Goal: Task Accomplishment & Management: Manage account settings

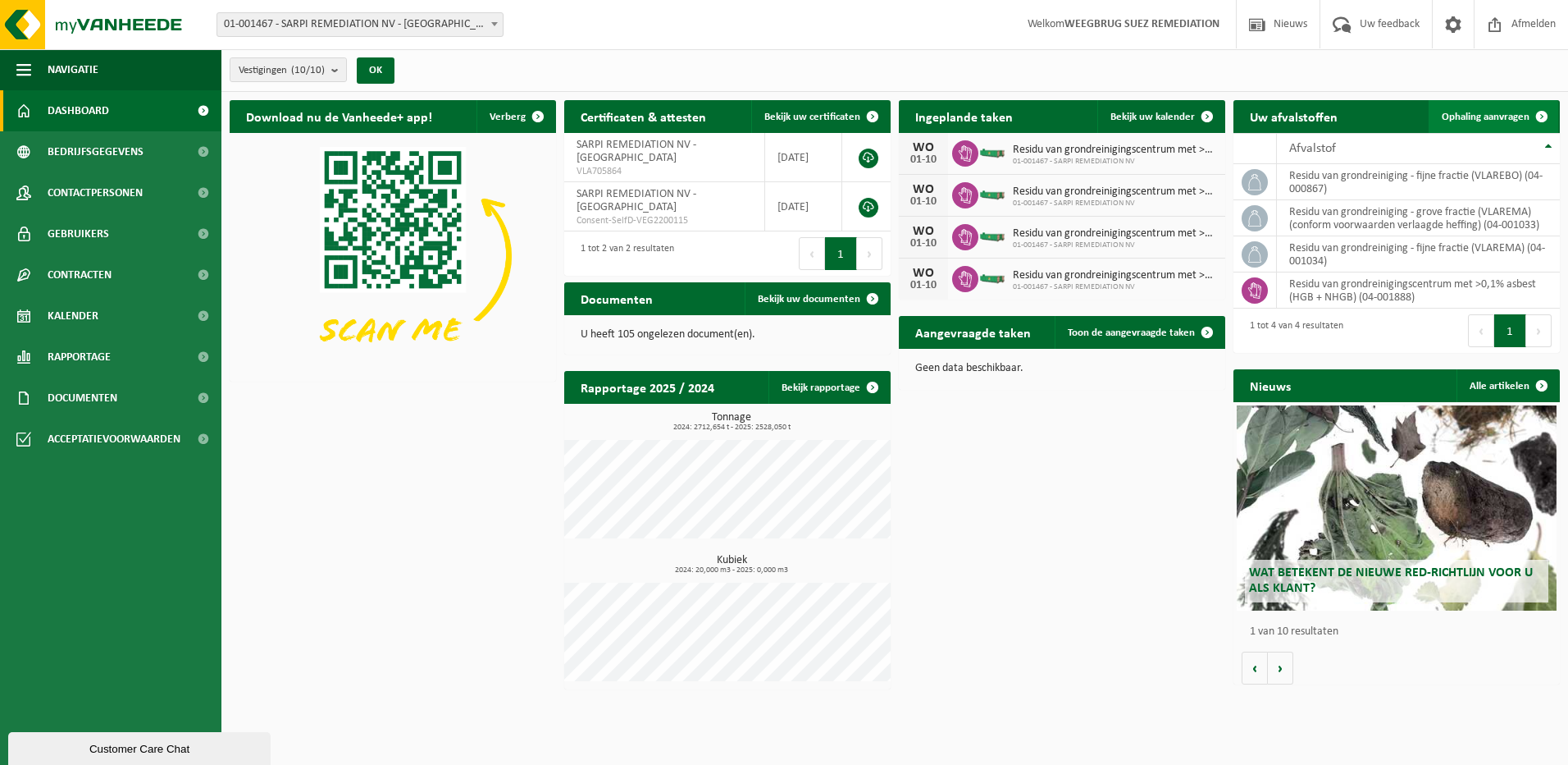
click at [1483, 117] on span "Ophaling aanvragen" at bounding box center [1485, 117] width 88 height 11
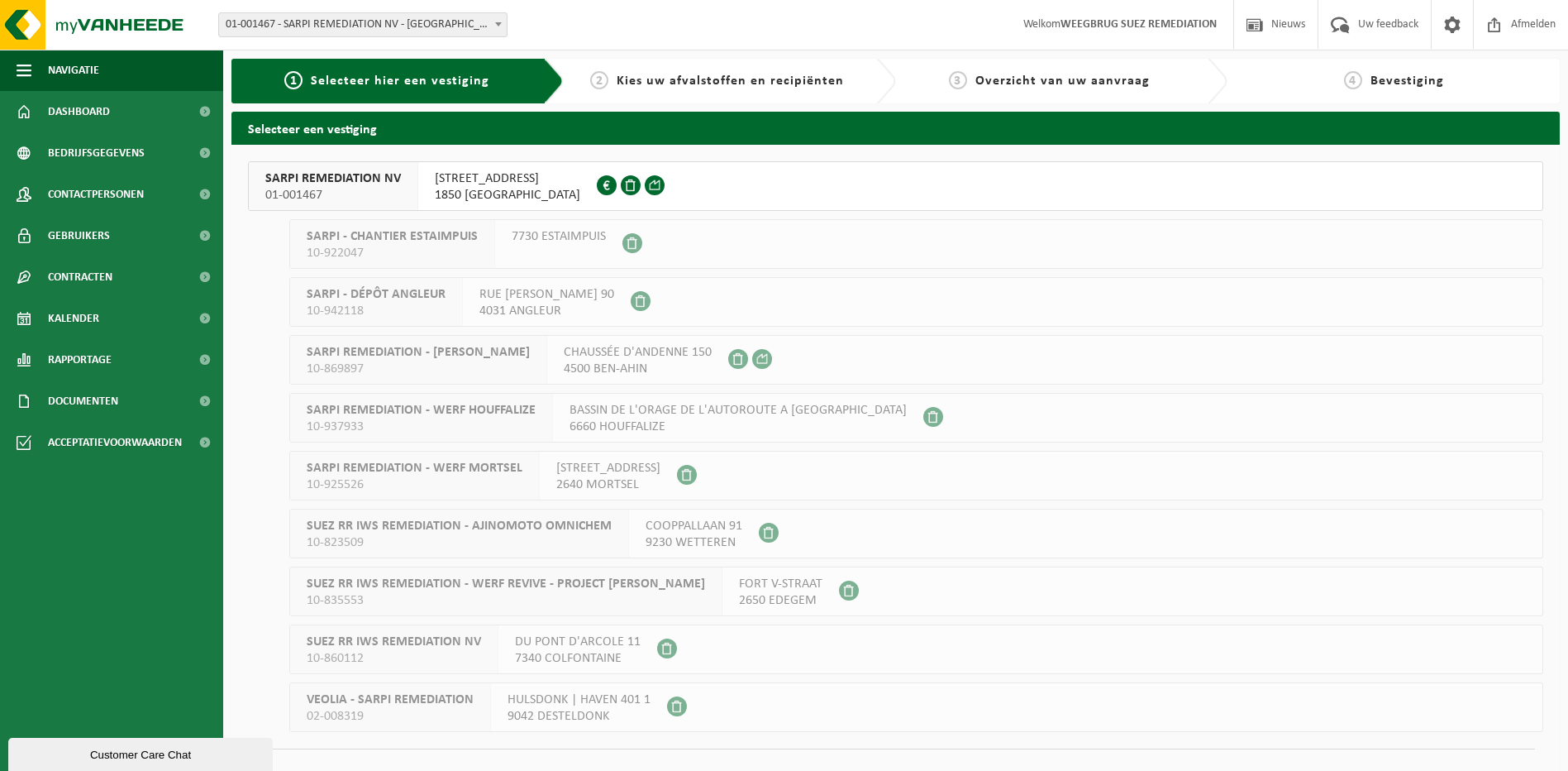
click at [329, 184] on span "SARPI REMEDIATION NV" at bounding box center [333, 179] width 136 height 17
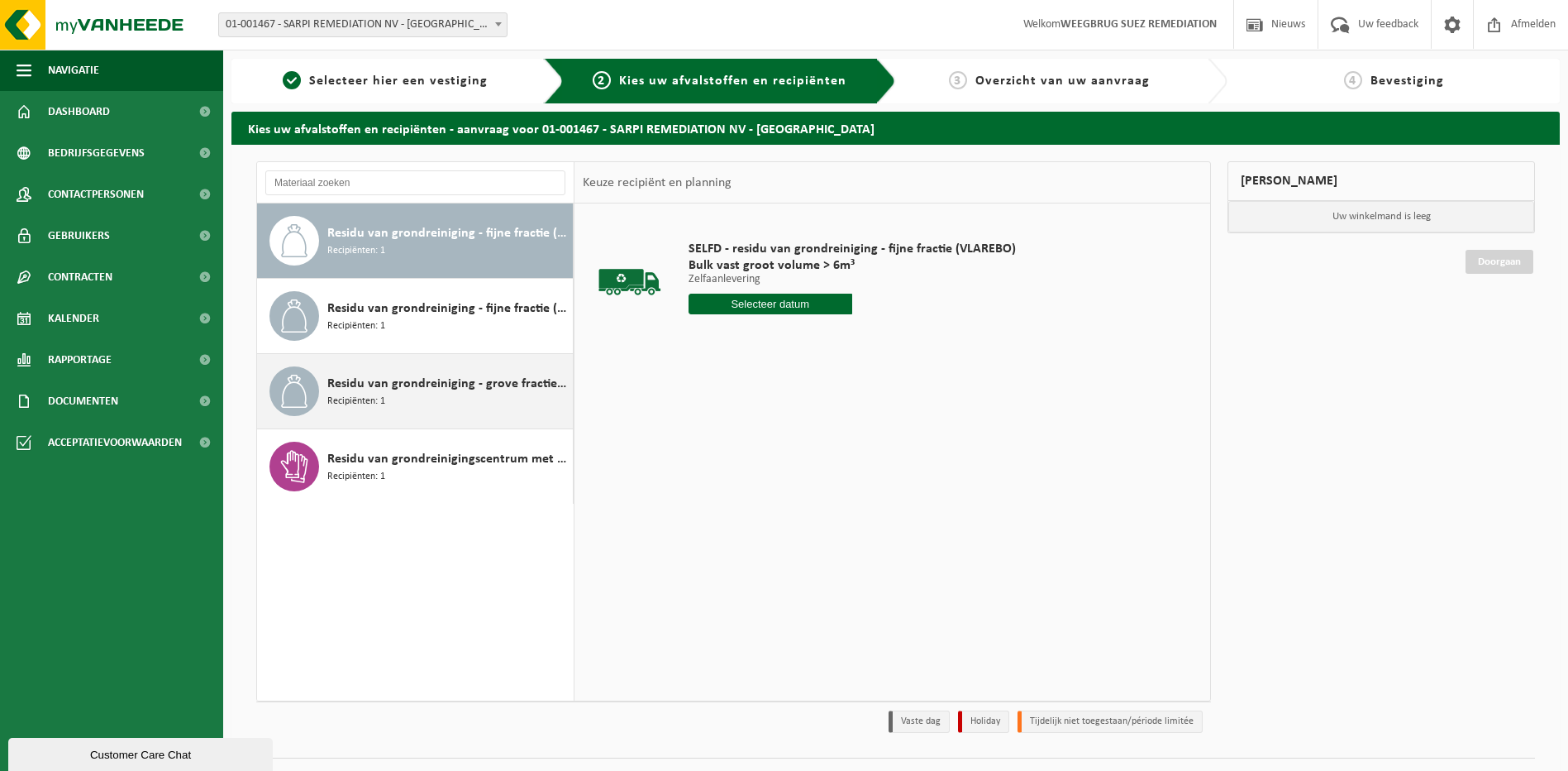
click at [393, 394] on div "Residu van grondreiniging - grove fractie (VLAREMA) (conform voorwaarden verlaa…" at bounding box center [448, 391] width 241 height 50
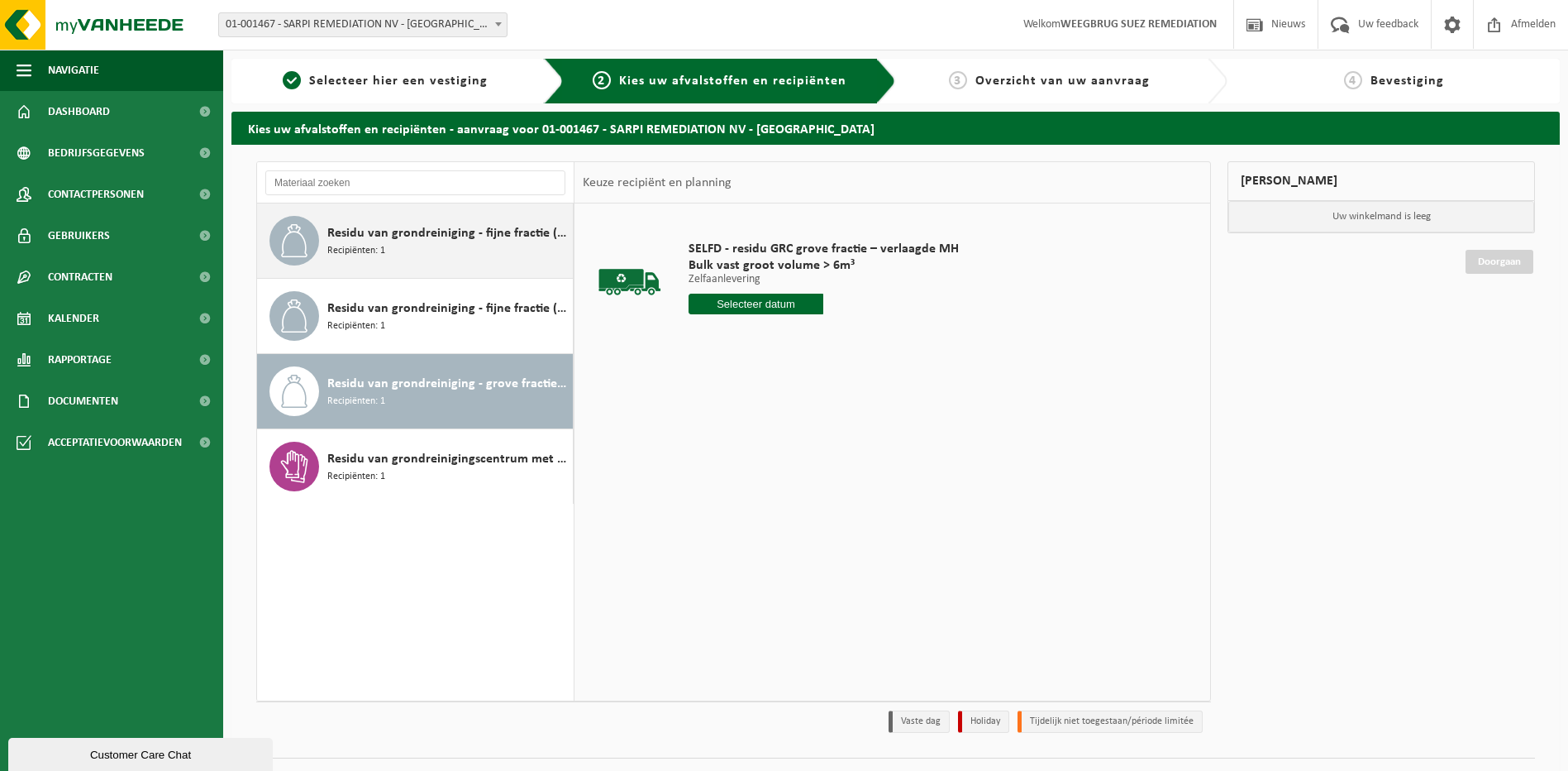
click at [384, 229] on span "Residu van grondreiniging - fijne fractie (VLAREBO)" at bounding box center [448, 233] width 241 height 20
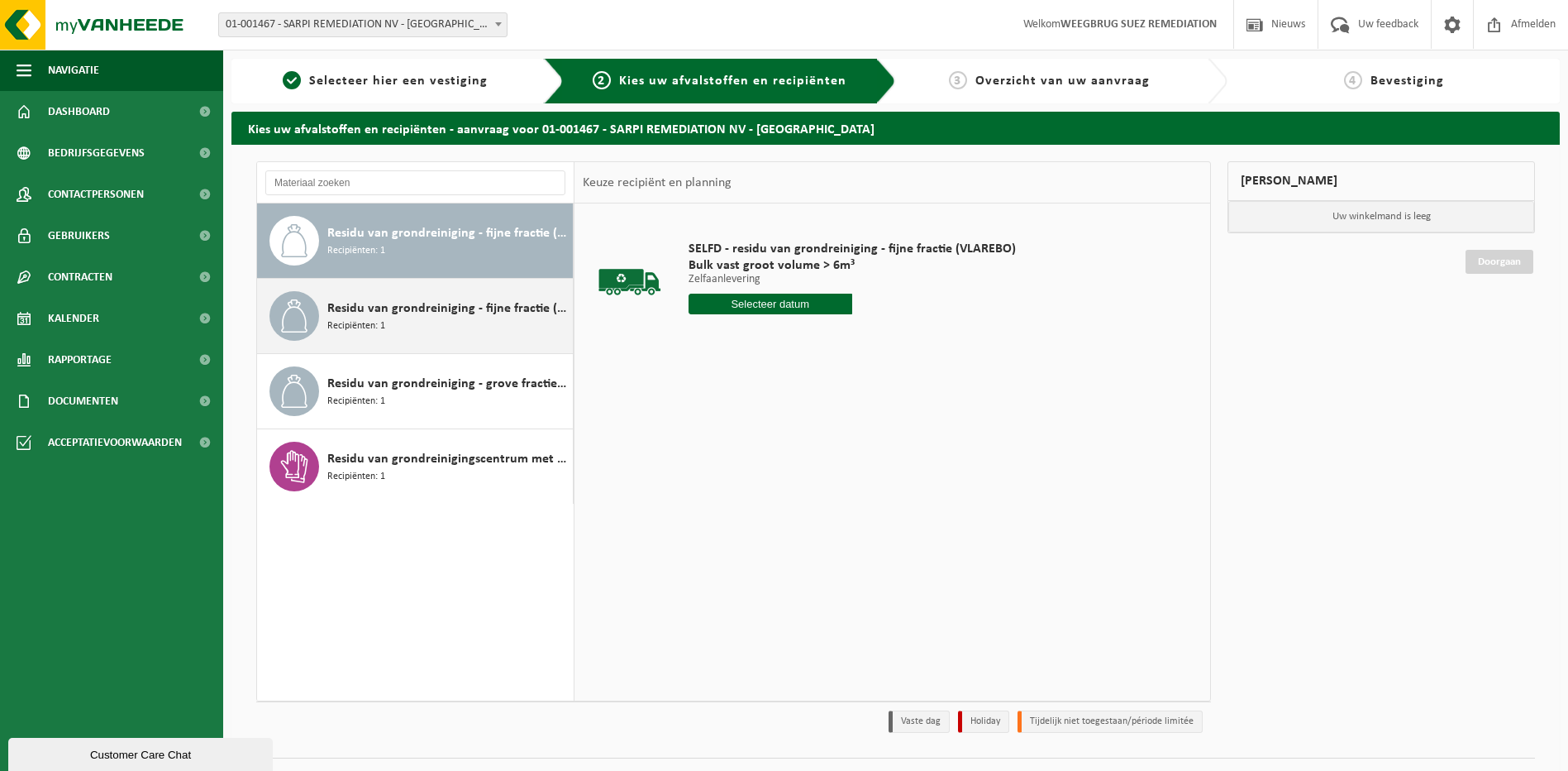
click at [360, 330] on span "Recipiënten: 1" at bounding box center [356, 326] width 58 height 16
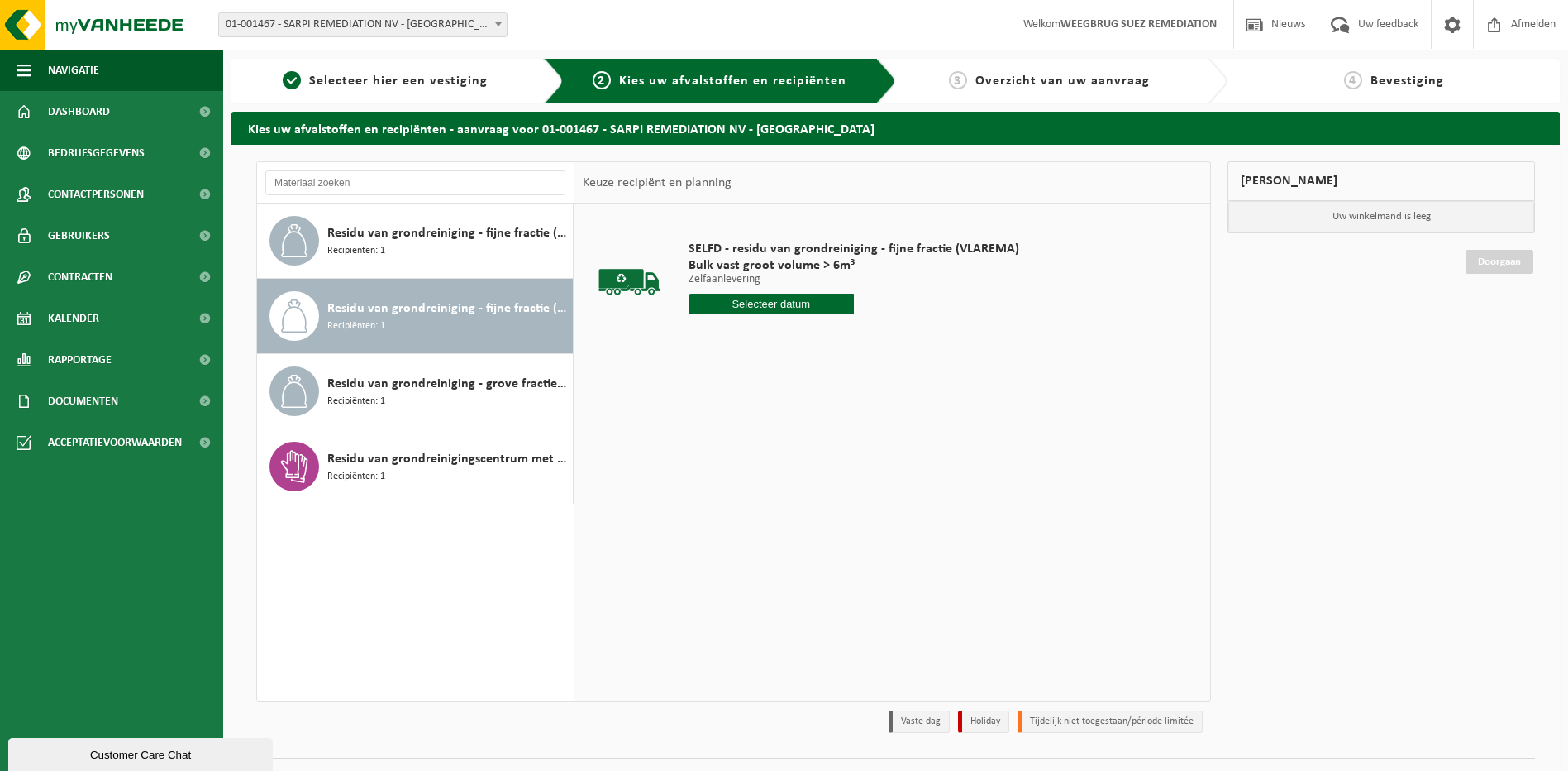
click at [738, 304] on input "text" at bounding box center [772, 303] width 165 height 21
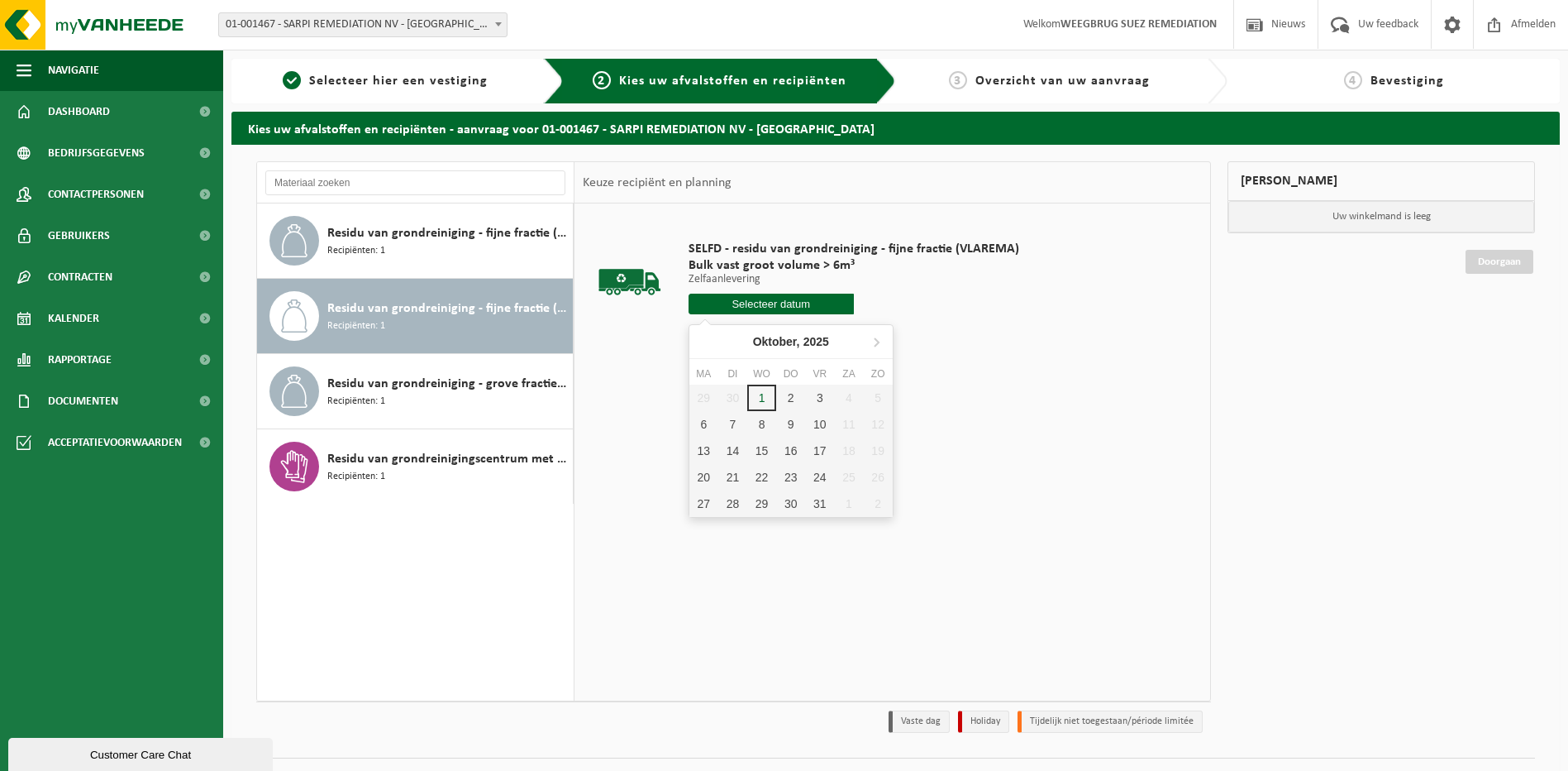
click at [771, 304] on input "text" at bounding box center [772, 303] width 165 height 21
click at [705, 427] on div "6" at bounding box center [703, 424] width 29 height 27
type input "Van 2025-10-06"
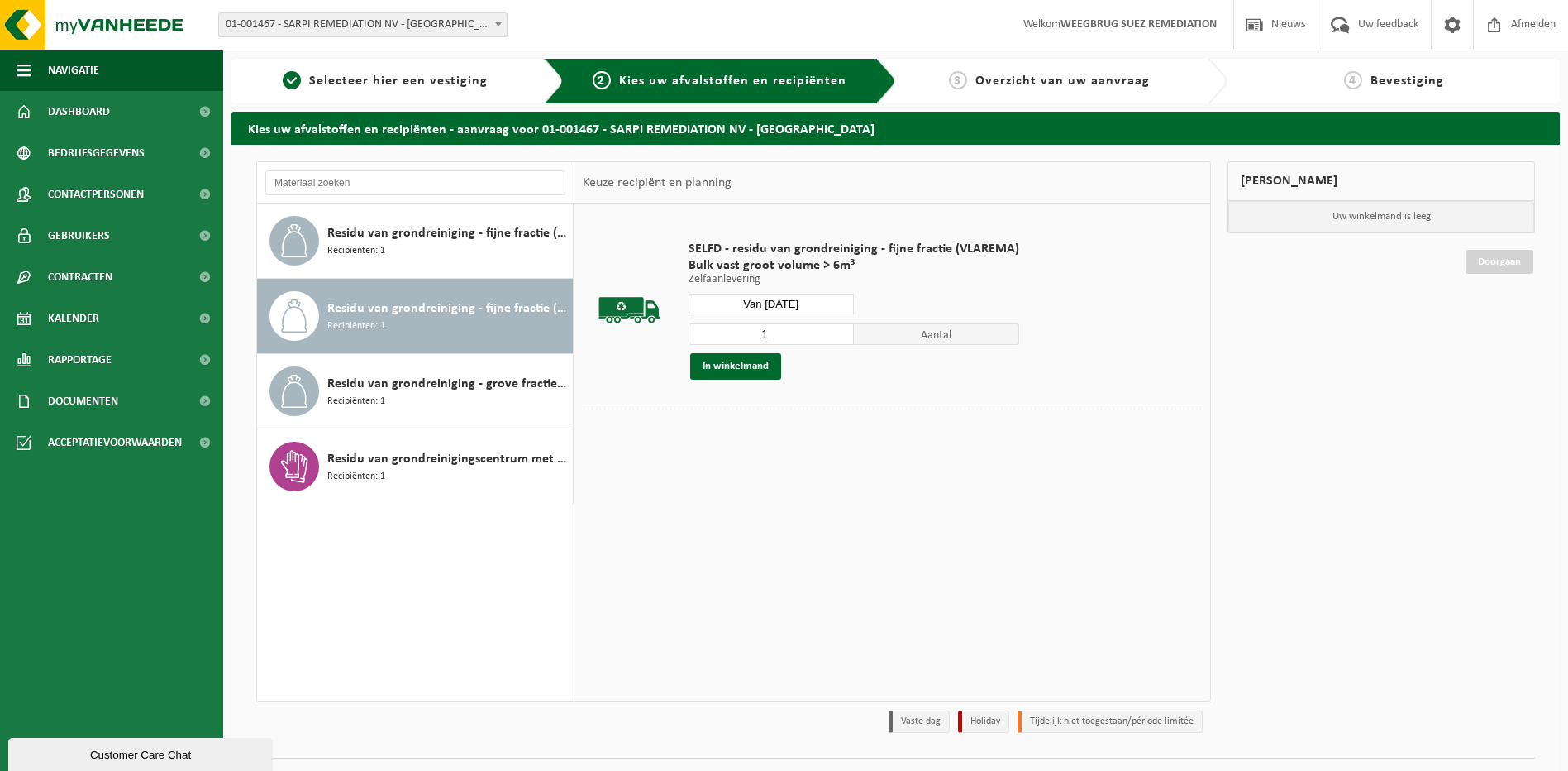
click at [784, 336] on input "1" at bounding box center [772, 334] width 165 height 22
type input "2"
click at [736, 363] on button "In winkelmand" at bounding box center [735, 366] width 91 height 27
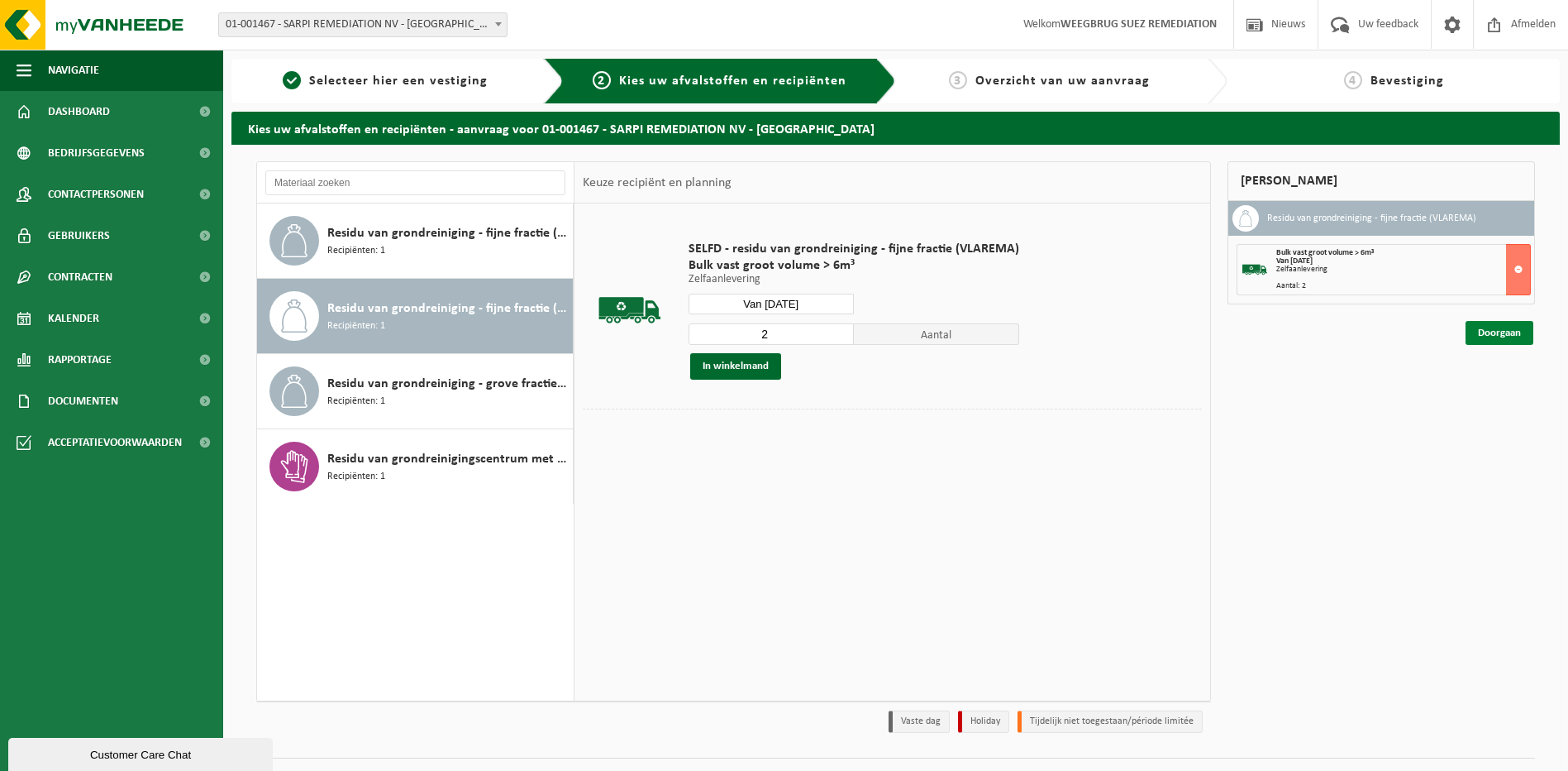
click at [1489, 335] on link "Doorgaan" at bounding box center [1499, 333] width 68 height 24
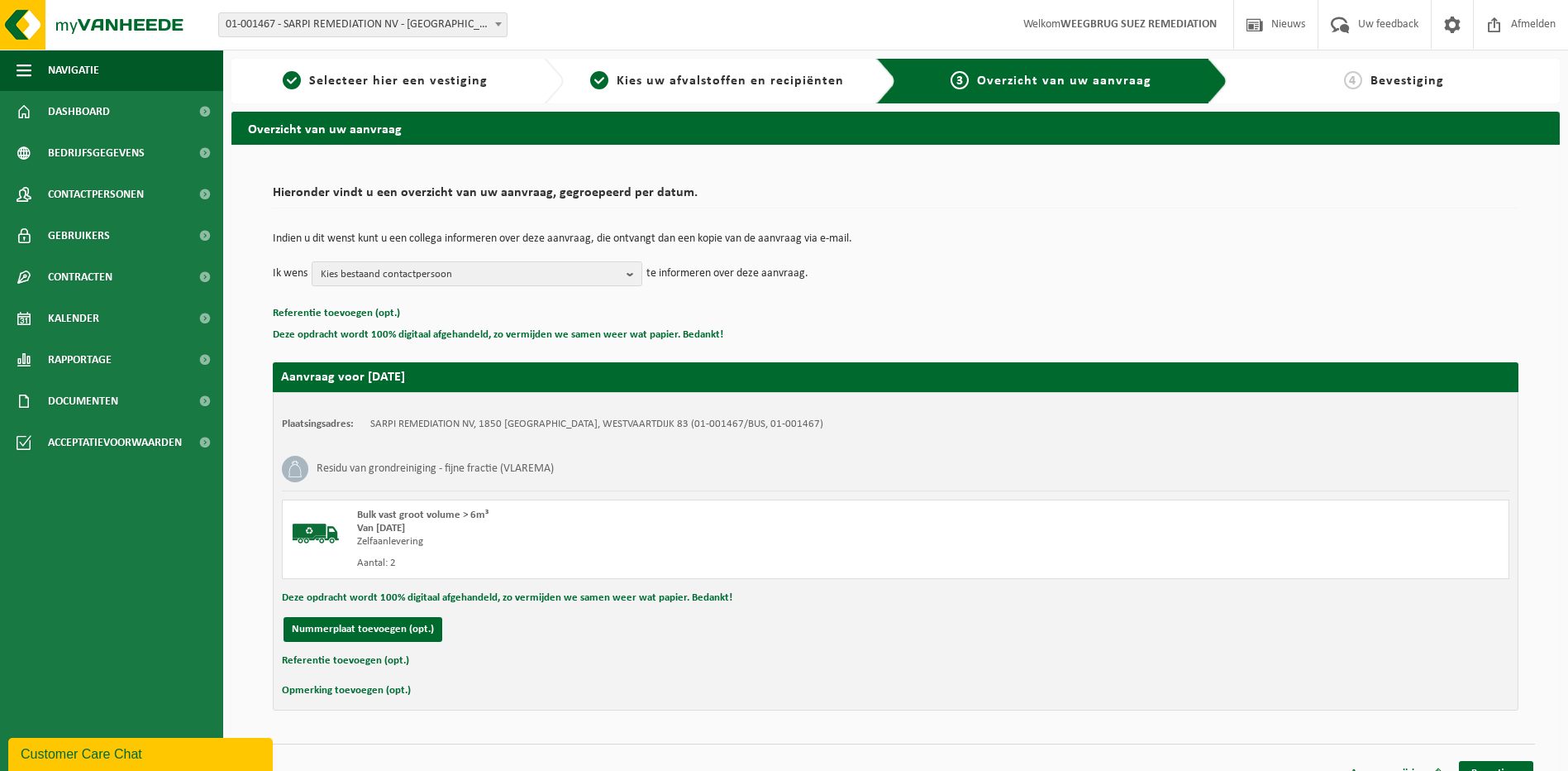
scroll to position [23, 0]
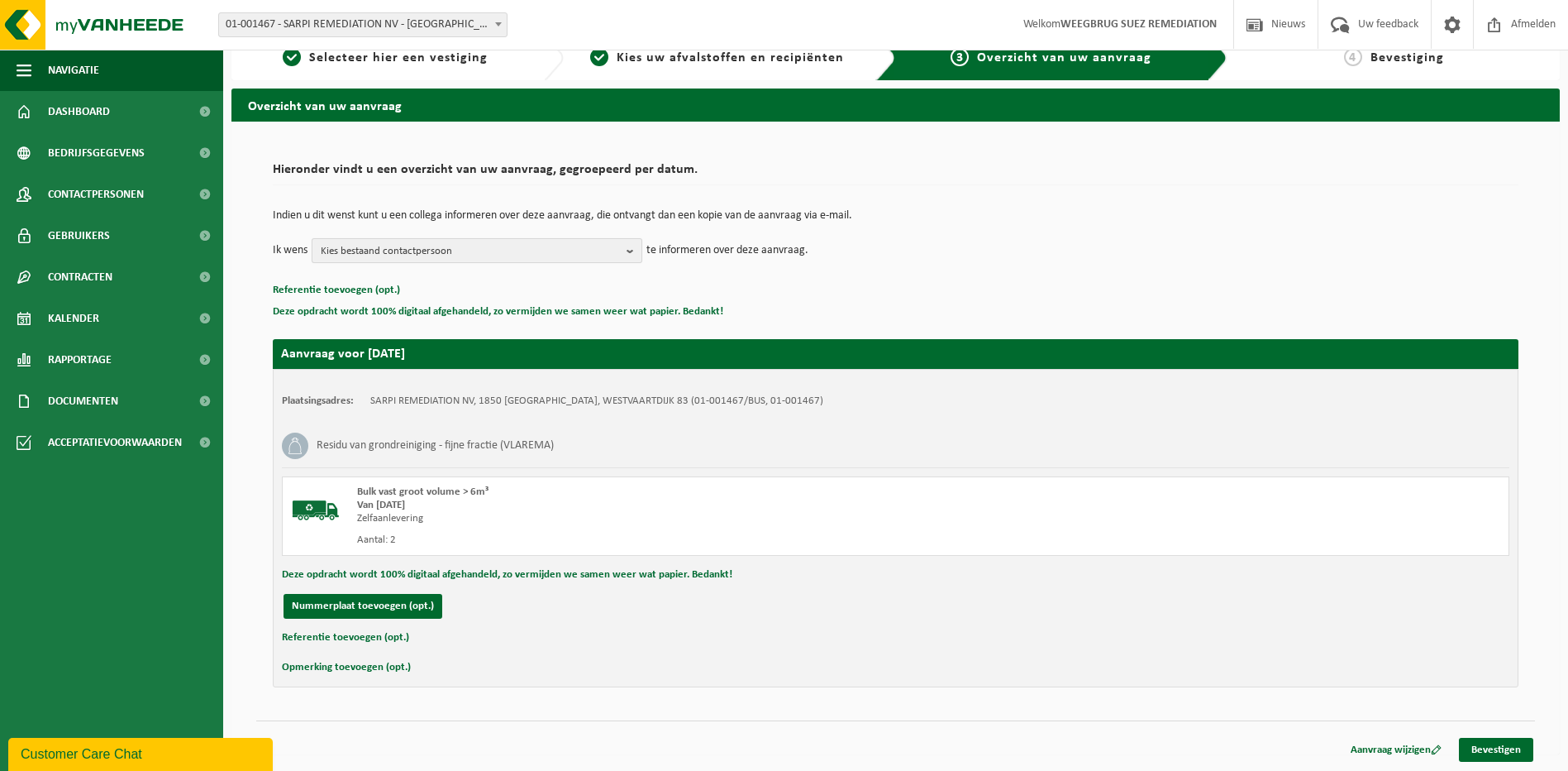
click at [625, 250] on button "Kies bestaand contactpersoon" at bounding box center [477, 250] width 331 height 25
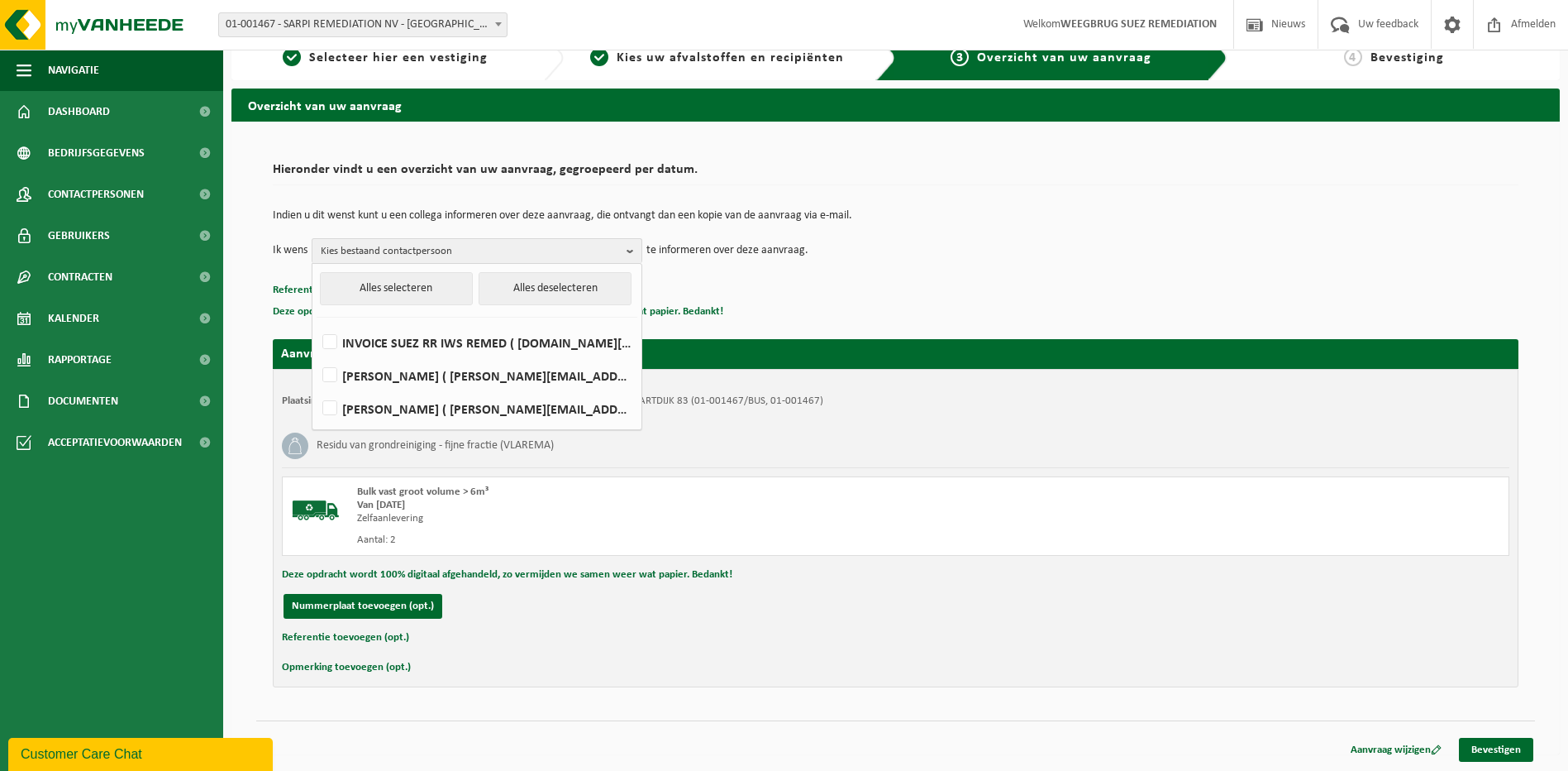
click at [1118, 254] on td "Ik wens Kies bestaand contactpersoon Alles selecteren Alles deselecteren INVOIC…" at bounding box center [895, 250] width 1245 height 25
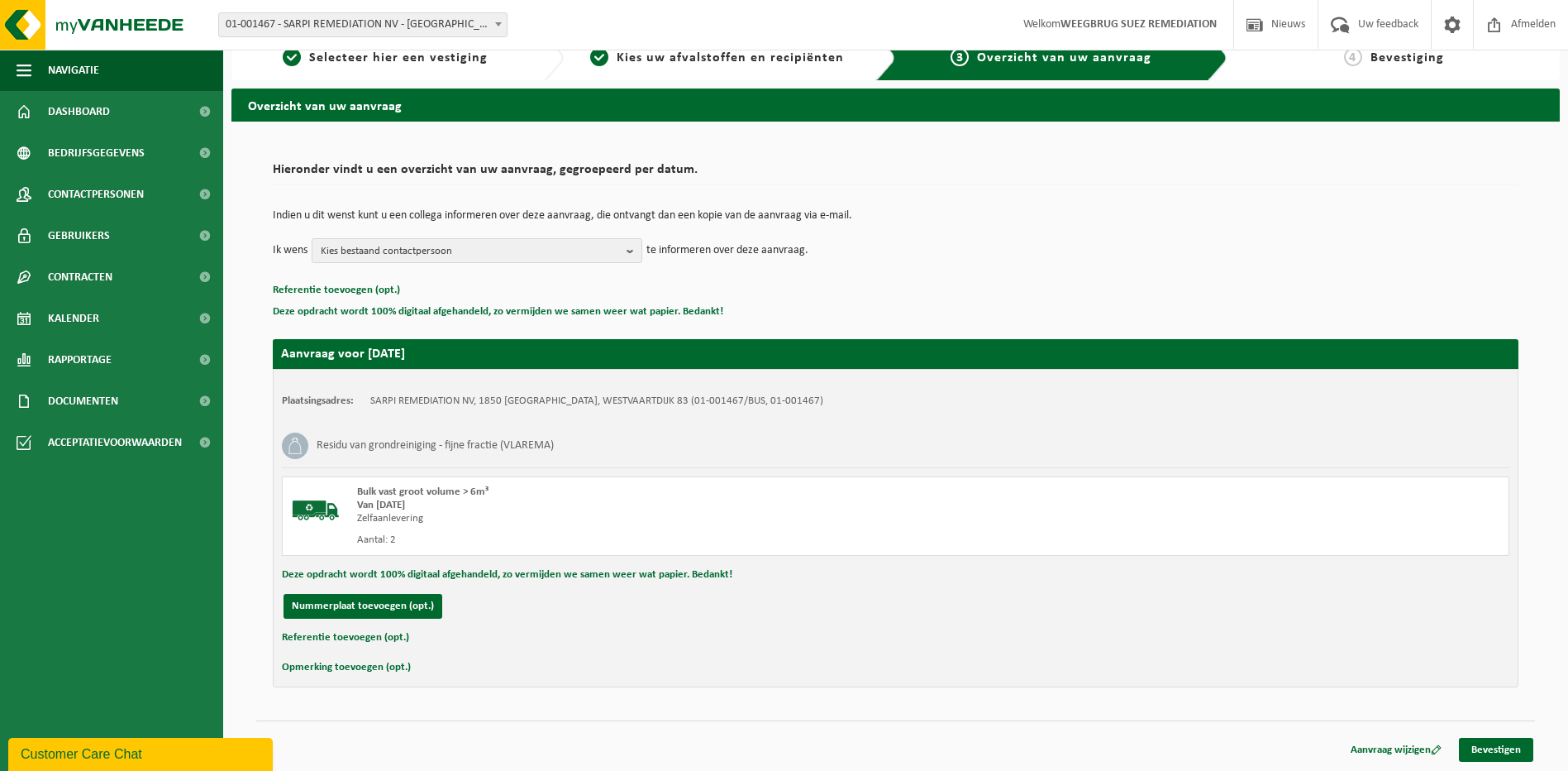
click at [1495, 732] on div "Aanvraag wijzigen Bevestigen" at bounding box center [895, 728] width 1279 height 17
click at [626, 245] on button "Kies bestaand contactpersoon" at bounding box center [477, 250] width 331 height 25
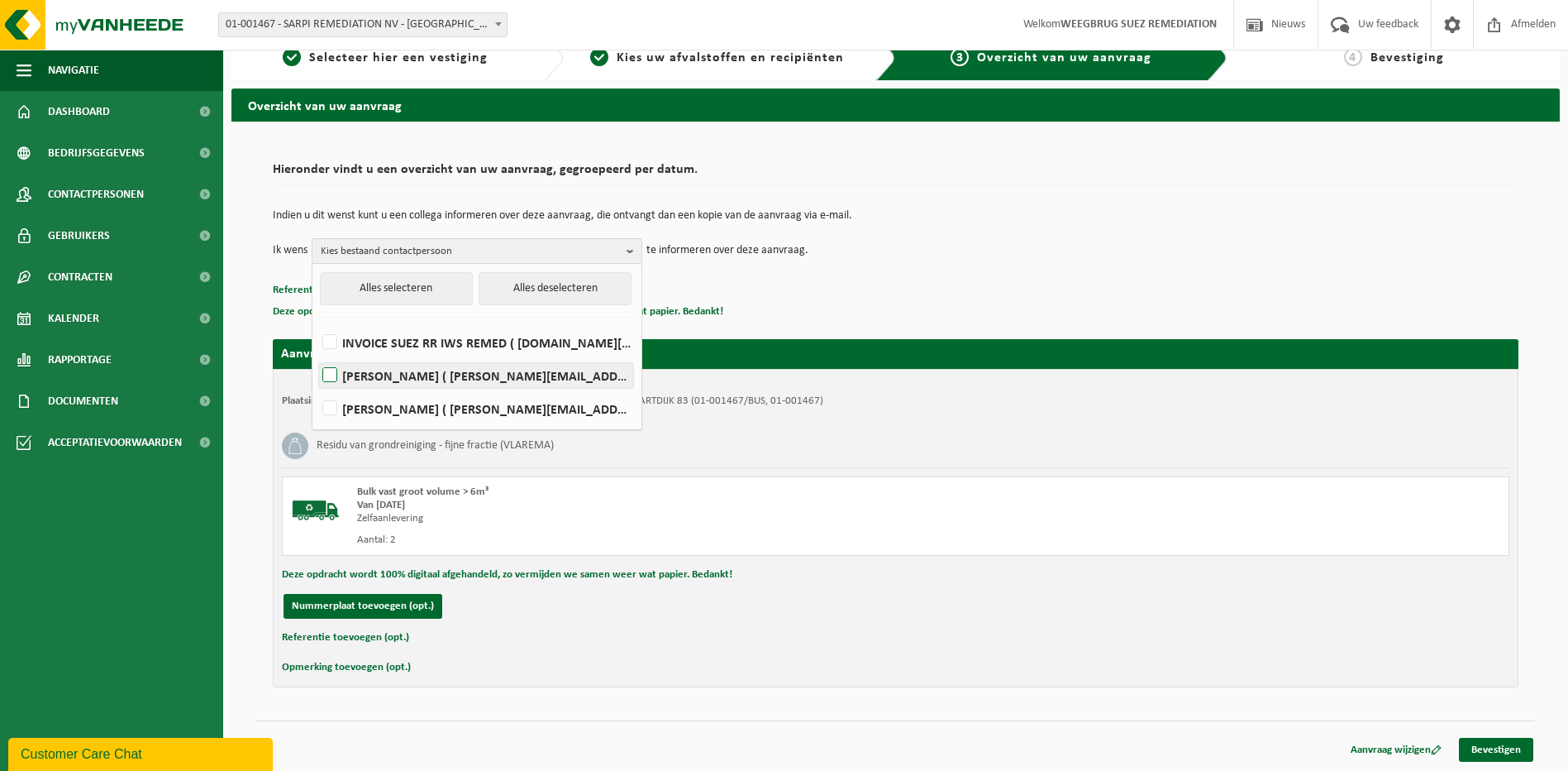
click at [331, 371] on label "EVA VANEECKHAUTE ( eva.vaneeckhaute@veolia.com )" at bounding box center [475, 375] width 314 height 25
click at [317, 355] on input "EVA VANEECKHAUTE ( eva.vaneeckhaute@veolia.com )" at bounding box center [316, 354] width 1 height 1
checkbox input "true"
click at [1430, 634] on div "Referentie toevoegen (opt.)" at bounding box center [895, 637] width 1227 height 22
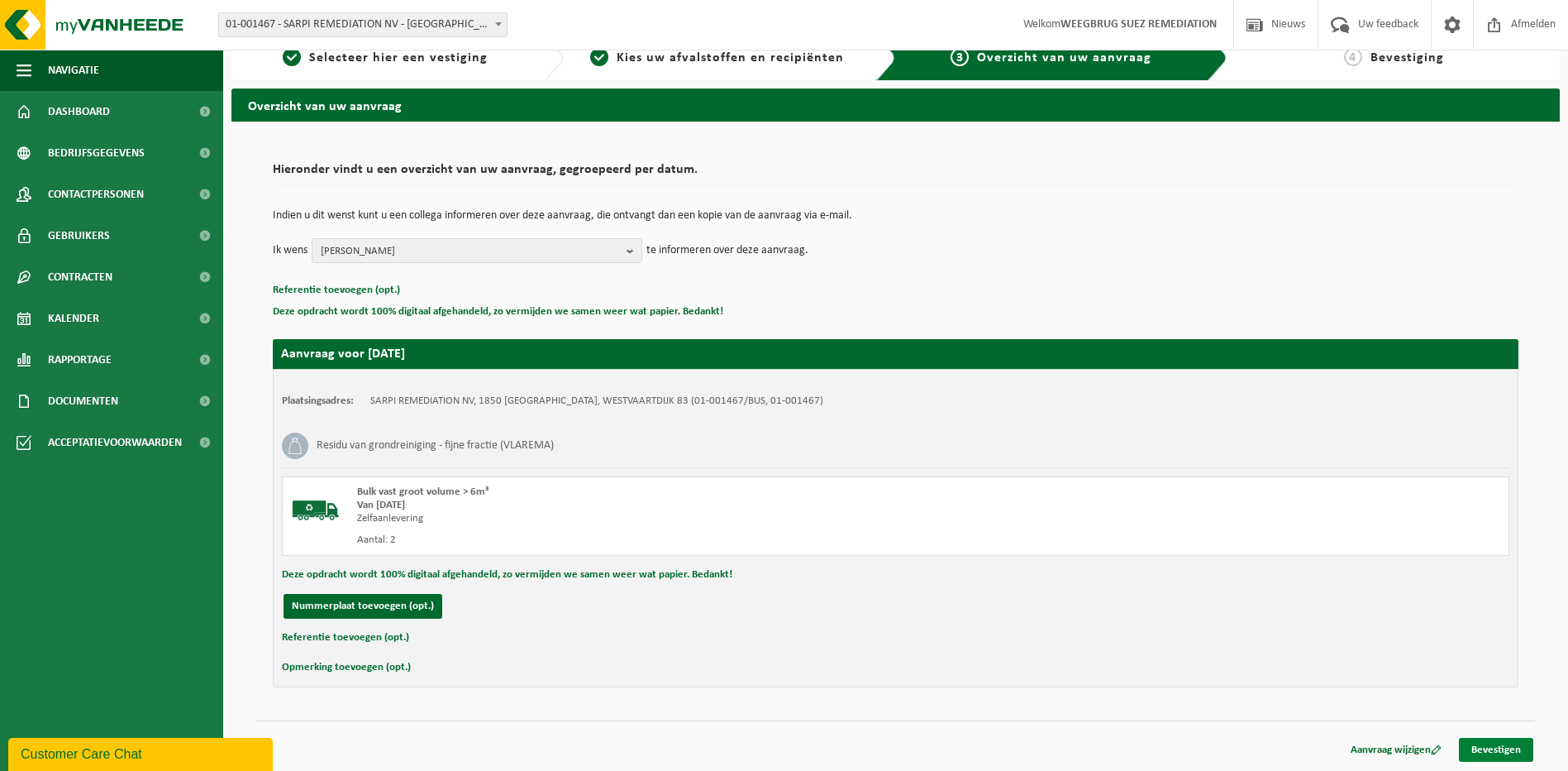
click at [1493, 750] on link "Bevestigen" at bounding box center [1495, 750] width 75 height 24
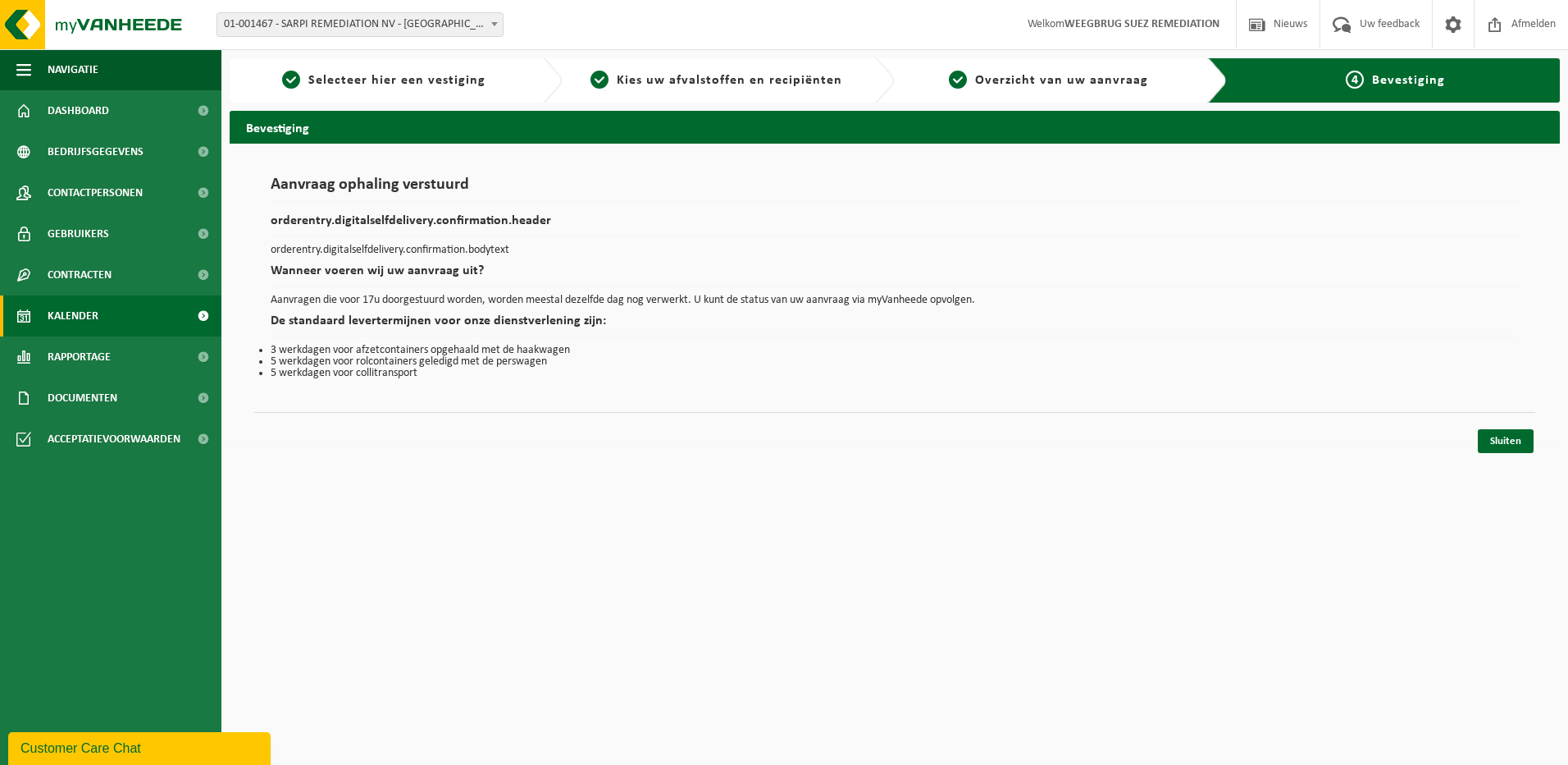
click at [70, 318] on span "Kalender" at bounding box center [72, 315] width 50 height 41
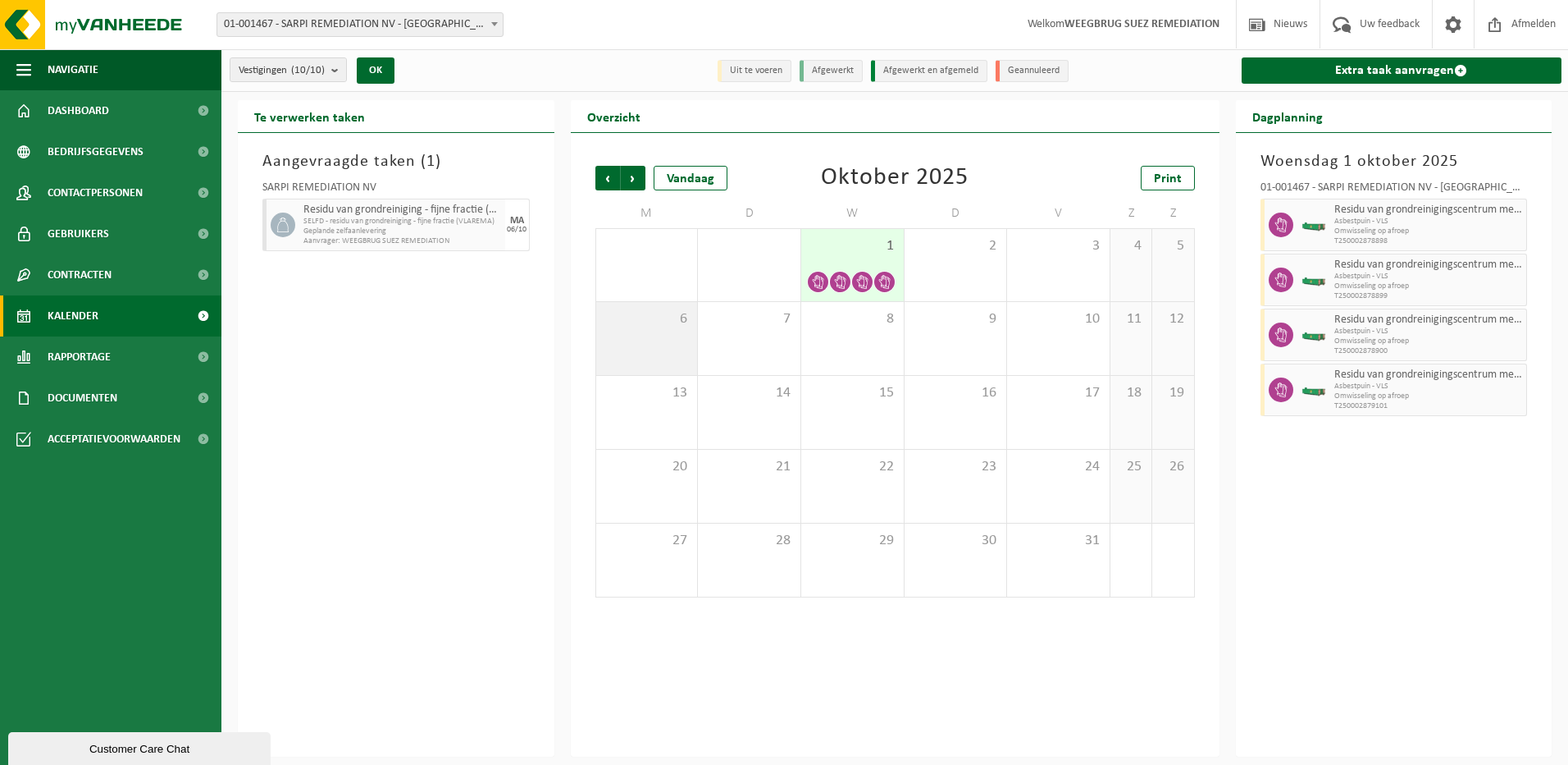
click at [654, 343] on div "6" at bounding box center [647, 338] width 102 height 73
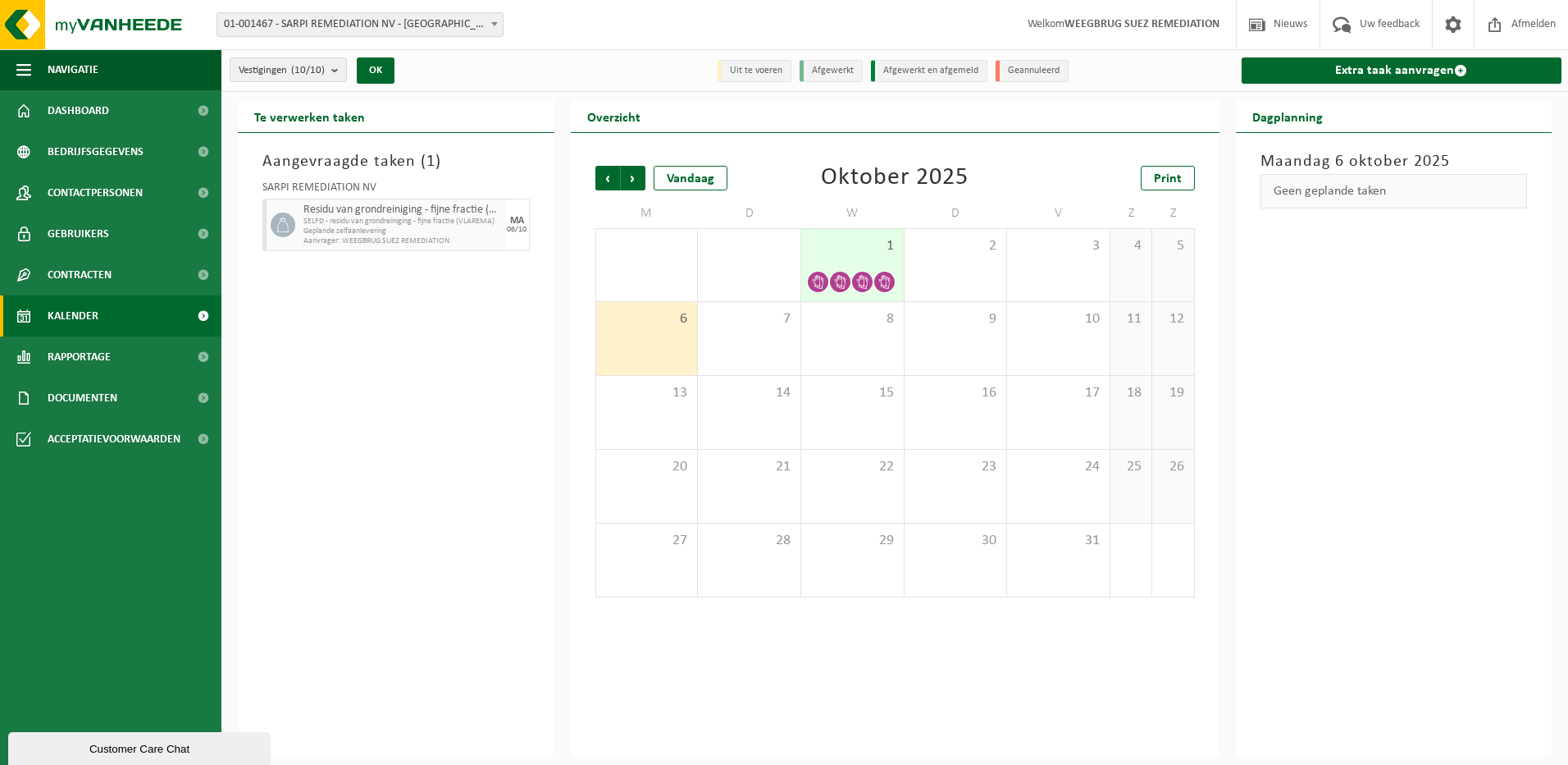
click at [357, 237] on span "Aanvrager: WEEGBRUG SUEZ REMEDIATION" at bounding box center [403, 241] width 198 height 10
click at [751, 335] on div "7" at bounding box center [750, 338] width 103 height 73
click at [592, 335] on div "Vorige Volgende Vandaag Oktober 2025 Print M D W D V Z Z 29 4 30 2 1 2 3 4 5 6 …" at bounding box center [895, 381] width 616 height 464
click at [650, 329] on div "6" at bounding box center [647, 338] width 102 height 73
drag, startPoint x: 305, startPoint y: 574, endPoint x: 312, endPoint y: 569, distance: 8.6
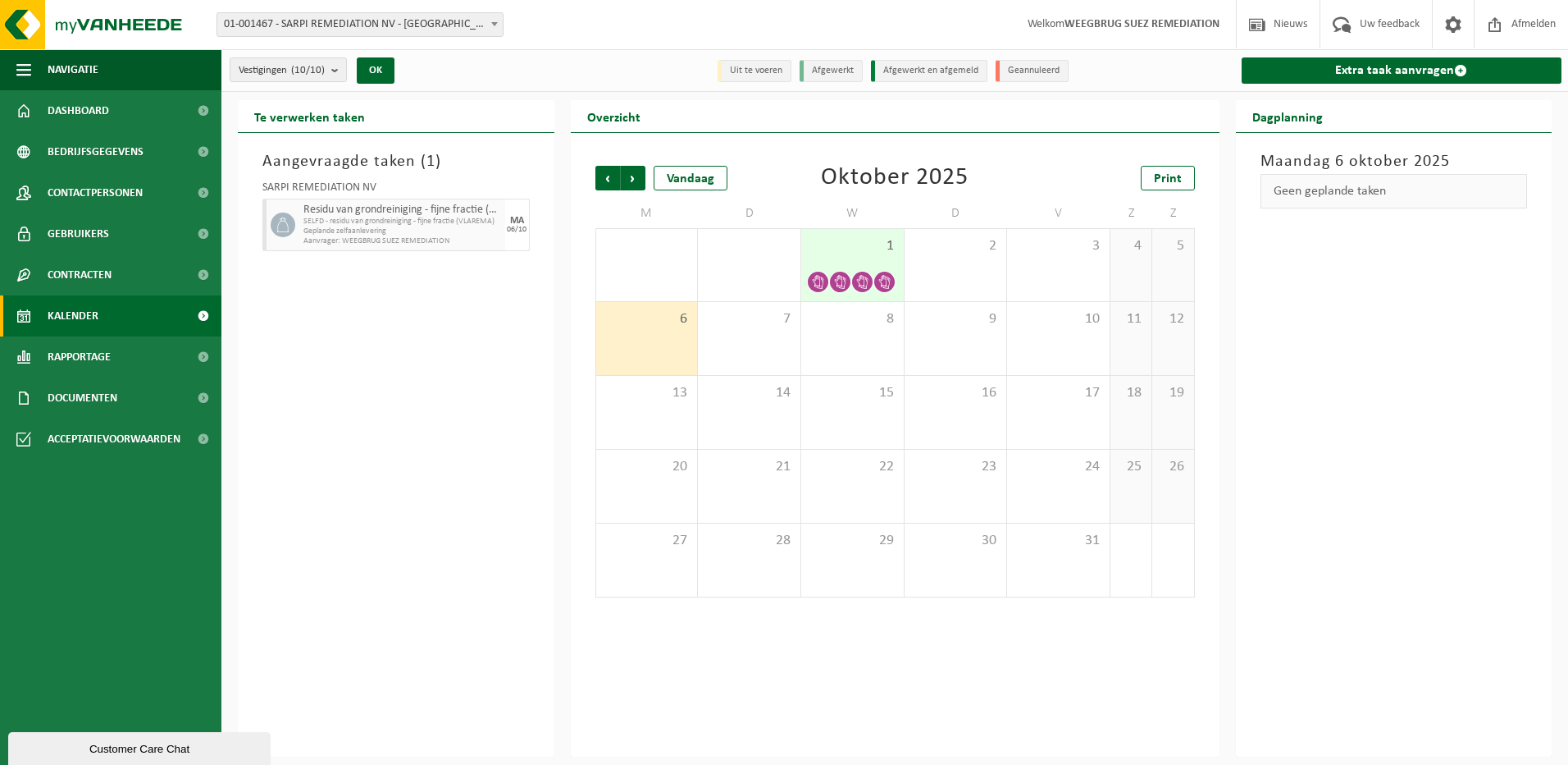
click at [305, 574] on div "Aangevraagde taken ( 1 ) SARPI REMEDIATION NV Residu van grondreiniging - fijne…" at bounding box center [396, 444] width 317 height 623
click at [1389, 69] on link "Extra taak aanvragen" at bounding box center [1402, 70] width 321 height 27
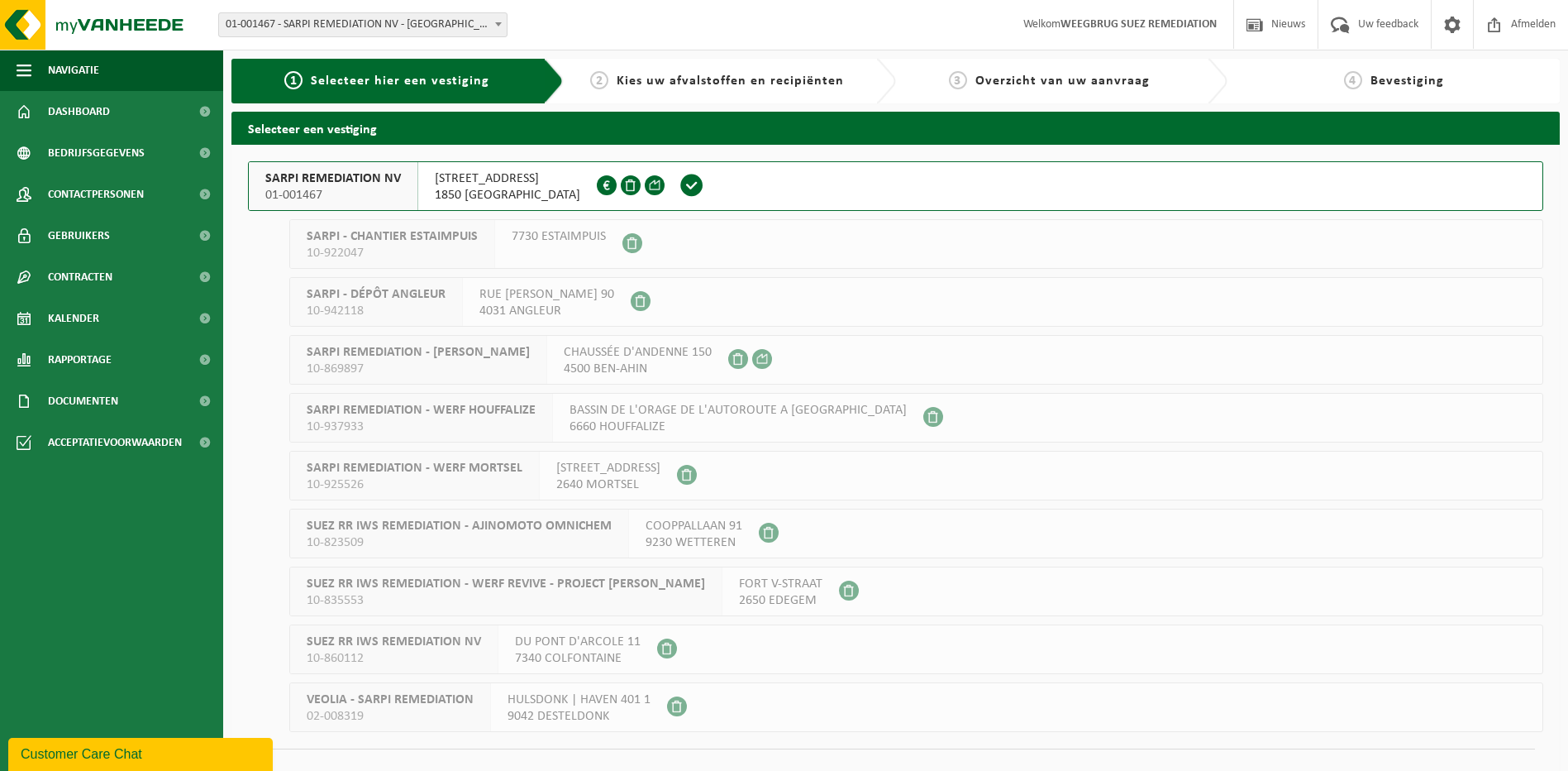
click at [470, 185] on span "[STREET_ADDRESS]" at bounding box center [507, 179] width 146 height 17
click at [469, 184] on span "[STREET_ADDRESS]" at bounding box center [507, 179] width 146 height 17
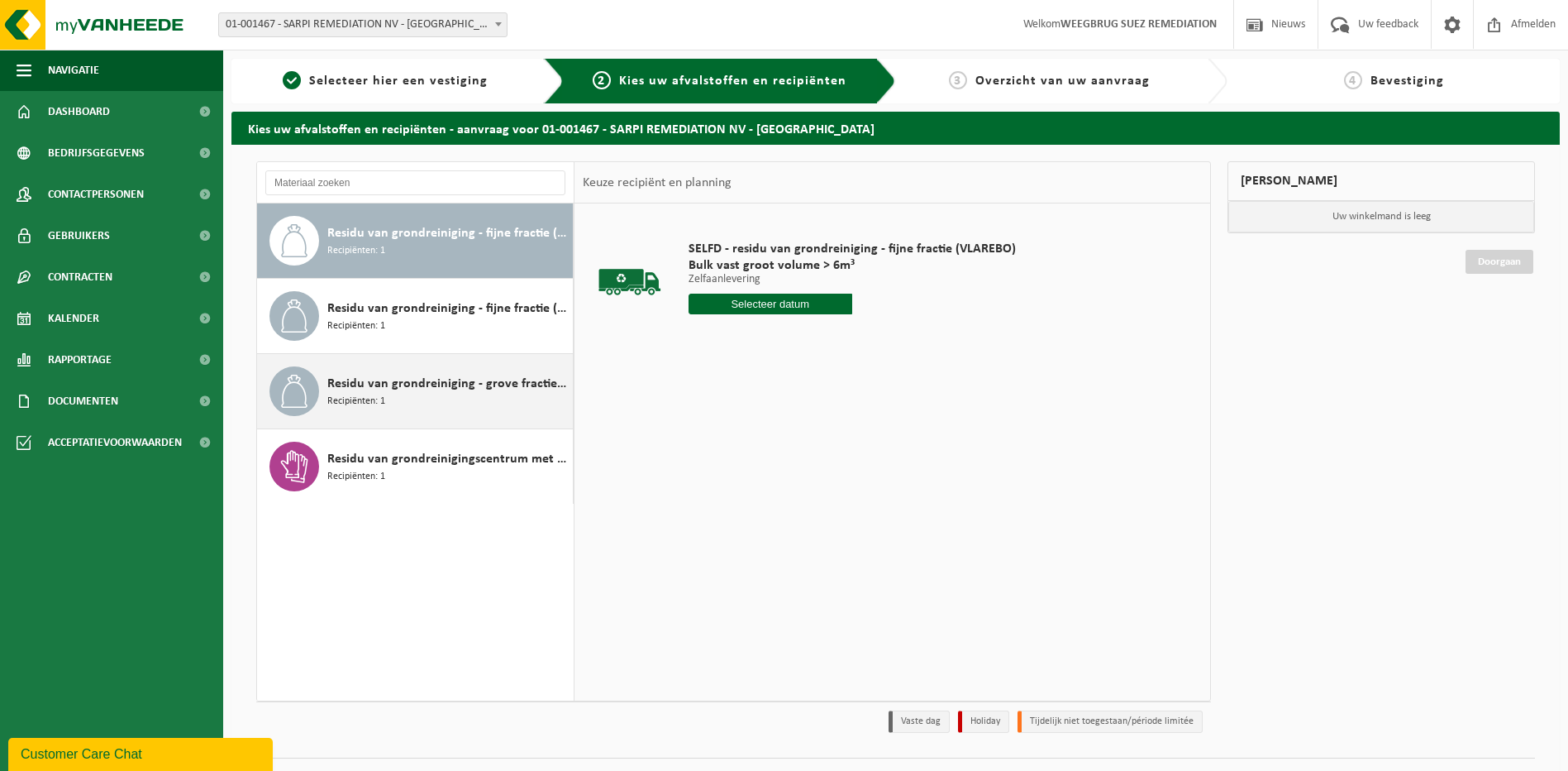
click at [414, 397] on div "Residu van grondreiniging - grove fractie (VLAREMA) (conform voorwaarden verlaa…" at bounding box center [448, 391] width 241 height 50
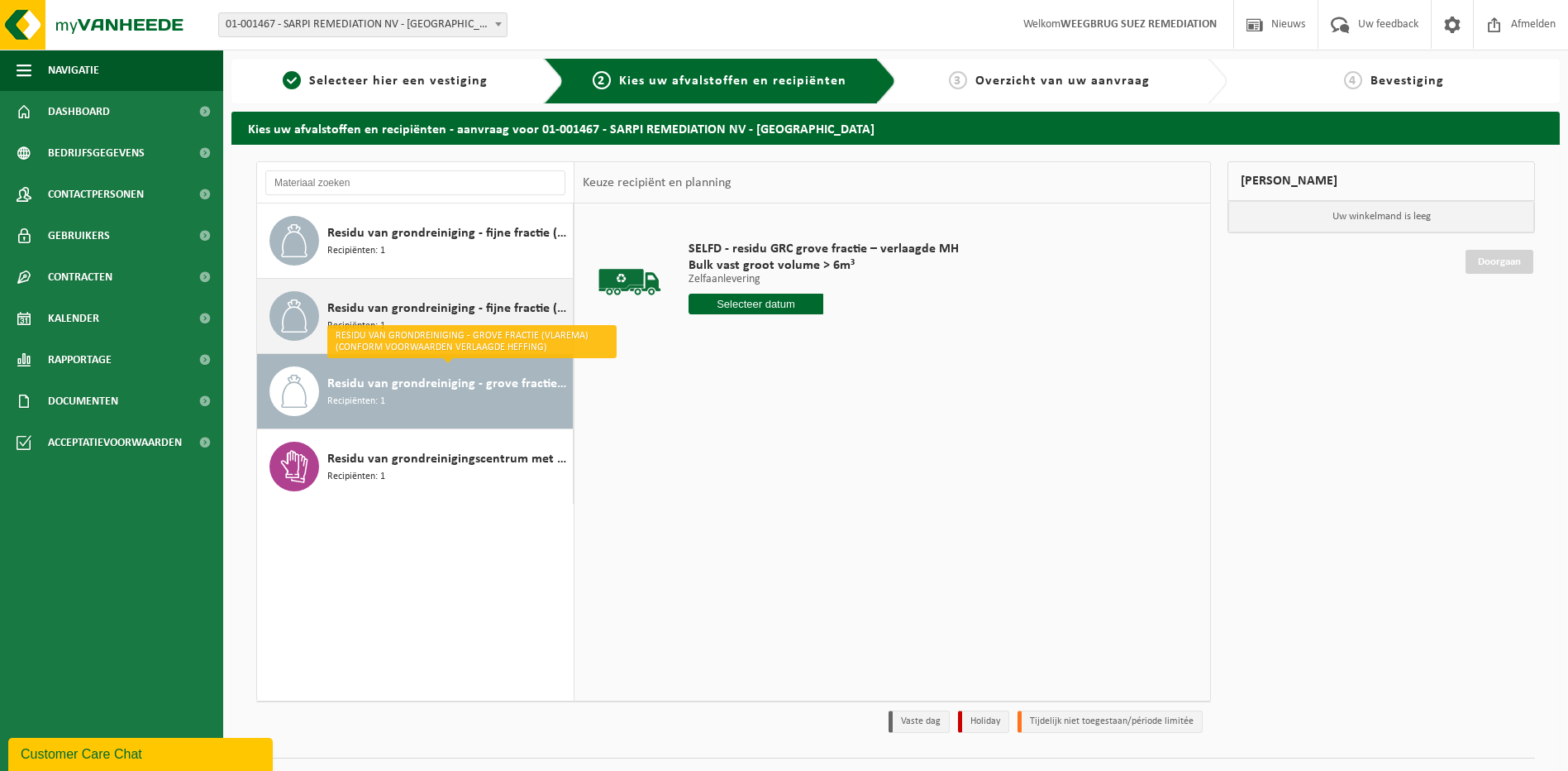
click at [482, 305] on span "Residu van grondreiniging - fijne fractie (VLAREMA)" at bounding box center [448, 308] width 241 height 20
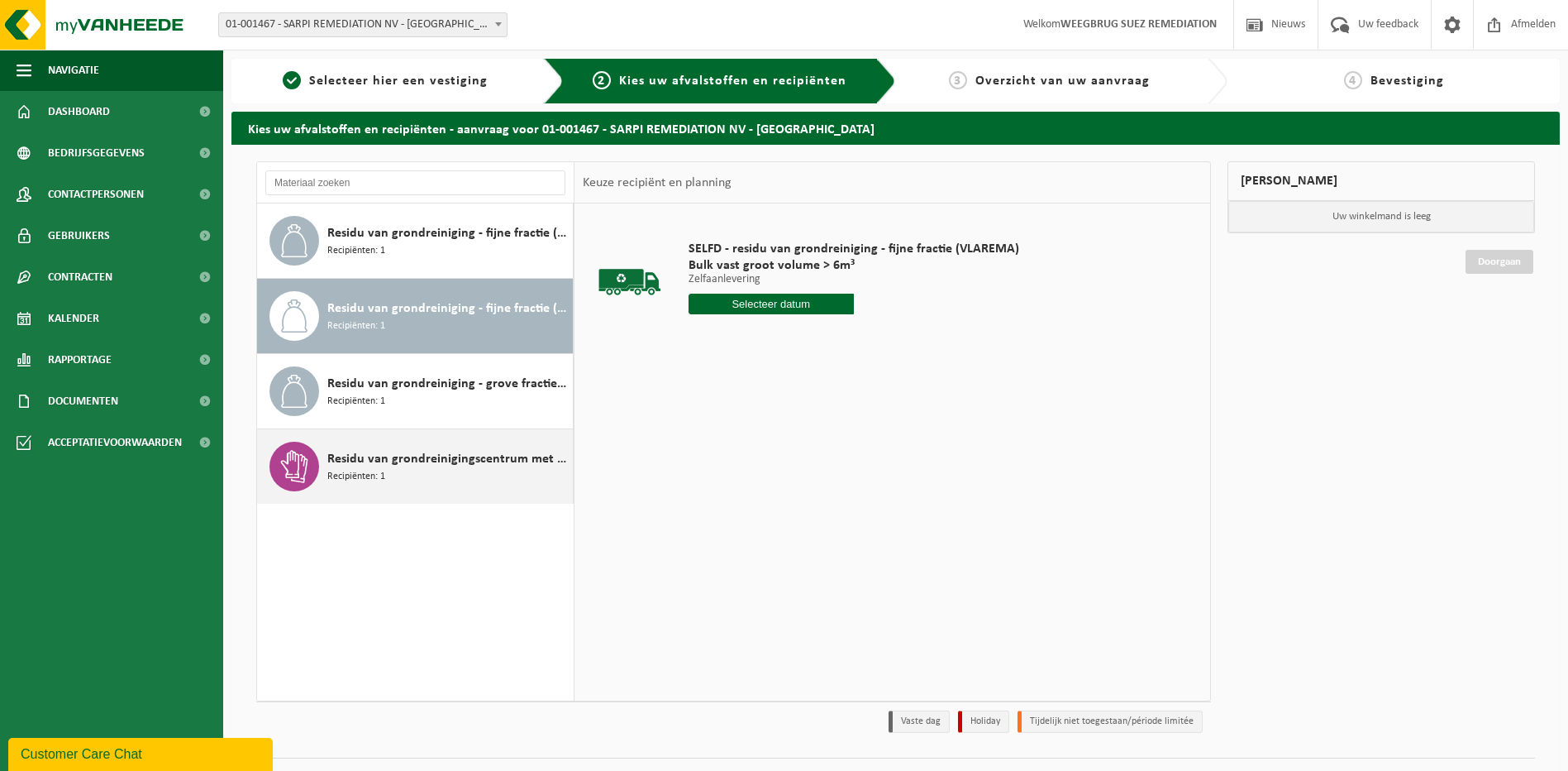
click at [393, 477] on div "Residu van grondreinigingscentrum met >0,1% asbest (HGB + NHGB) Recipiënten: 1" at bounding box center [448, 467] width 241 height 50
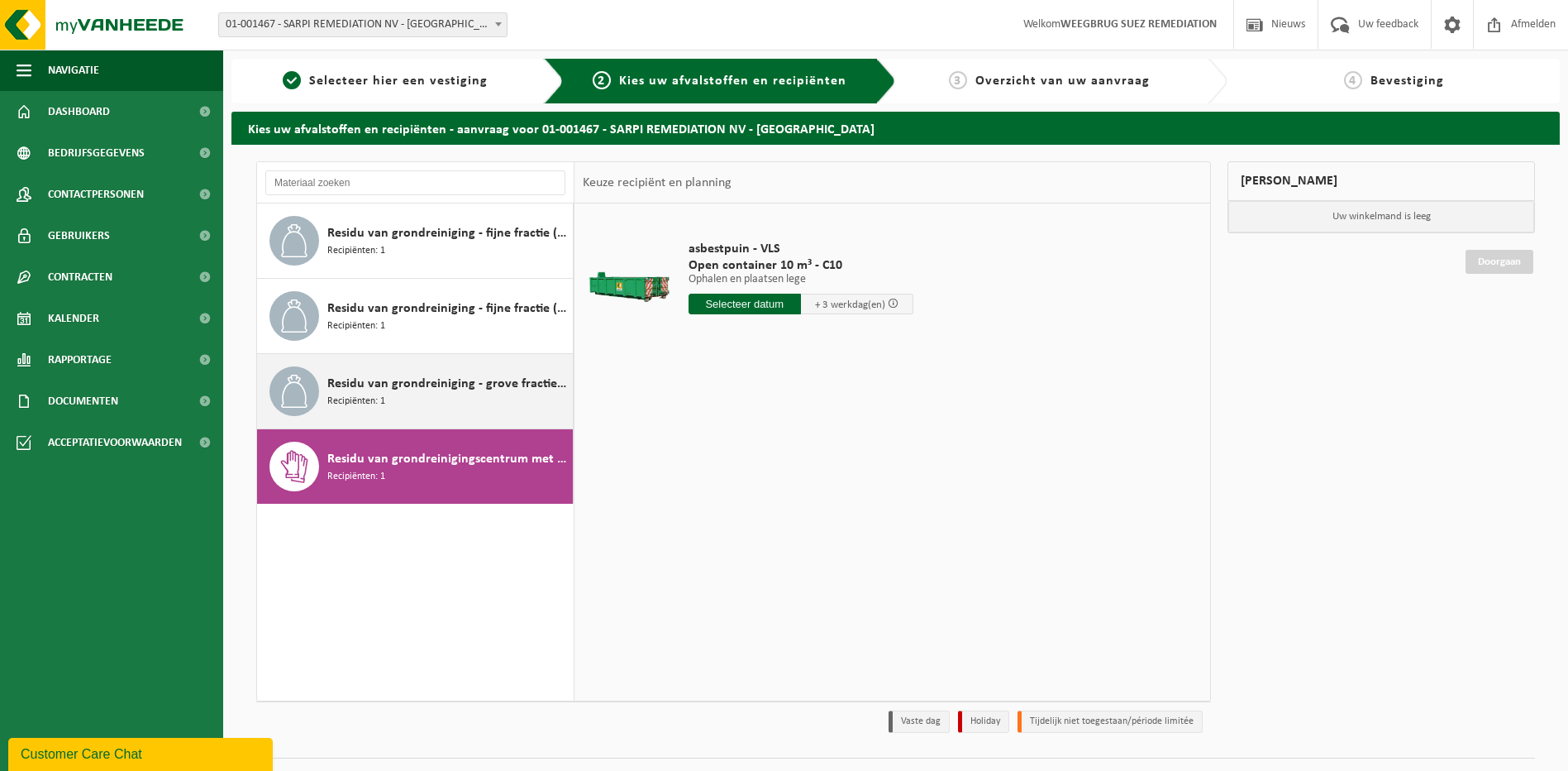
click at [382, 401] on span "Recipiënten: 1" at bounding box center [356, 402] width 58 height 16
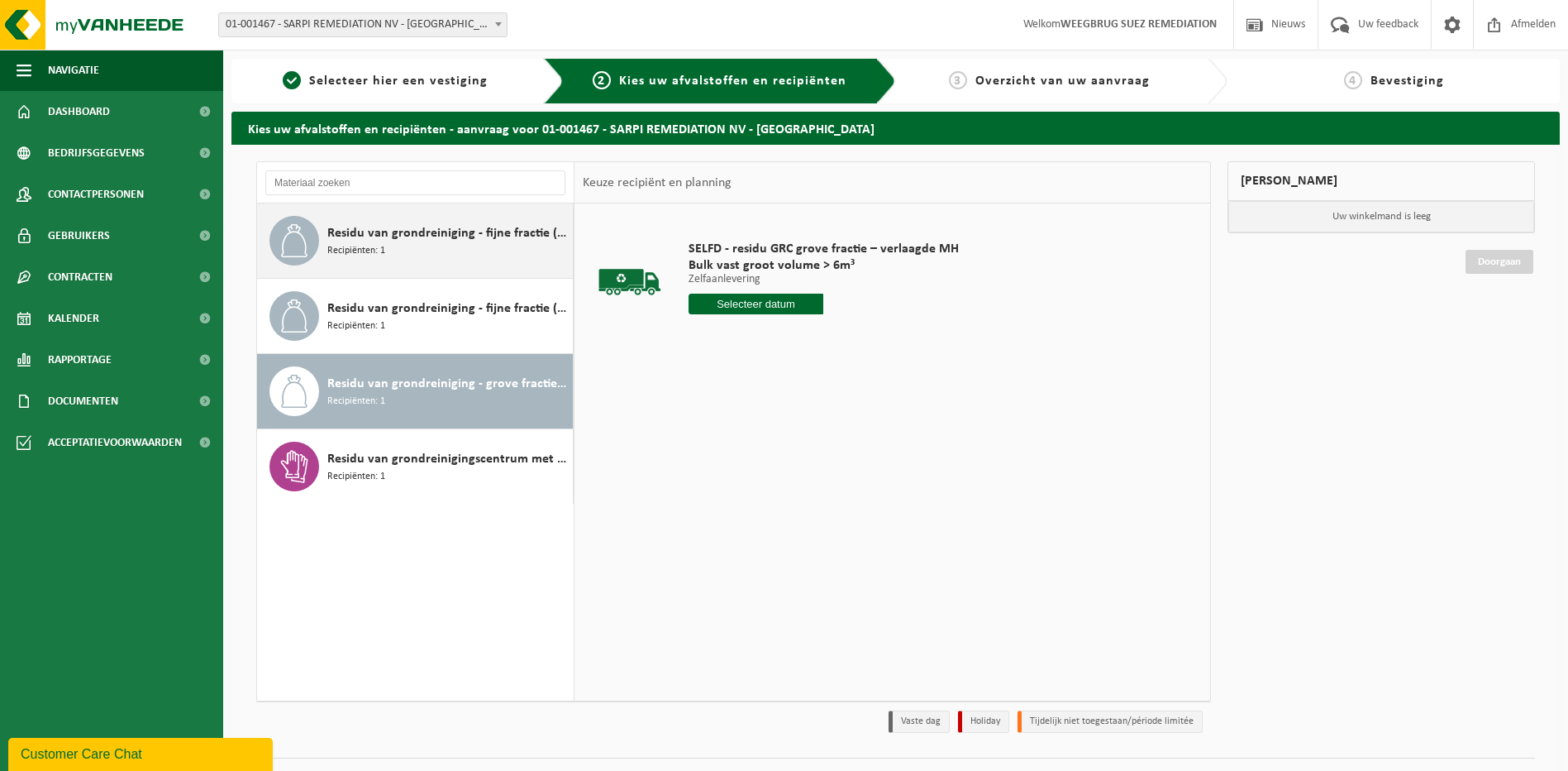
click at [355, 244] on span "Recipiënten: 1" at bounding box center [356, 251] width 58 height 16
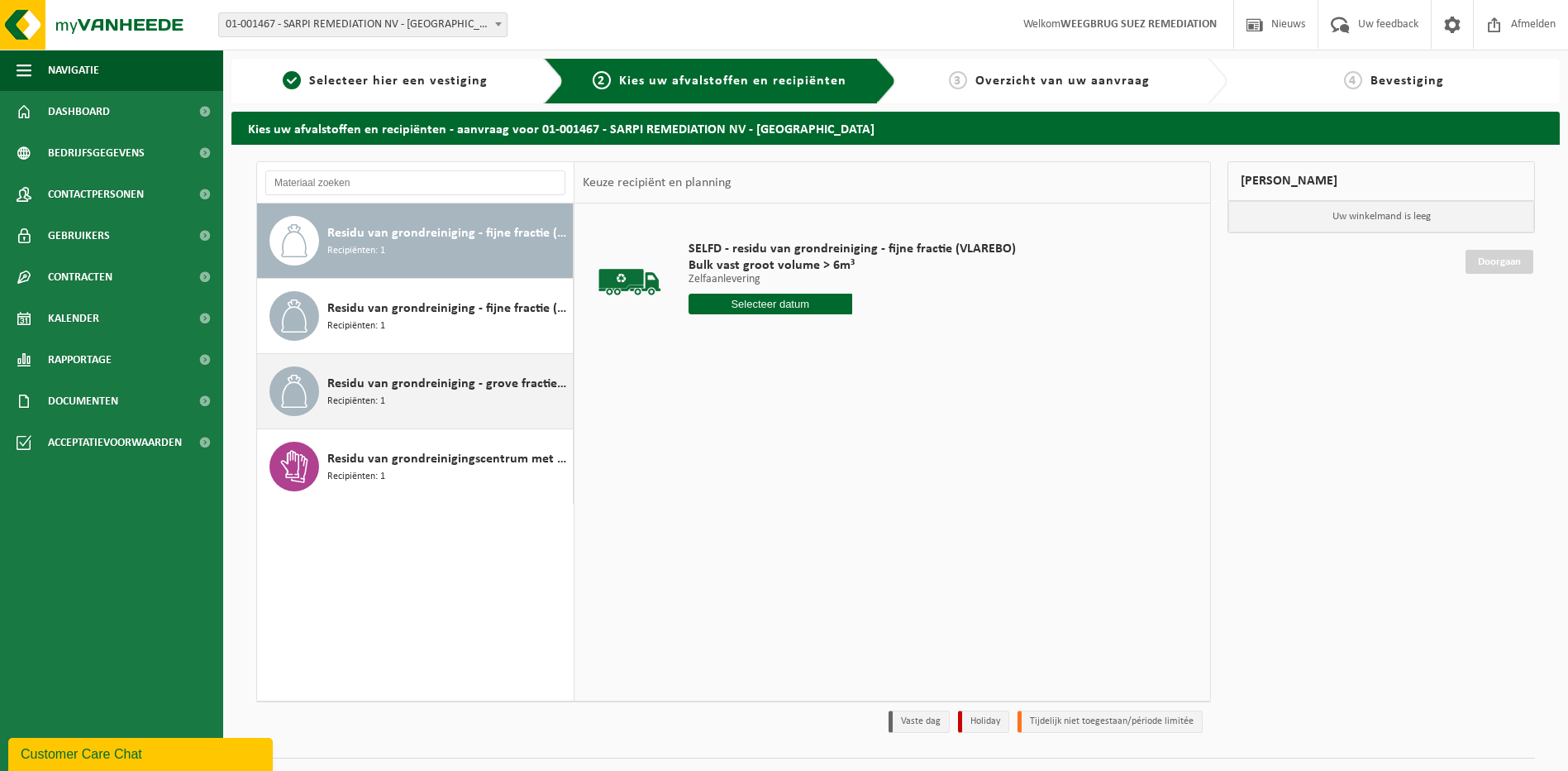
click at [402, 388] on span "Residu van grondreiniging - grove fractie (VLAREMA) (conform voorwaarden verlaa…" at bounding box center [448, 384] width 241 height 20
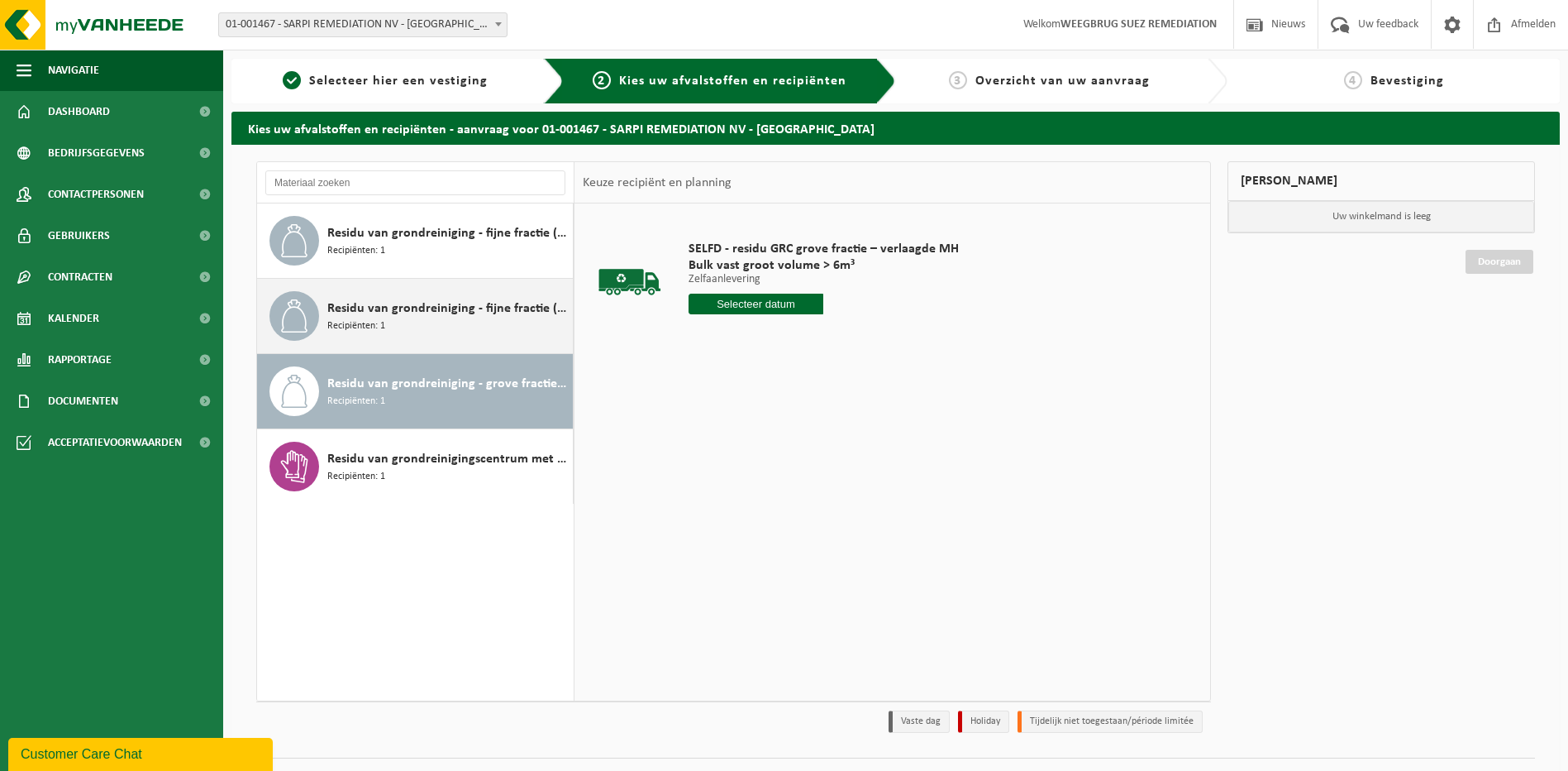
click at [406, 331] on div "Residu van grondreiniging - fijne fractie (VLAREMA) Recipiënten: 1" at bounding box center [448, 316] width 241 height 50
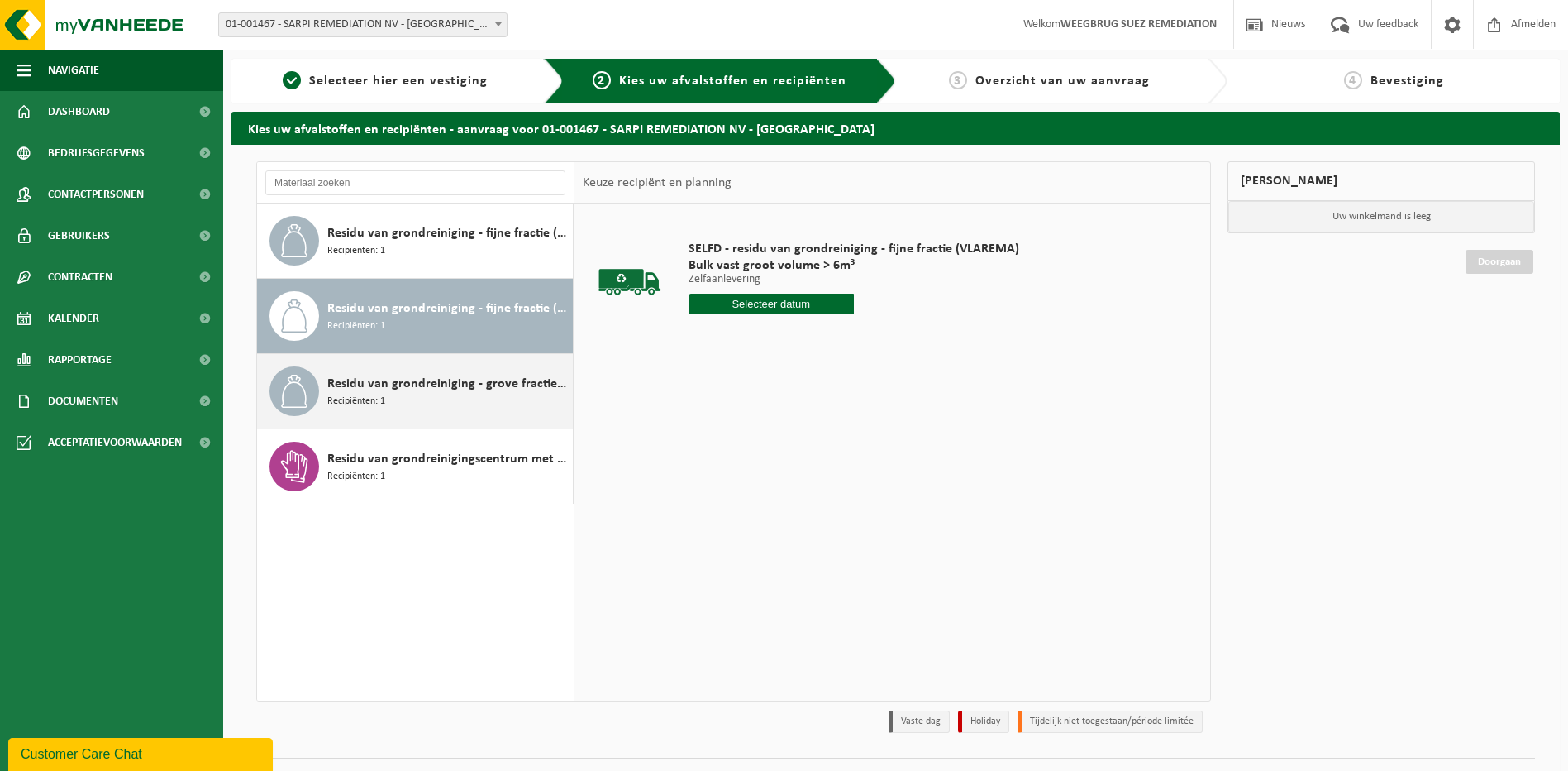
click at [377, 394] on span "Recipiënten: 1" at bounding box center [356, 402] width 58 height 16
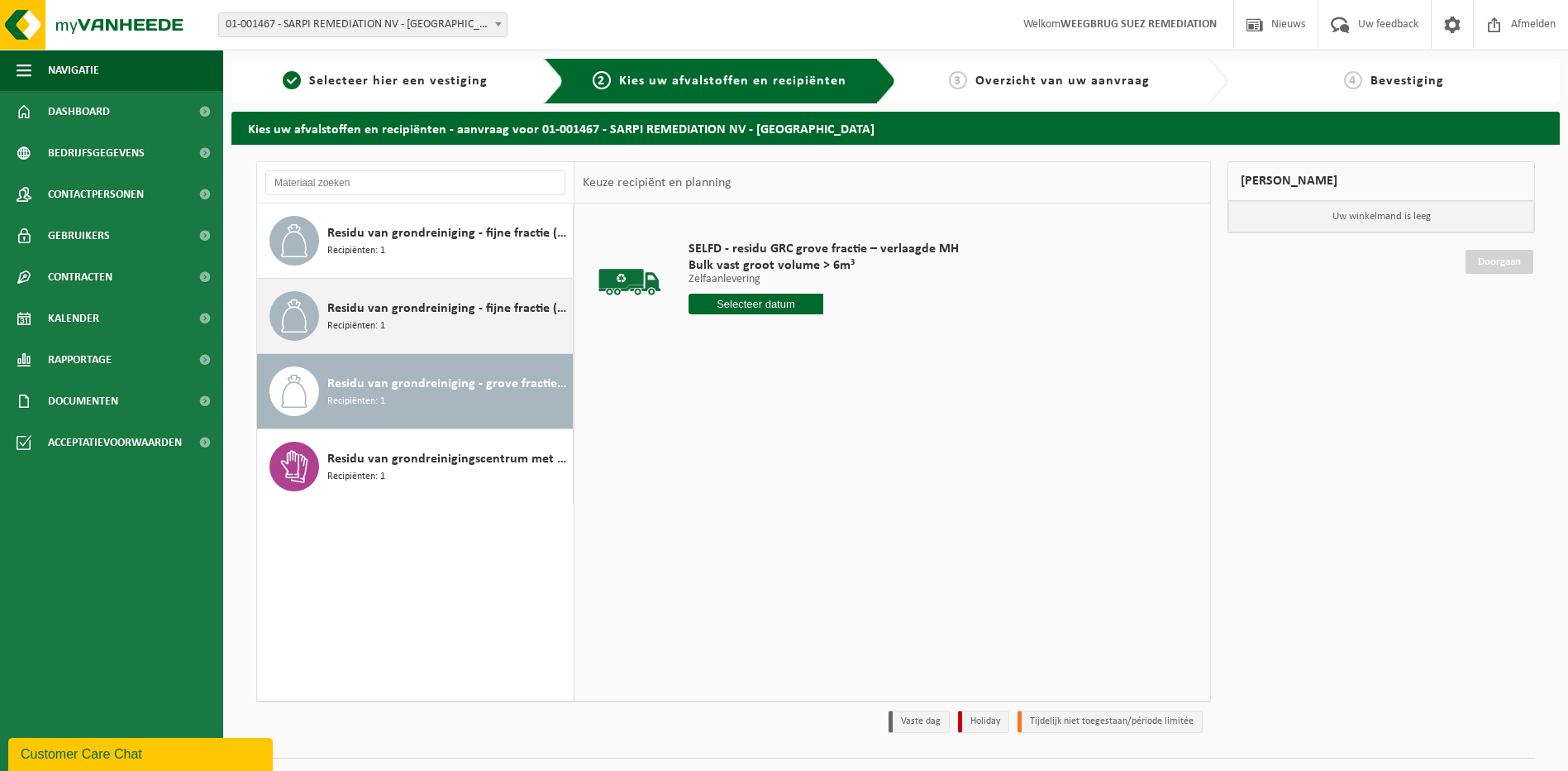
click at [397, 307] on span "Residu van grondreiniging - fijne fractie (VLAREMA)" at bounding box center [448, 308] width 241 height 20
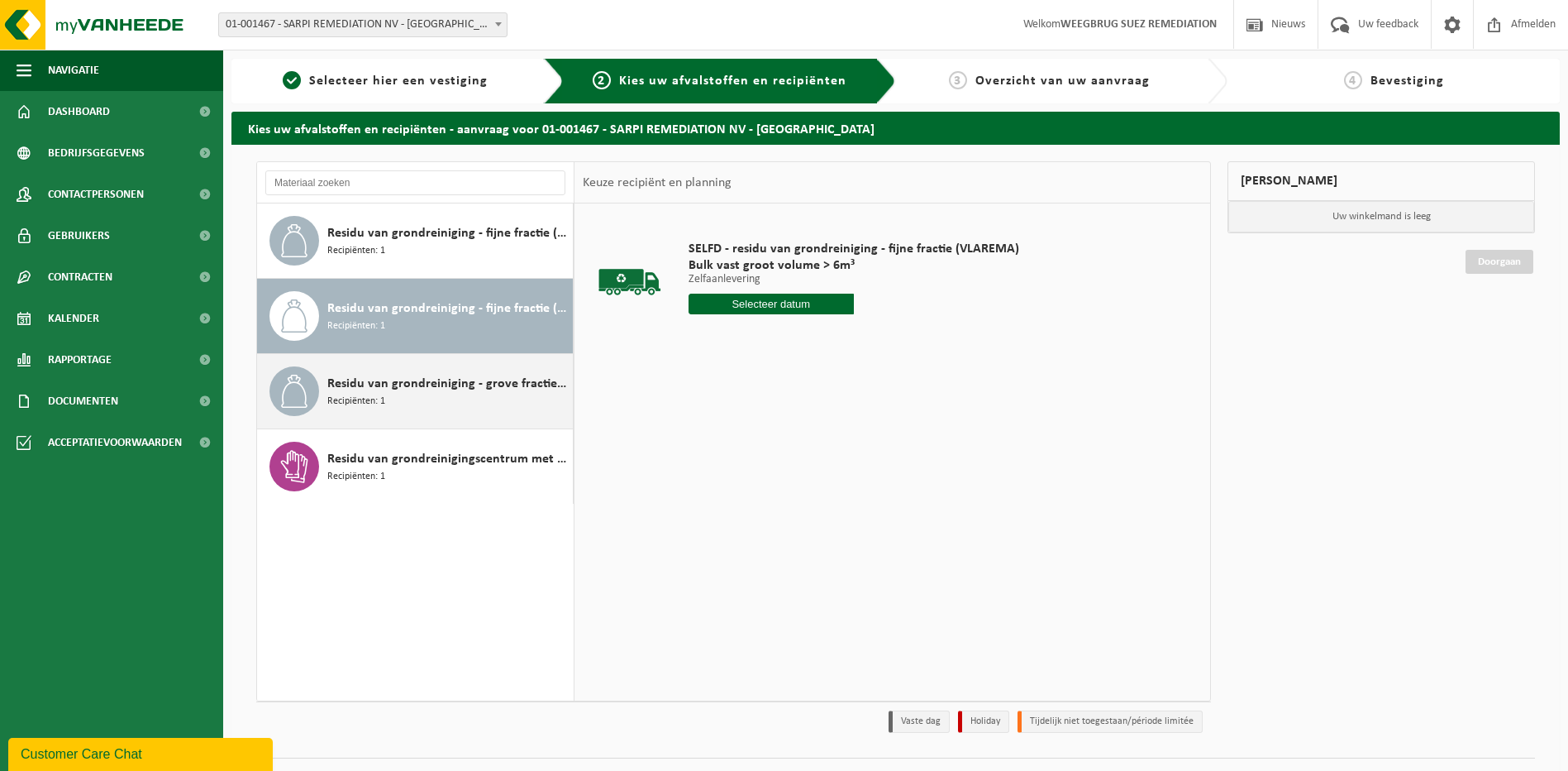
click at [389, 391] on span "Residu van grondreiniging - grove fractie (VLAREMA) (conform voorwaarden verlaa…" at bounding box center [448, 384] width 241 height 20
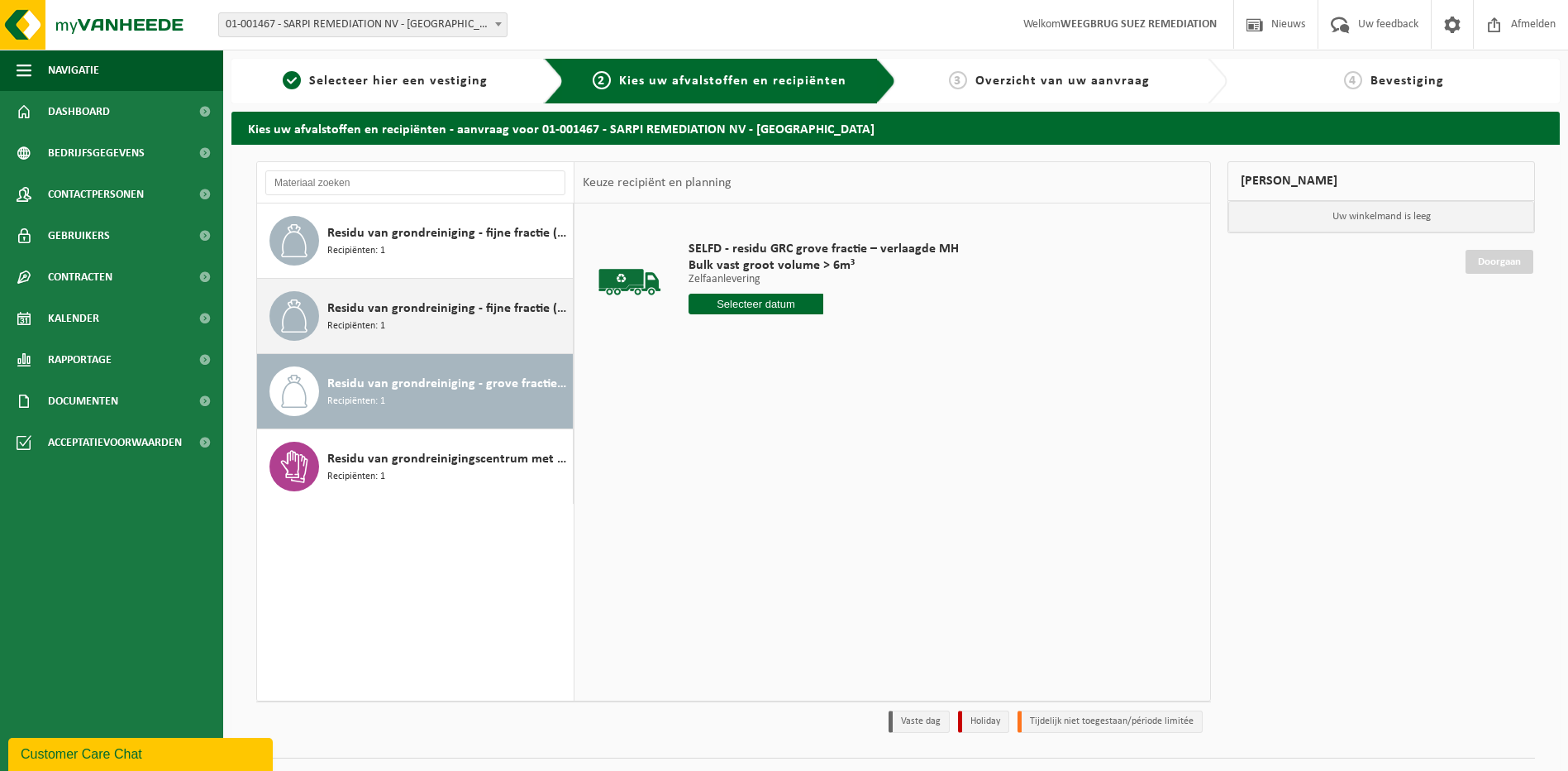
click at [385, 314] on span "Residu van grondreiniging - fijne fractie (VLAREMA)" at bounding box center [448, 308] width 241 height 20
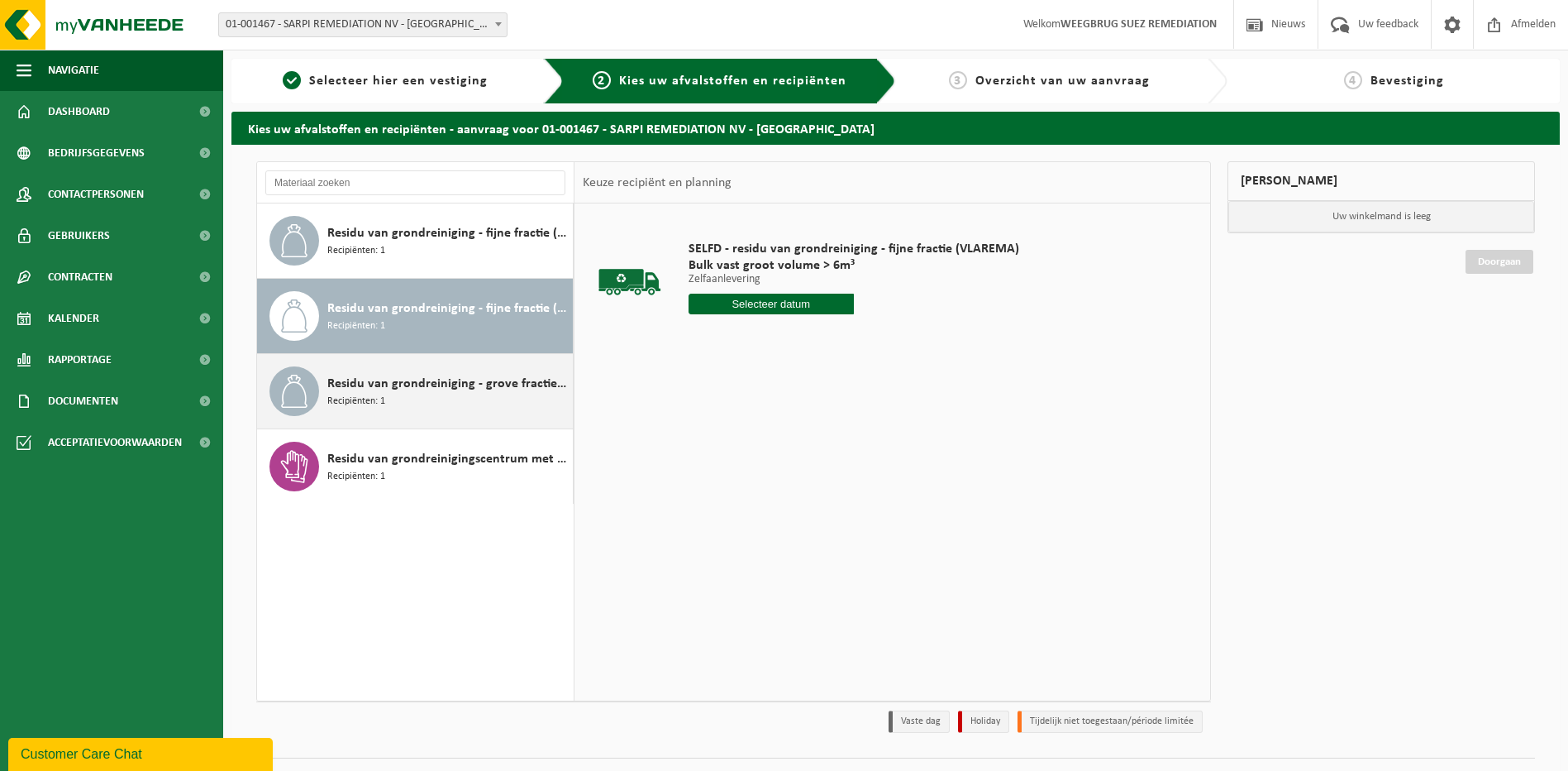
click at [404, 405] on div "Residu van grondreiniging - grove fractie (VLAREMA) (conform voorwaarden verlaa…" at bounding box center [448, 391] width 241 height 50
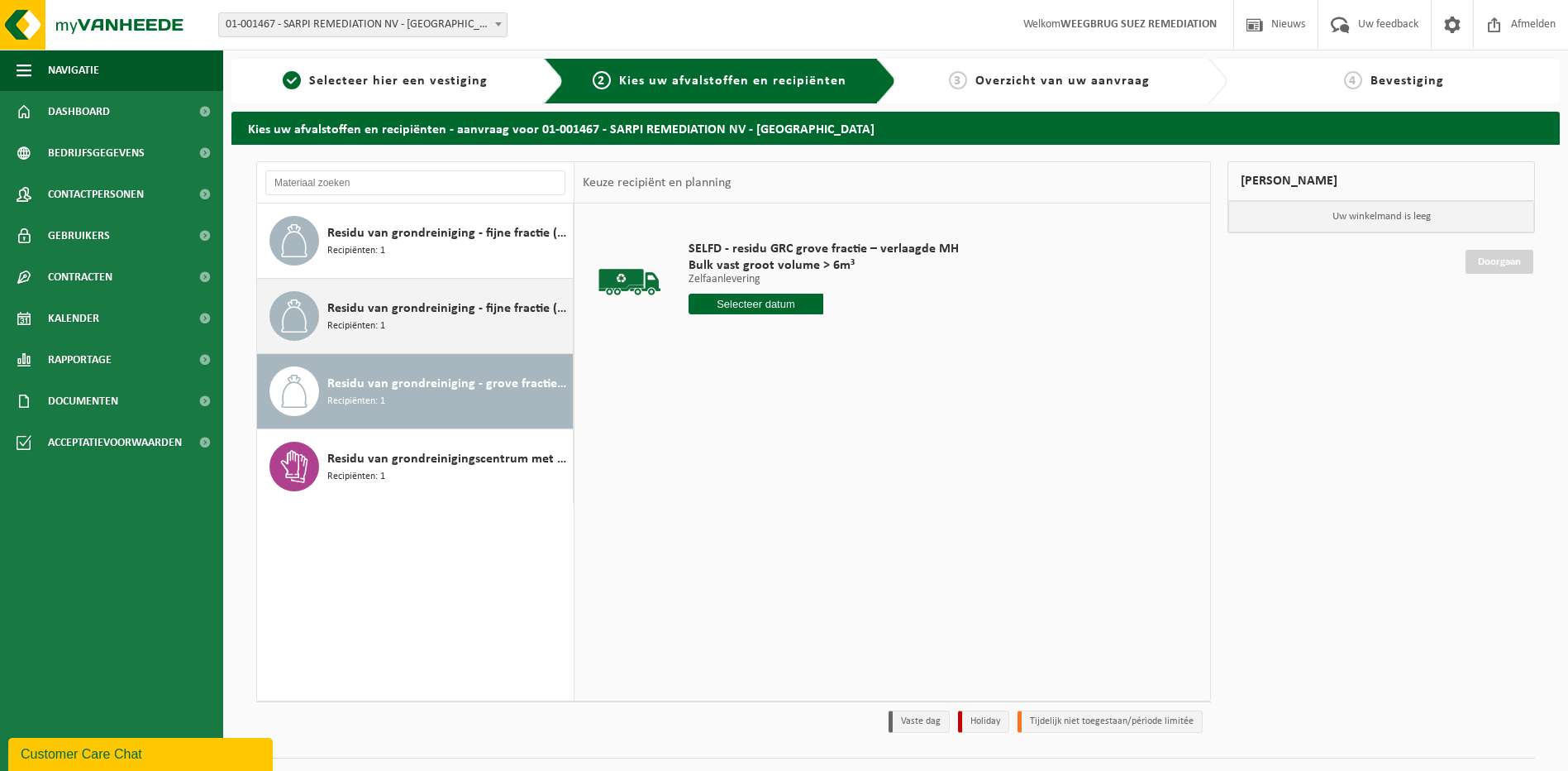
click at [421, 324] on div "Residu van grondreiniging - fijne fractie (VLAREMA) Recipiënten: 1" at bounding box center [448, 316] width 241 height 50
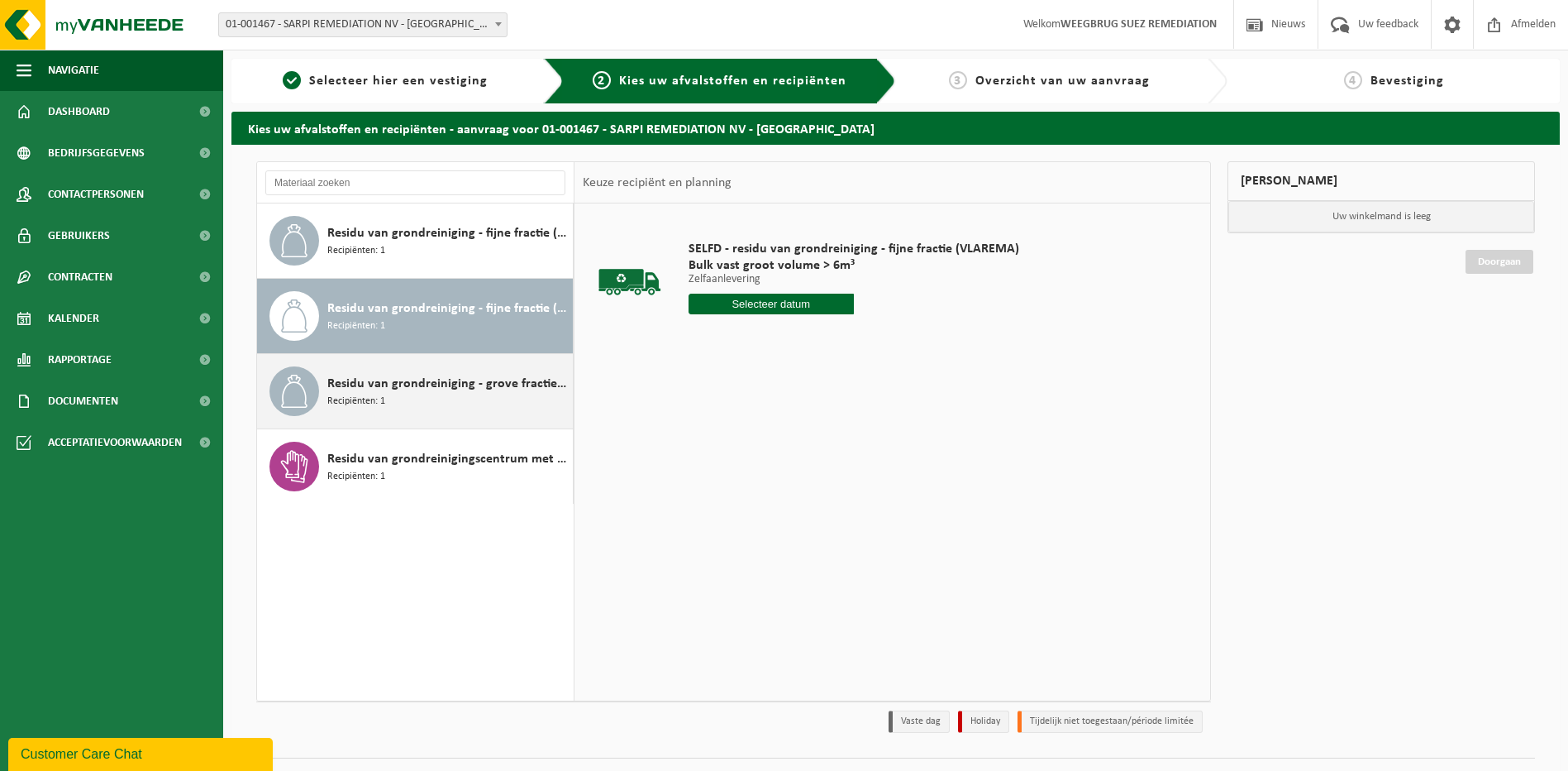
click at [389, 385] on span "Residu van grondreiniging - grove fractie (VLAREMA) (conform voorwaarden verlaa…" at bounding box center [448, 384] width 241 height 20
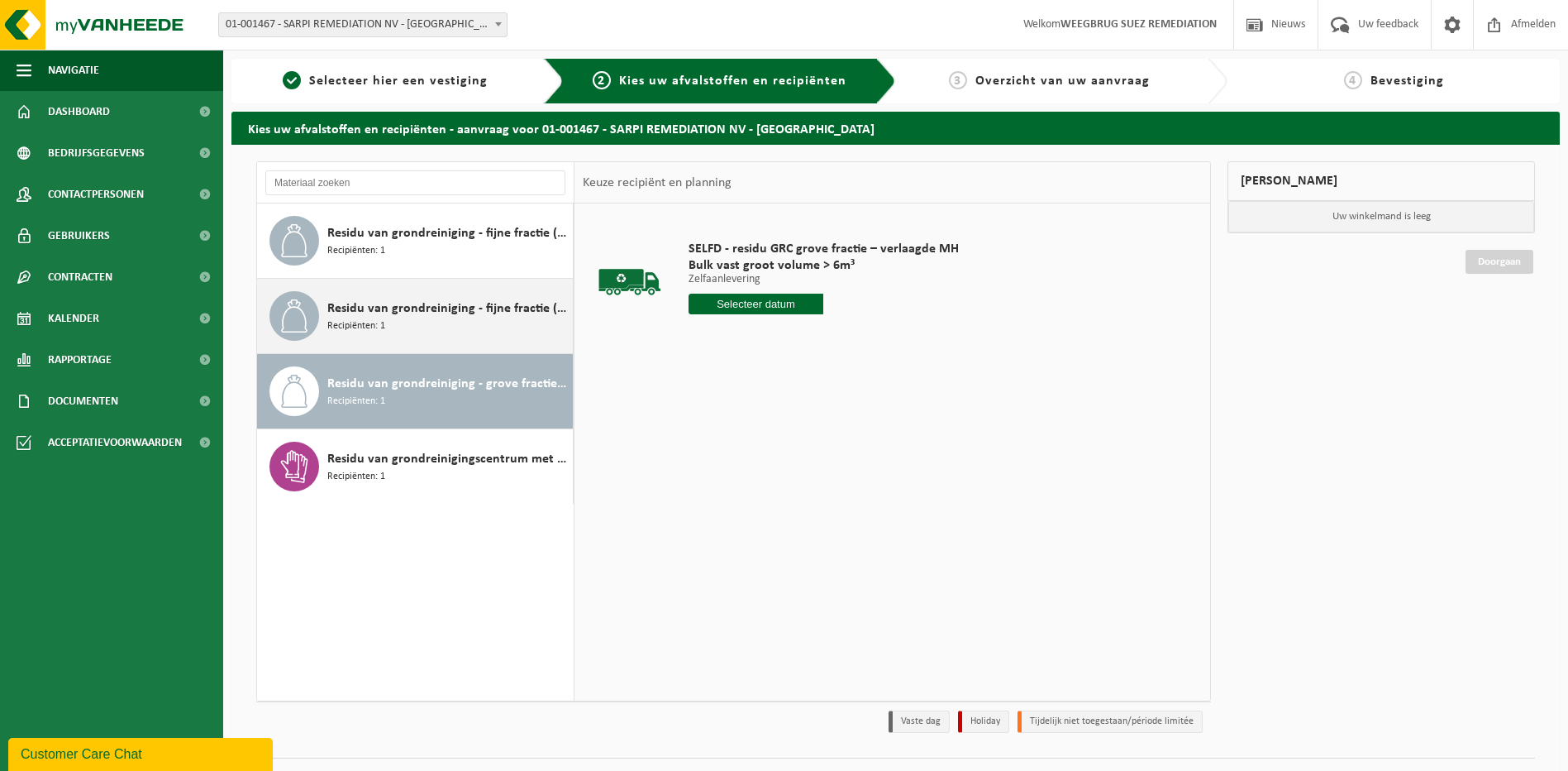
click at [404, 321] on div "Residu van grondreiniging - fijne fractie (VLAREMA) Recipiënten: 1" at bounding box center [448, 316] width 241 height 50
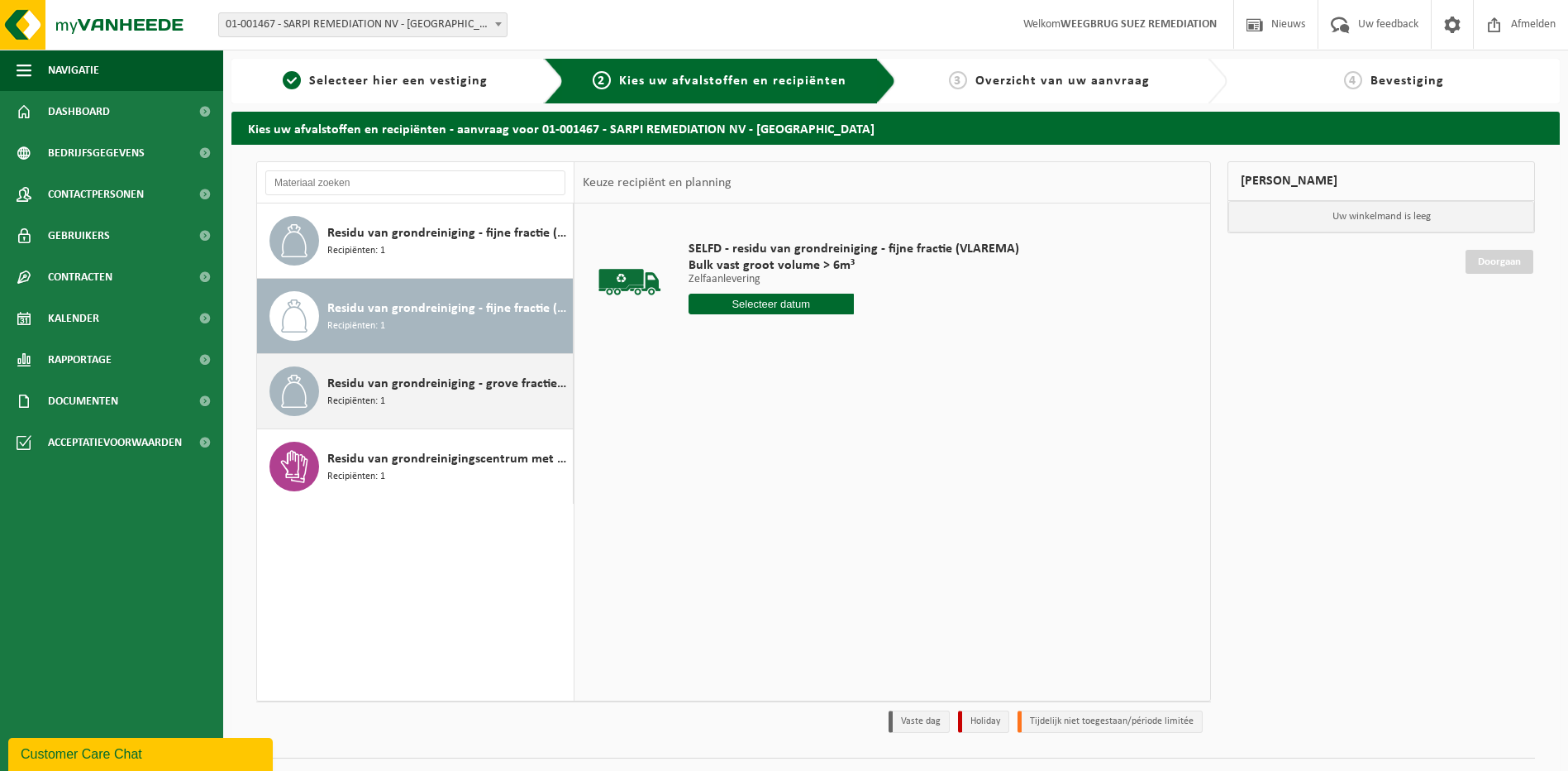
click at [481, 395] on div "Residu van grondreiniging - grove fractie (VLAREMA) (conform voorwaarden verlaa…" at bounding box center [448, 391] width 241 height 50
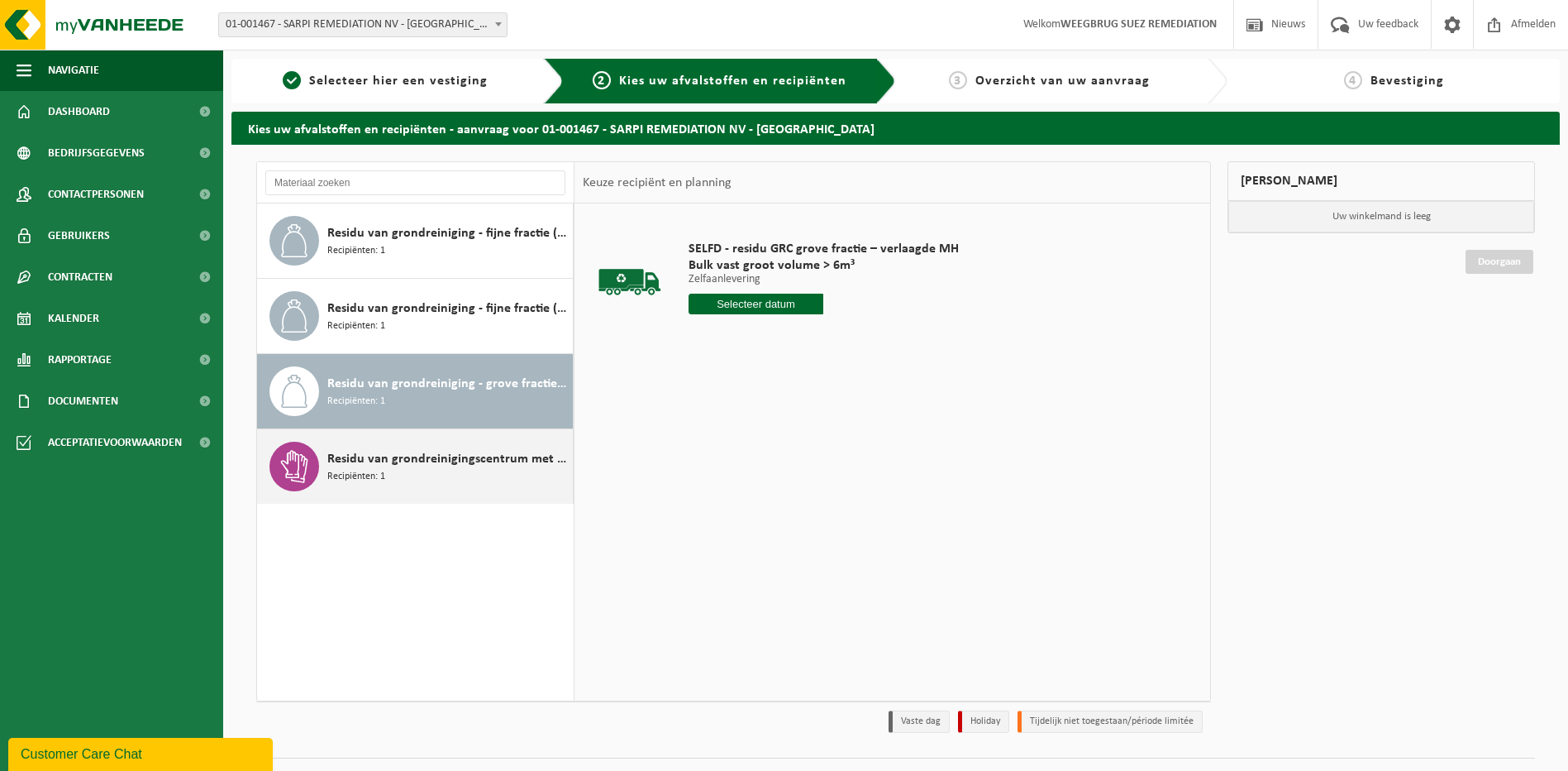
click at [455, 453] on span "Residu van grondreinigingscentrum met >0,1% asbest (HGB + NHGB)" at bounding box center [448, 459] width 241 height 20
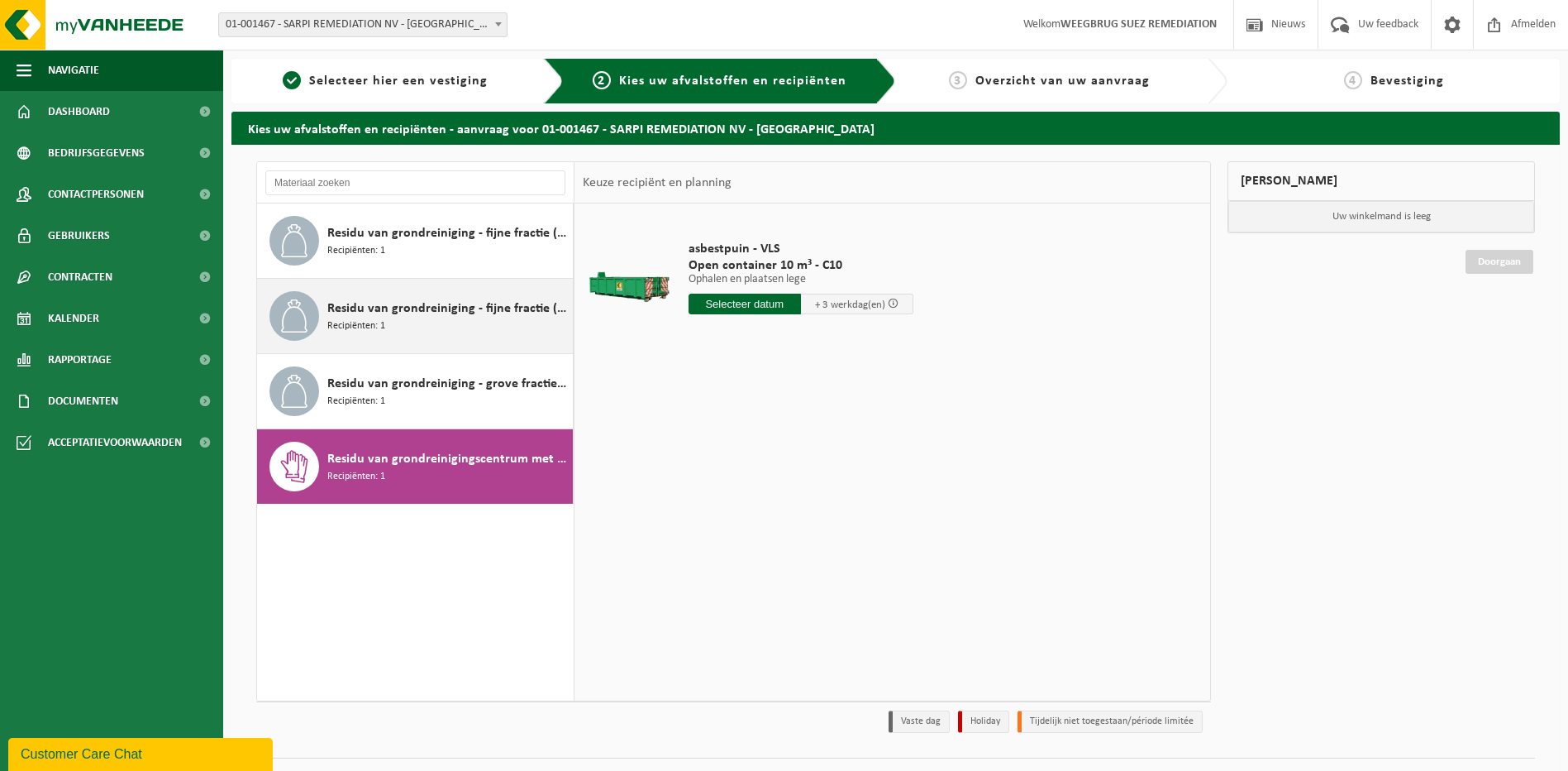
click at [467, 293] on div "Residu van grondreiniging - fijne fractie (VLAREMA) Recipiënten: 1" at bounding box center [448, 316] width 241 height 50
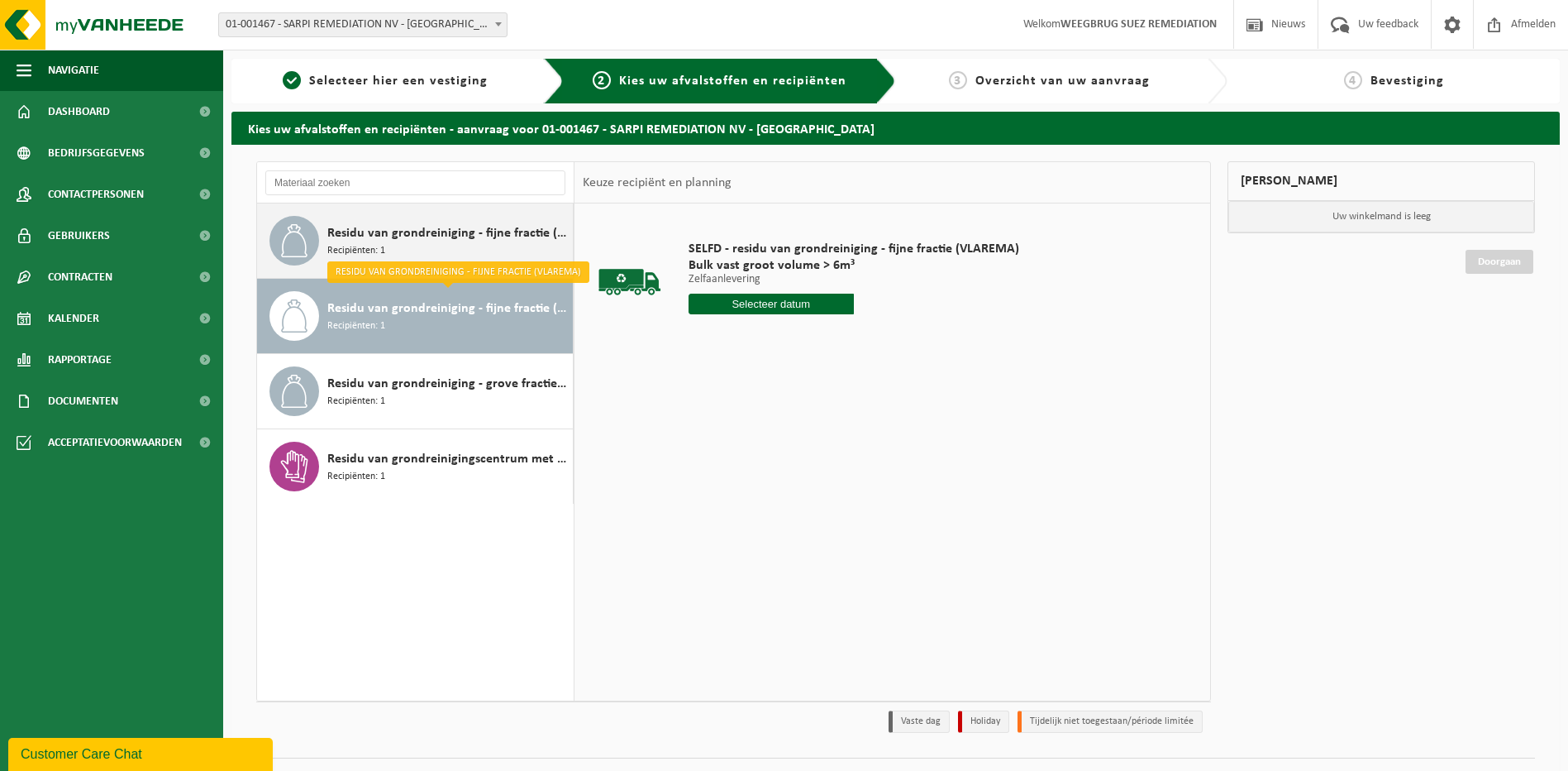
click at [454, 247] on div "Residu van grondreiniging - fijne fractie (VLAREBO) Recipiënten: 1" at bounding box center [448, 240] width 241 height 50
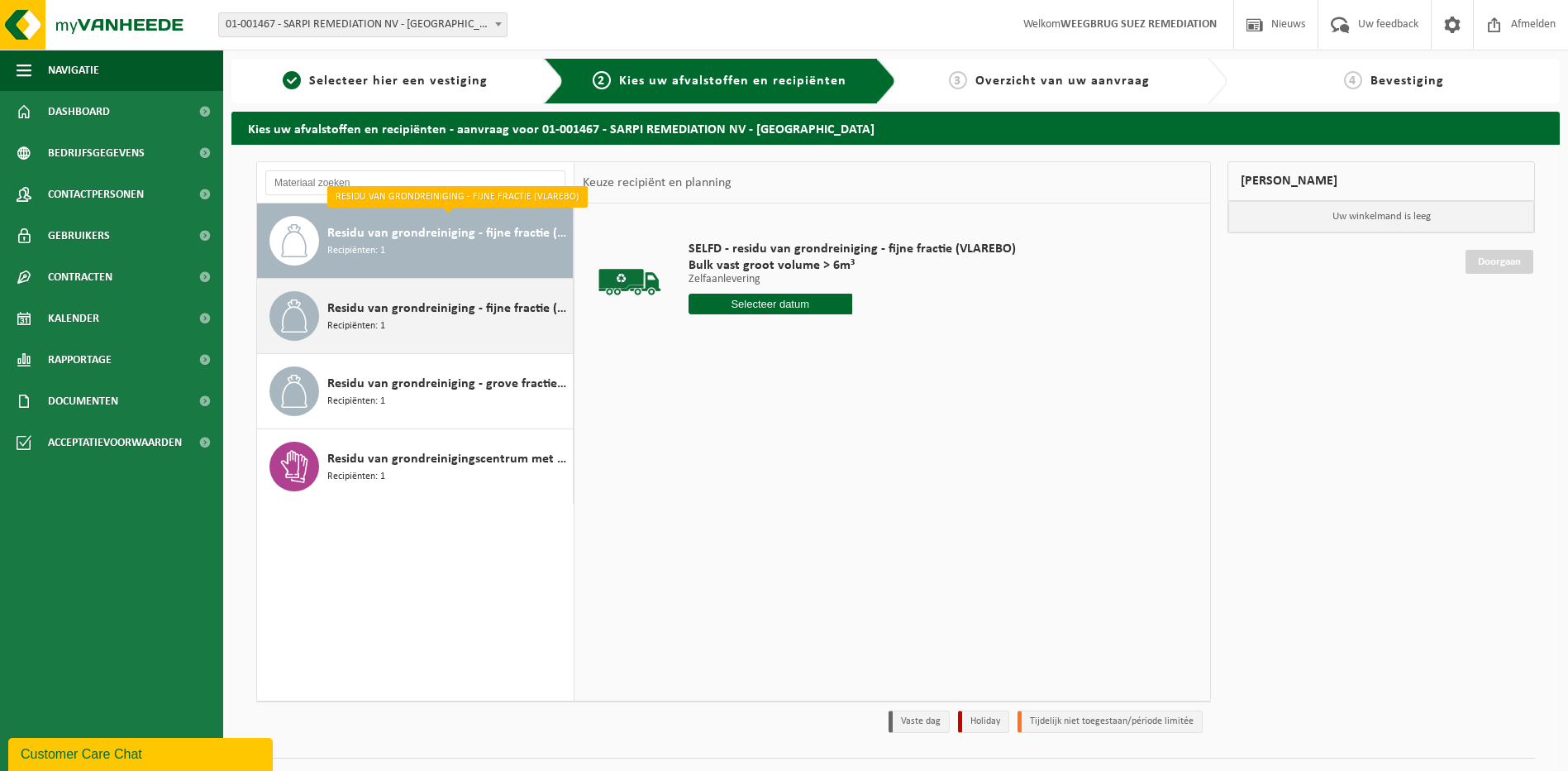
click at [400, 324] on div "Residu van grondreiniging - fijne fractie (VLAREMA) Recipiënten: 1" at bounding box center [448, 316] width 241 height 50
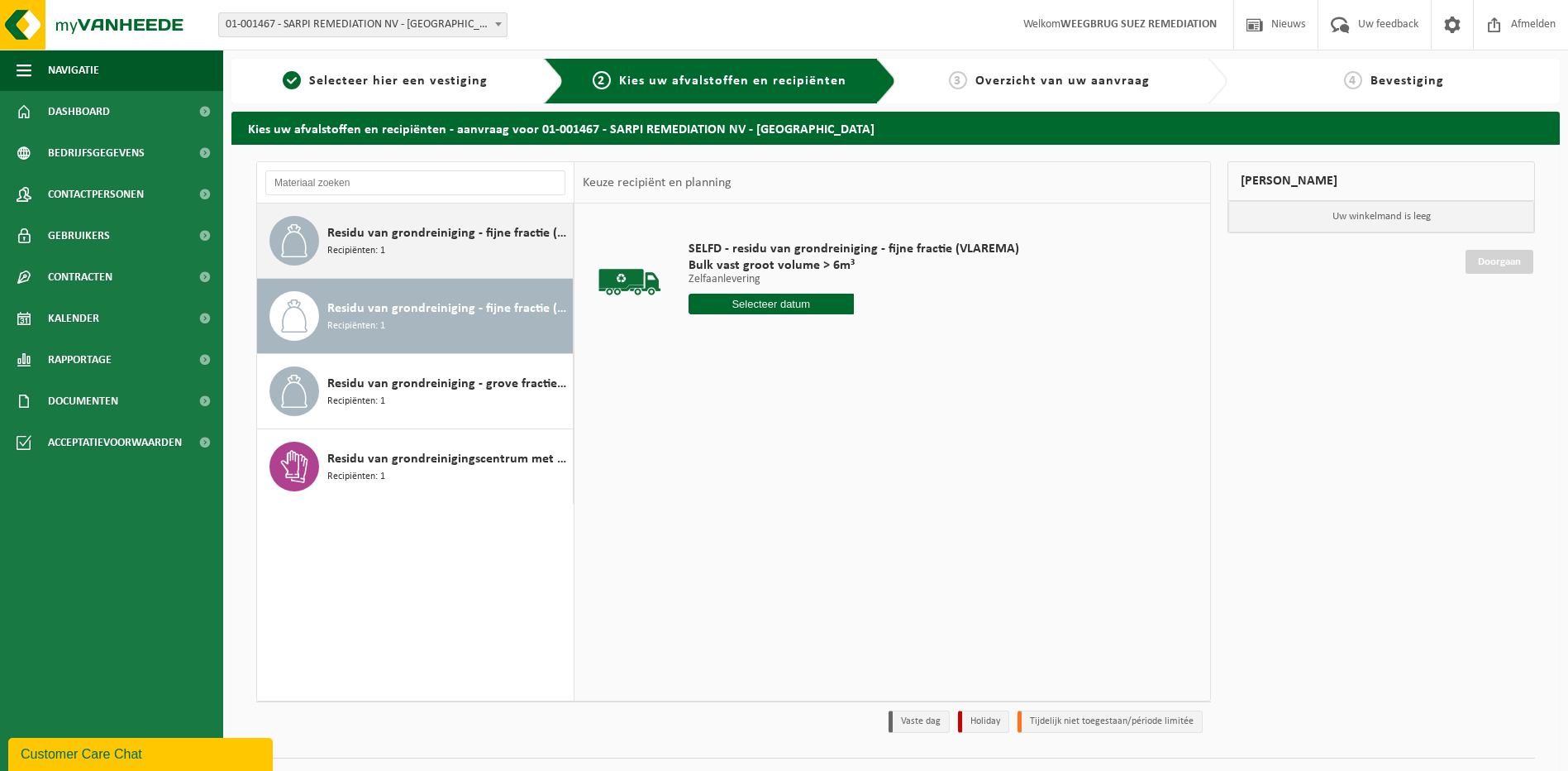
click at [407, 229] on span "Residu van grondreiniging - fijne fractie (VLAREBO)" at bounding box center [448, 233] width 241 height 20
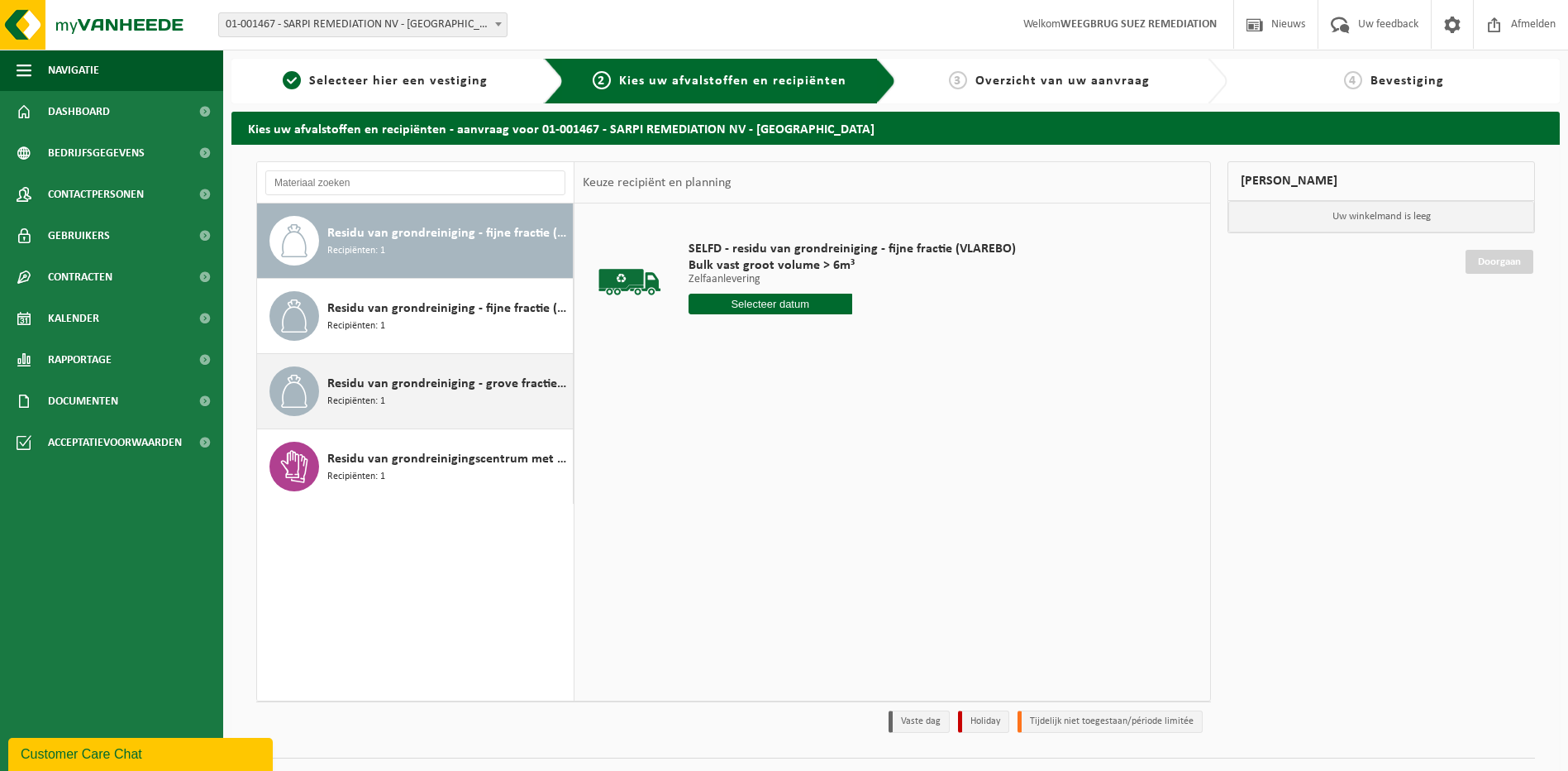
click at [408, 395] on div "Residu van grondreiniging - grove fractie (VLAREMA) (conform voorwaarden verlaa…" at bounding box center [448, 391] width 241 height 50
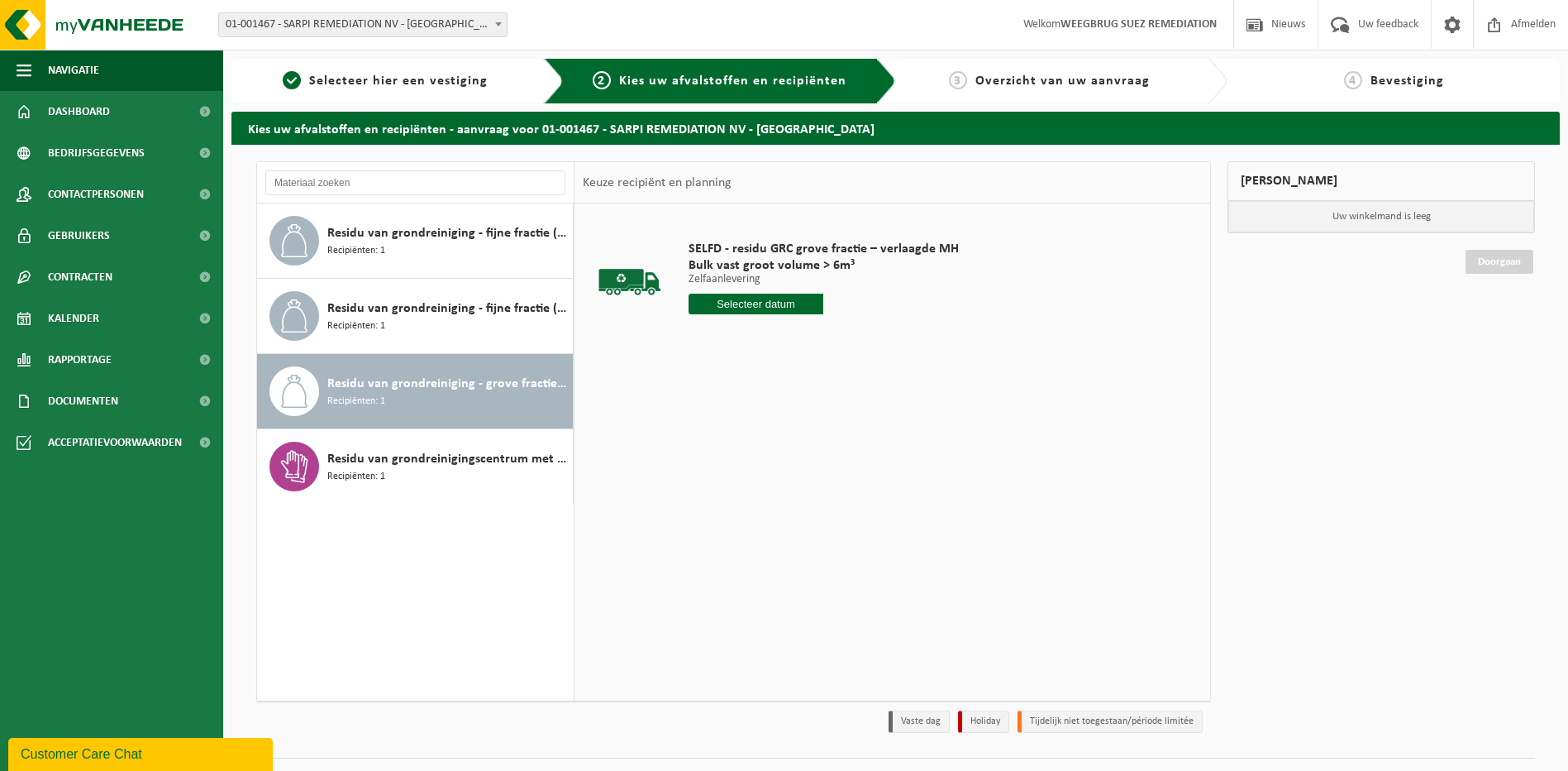
click at [1032, 90] on div "3 Overzicht van uw aanvraag" at bounding box center [1050, 81] width 291 height 20
click at [64, 324] on span "Kalender" at bounding box center [73, 317] width 51 height 41
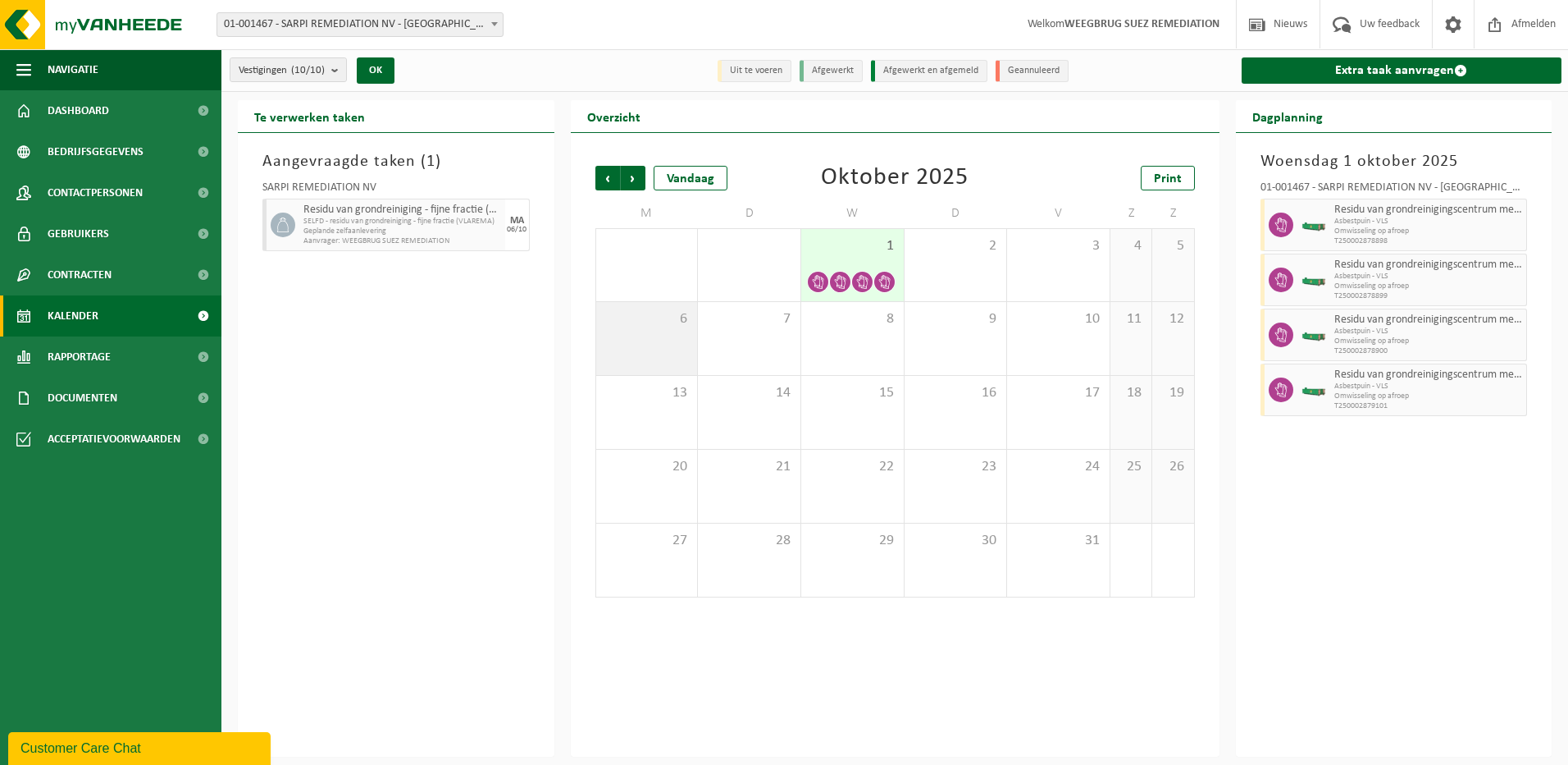
click at [641, 339] on div "6" at bounding box center [647, 338] width 102 height 73
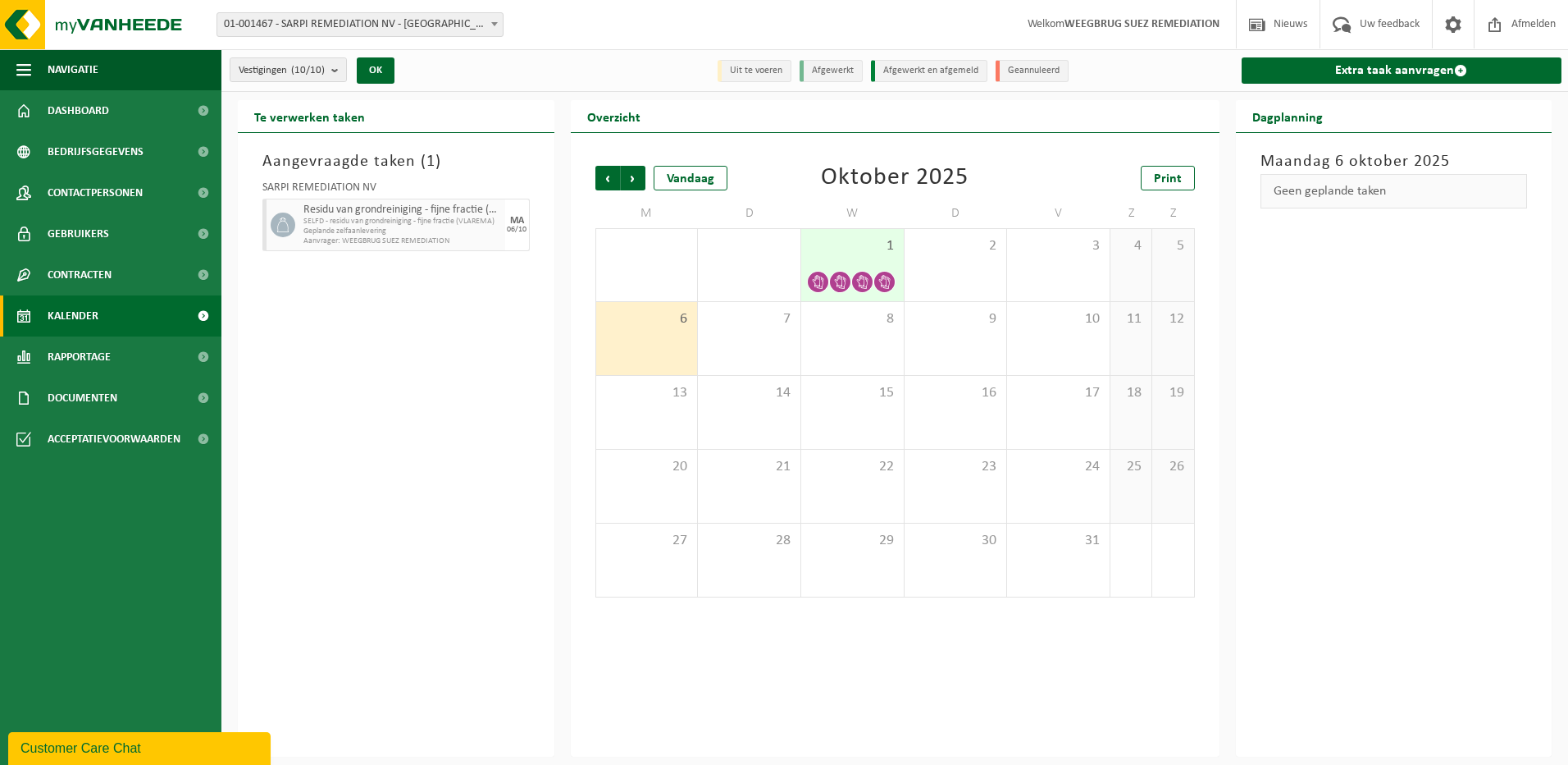
click at [407, 232] on span "Geplande zelfaanlevering" at bounding box center [403, 232] width 198 height 10
click at [358, 232] on span "Geplande zelfaanlevering" at bounding box center [403, 232] width 198 height 10
click at [778, 348] on div "7" at bounding box center [750, 338] width 103 height 73
click at [662, 337] on div "6" at bounding box center [647, 338] width 102 height 73
click at [361, 232] on span "Geplande zelfaanlevering" at bounding box center [403, 232] width 198 height 10
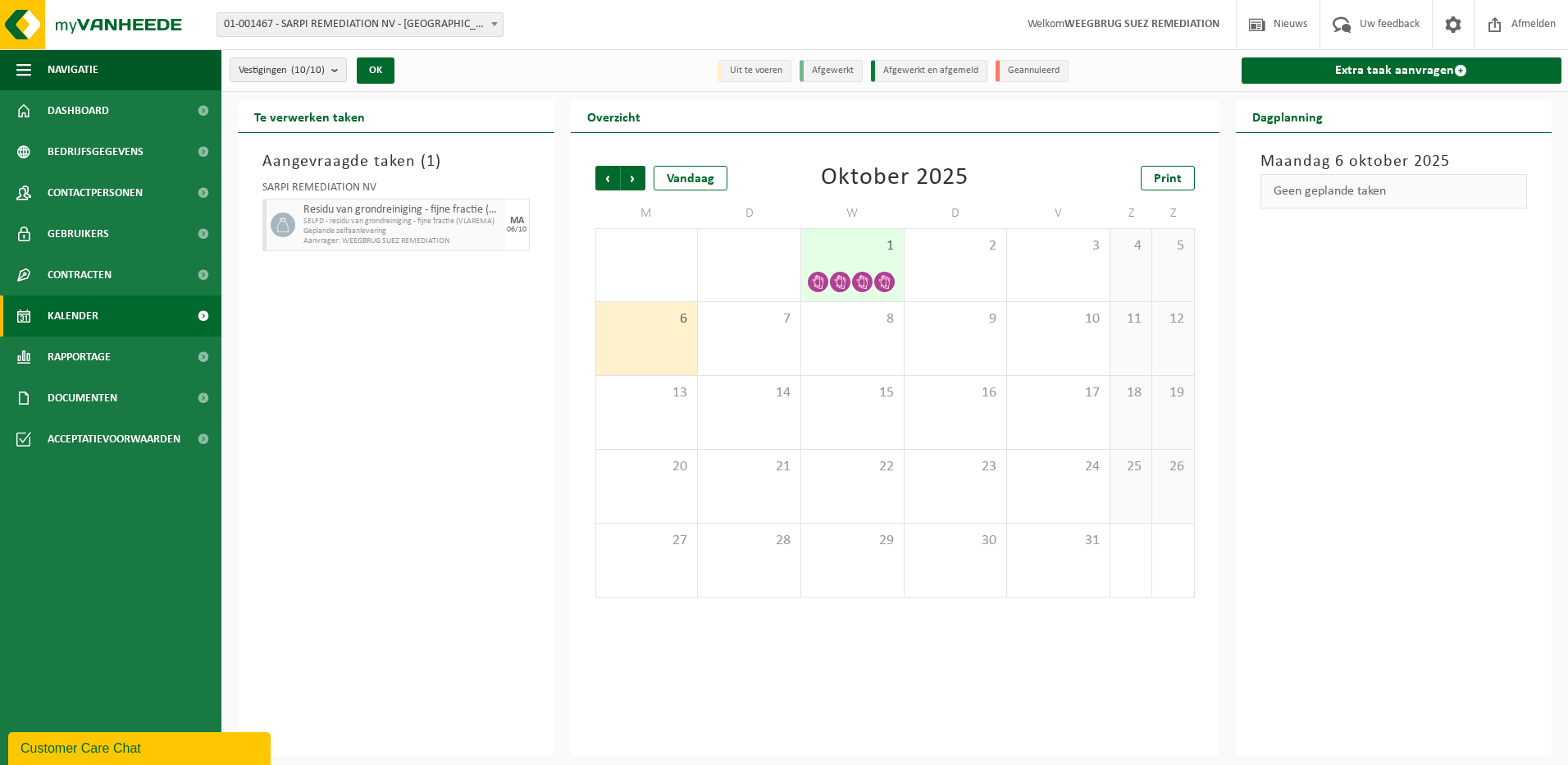
click at [283, 218] on icon at bounding box center [283, 225] width 15 height 15
click at [842, 335] on div "8" at bounding box center [853, 338] width 103 height 73
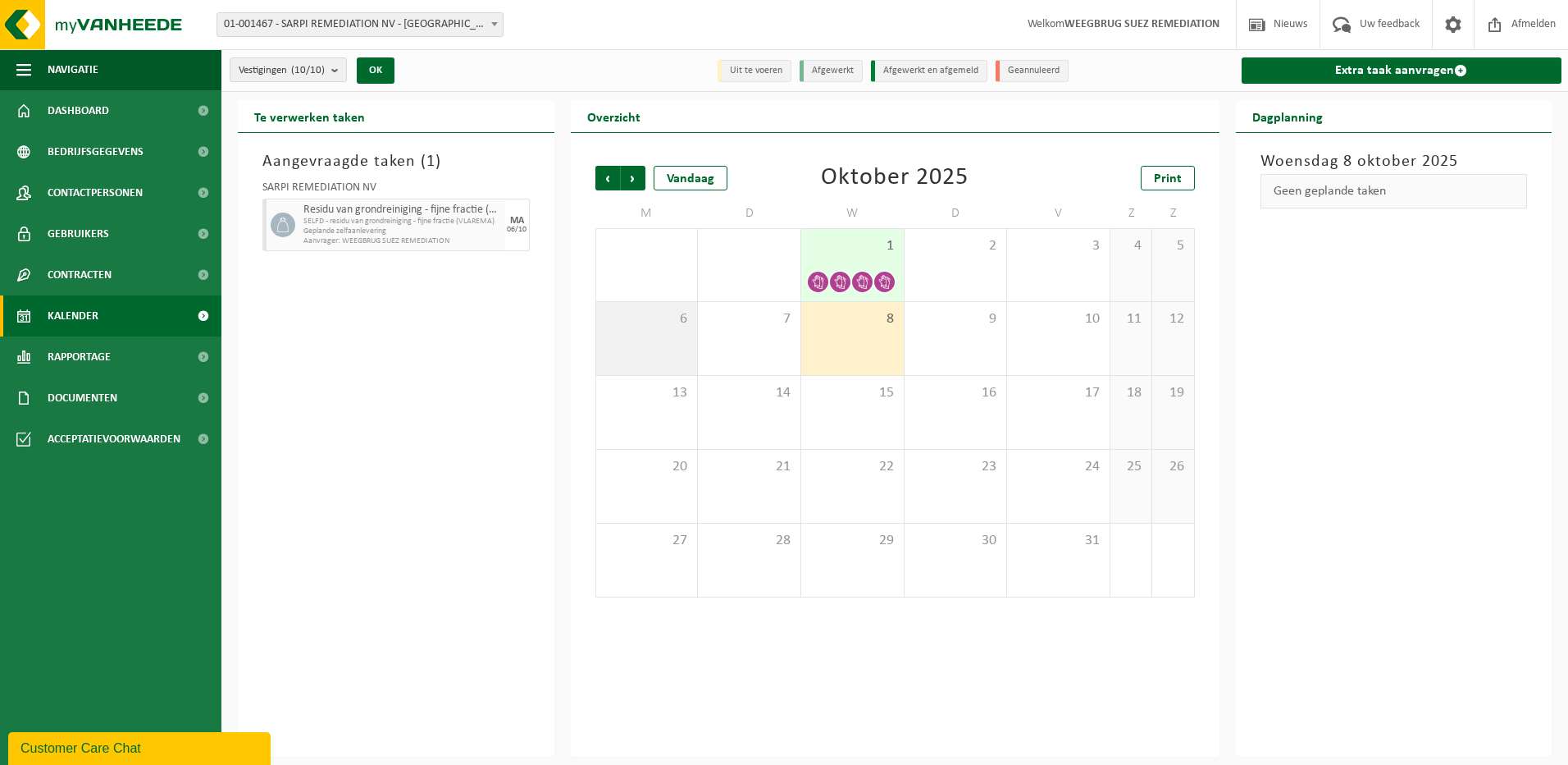
click at [640, 329] on div "6" at bounding box center [647, 338] width 102 height 73
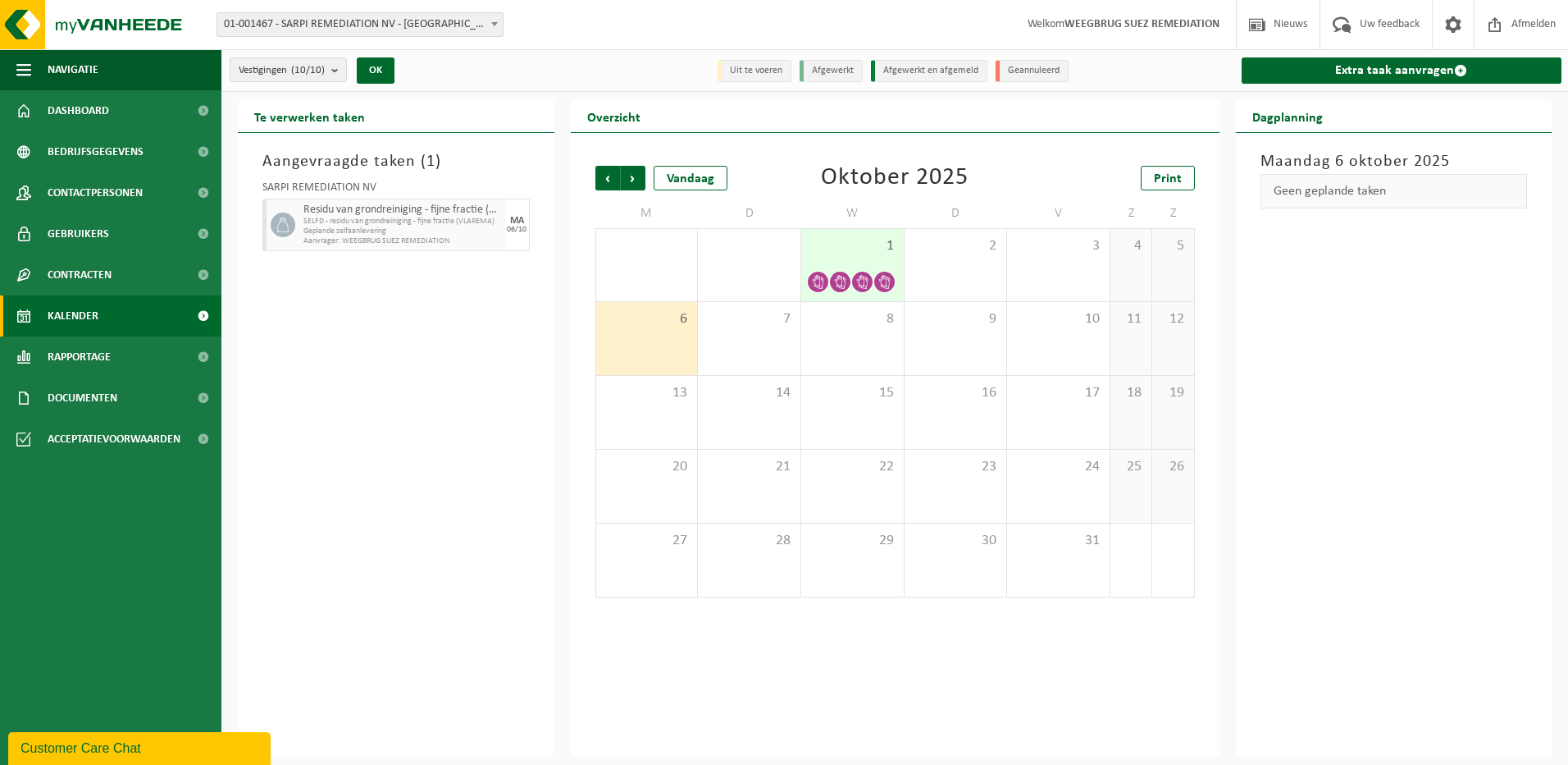
click at [853, 248] on span "1" at bounding box center [852, 246] width 86 height 18
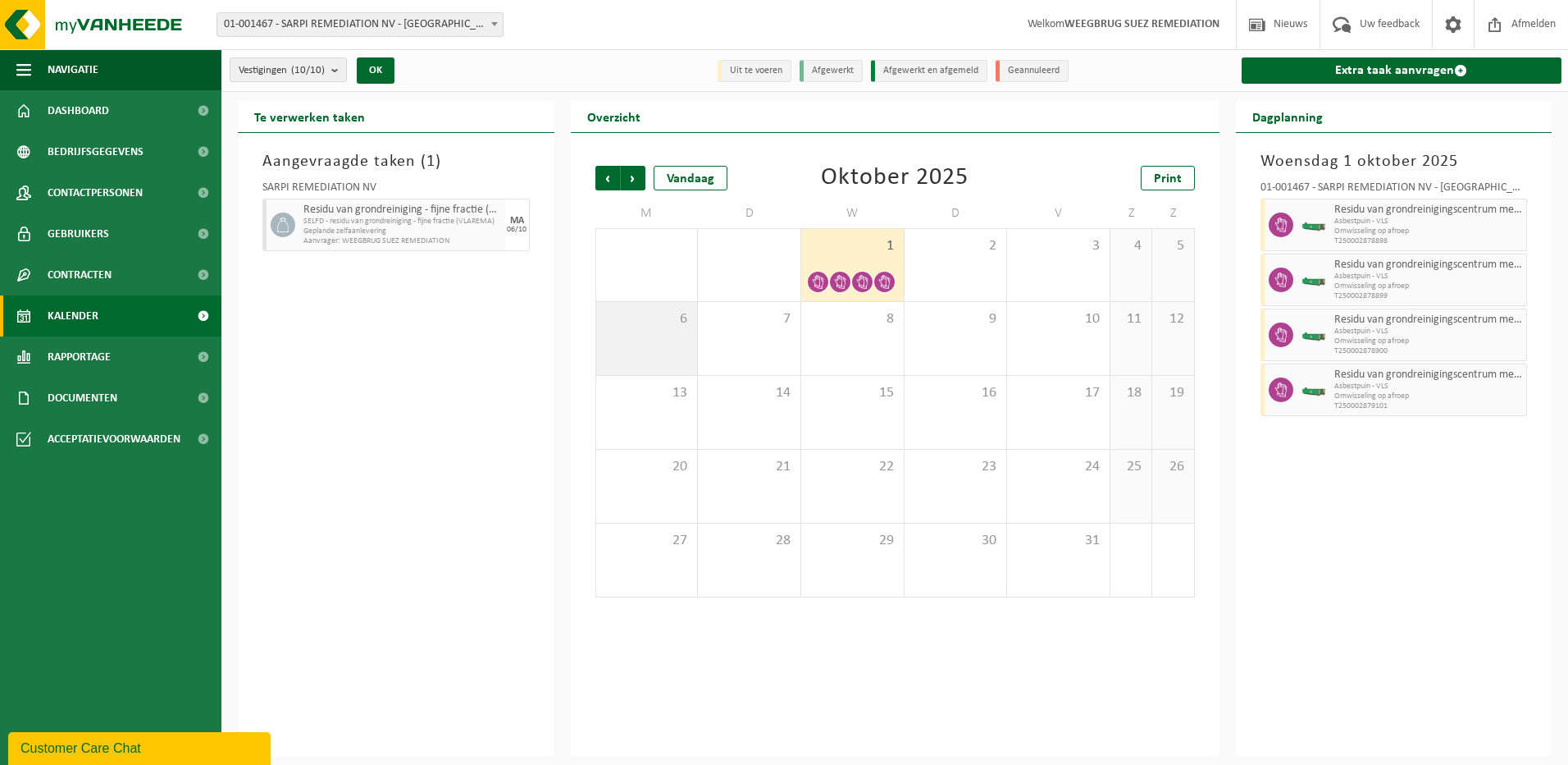
click at [634, 328] on div "6" at bounding box center [647, 338] width 102 height 73
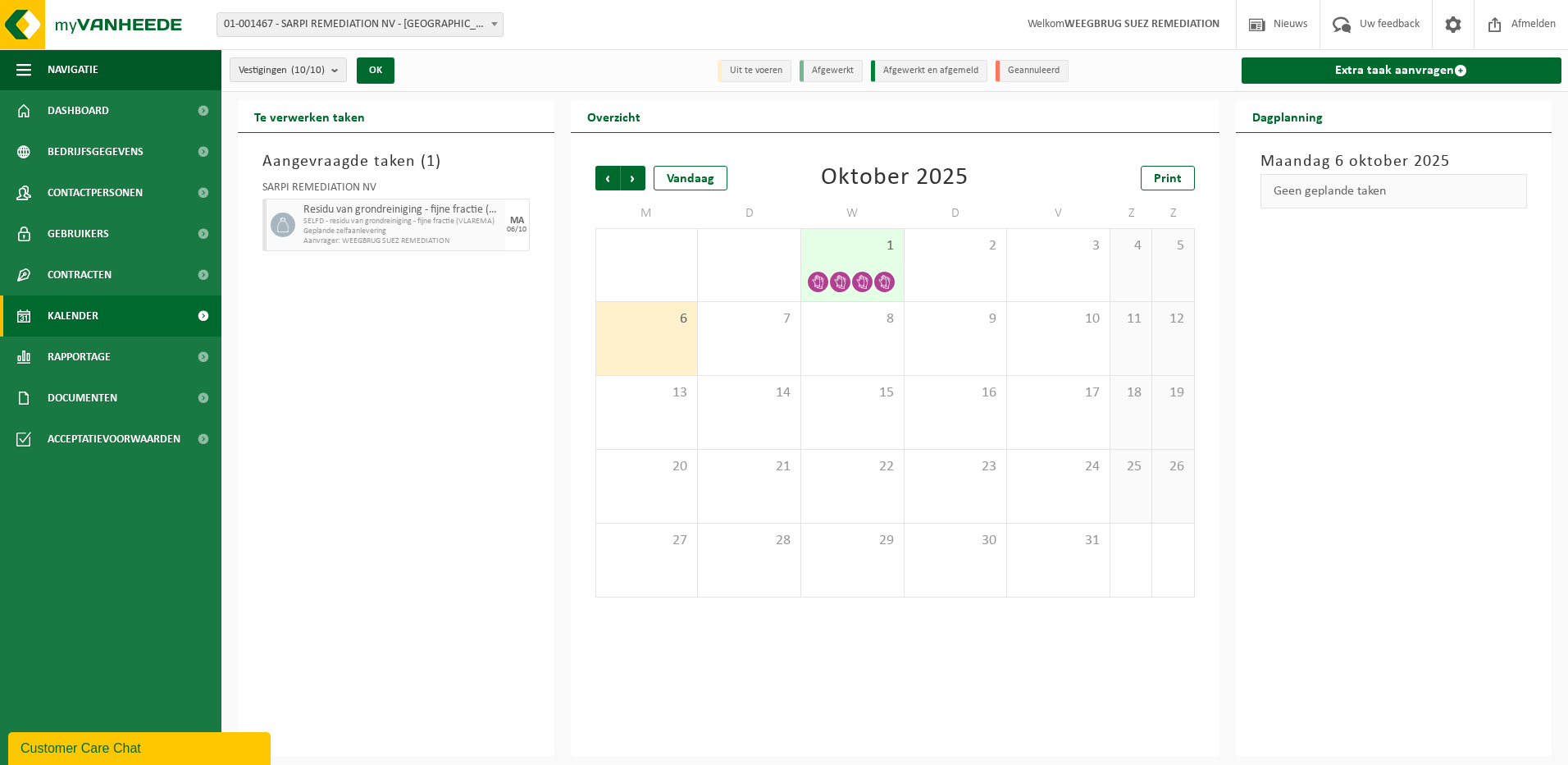
click at [280, 230] on icon at bounding box center [283, 225] width 15 height 15
click at [84, 278] on span "Contracten" at bounding box center [79, 274] width 64 height 41
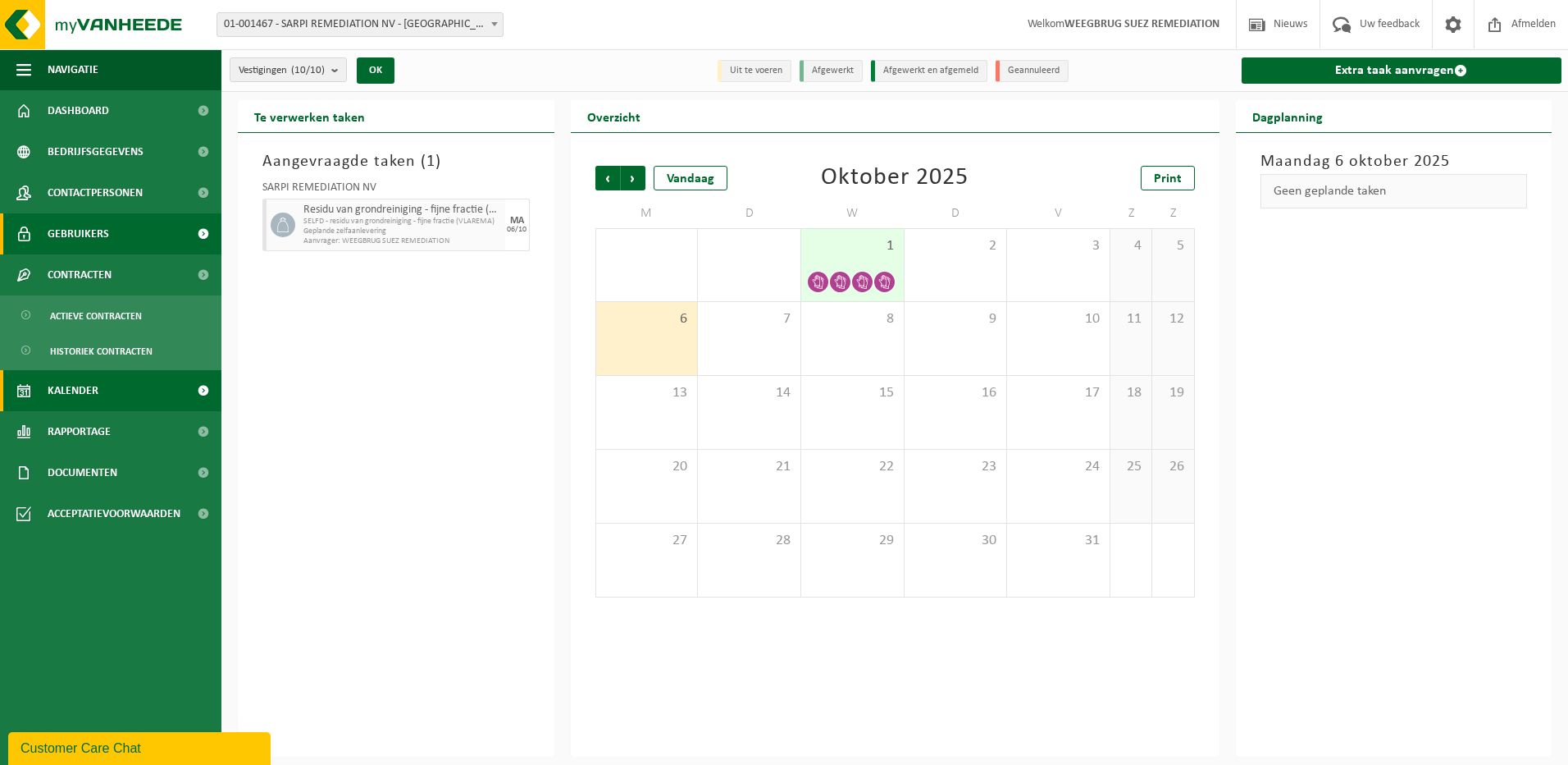
click at [75, 244] on span "Gebruikers" at bounding box center [78, 234] width 61 height 41
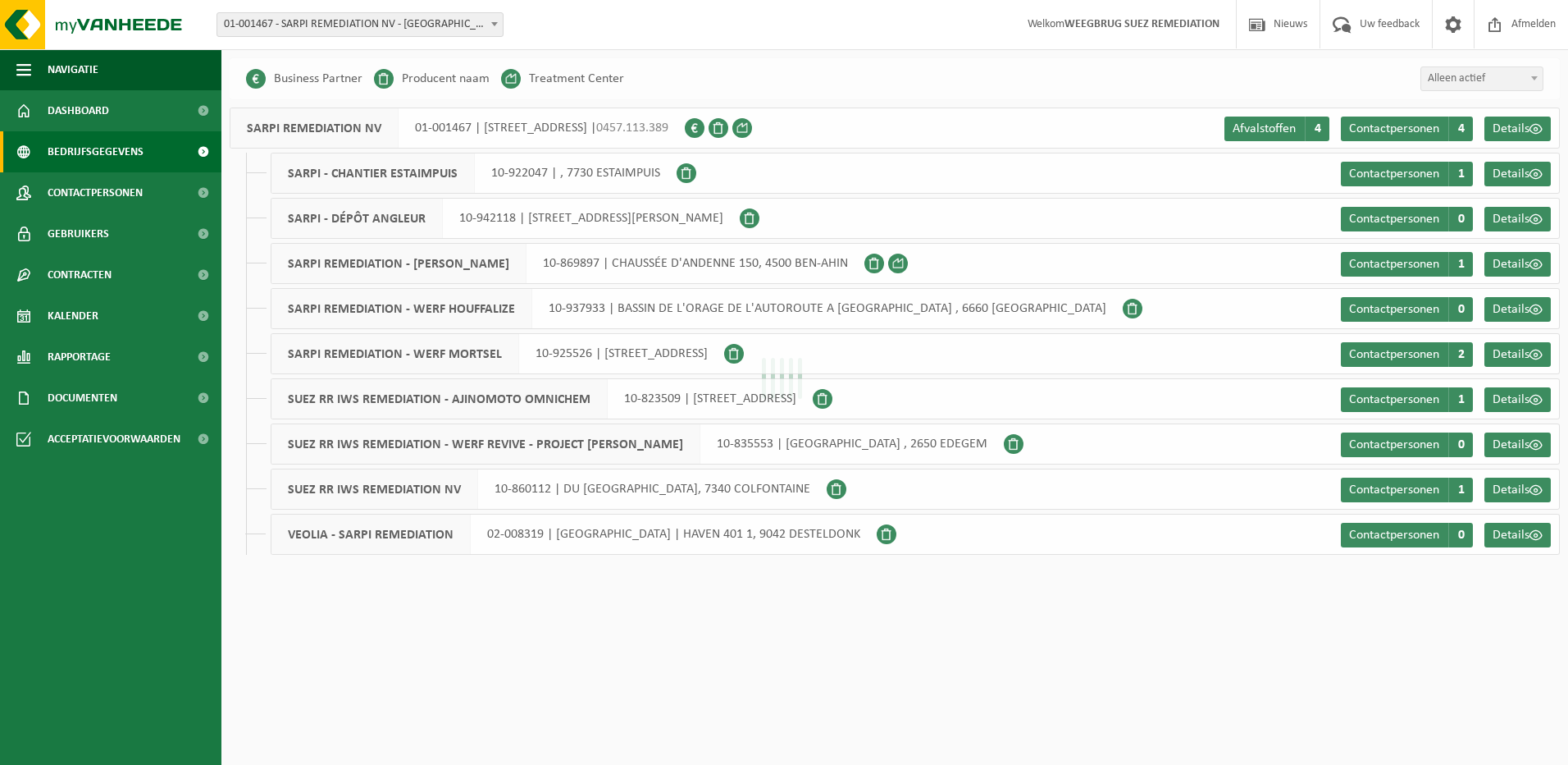
click at [73, 110] on span "Dashboard" at bounding box center [78, 110] width 61 height 41
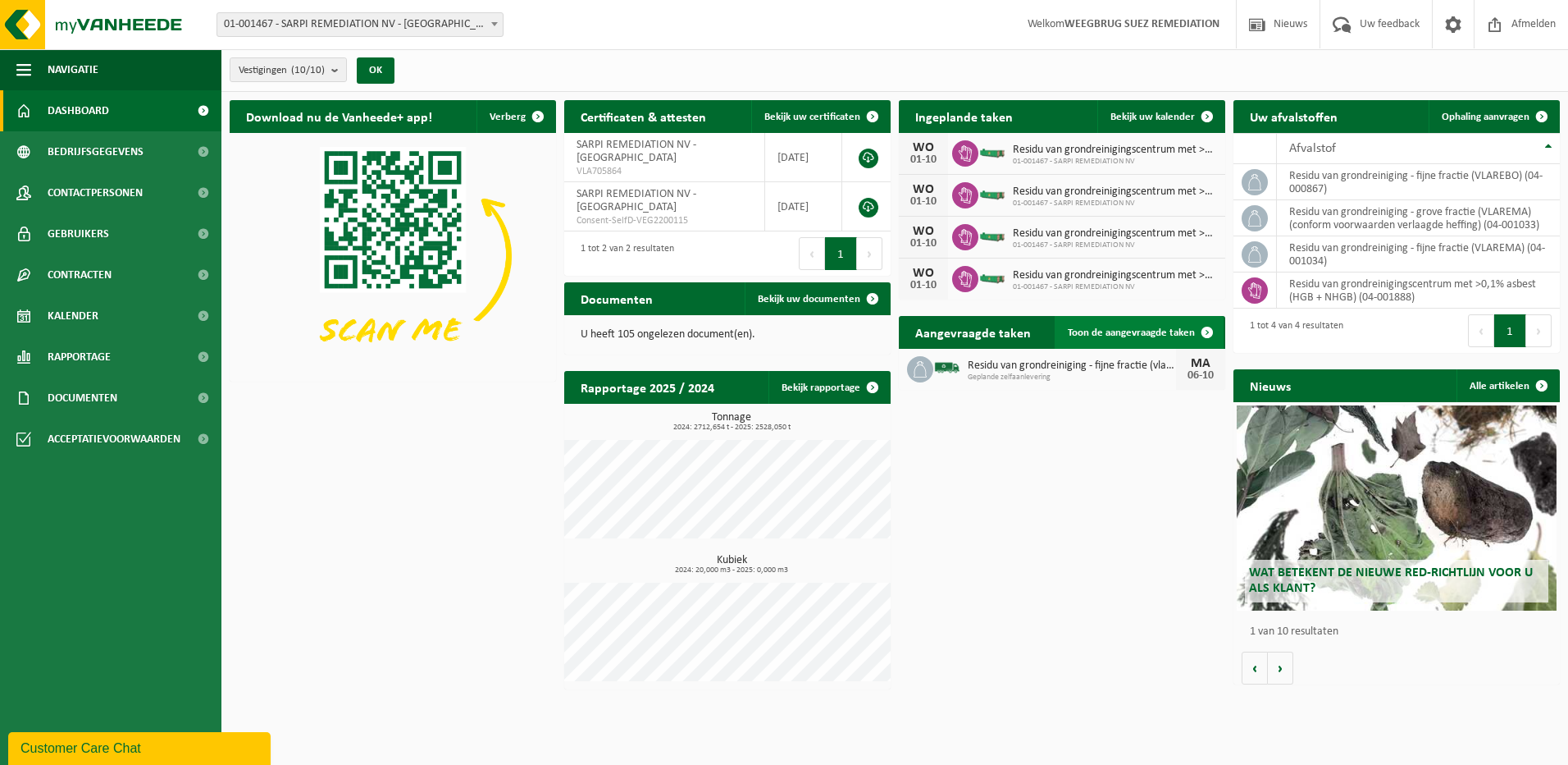
click at [1165, 328] on span "Toon de aangevraagde taken" at bounding box center [1131, 333] width 128 height 11
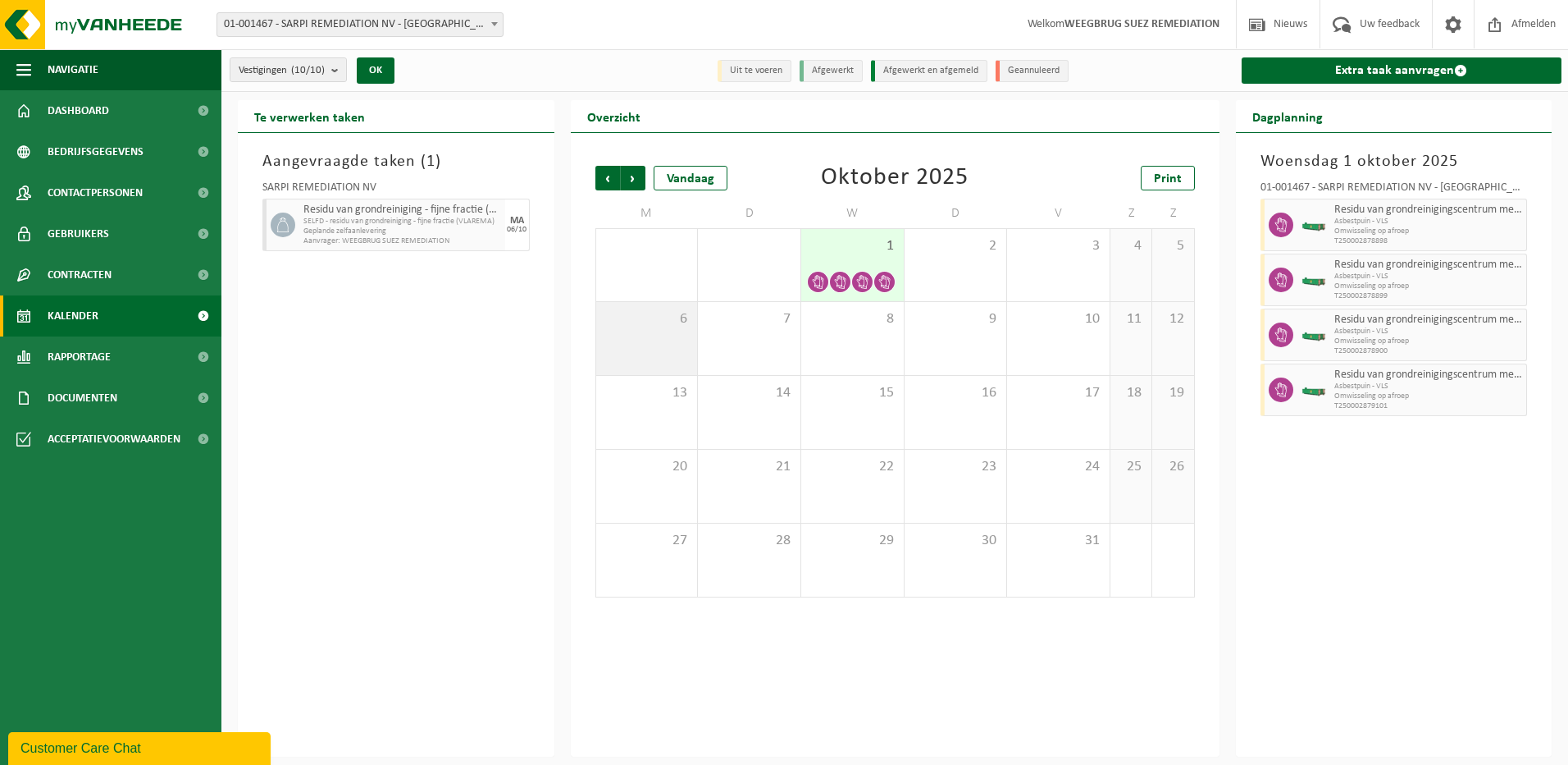
click at [653, 331] on div "6" at bounding box center [647, 338] width 102 height 73
click at [866, 242] on span "1" at bounding box center [852, 246] width 86 height 18
click at [468, 217] on span "SELFD - residu van grondreiniging - fijne fractie (VLAREMA)" at bounding box center [403, 222] width 198 height 10
click at [519, 217] on div "MA" at bounding box center [517, 221] width 14 height 10
click at [299, 227] on div at bounding box center [280, 225] width 37 height 52
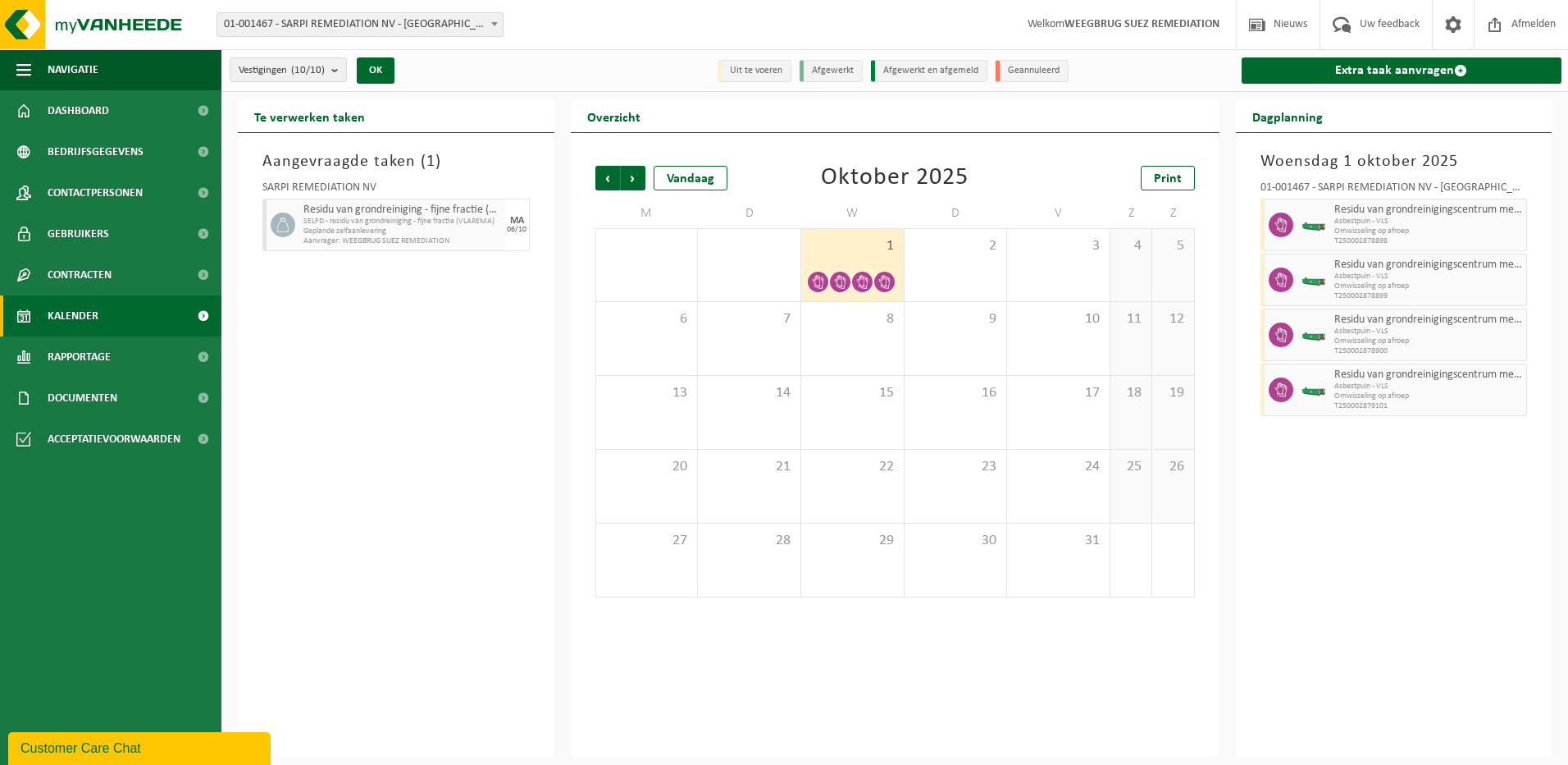
click at [288, 224] on icon at bounding box center [283, 225] width 15 height 15
click at [92, 279] on span "Contracten" at bounding box center [79, 274] width 64 height 41
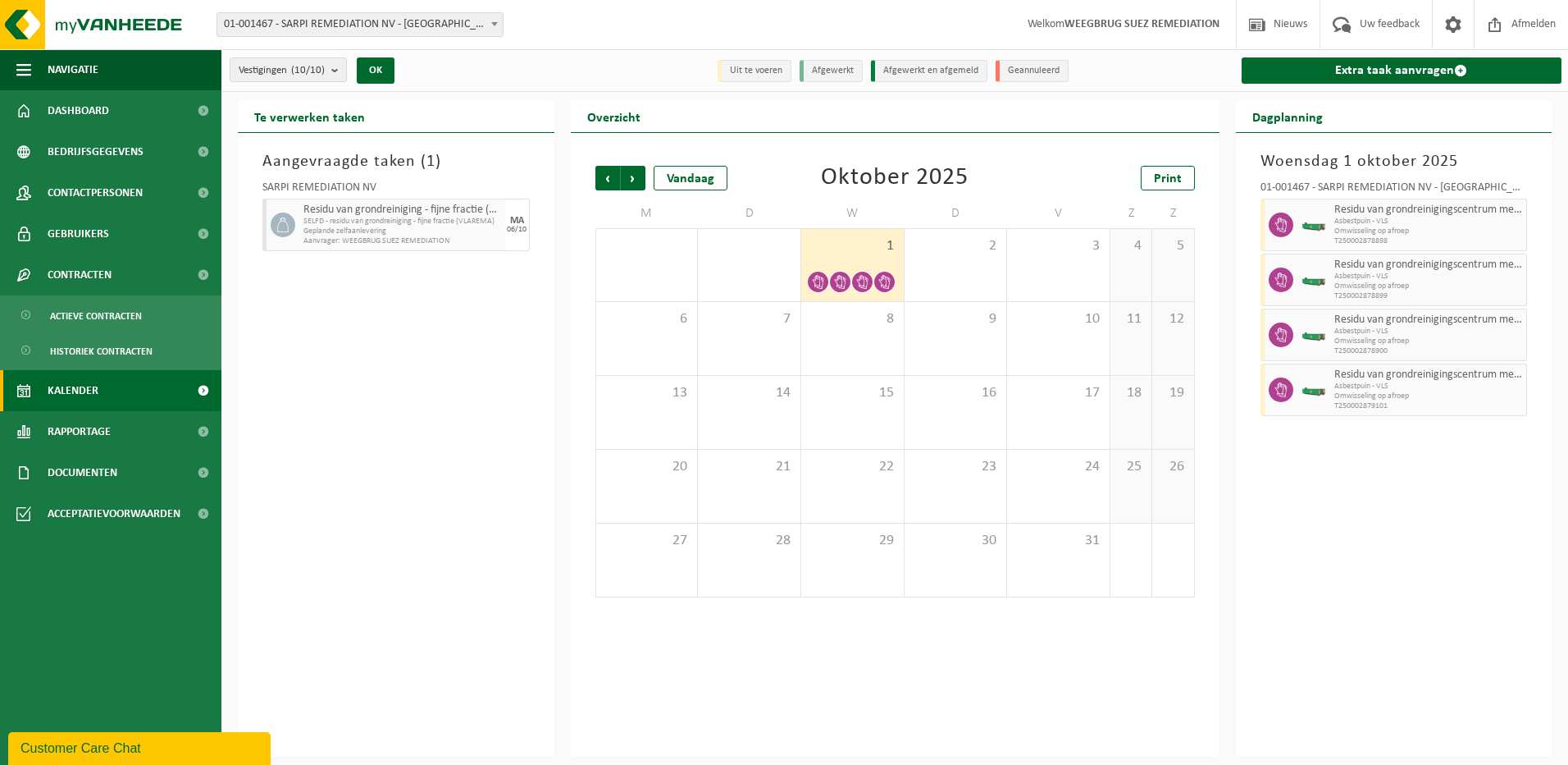
click at [353, 324] on div "Aangevraagde taken ( 1 ) SARPI REMEDIATION NV Residu van grondreiniging - fijne…" at bounding box center [396, 444] width 317 height 623
click at [670, 326] on span "6" at bounding box center [647, 319] width 85 height 18
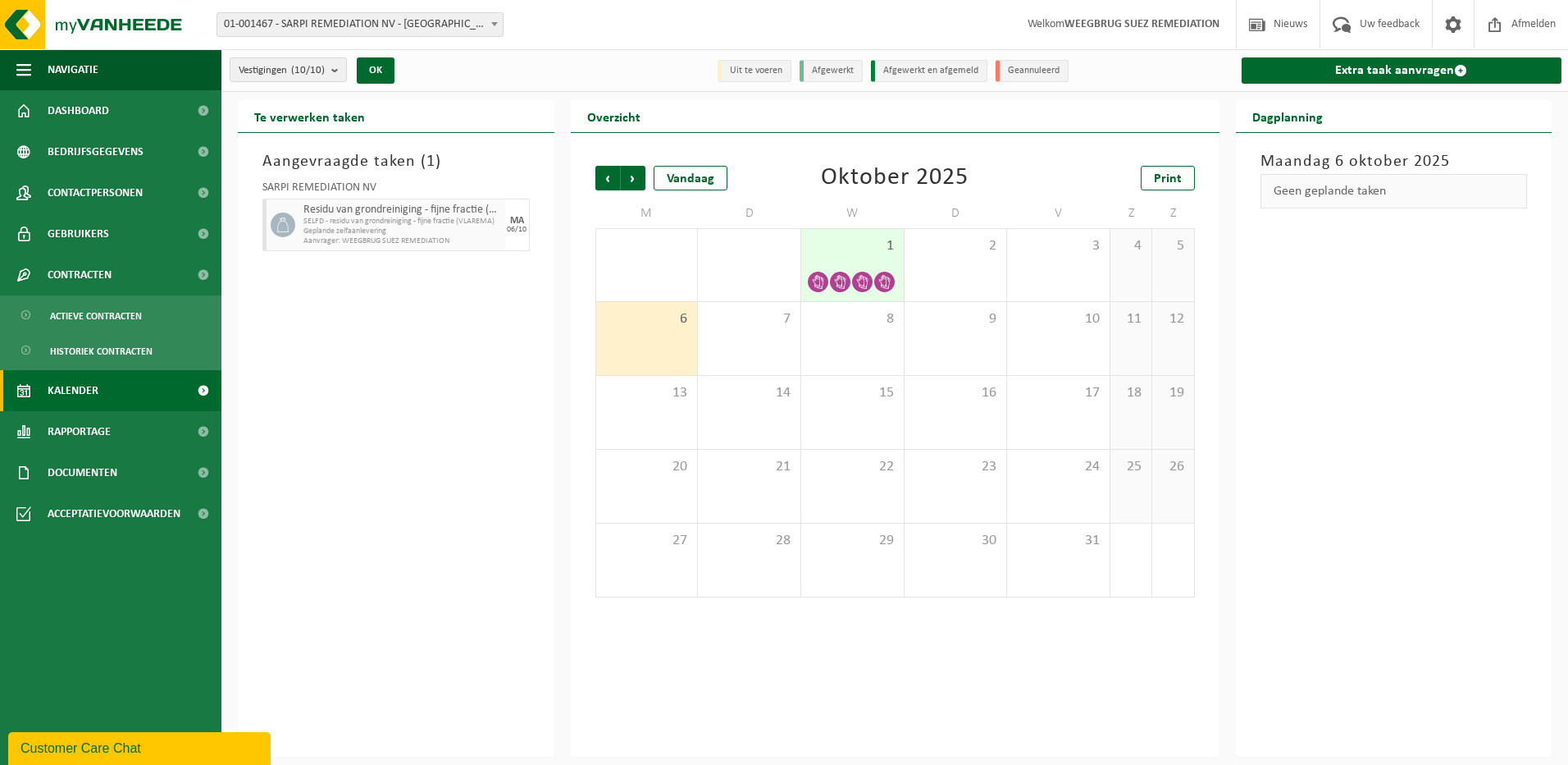
click at [1352, 196] on div "Geen geplande taken" at bounding box center [1394, 191] width 267 height 35
click at [1522, 21] on span "Afmelden" at bounding box center [1533, 24] width 52 height 48
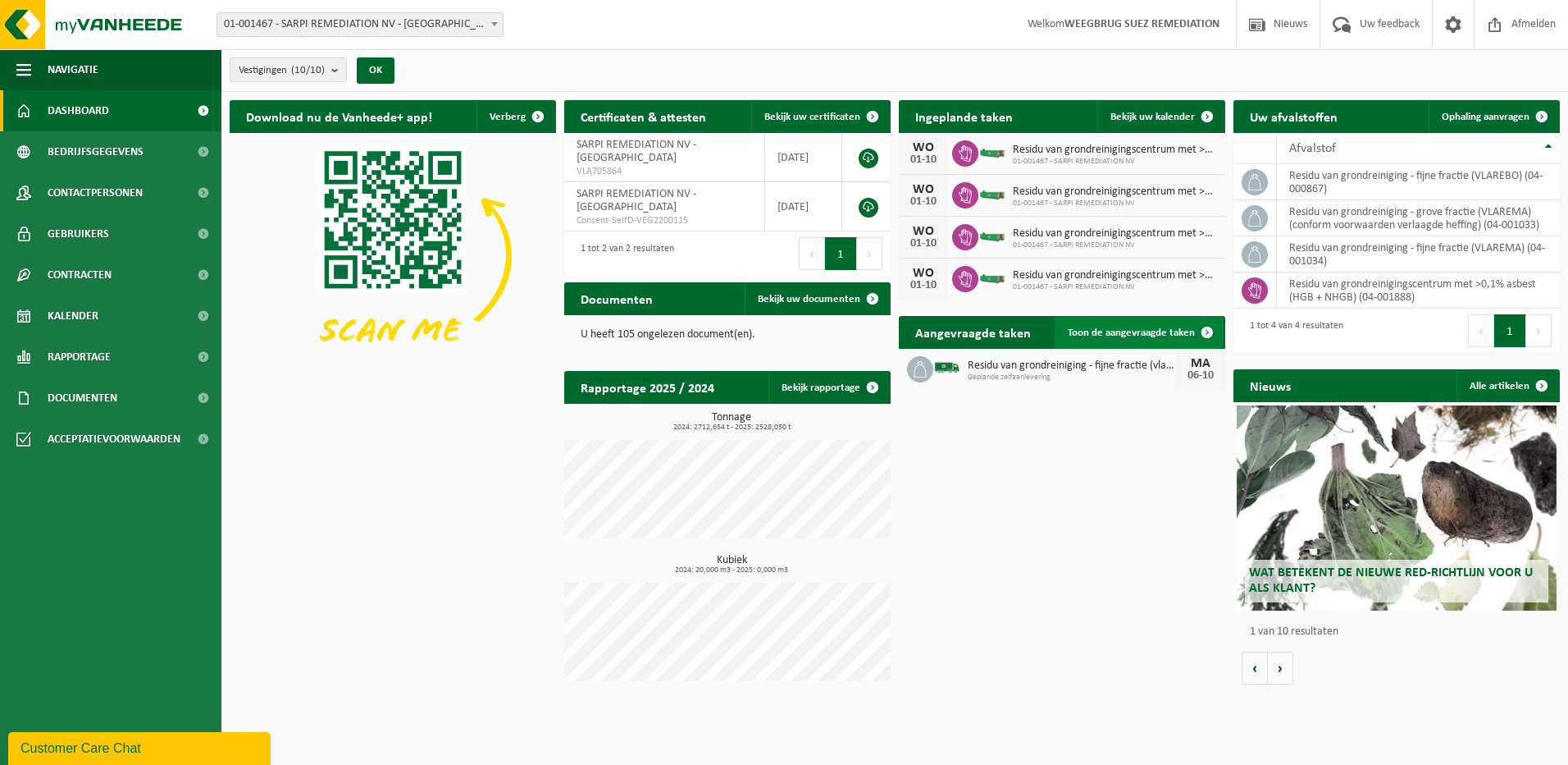
click at [1181, 334] on span "Toon de aangevraagde taken" at bounding box center [1131, 333] width 128 height 11
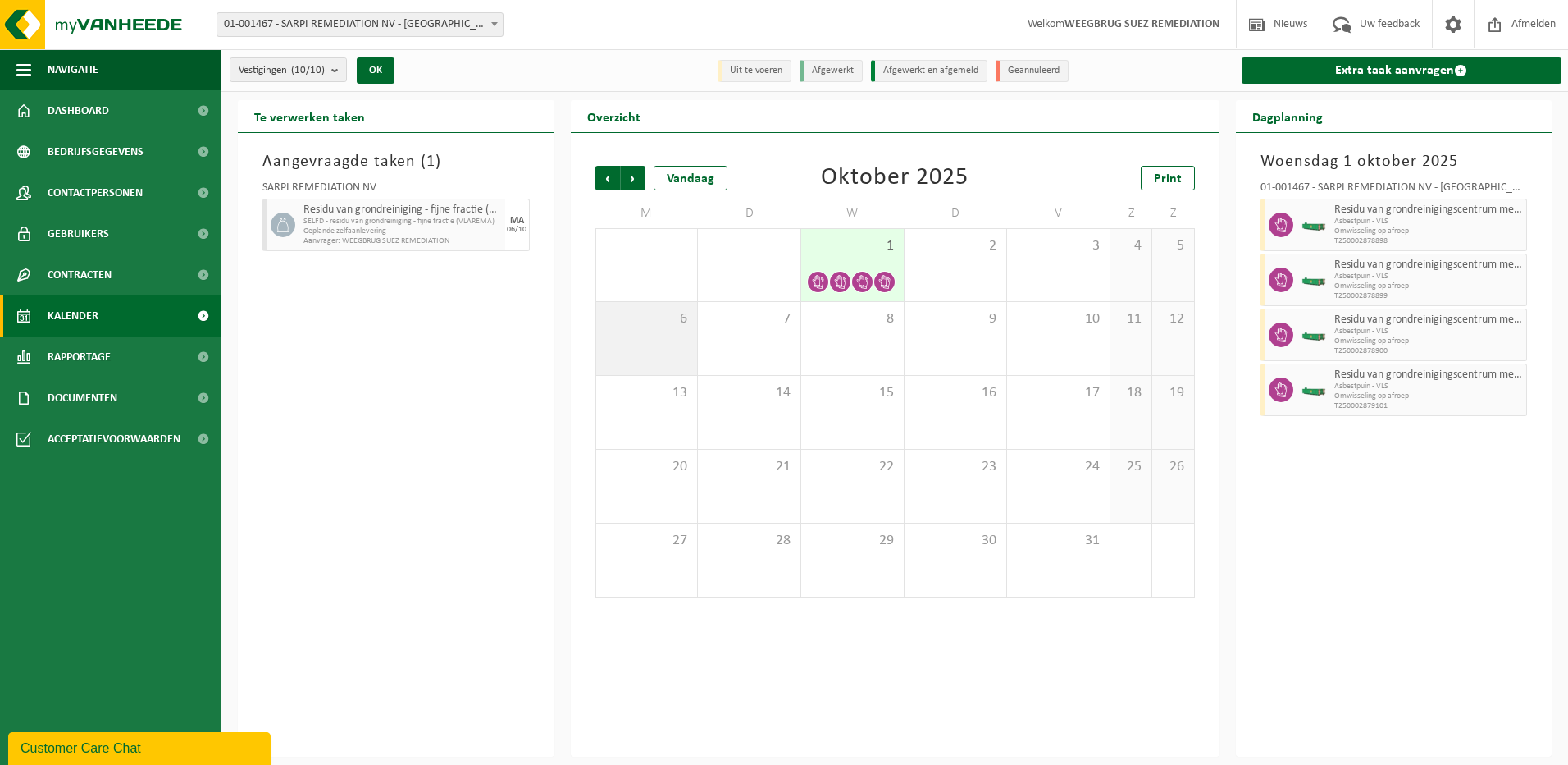
click at [652, 332] on div "6" at bounding box center [647, 338] width 102 height 73
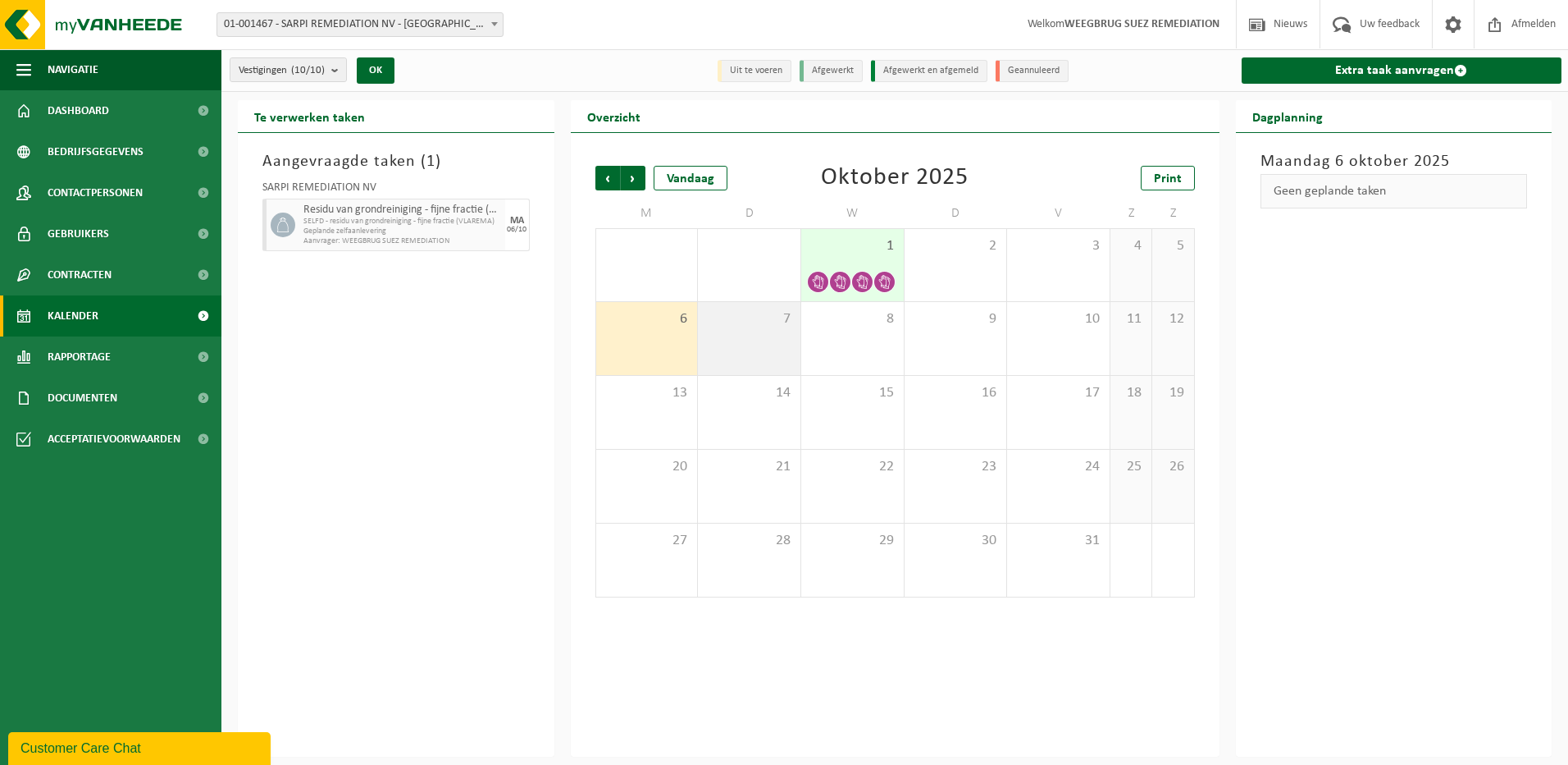
click at [765, 331] on div "7" at bounding box center [750, 338] width 103 height 73
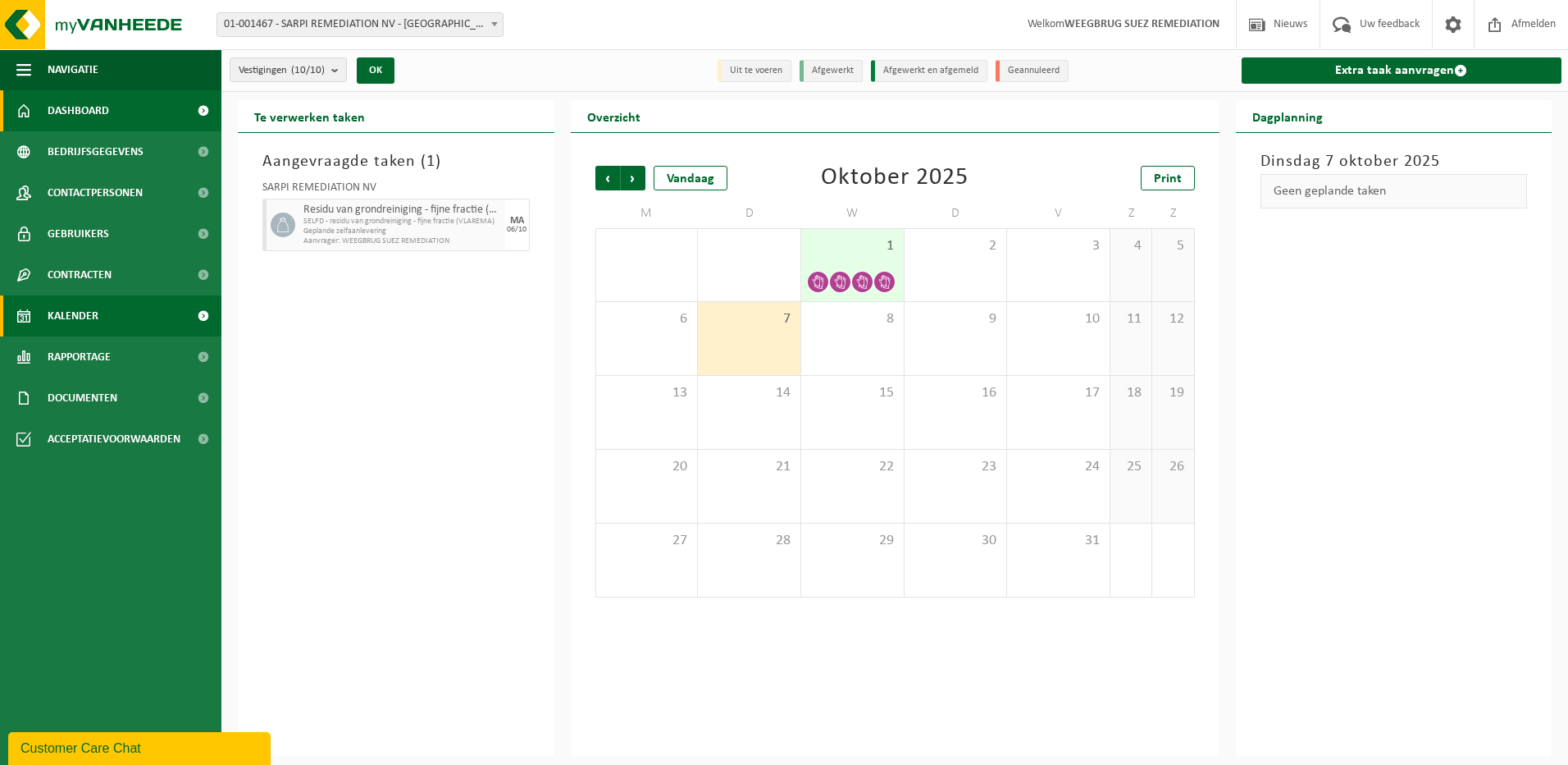
click at [61, 114] on span "Dashboard" at bounding box center [78, 110] width 61 height 41
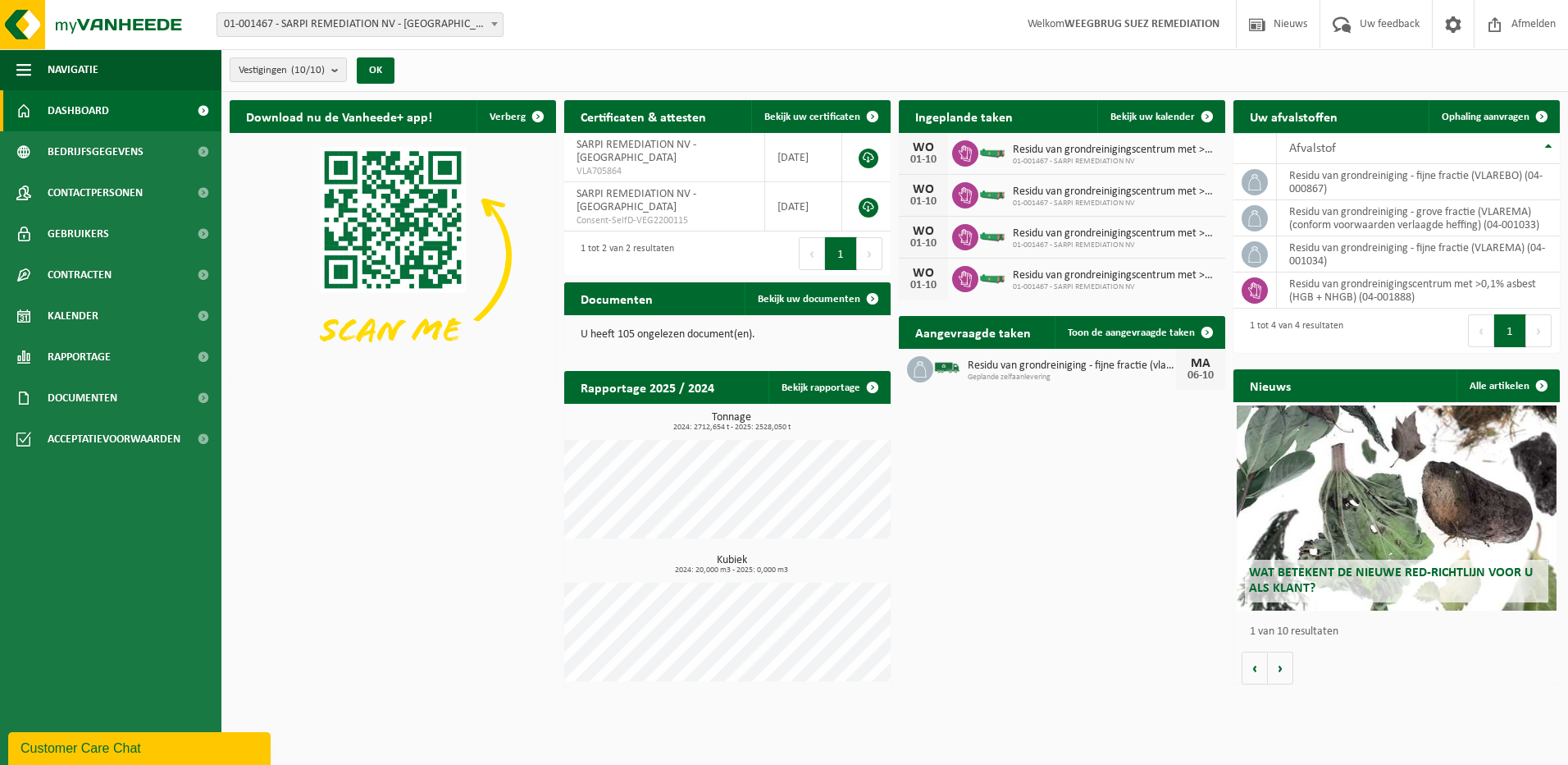
click at [1050, 270] on span "Residu van grondreinigingscentrum met >0,1% asbest (hgb + nhgb)" at bounding box center [1115, 275] width 204 height 13
drag, startPoint x: 1050, startPoint y: 270, endPoint x: 1158, endPoint y: 271, distance: 108.0
click at [1158, 271] on span "Residu van grondreinigingscentrum met >0,1% asbest (hgb + nhgb)" at bounding box center [1115, 275] width 204 height 13
click at [971, 277] on icon at bounding box center [965, 279] width 13 height 17
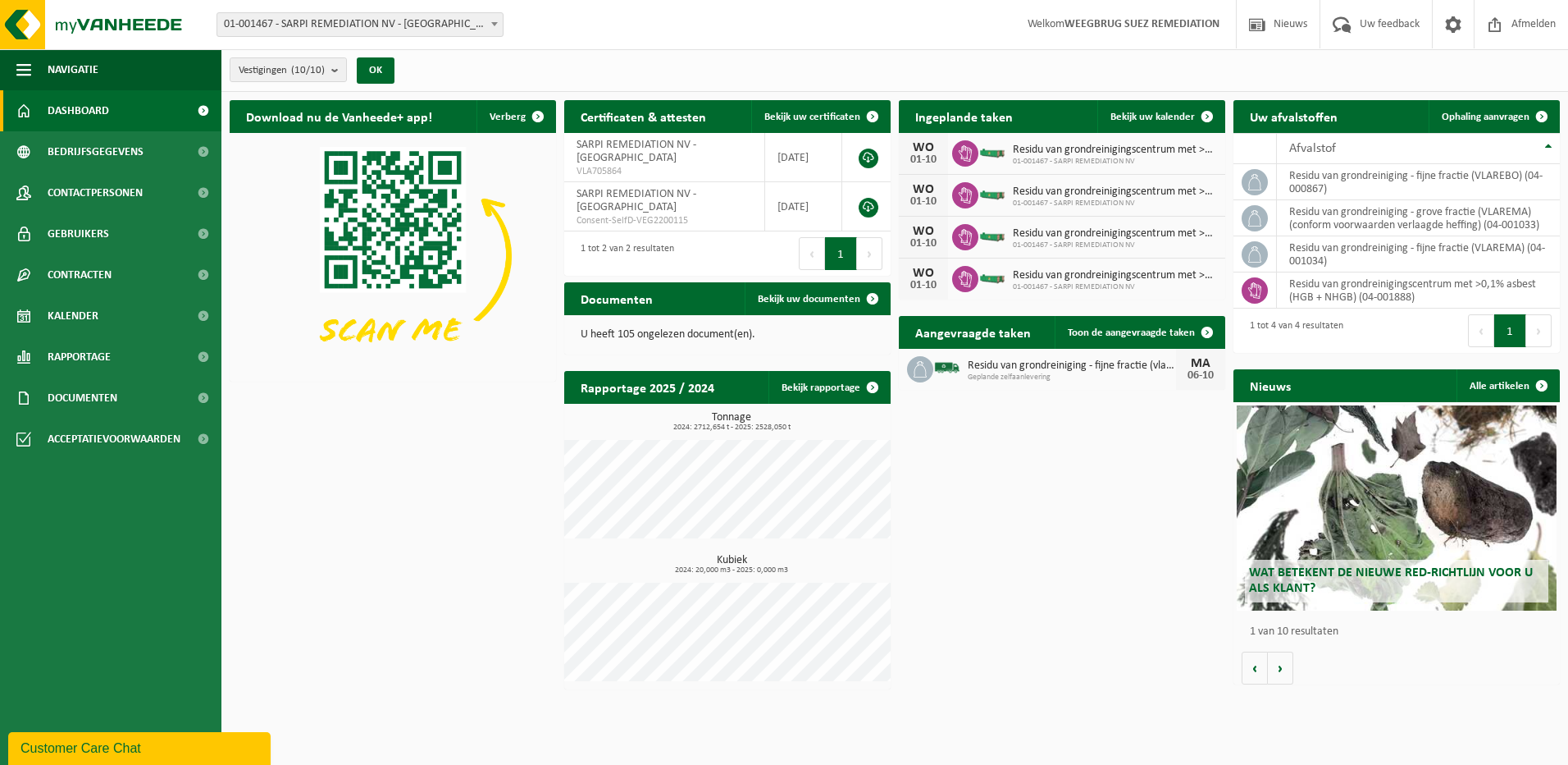
click at [971, 277] on icon at bounding box center [965, 279] width 13 height 17
click at [1205, 272] on span "Residu van grondreinigingscentrum met >0,1% asbest (hgb + nhgb)" at bounding box center [1115, 275] width 204 height 13
click at [80, 315] on span "Kalender" at bounding box center [72, 315] width 50 height 41
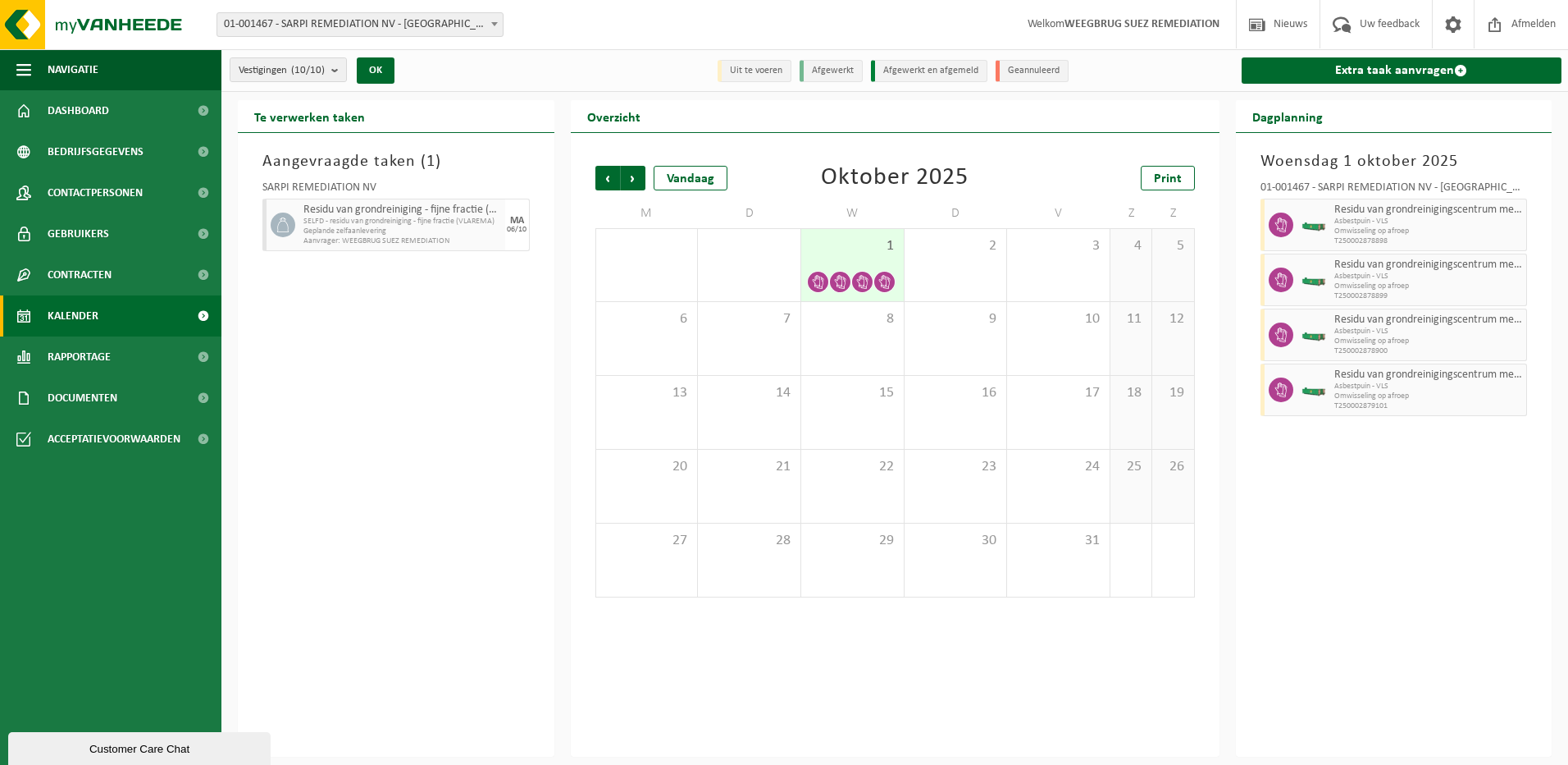
click at [881, 250] on span "1" at bounding box center [852, 246] width 86 height 18
click at [852, 257] on div "1" at bounding box center [853, 264] width 103 height 72
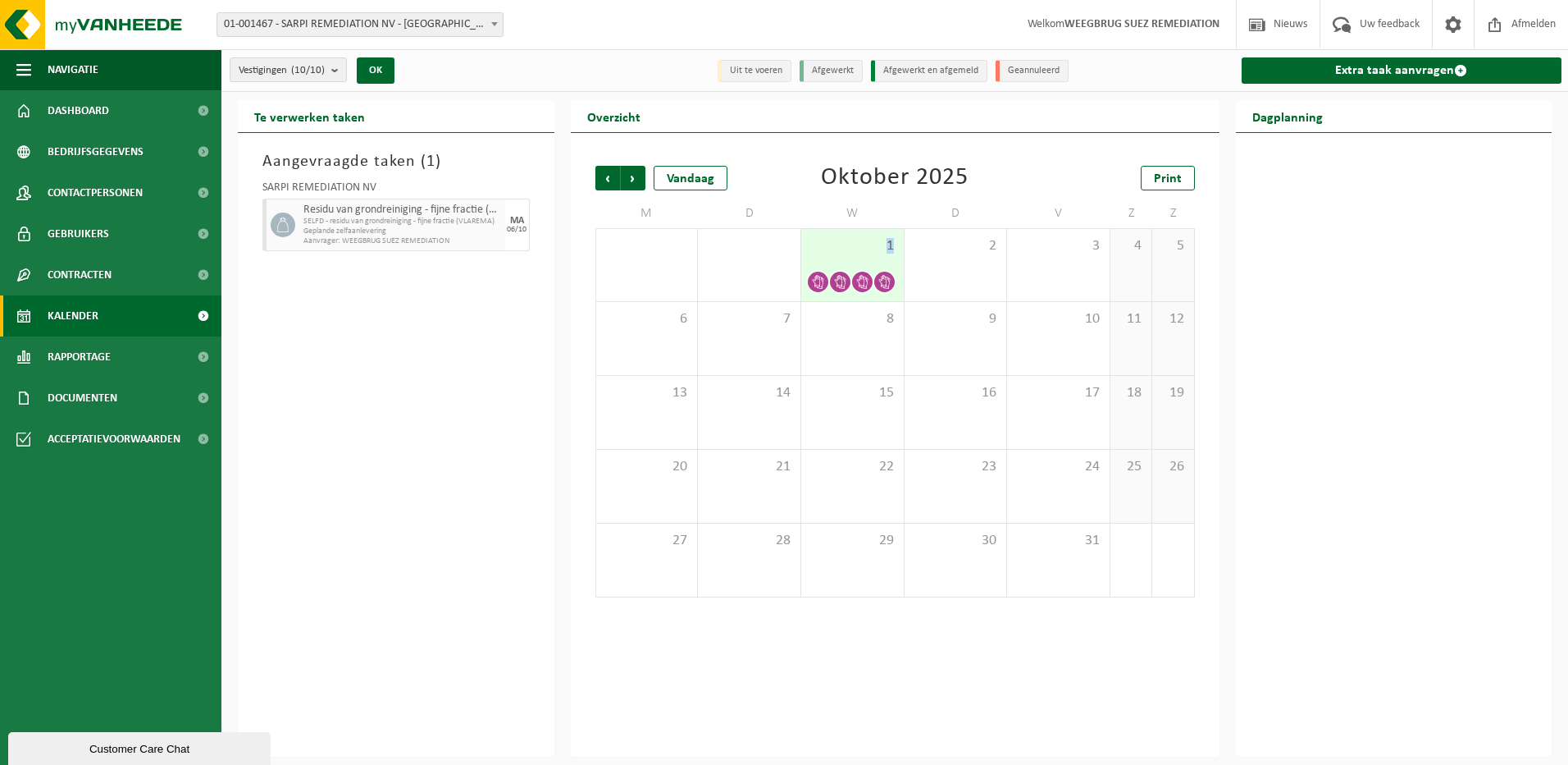
click at [852, 257] on div "1" at bounding box center [853, 264] width 103 height 72
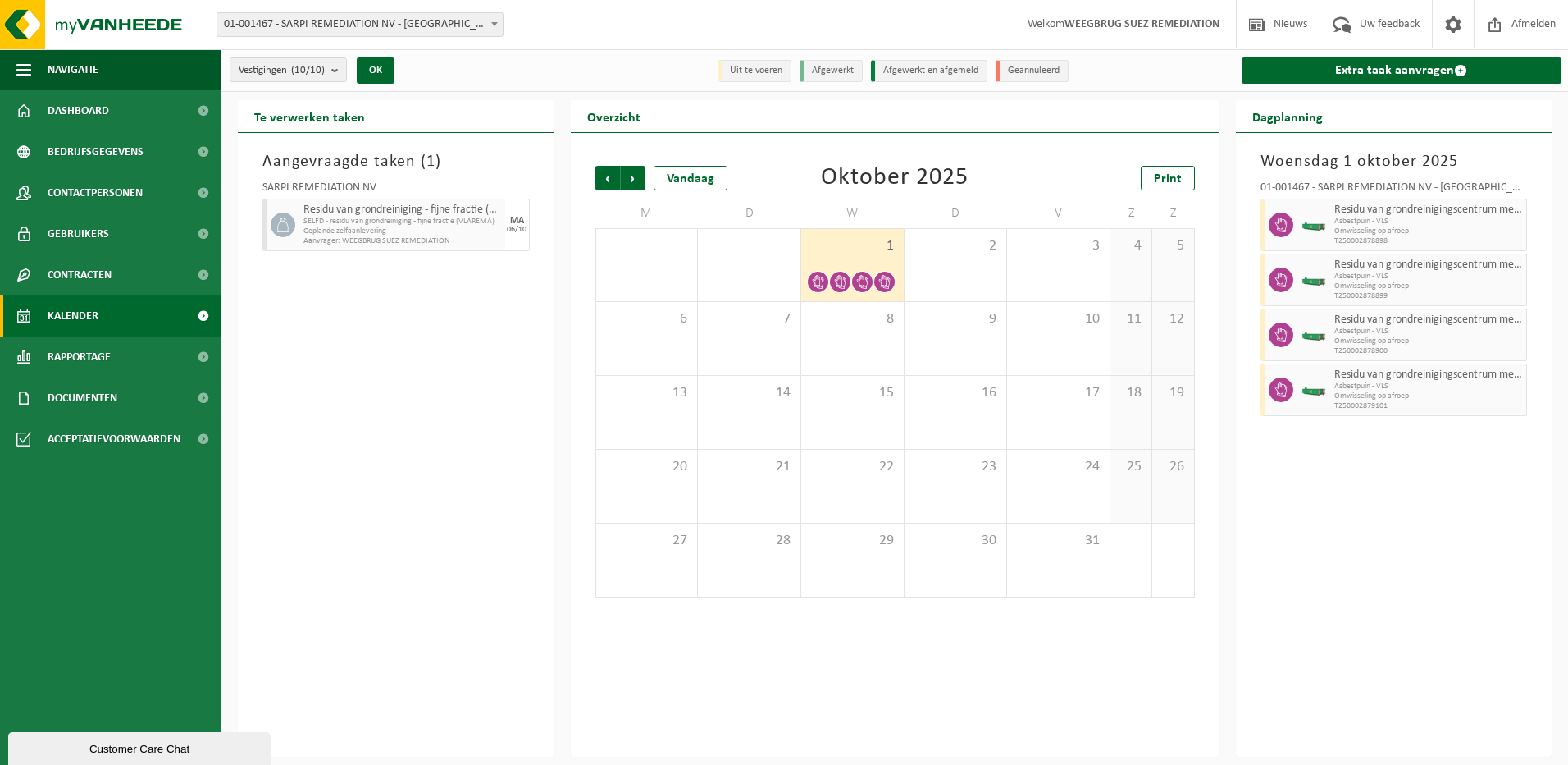
click at [1336, 227] on span "Omwisseling op afroep" at bounding box center [1429, 232] width 189 height 10
drag, startPoint x: 1350, startPoint y: 219, endPoint x: 1301, endPoint y: 453, distance: 239.1
click at [1301, 453] on div "[DATE] 01-001467 - SARPI REMEDIATION NV - [GEOGRAPHIC_DATA] Residu van grondrei…" at bounding box center [1394, 444] width 317 height 623
click at [1298, 398] on div at bounding box center [1314, 389] width 33 height 52
click at [1281, 391] on icon at bounding box center [1281, 389] width 15 height 15
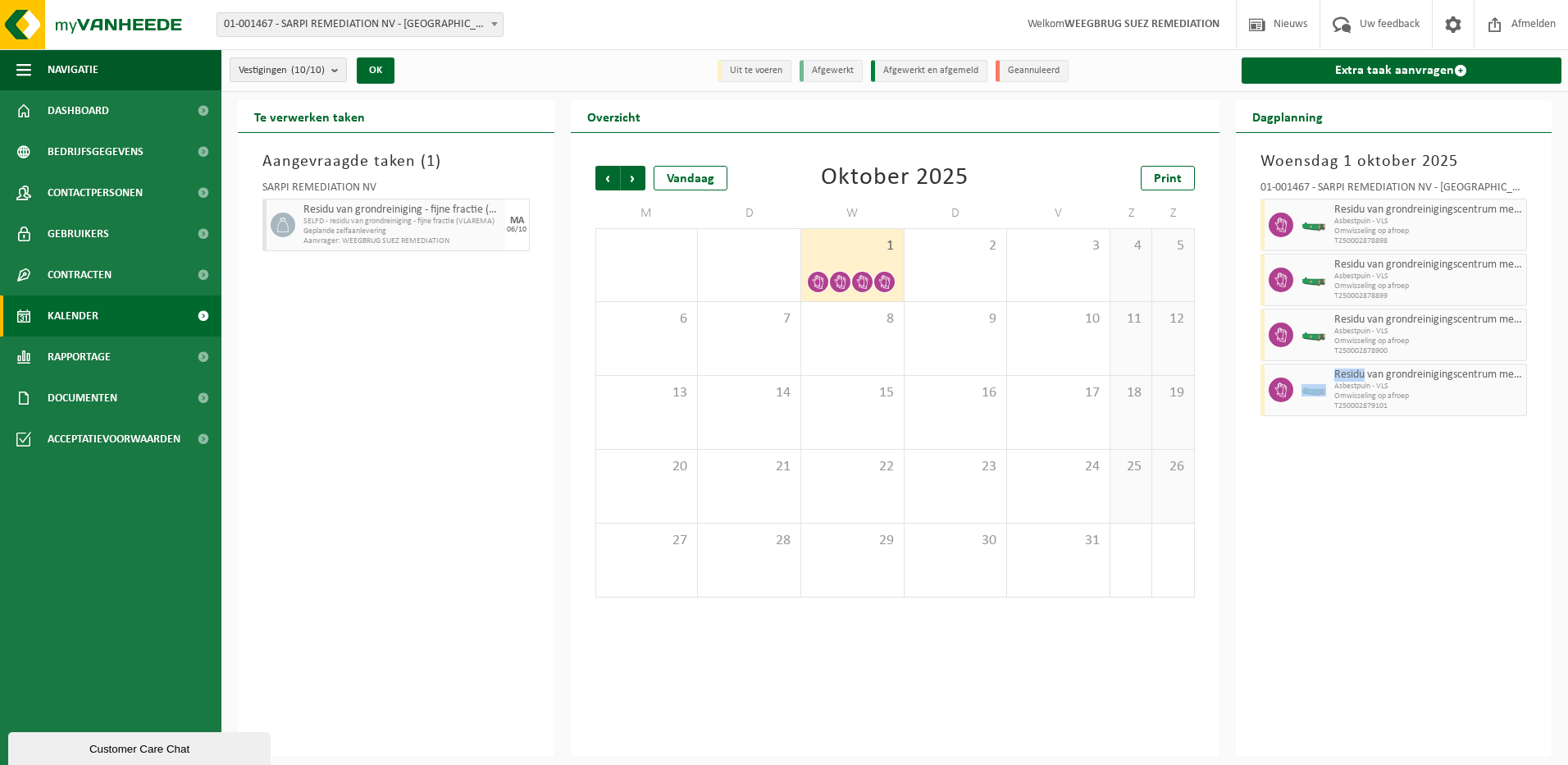
click at [1280, 391] on icon at bounding box center [1281, 389] width 15 height 15
drag, startPoint x: 1280, startPoint y: 391, endPoint x: 1247, endPoint y: 565, distance: 177.1
click at [1247, 566] on div "[DATE] 01-001467 - SARPI REMEDIATION NV - [GEOGRAPHIC_DATA] Residu van grondrei…" at bounding box center [1394, 444] width 317 height 623
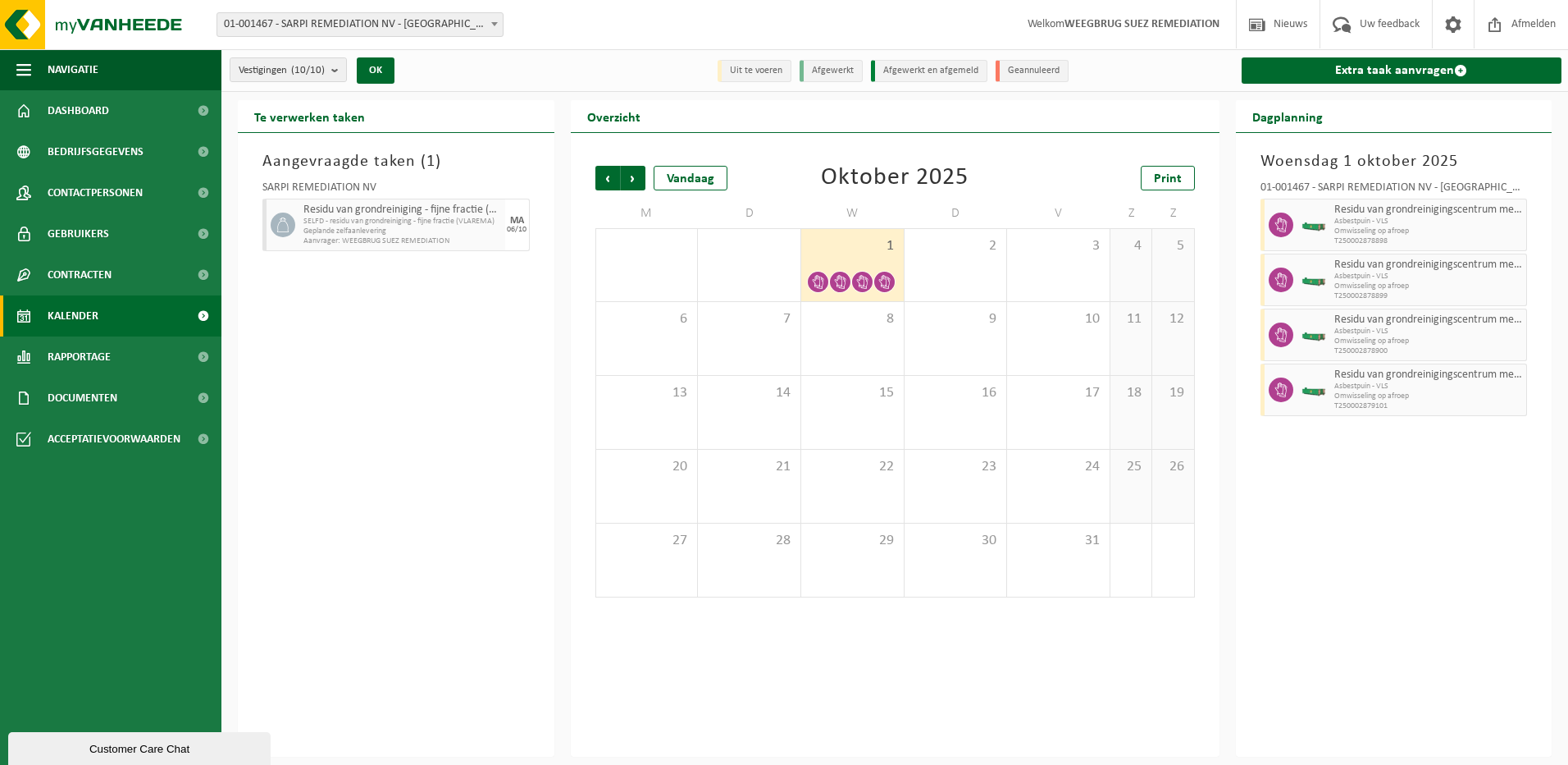
click at [1015, 60] on li "Geannuleerd" at bounding box center [1032, 71] width 73 height 22
click at [1020, 65] on li "Geannuleerd" at bounding box center [1032, 71] width 73 height 22
click at [690, 173] on div "Vandaag" at bounding box center [691, 177] width 74 height 25
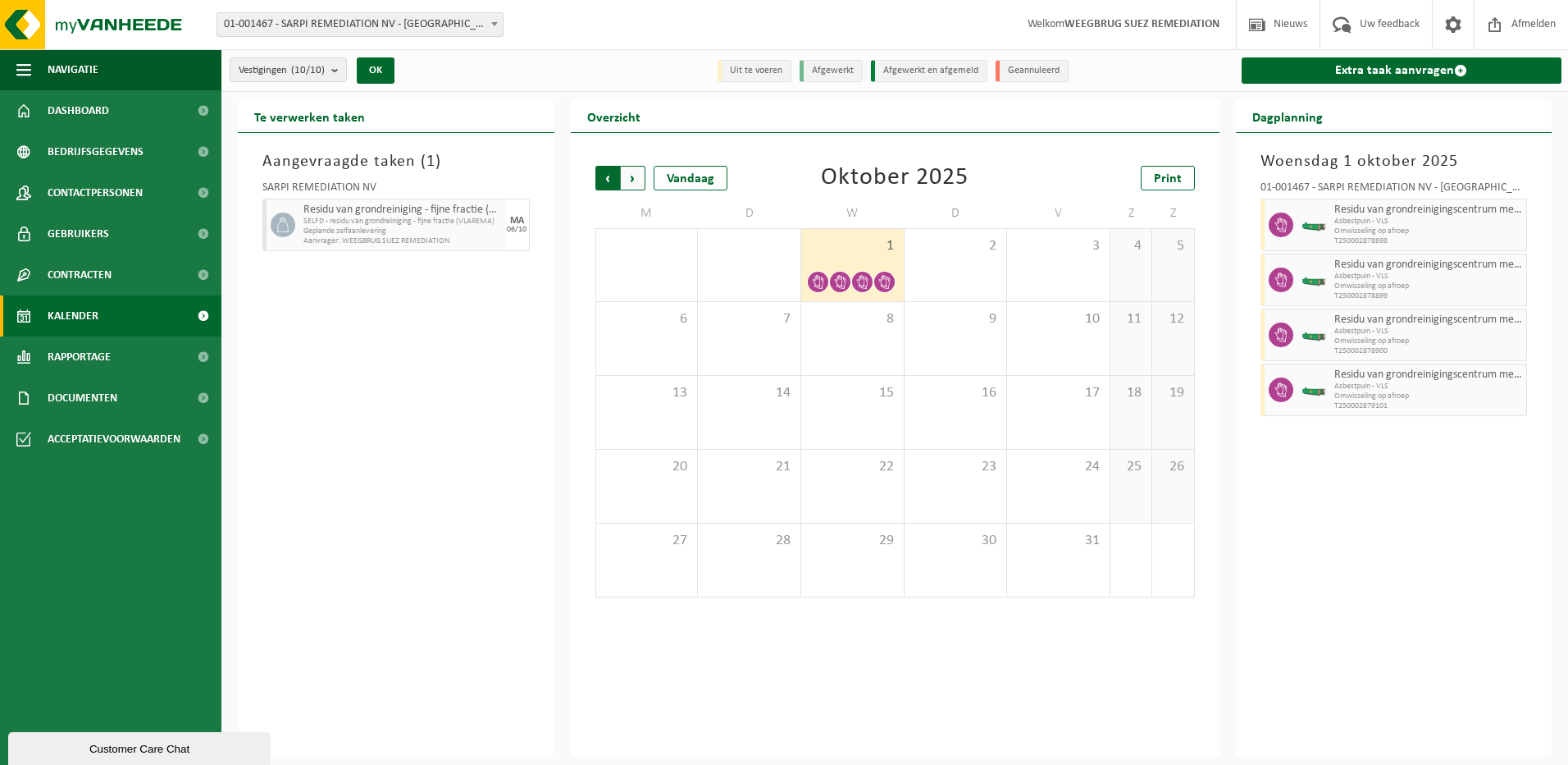
click at [643, 178] on span "Volgende" at bounding box center [633, 177] width 25 height 25
click at [602, 179] on span "Vorige" at bounding box center [607, 177] width 25 height 25
click at [862, 259] on div "1" at bounding box center [853, 264] width 103 height 72
click at [1375, 233] on span "Omwisseling op afroep" at bounding box center [1429, 232] width 189 height 10
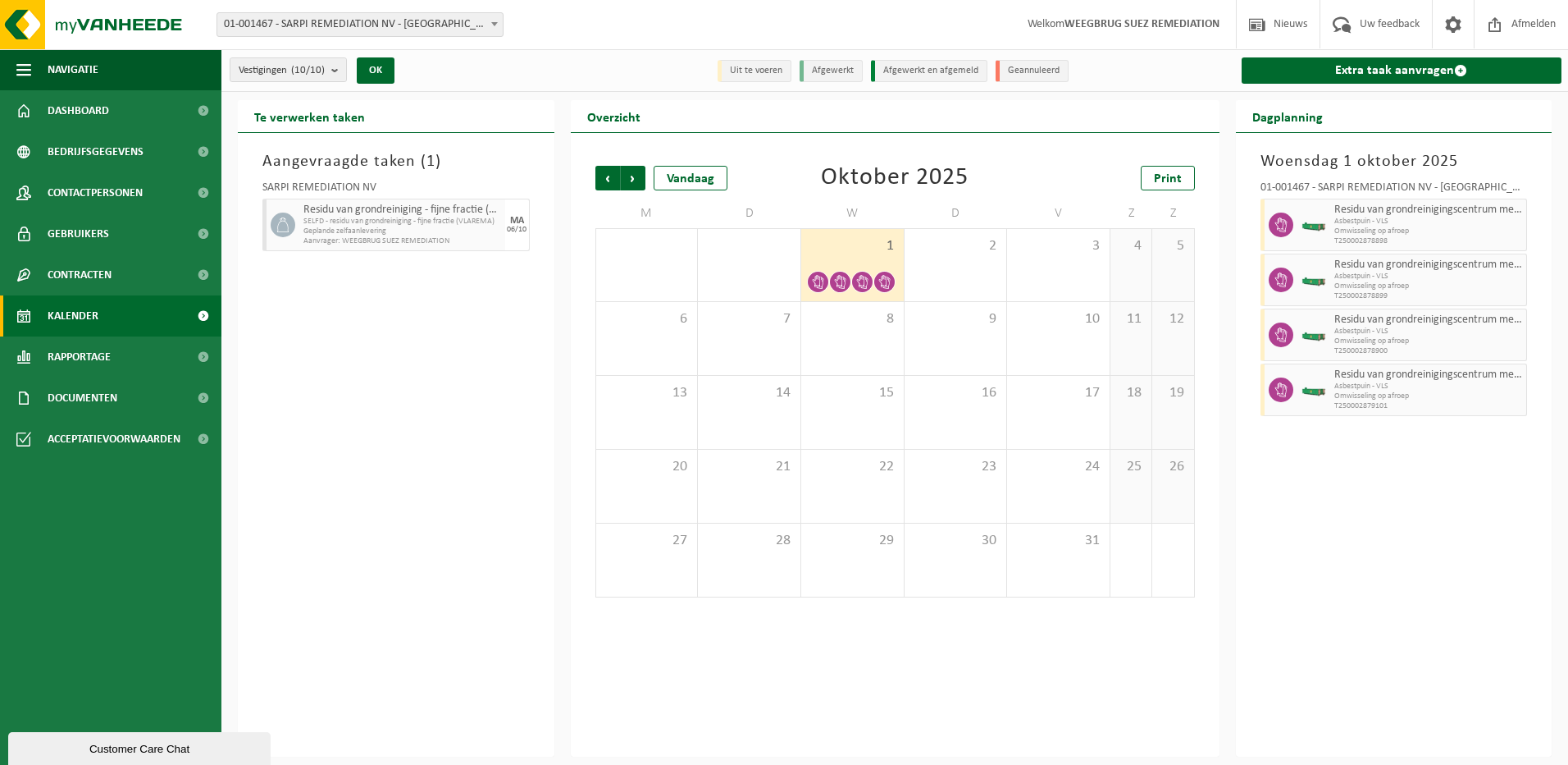
drag, startPoint x: 1375, startPoint y: 233, endPoint x: 1269, endPoint y: 225, distance: 106.3
click at [1269, 225] on span at bounding box center [1281, 225] width 25 height 25
click at [336, 73] on b "submit" at bounding box center [338, 69] width 15 height 23
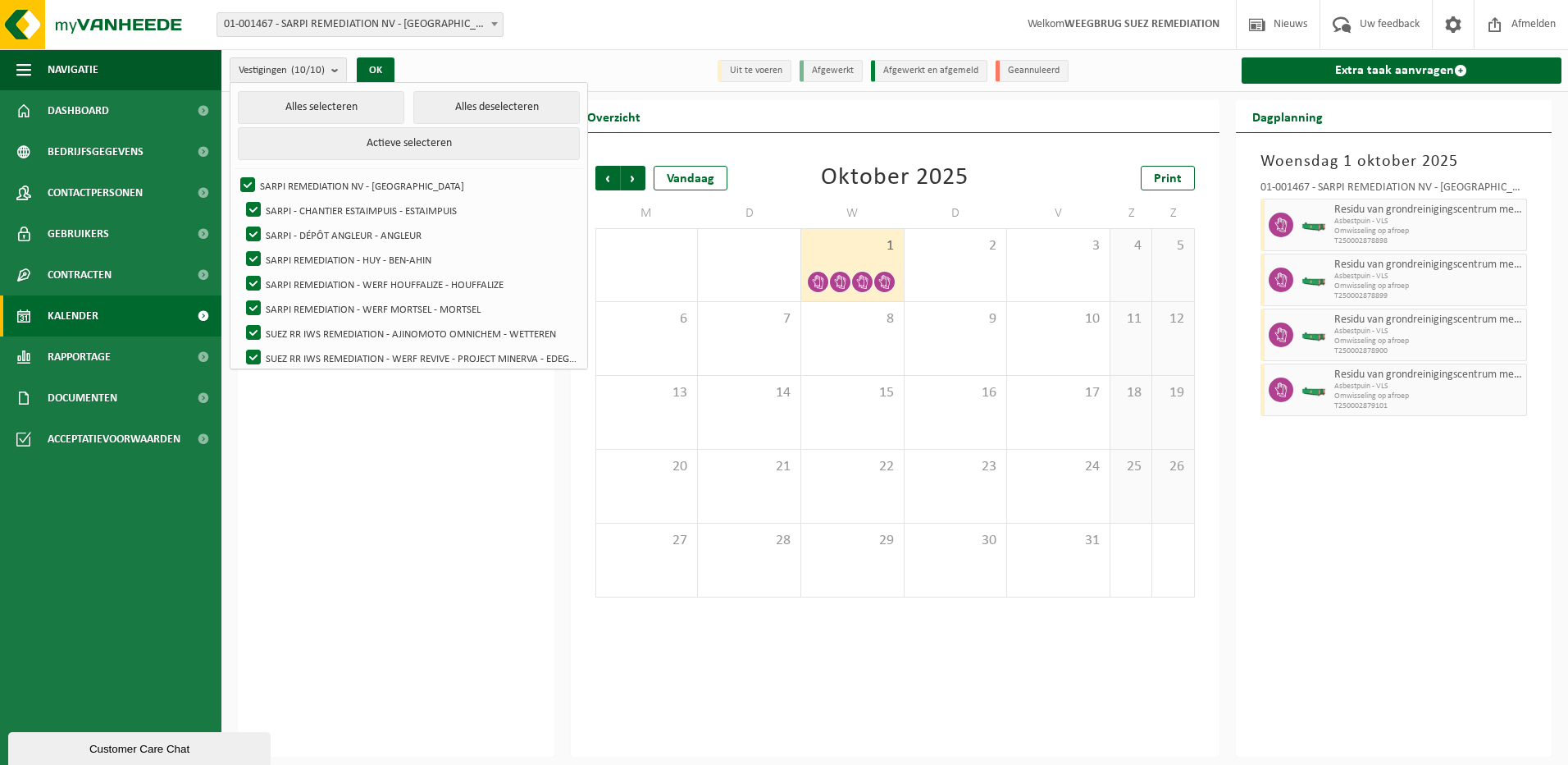
click at [419, 65] on div "Vestigingen (10/10) Alles selecteren Alles deselecteren Actieve selecteren SARP…" at bounding box center [390, 70] width 337 height 36
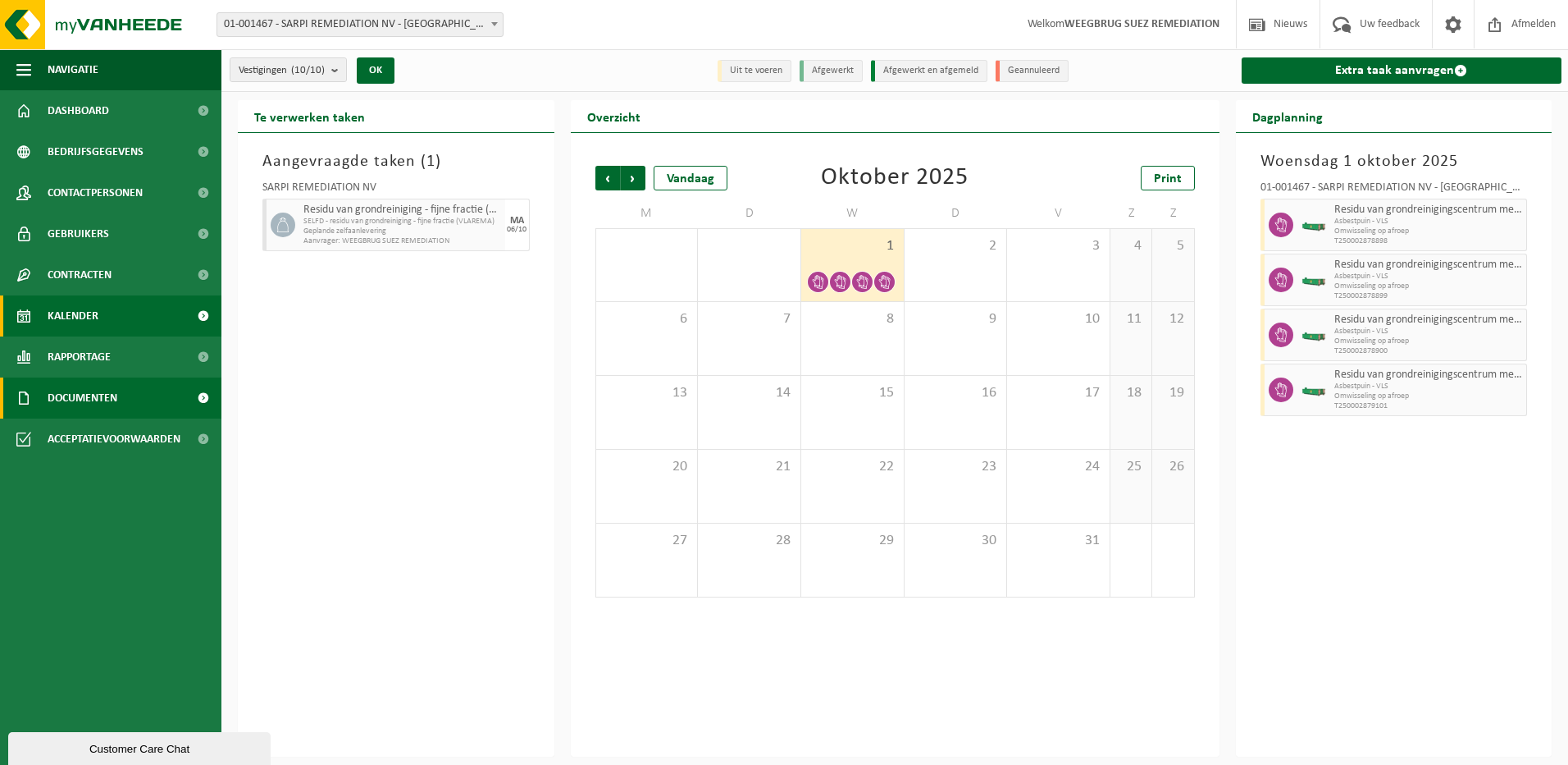
click at [83, 393] on span "Documenten" at bounding box center [82, 397] width 69 height 41
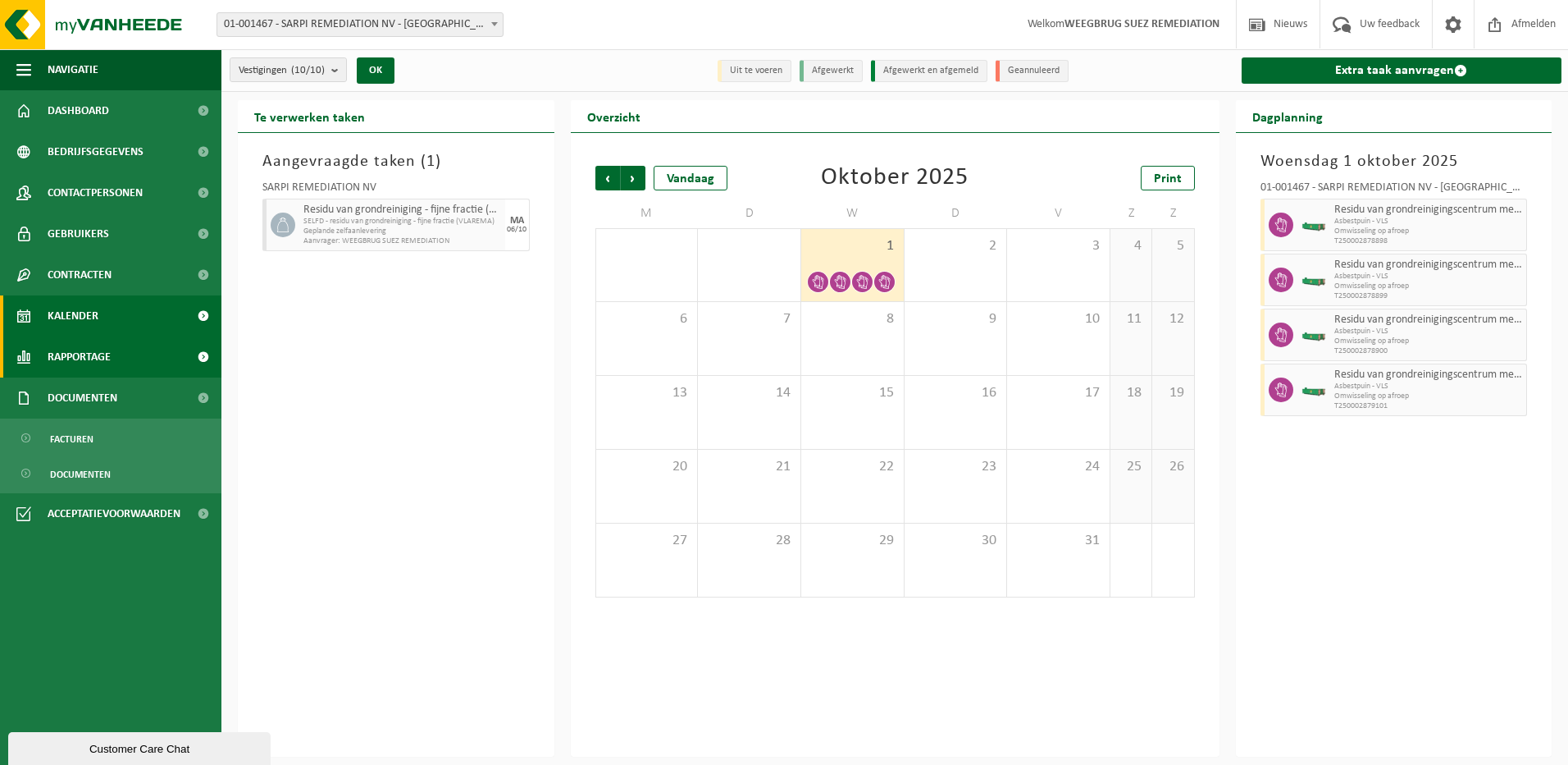
click at [69, 355] on span "Rapportage" at bounding box center [79, 356] width 63 height 41
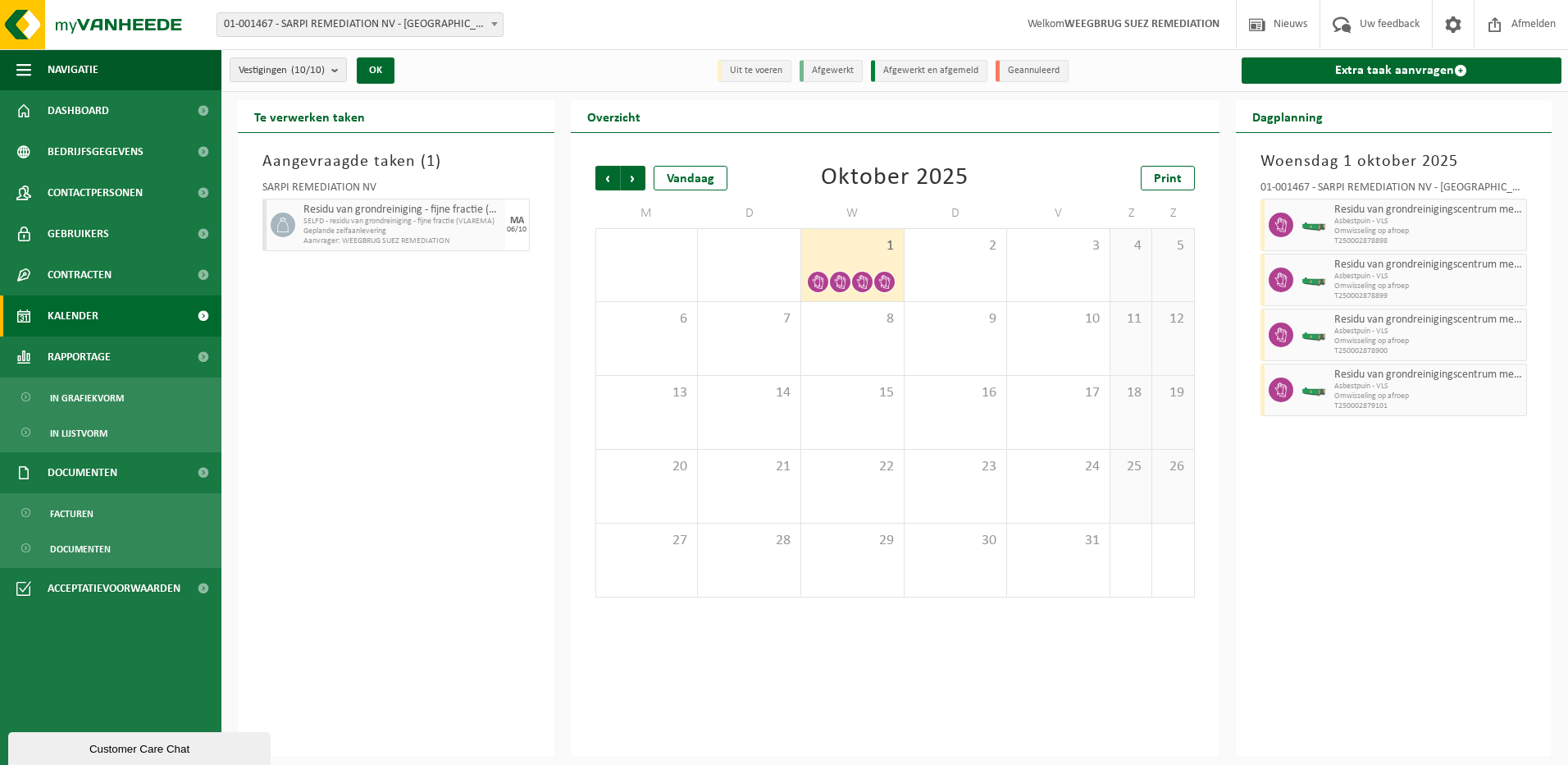
click at [69, 310] on span "Kalender" at bounding box center [72, 315] width 50 height 41
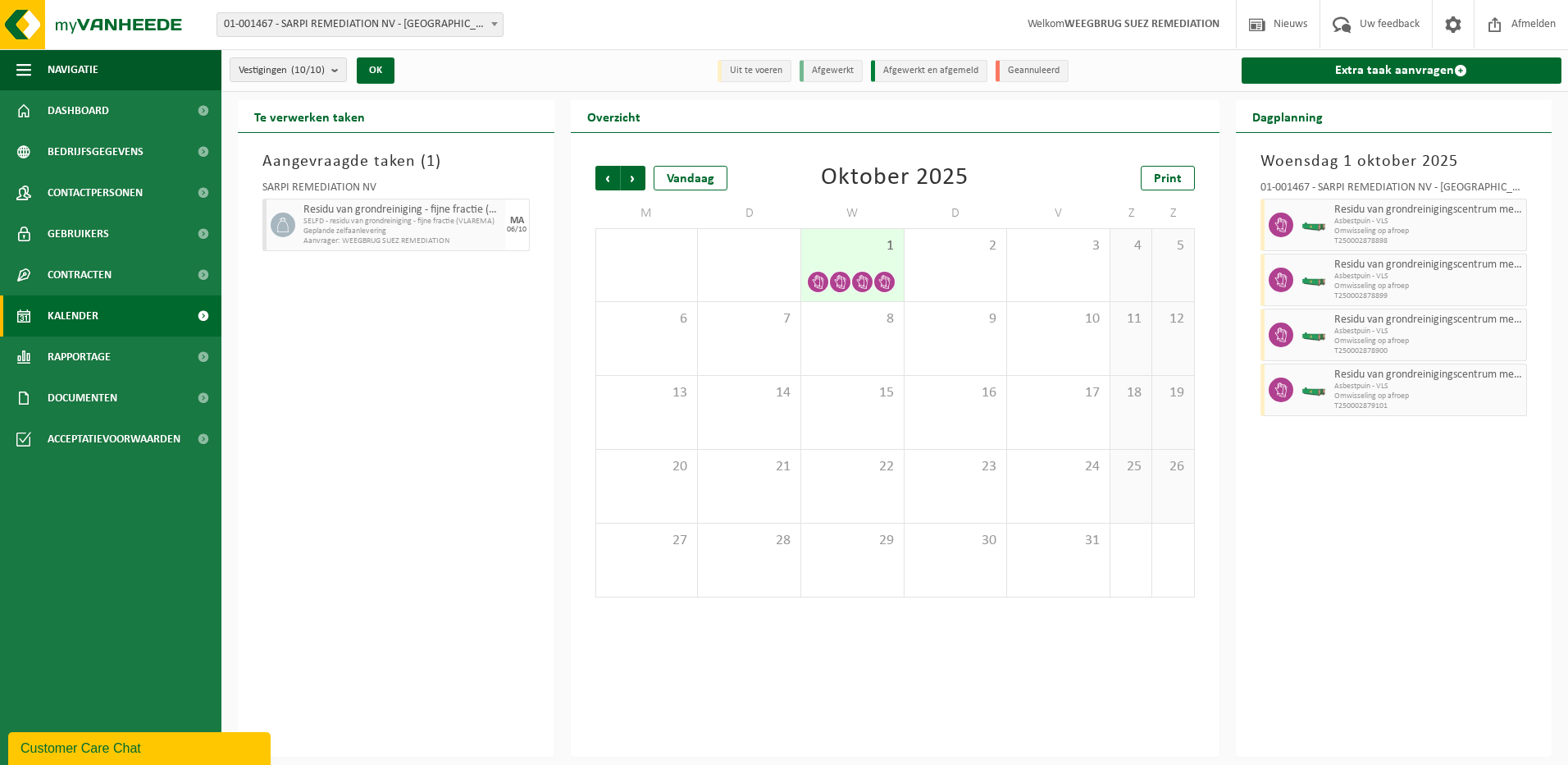
click at [203, 313] on span at bounding box center [203, 315] width 37 height 41
click at [1408, 67] on link "Extra taak aanvragen" at bounding box center [1402, 70] width 321 height 27
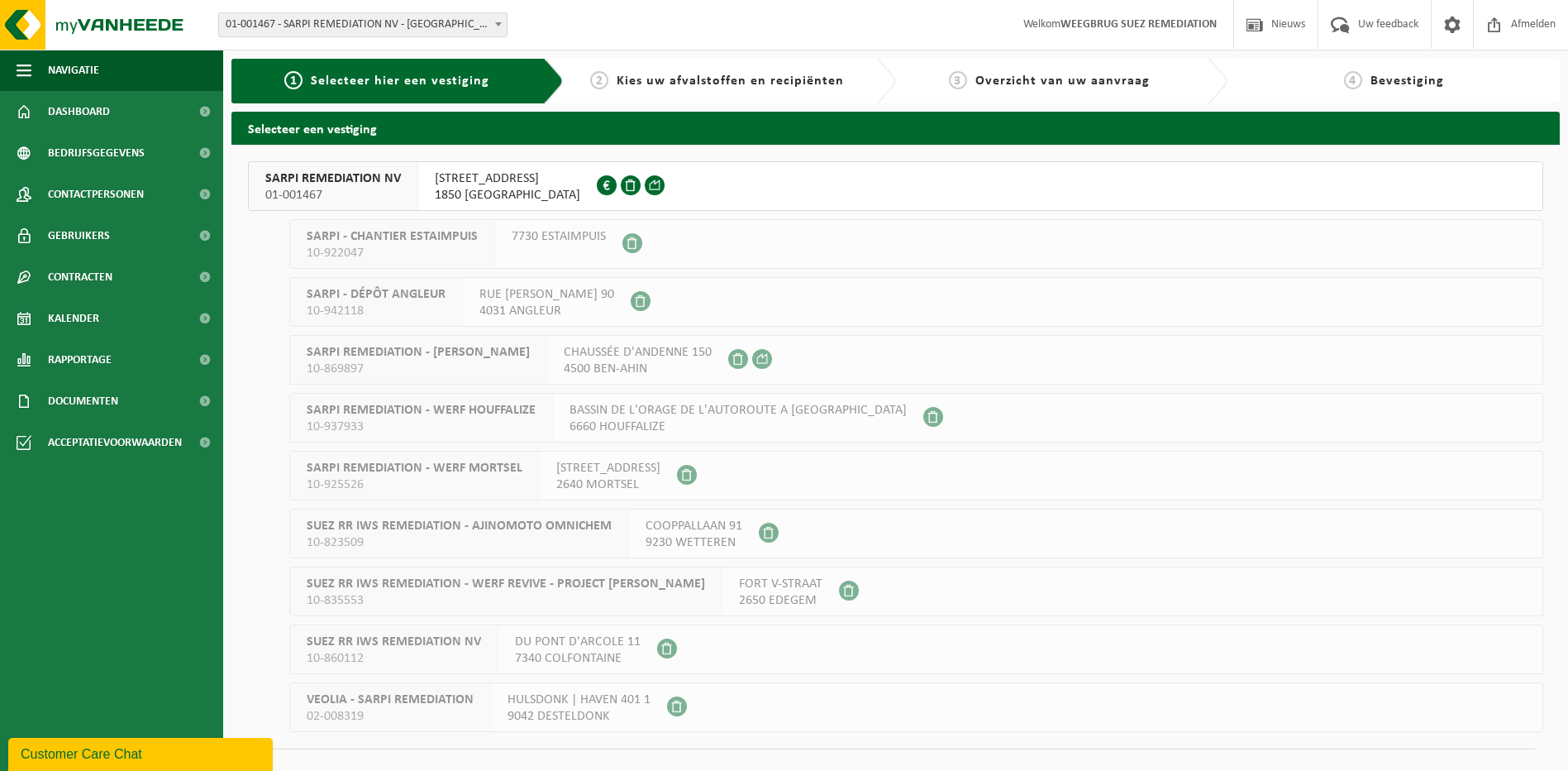
click at [495, 185] on span "WESTVAARTDIJK 83" at bounding box center [507, 179] width 146 height 17
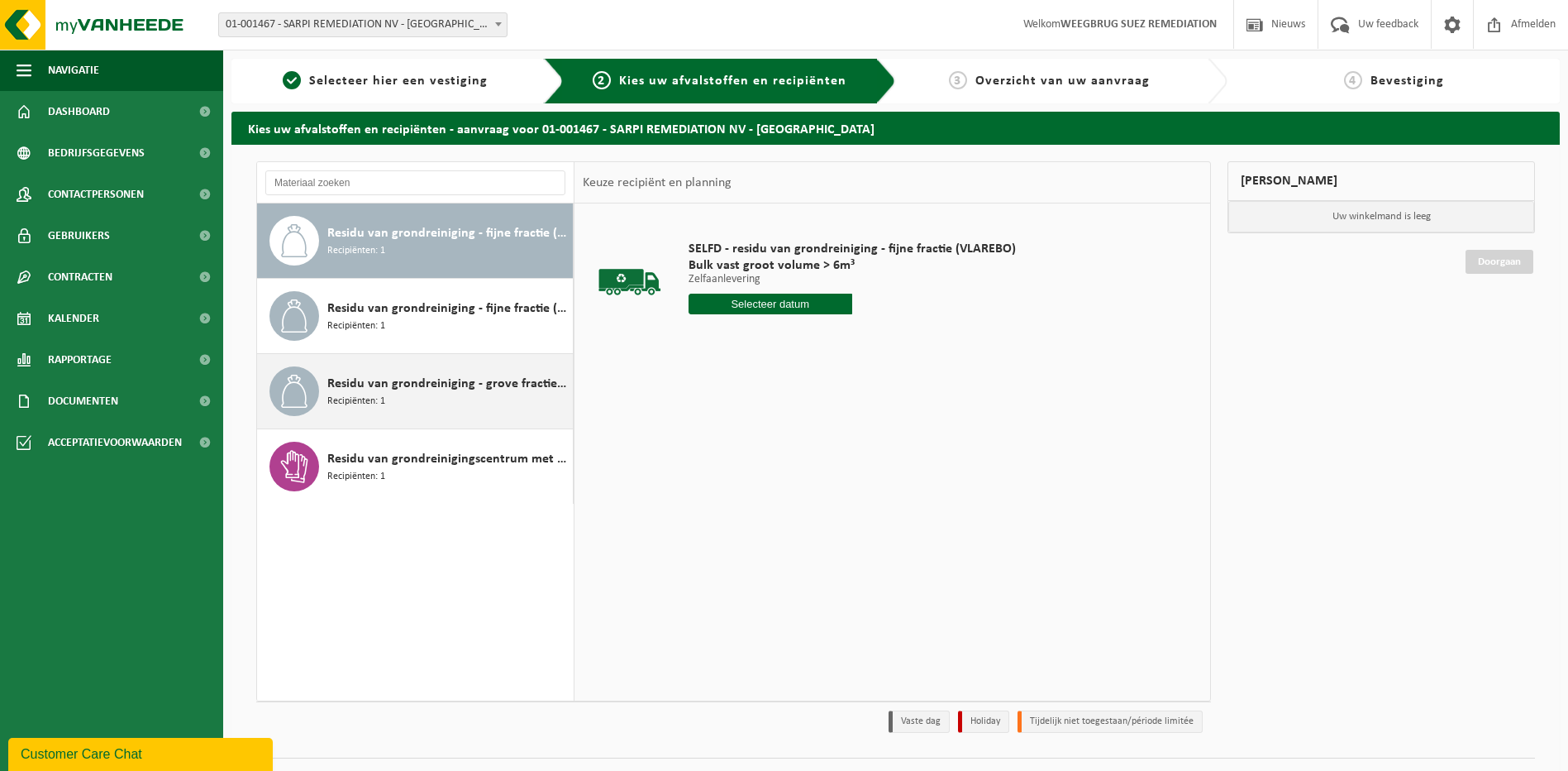
click at [400, 401] on div "Residu van grondreiniging - grove fractie (VLAREMA) (conform voorwaarden verlaa…" at bounding box center [448, 391] width 241 height 50
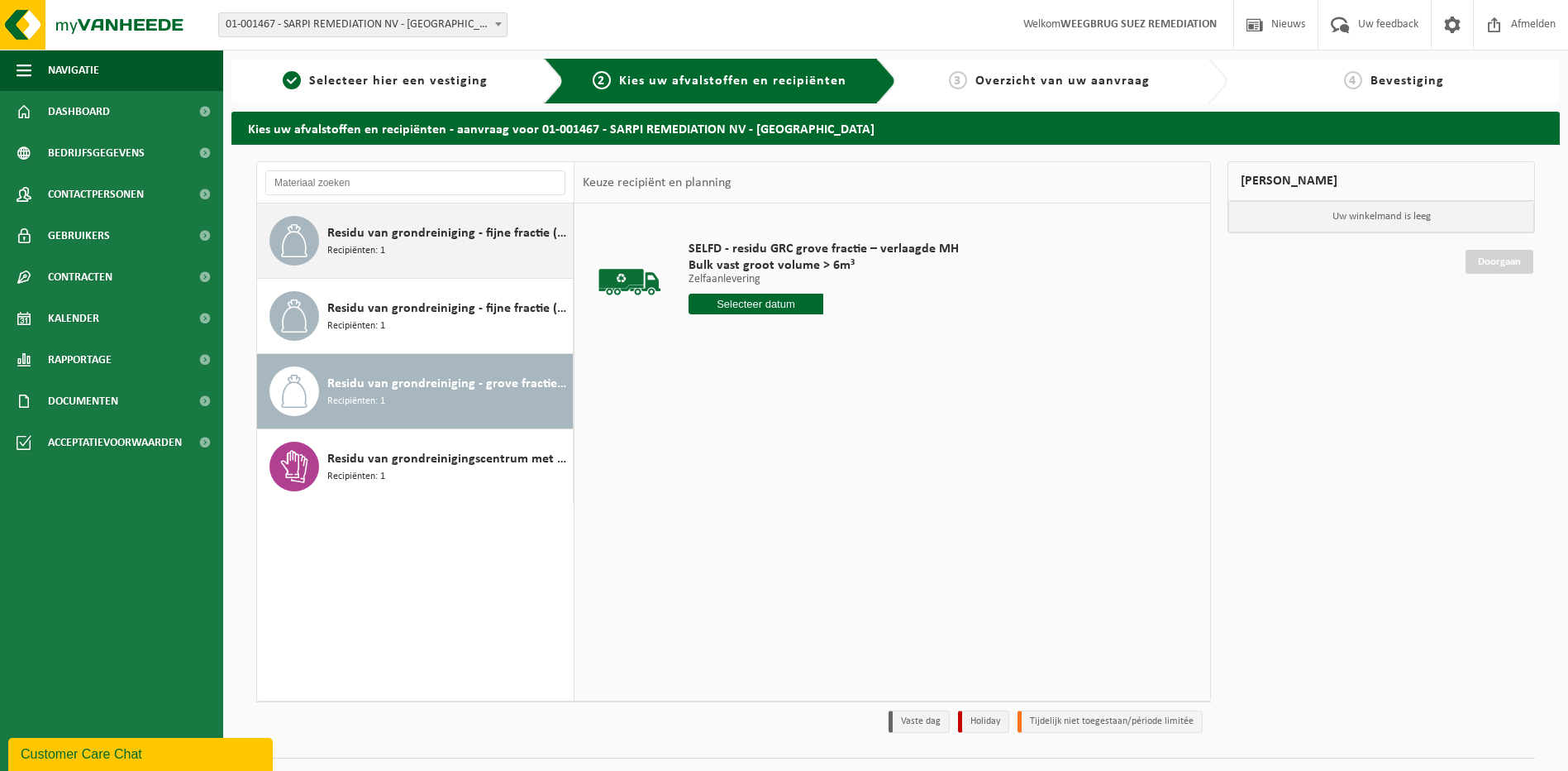
click at [403, 239] on span "Residu van grondreiniging - fijne fractie (VLAREBO)" at bounding box center [448, 233] width 241 height 20
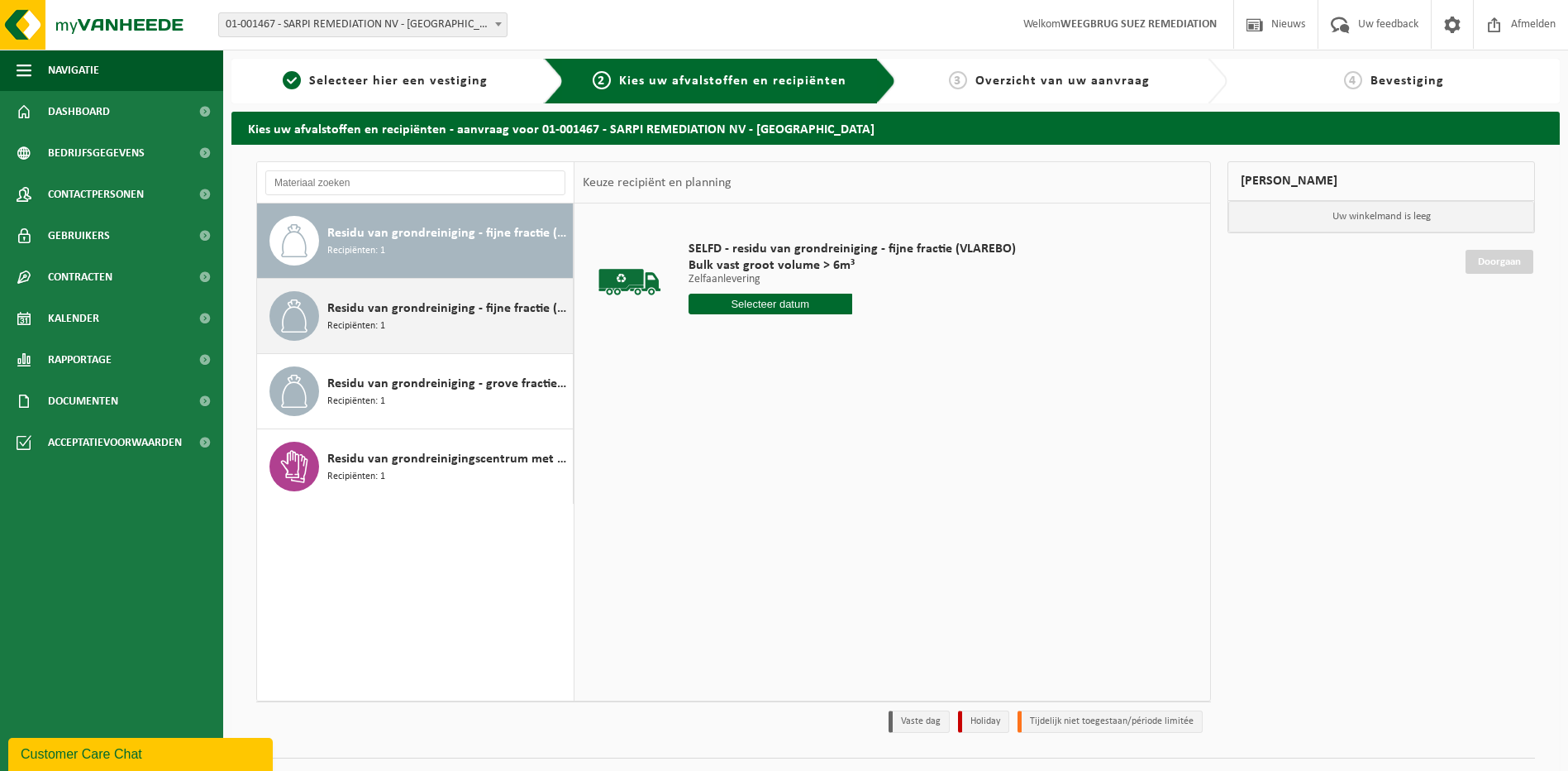
click at [355, 322] on span "Recipiënten: 1" at bounding box center [356, 326] width 58 height 16
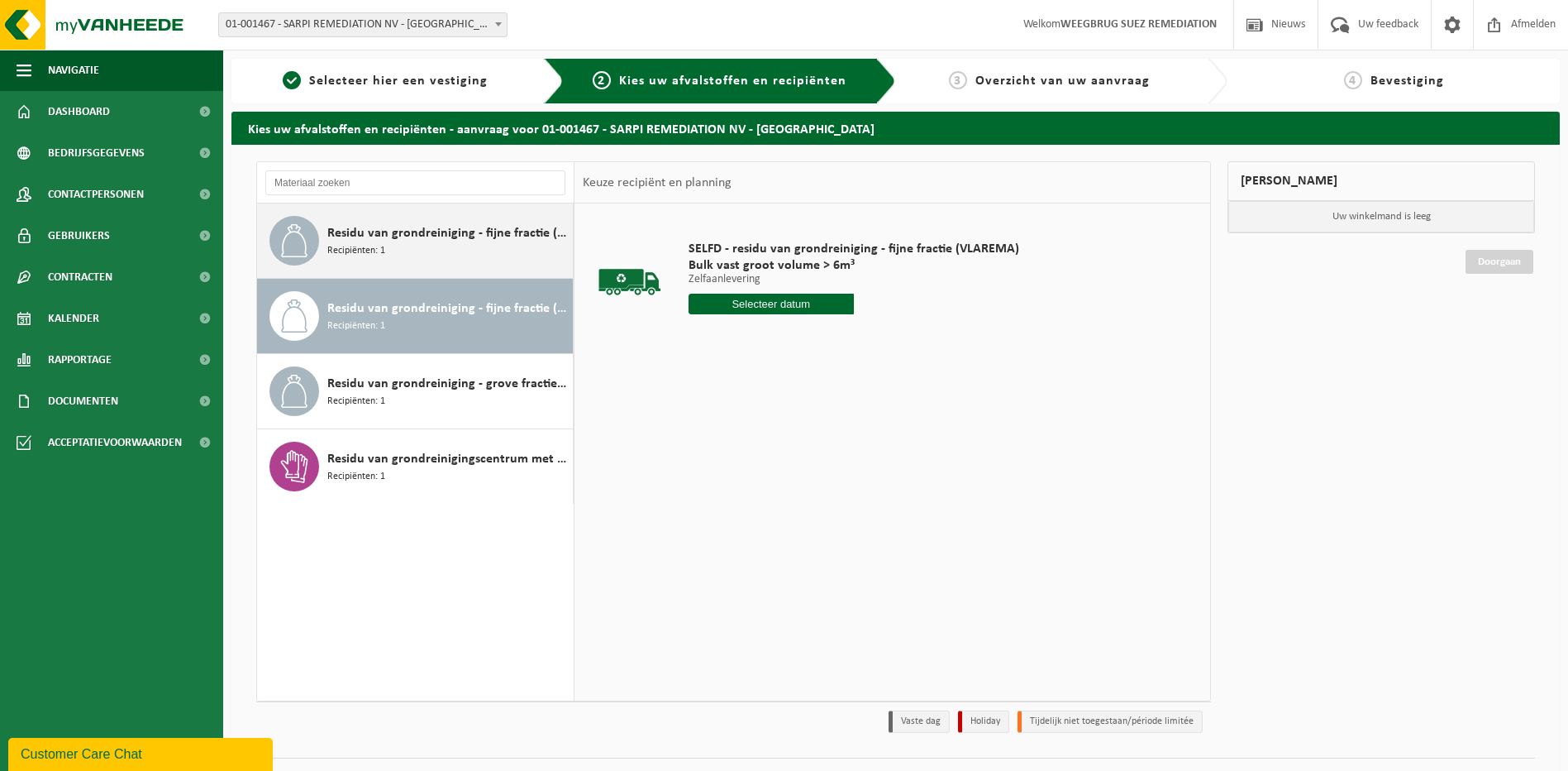
click at [459, 229] on span "Residu van grondreiniging - fijne fractie (VLAREBO)" at bounding box center [448, 233] width 241 height 20
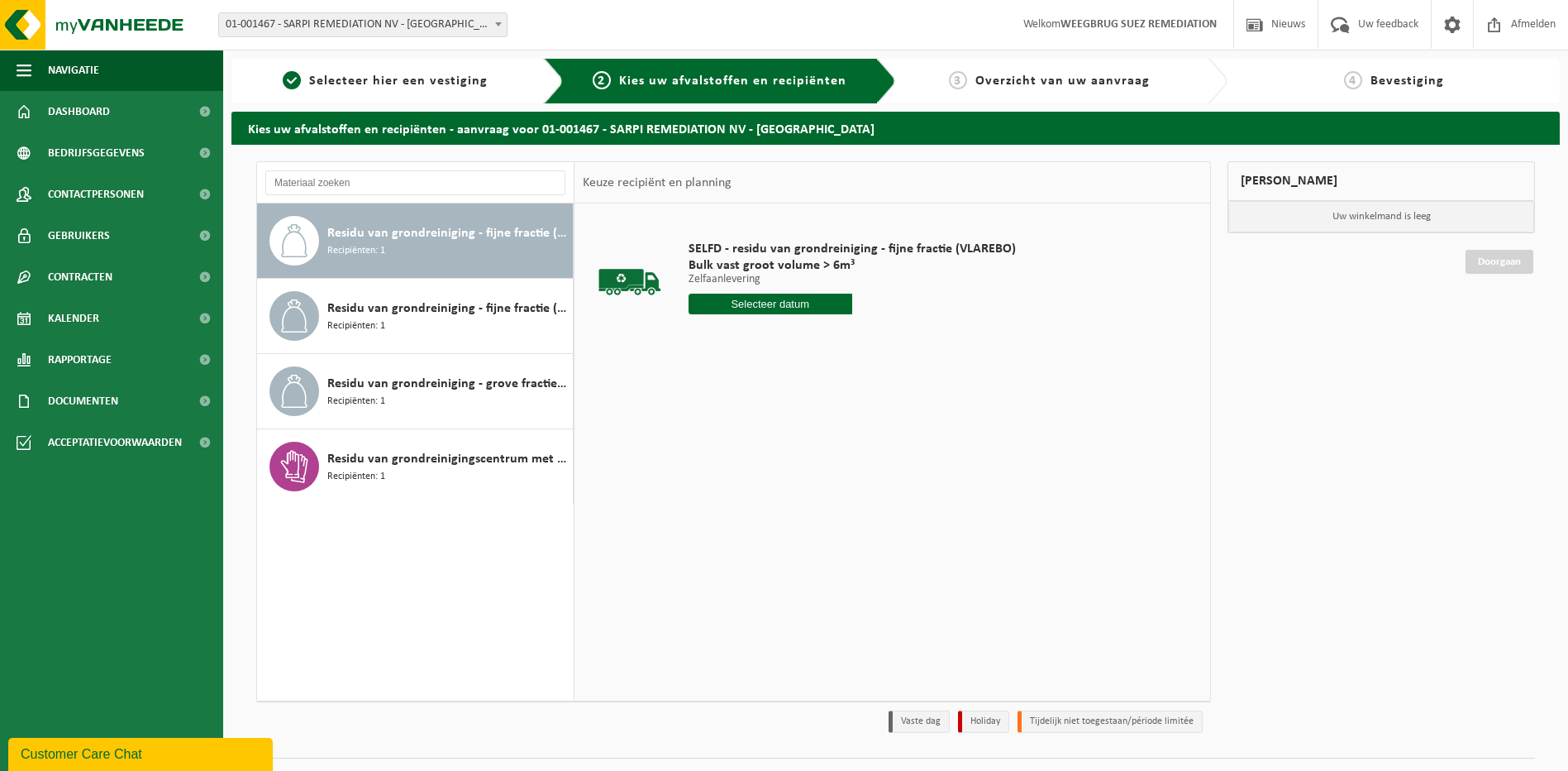
click at [773, 298] on input "text" at bounding box center [771, 303] width 163 height 21
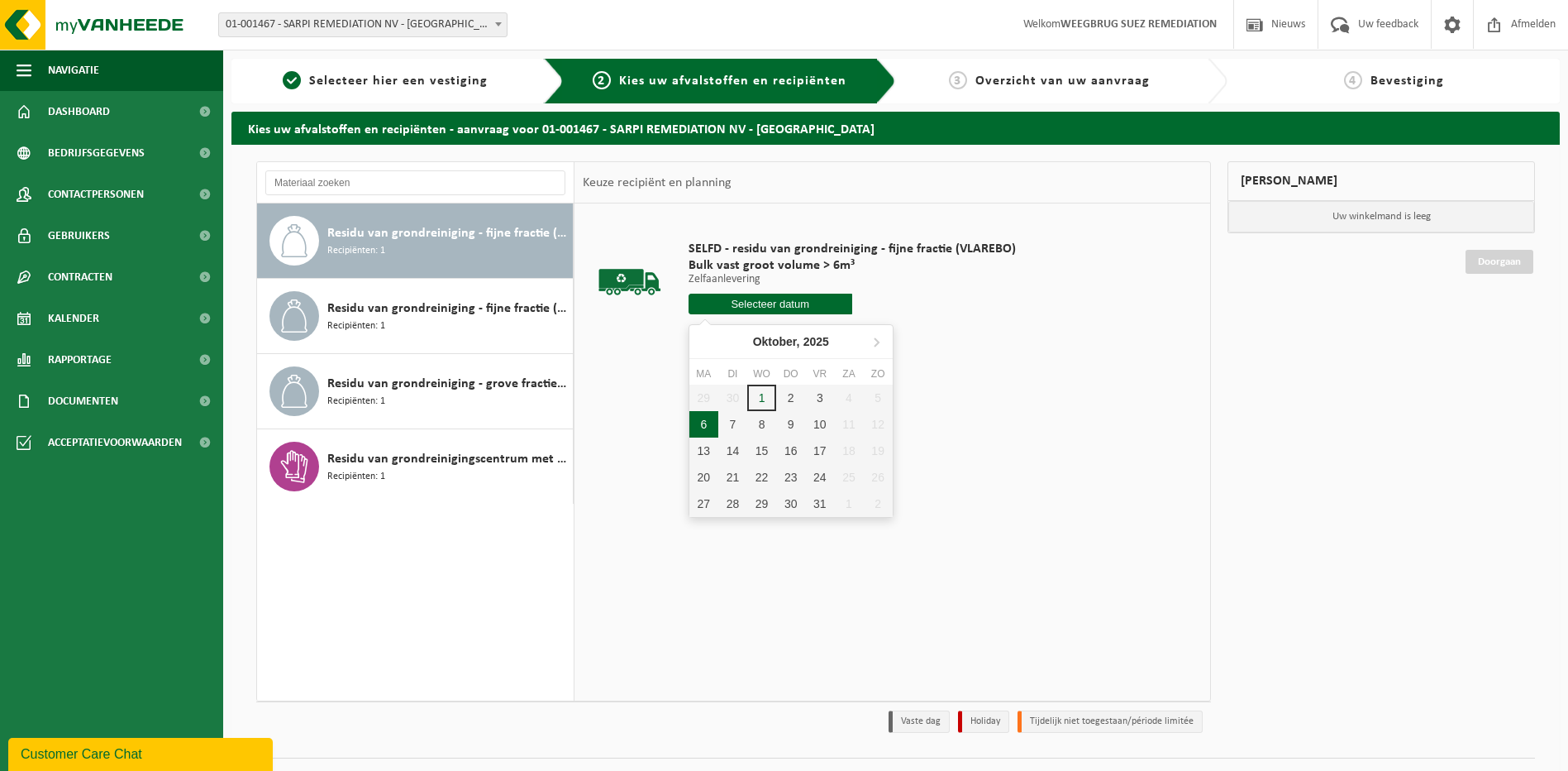
click at [707, 420] on div "6" at bounding box center [703, 424] width 29 height 27
type input "Van 2025-10-06"
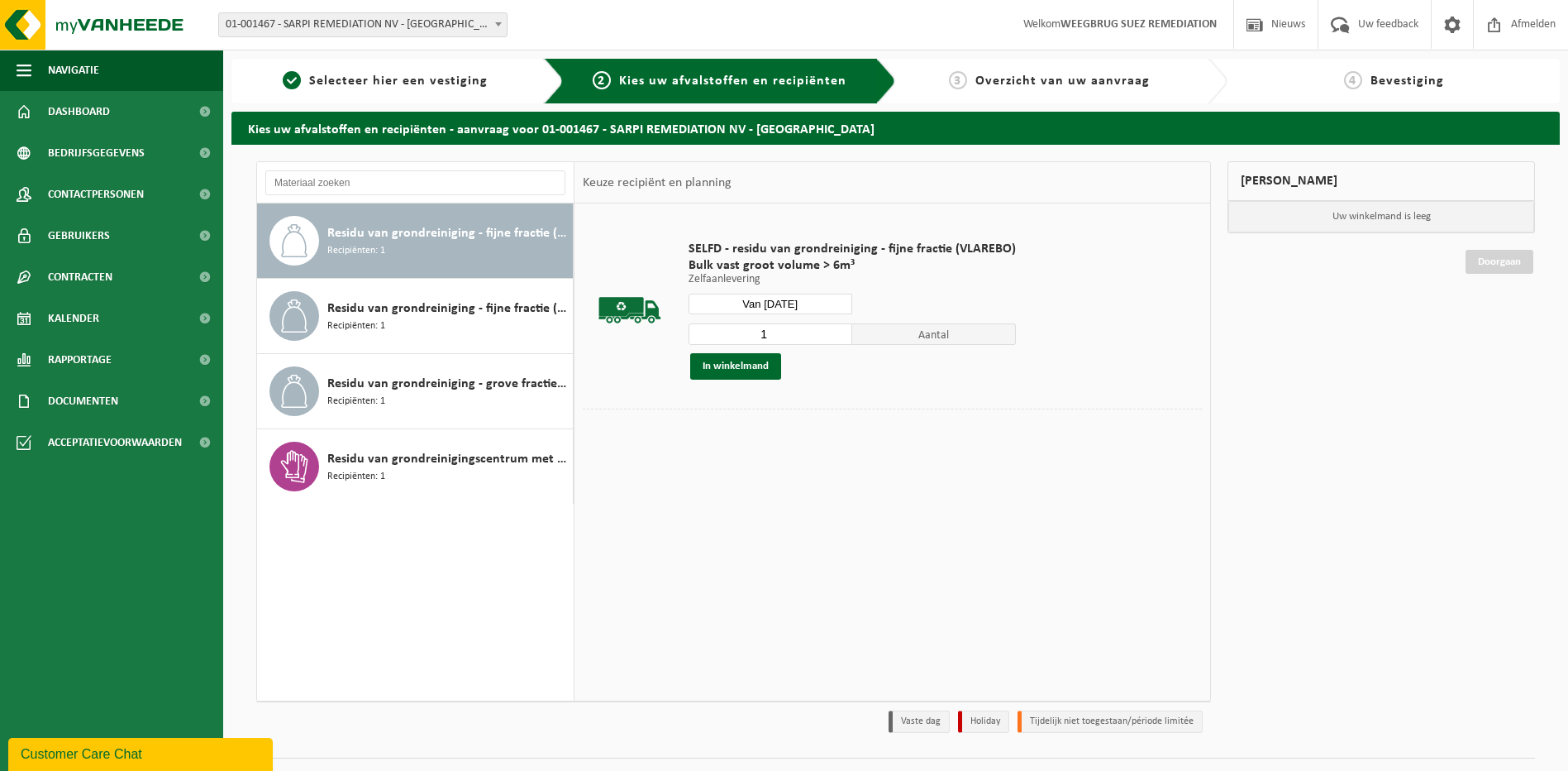
click at [766, 331] on input "1" at bounding box center [771, 334] width 163 height 22
type input "3"
click at [471, 398] on div "Residu van grondreiniging - grove fractie (VLAREMA) (conform voorwaarden verlaa…" at bounding box center [448, 391] width 241 height 50
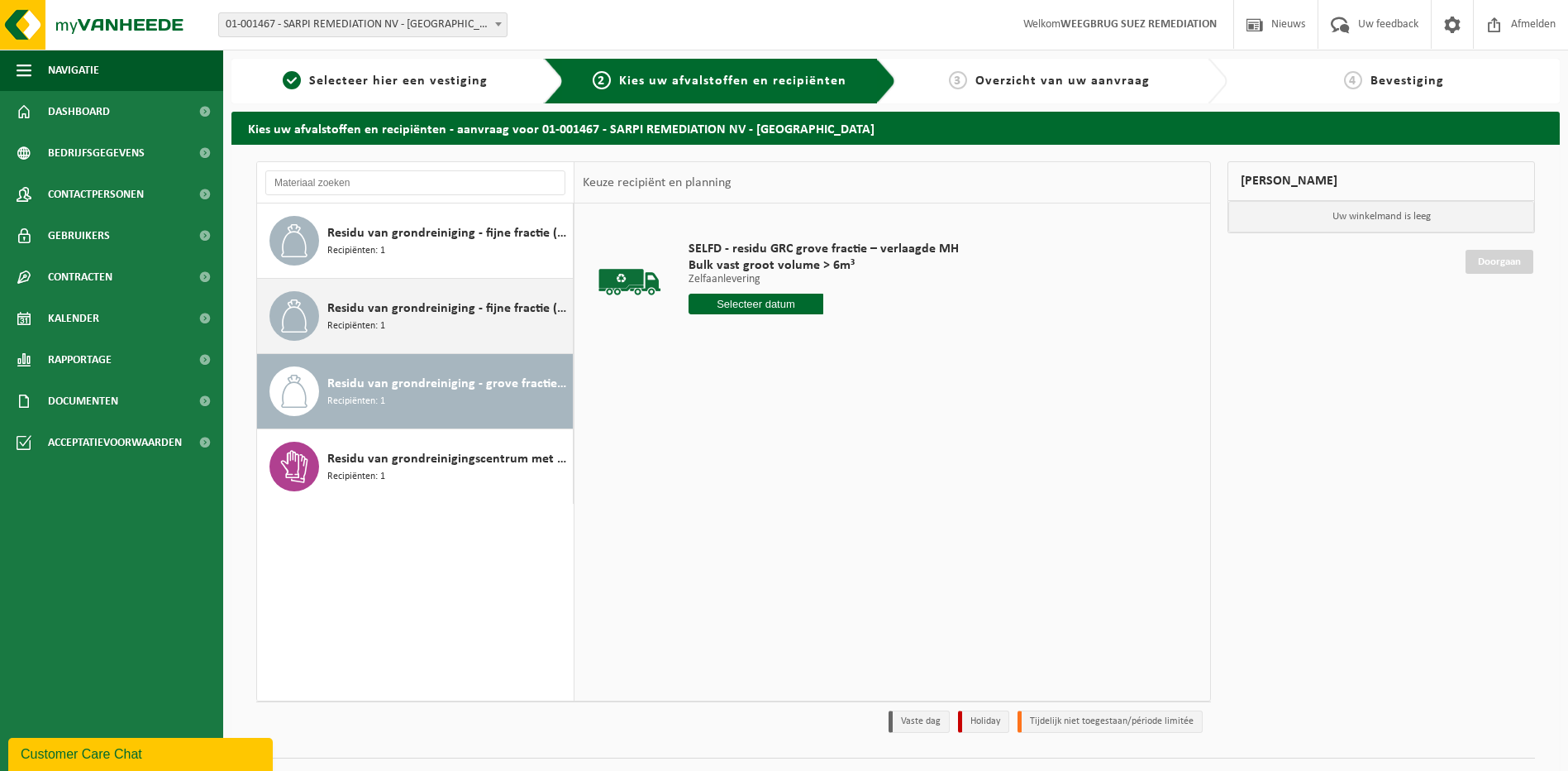
click at [467, 312] on span "Residu van grondreiniging - fijne fractie (VLAREMA)" at bounding box center [448, 308] width 241 height 20
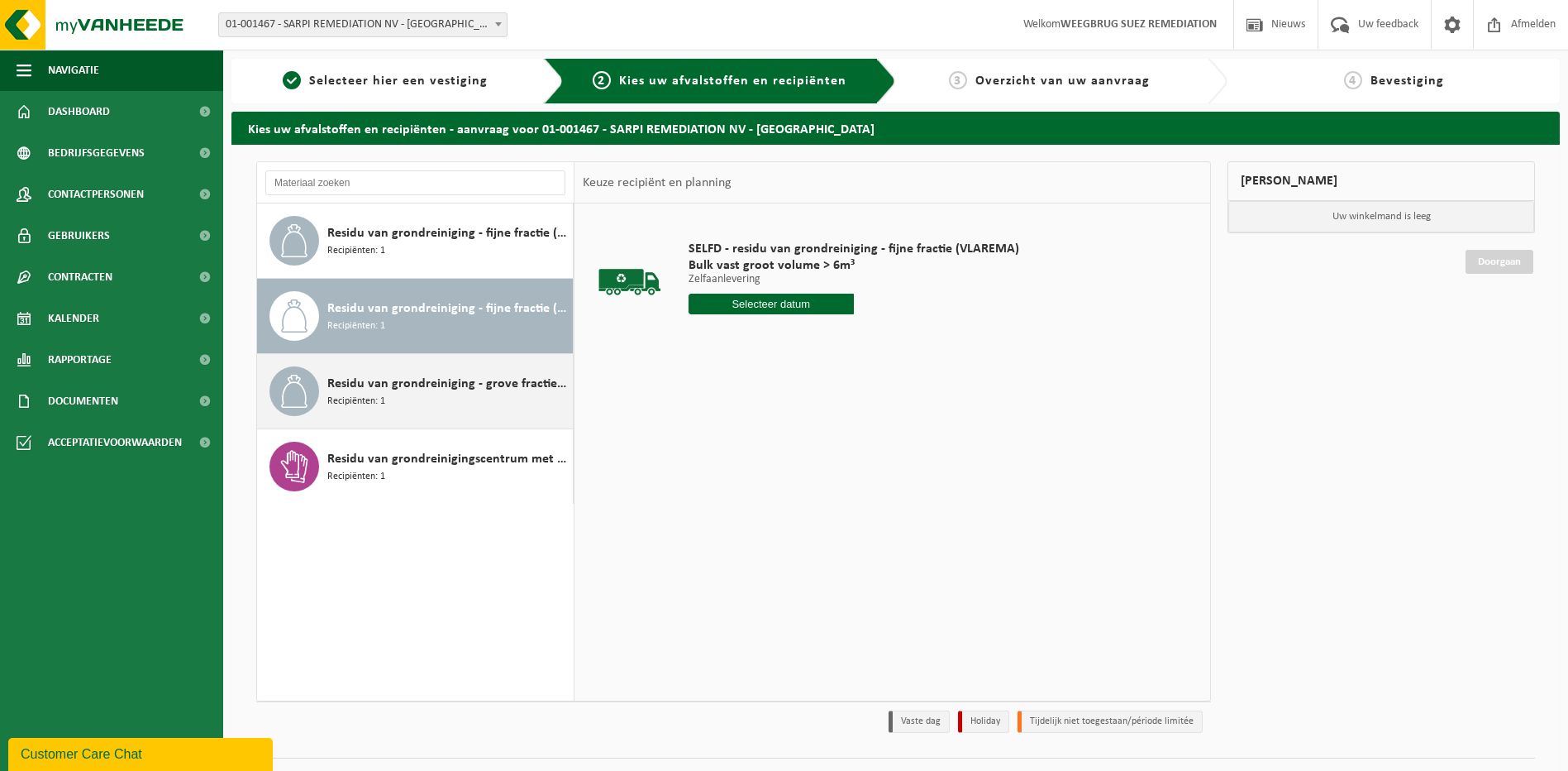
click at [401, 397] on div "Residu van grondreiniging - grove fractie (VLAREMA) (conform voorwaarden verlaa…" at bounding box center [448, 391] width 241 height 50
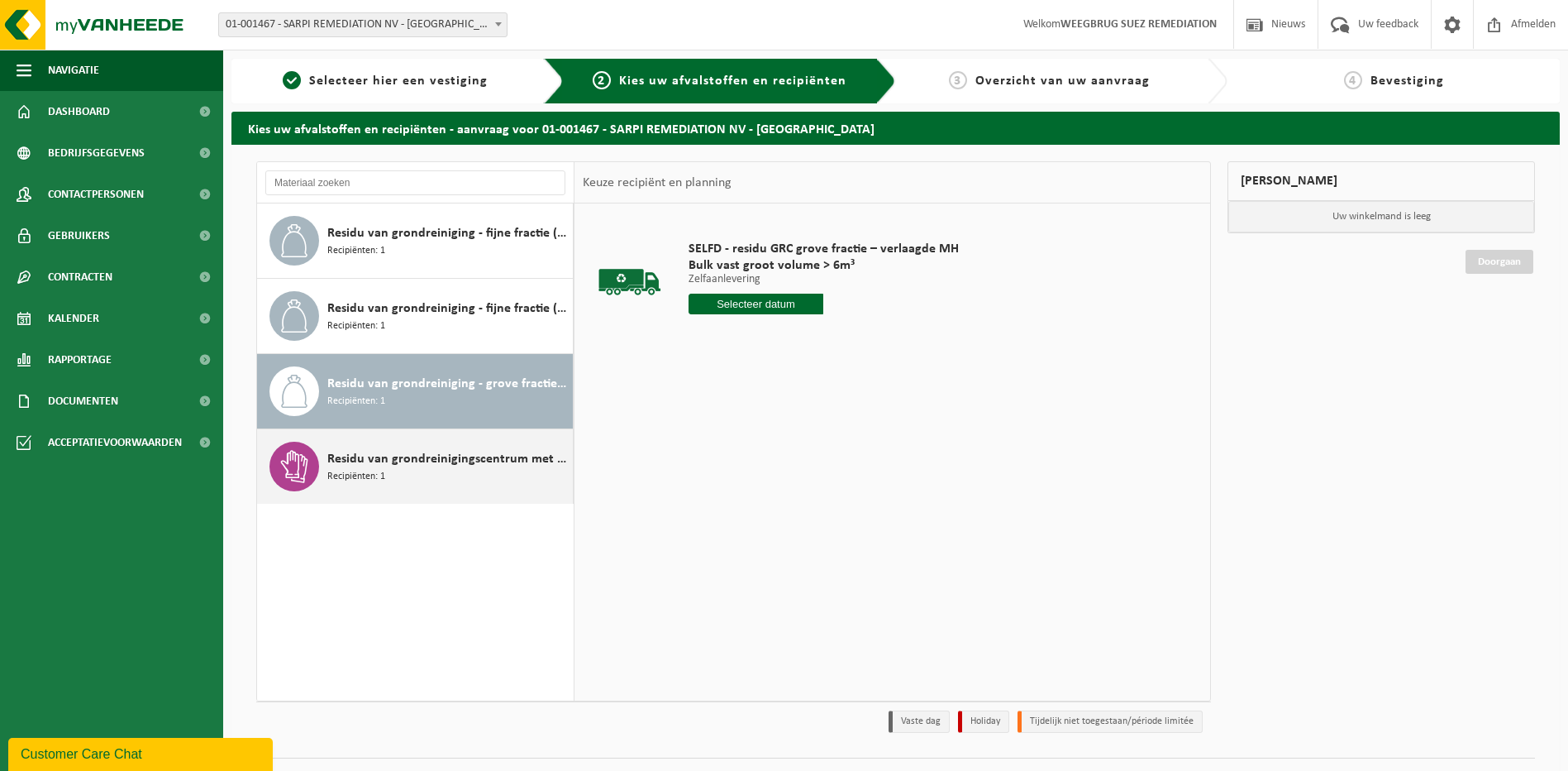
click at [361, 465] on span "Residu van grondreinigingscentrum met >0,1% asbest (HGB + NHGB)" at bounding box center [448, 459] width 241 height 20
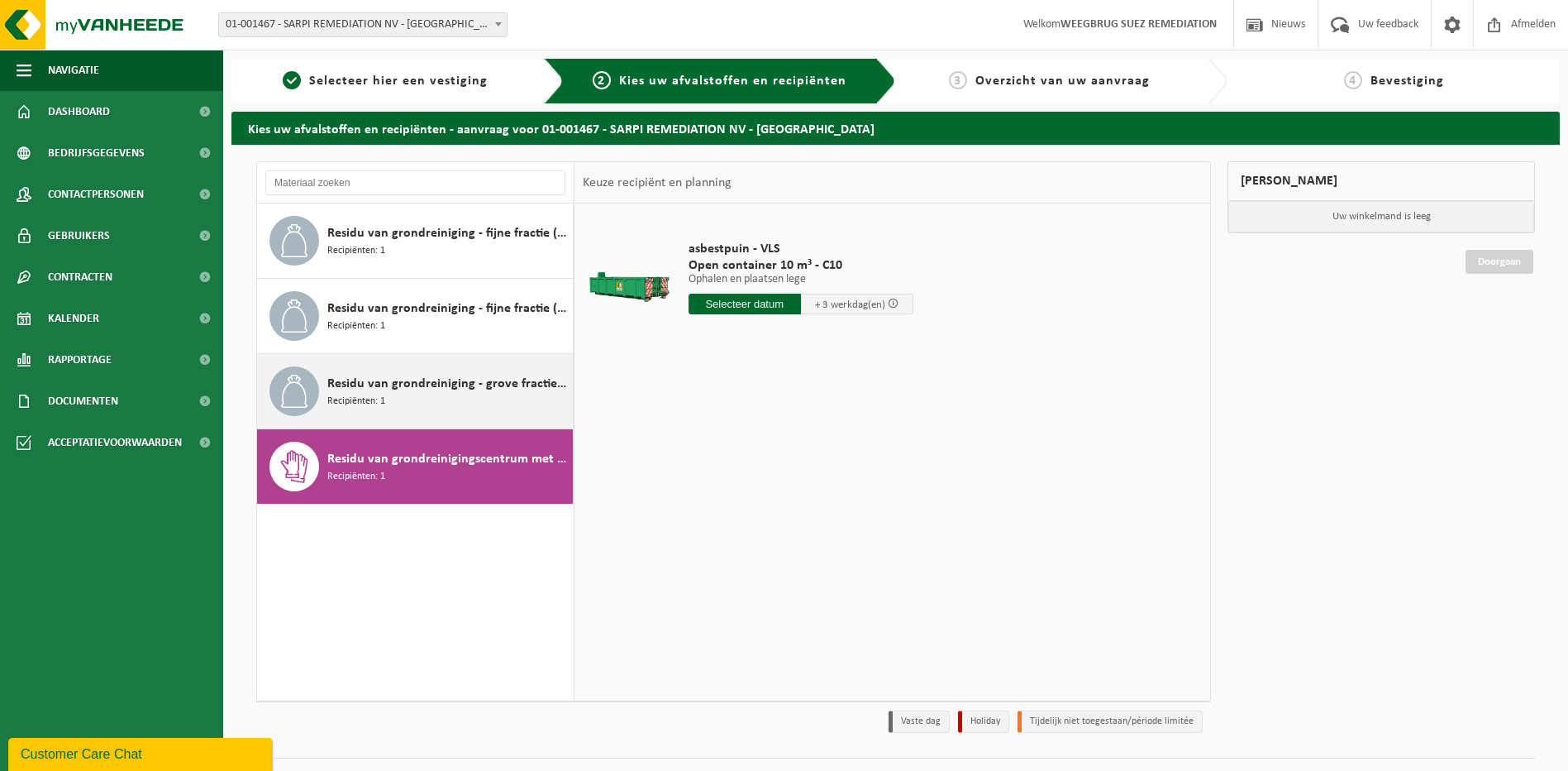
click at [380, 396] on span "Recipiënten: 1" at bounding box center [356, 402] width 58 height 16
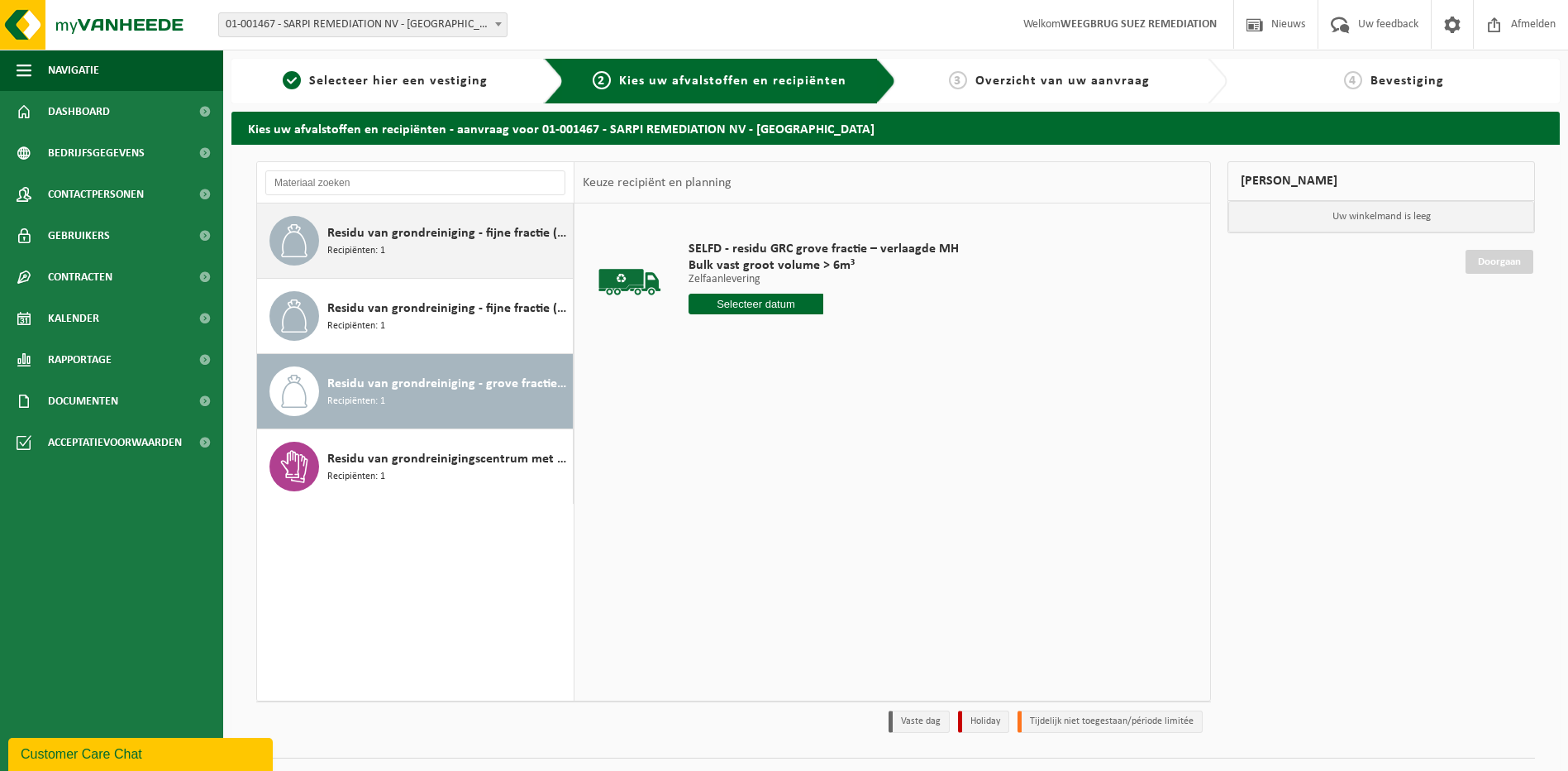
click at [481, 235] on span "Residu van grondreiniging - fijne fractie (VLAREBO)" at bounding box center [448, 233] width 241 height 20
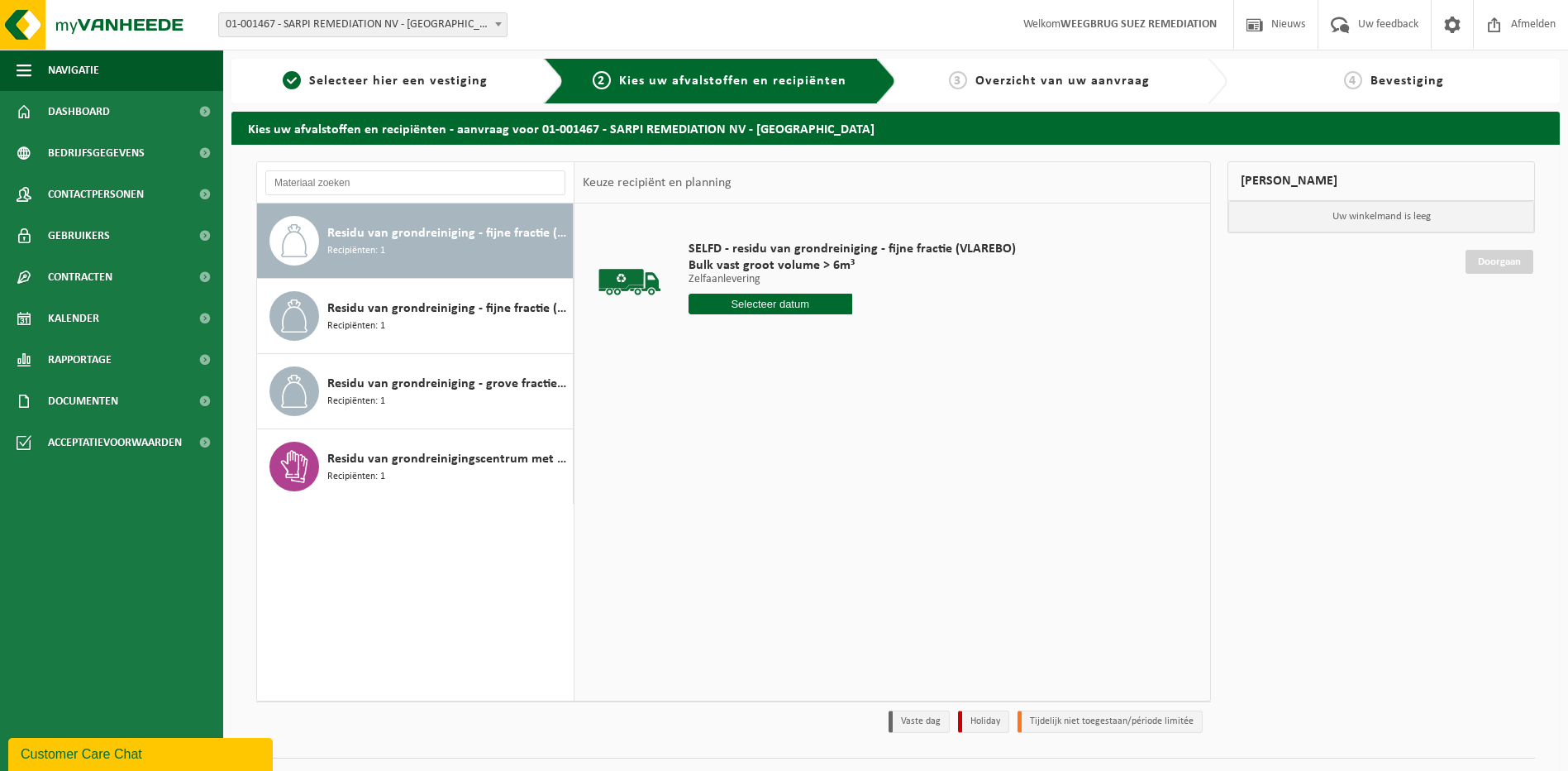
click at [756, 298] on input "text" at bounding box center [771, 303] width 163 height 21
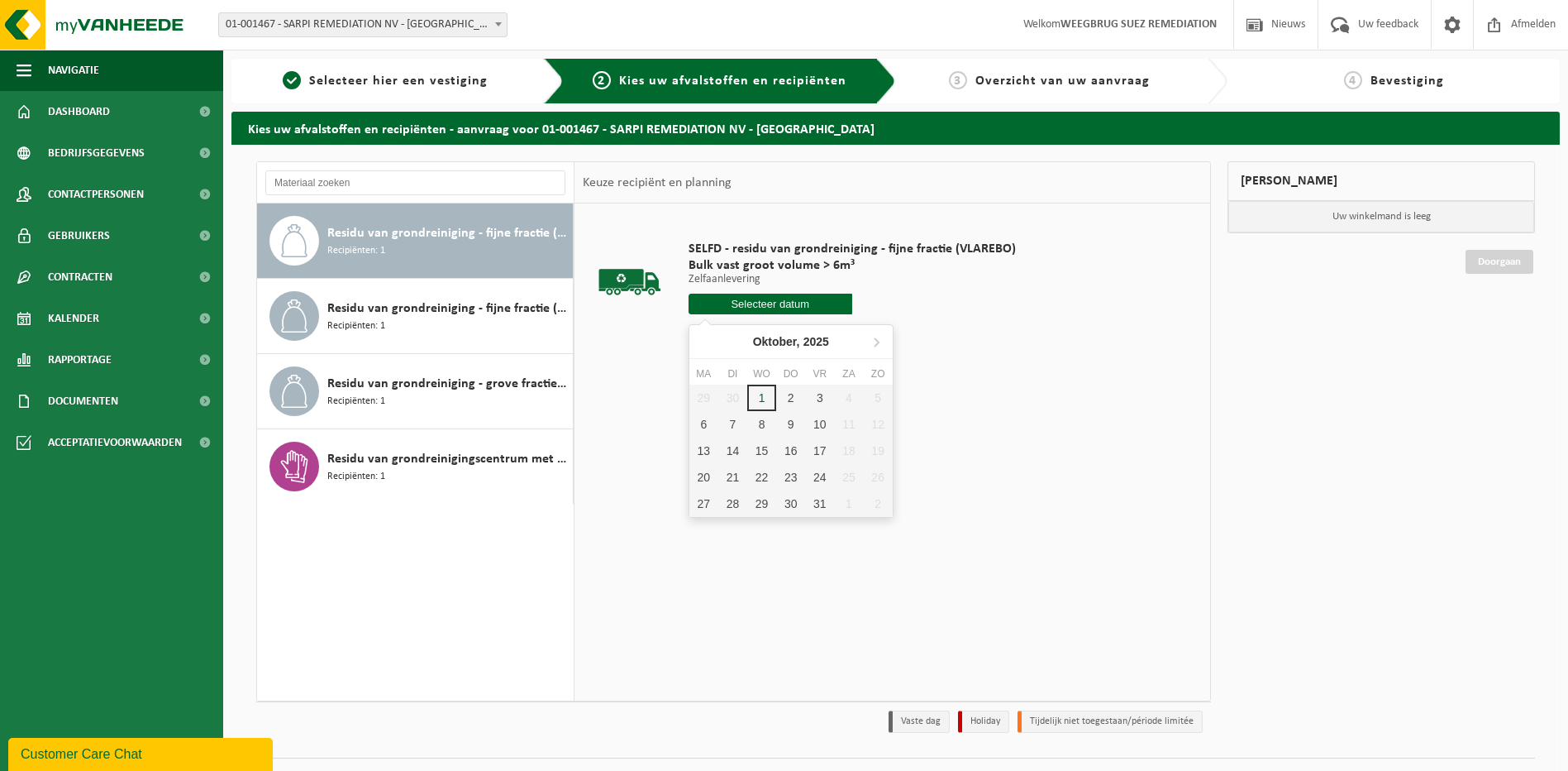
click at [767, 302] on input "text" at bounding box center [771, 303] width 163 height 21
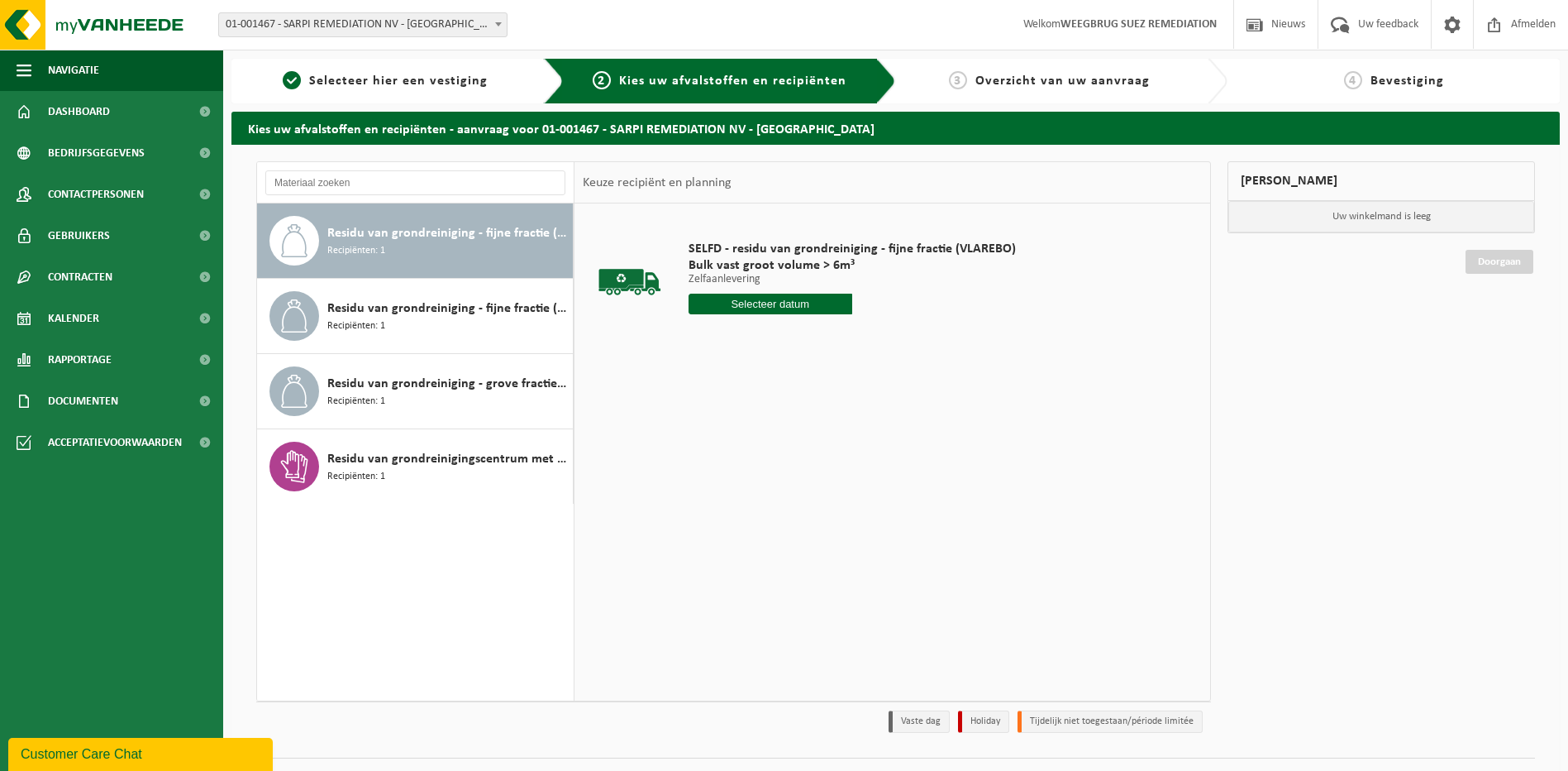
click at [742, 311] on input "text" at bounding box center [771, 303] width 163 height 21
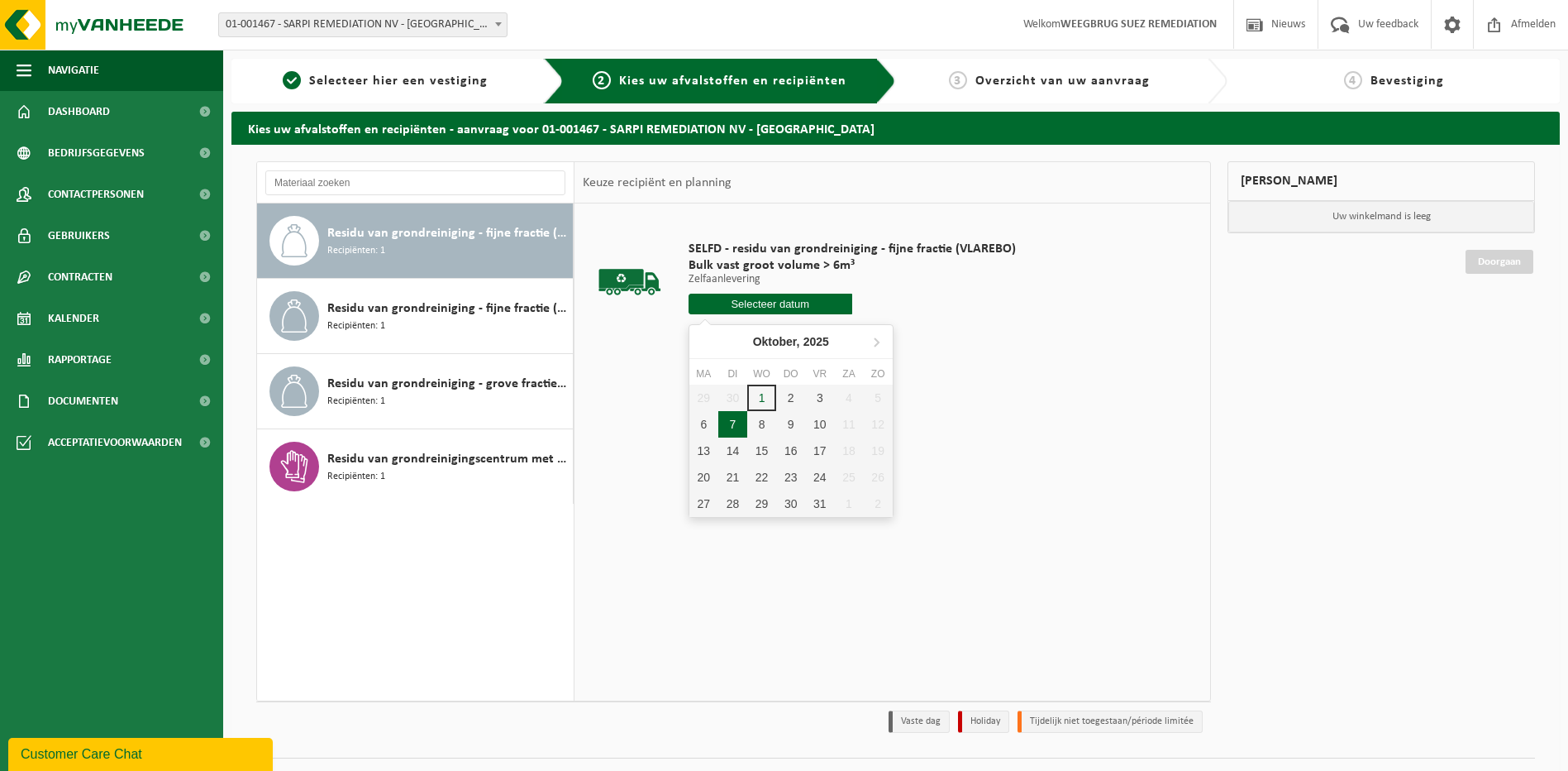
click at [728, 423] on div "7" at bounding box center [732, 424] width 29 height 27
type input "Van 2025-10-07"
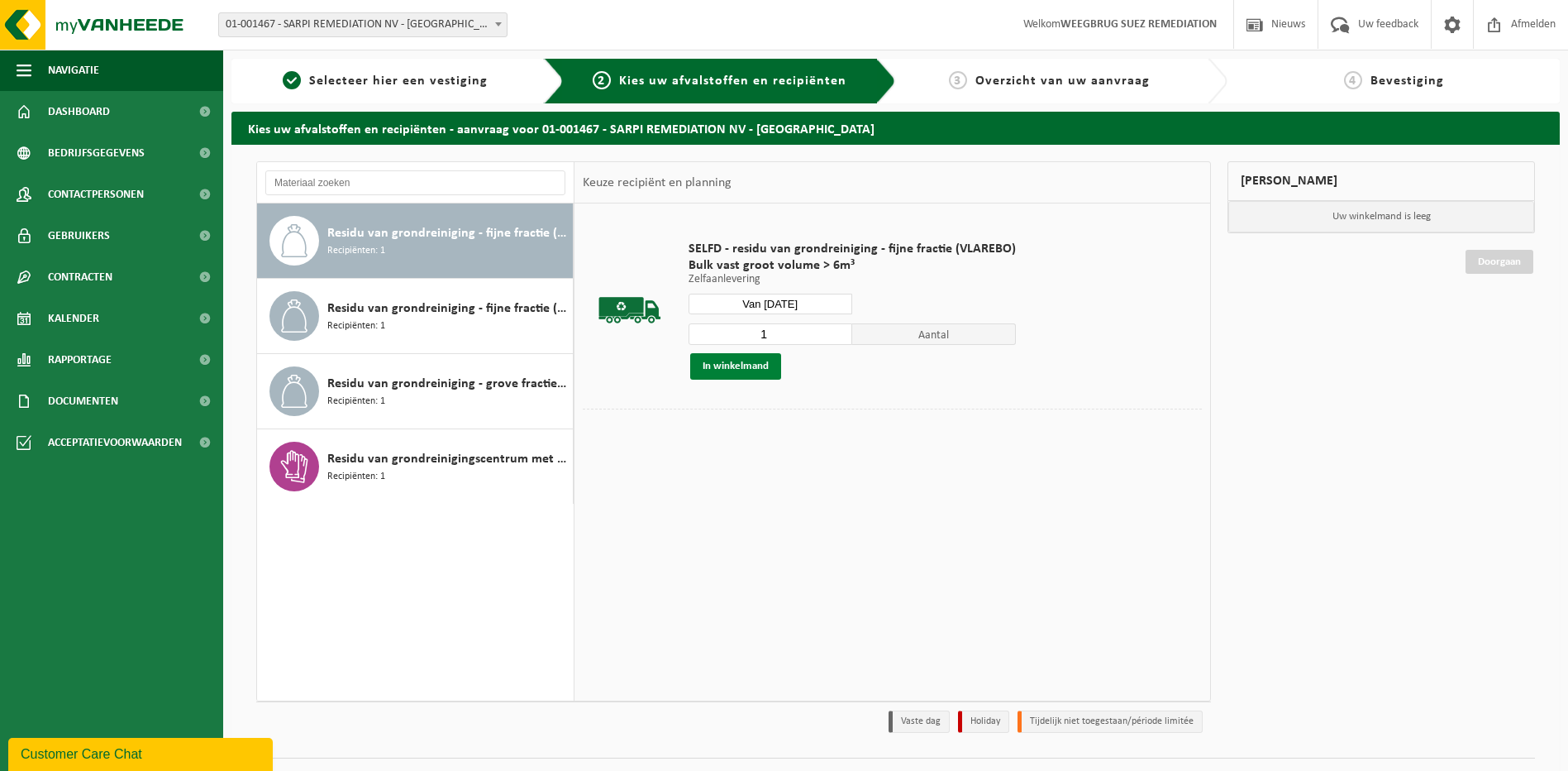
click at [742, 365] on button "In winkelmand" at bounding box center [735, 366] width 91 height 27
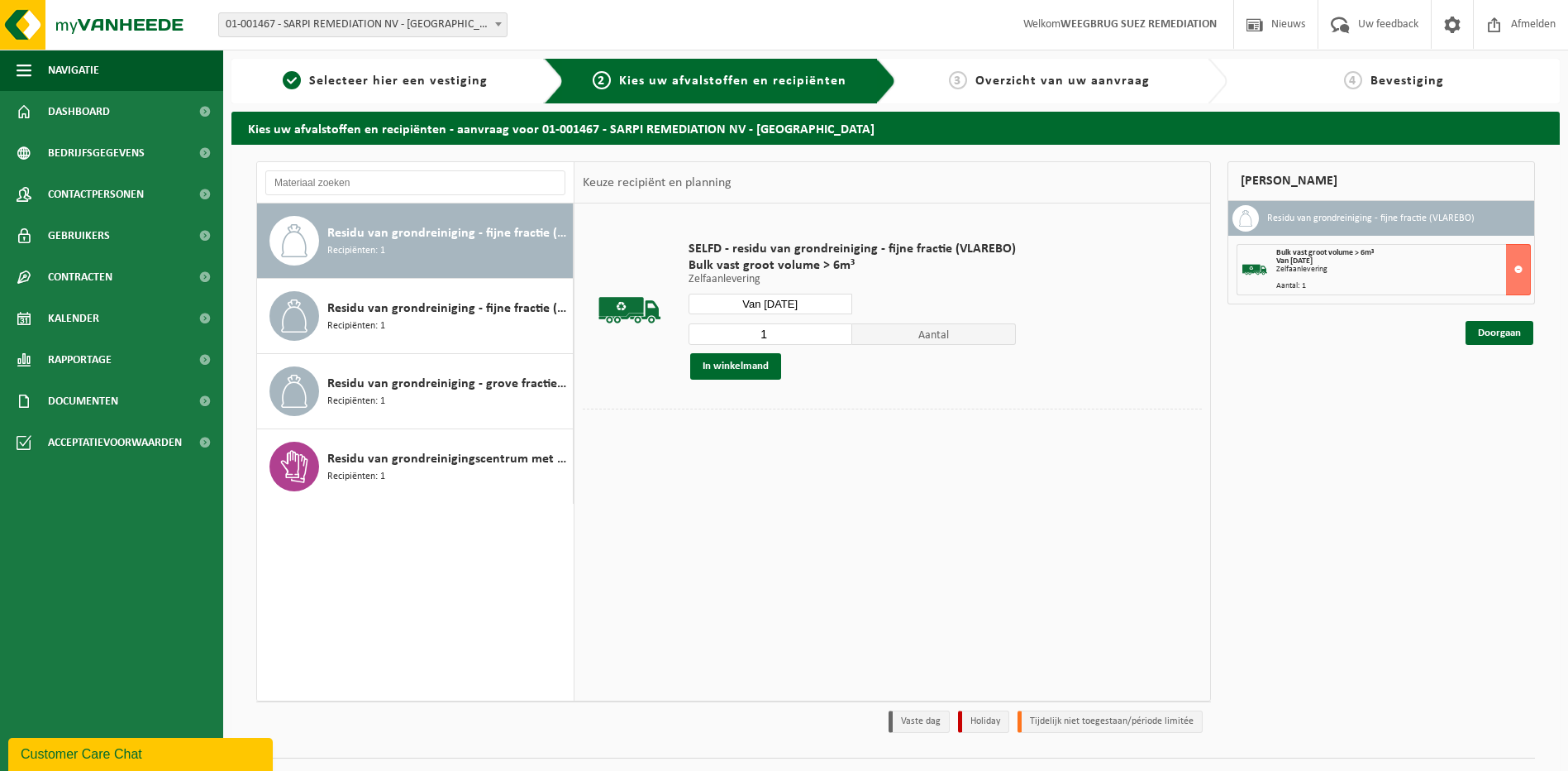
click at [776, 335] on input "1" at bounding box center [771, 334] width 163 height 22
type input "3"
click at [725, 369] on button "In winkelmand" at bounding box center [735, 366] width 91 height 27
click at [1491, 331] on link "Doorgaan" at bounding box center [1499, 333] width 68 height 24
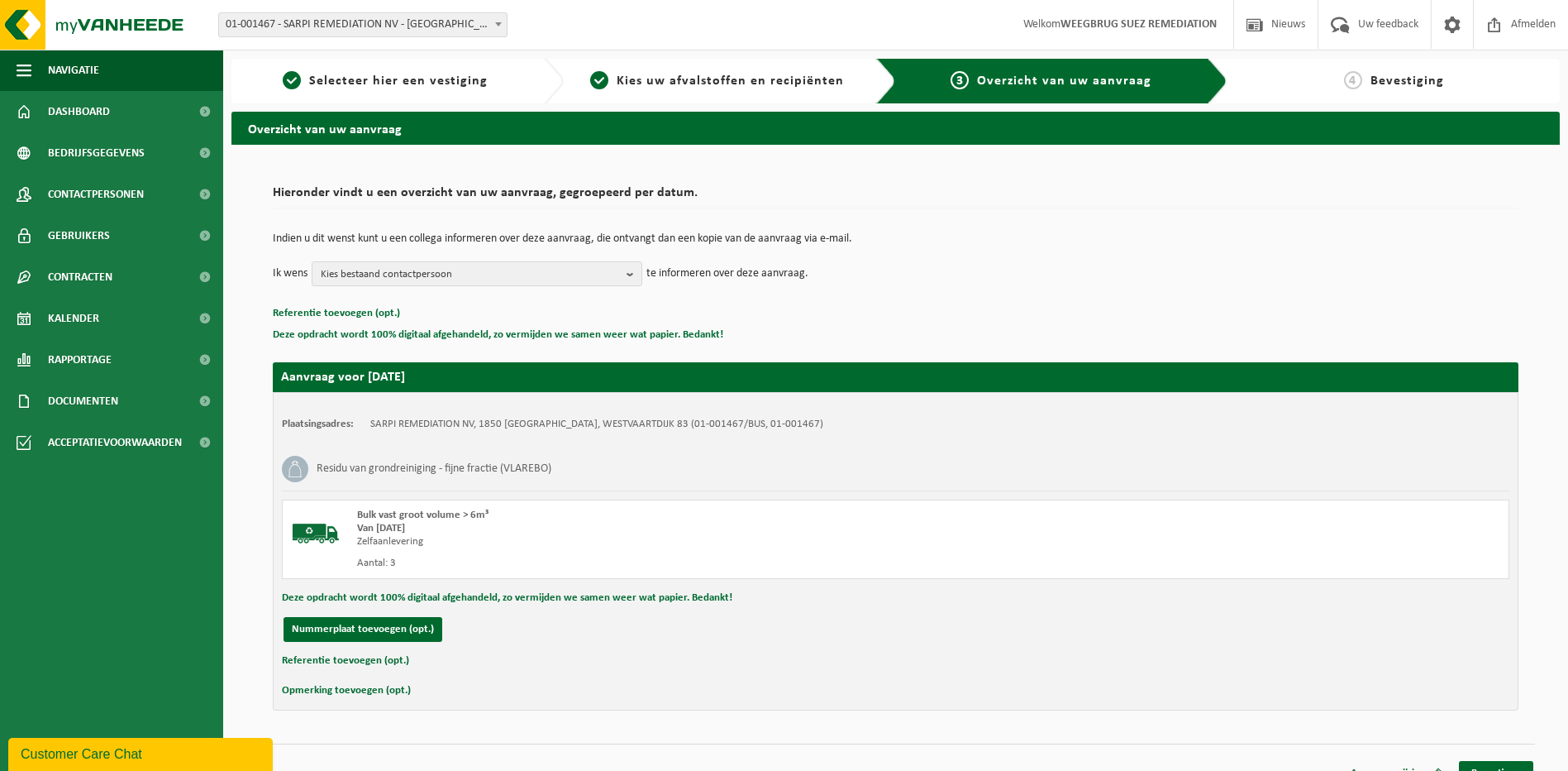
scroll to position [23, 0]
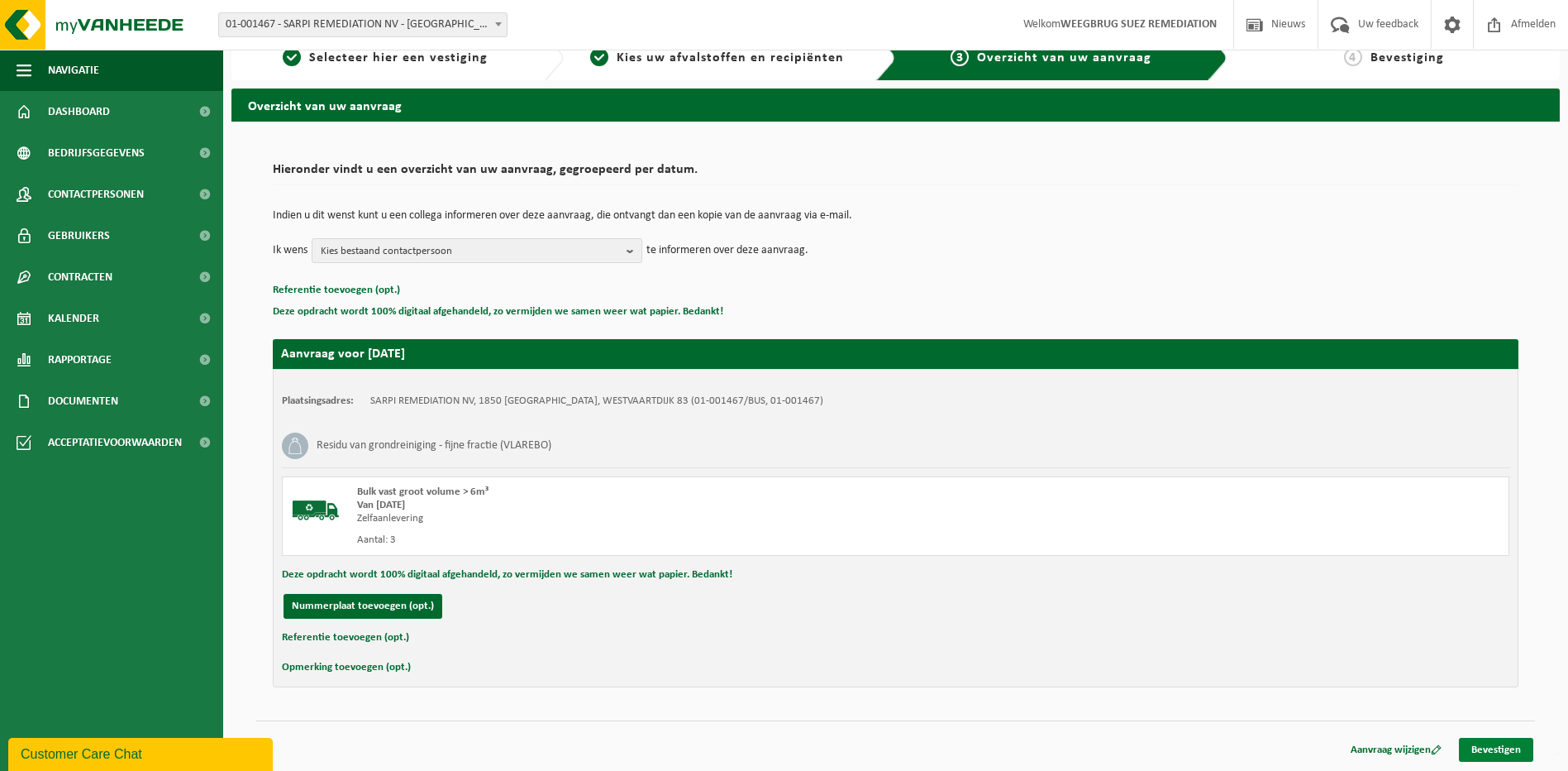
click at [1492, 746] on link "Bevestigen" at bounding box center [1495, 750] width 75 height 24
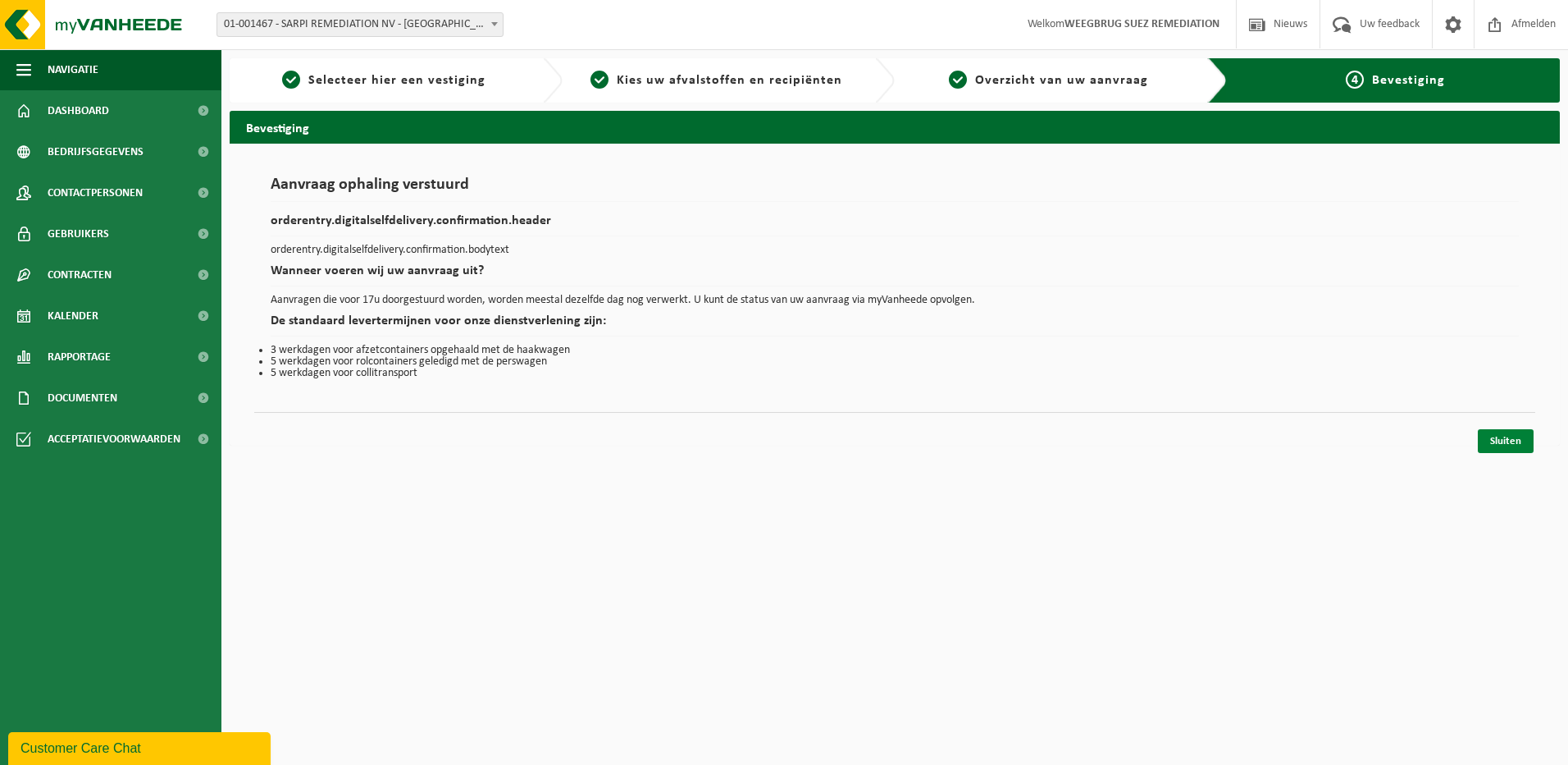
click at [1507, 440] on link "Sluiten" at bounding box center [1506, 441] width 55 height 24
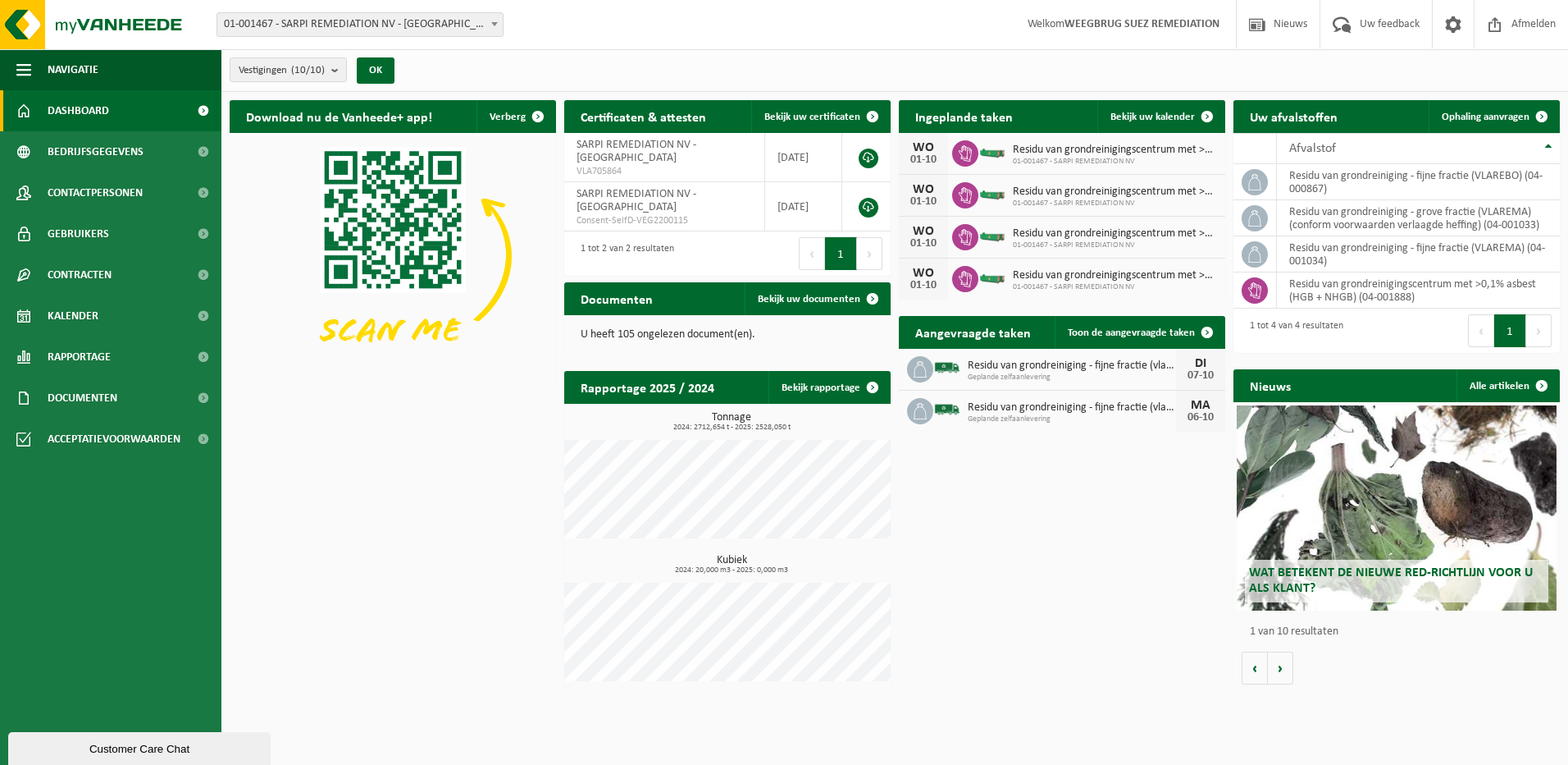
click at [979, 406] on span "Residu van grondreiniging - fijne fractie (vlarema)" at bounding box center [1071, 407] width 209 height 13
click at [74, 311] on span "Kalender" at bounding box center [72, 315] width 50 height 41
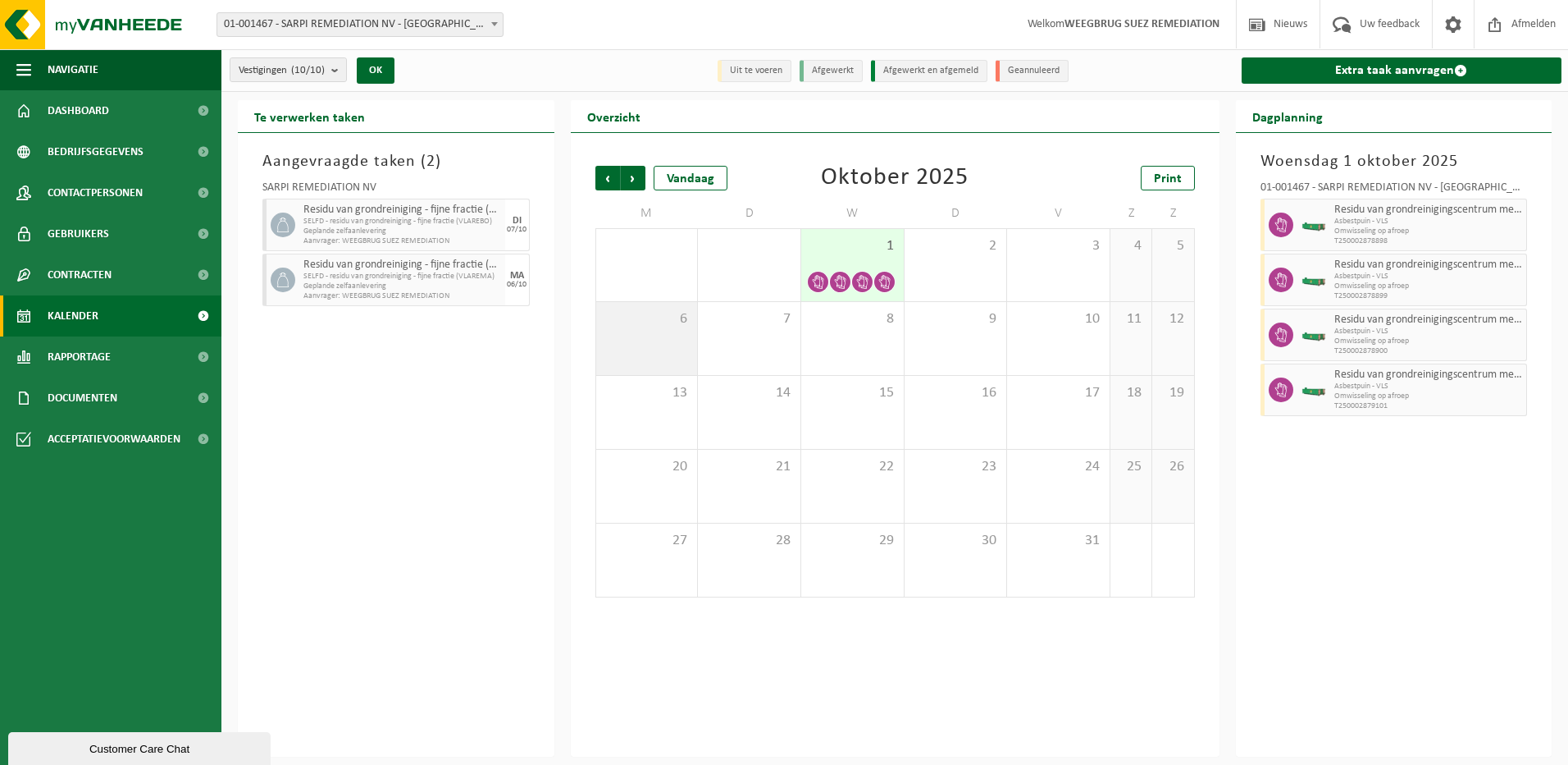
click at [640, 334] on div "6" at bounding box center [647, 338] width 102 height 73
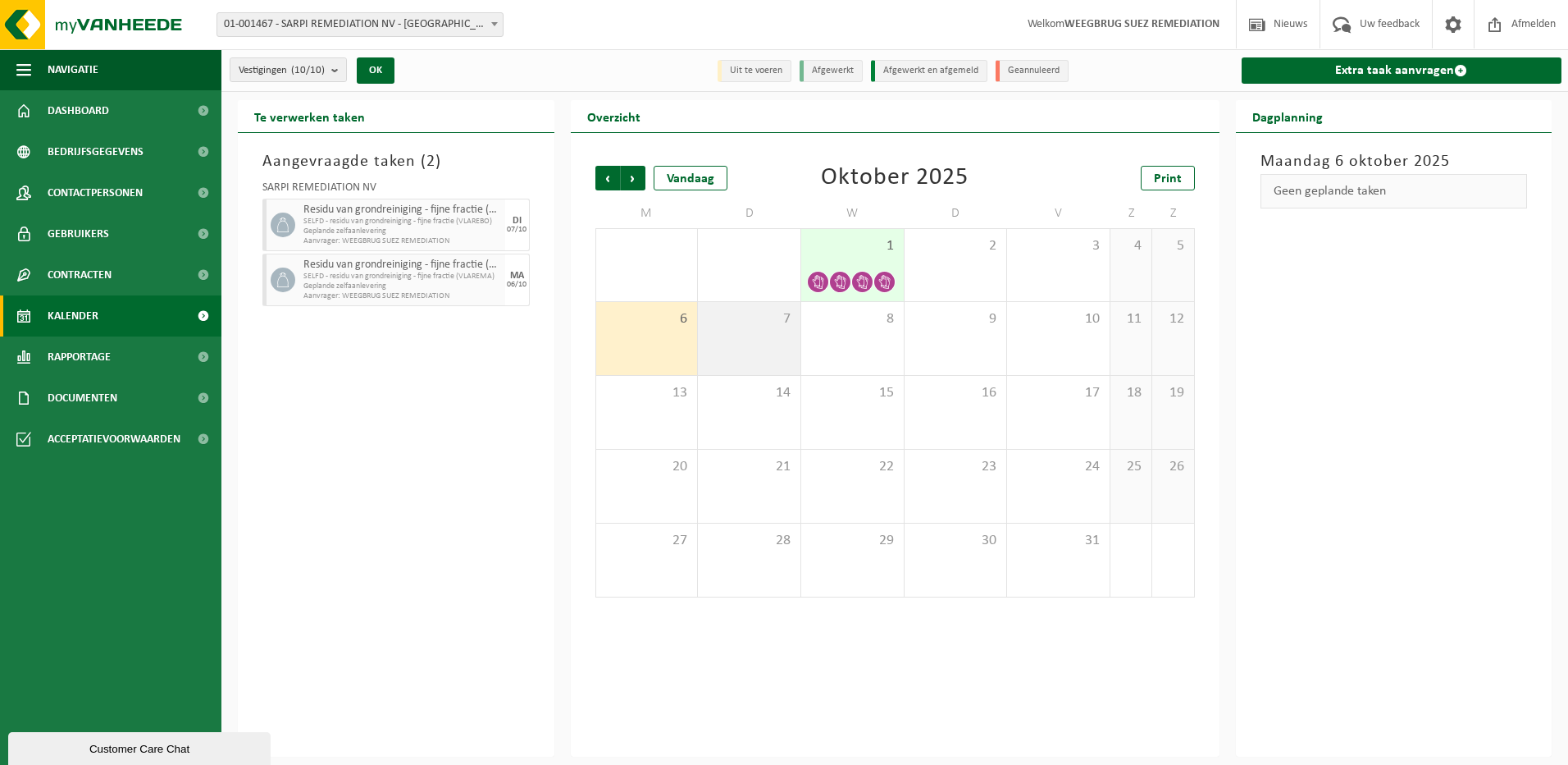
click at [744, 335] on div "7" at bounding box center [750, 338] width 103 height 73
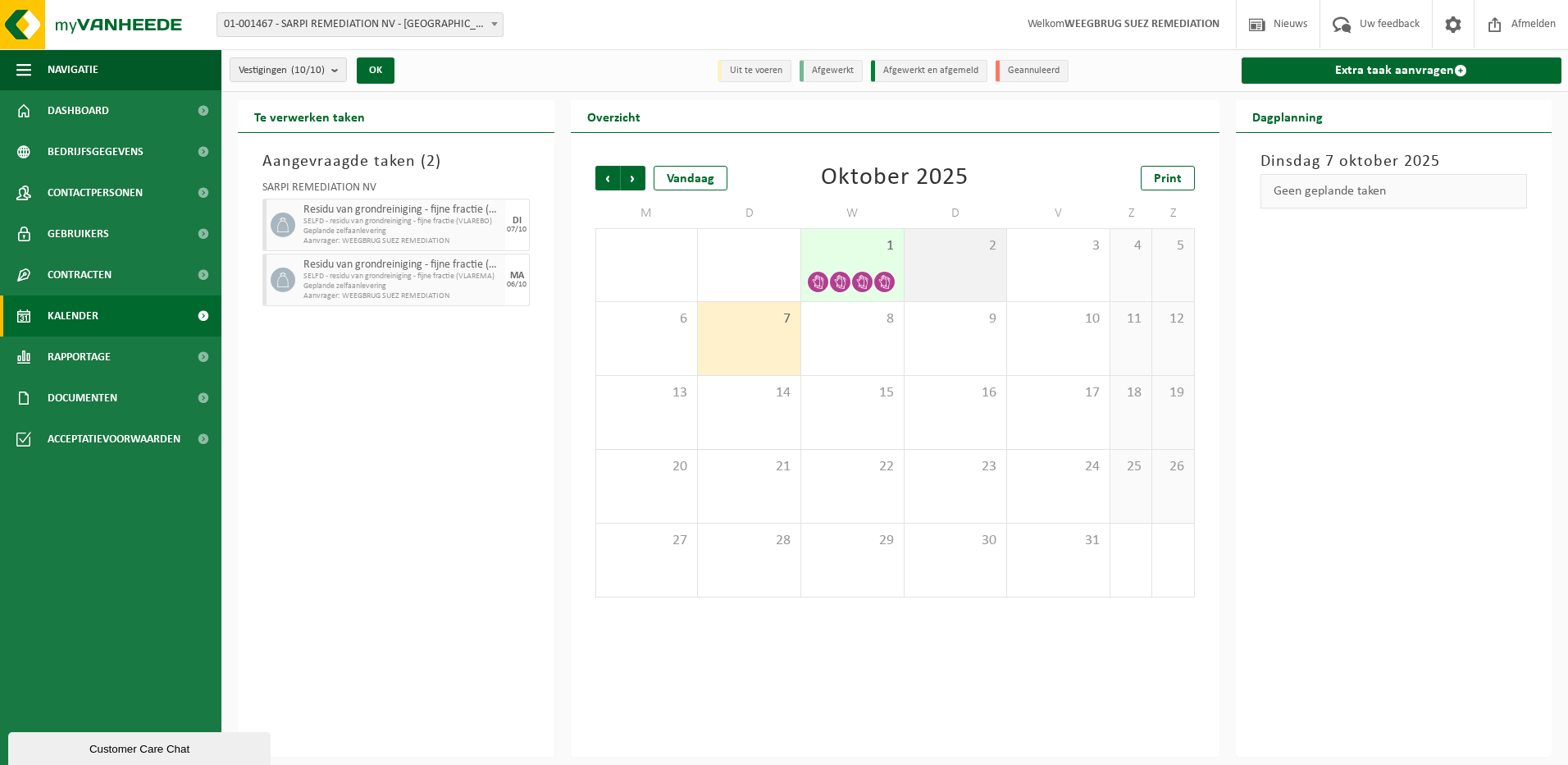
click at [944, 268] on div "2" at bounding box center [956, 264] width 103 height 72
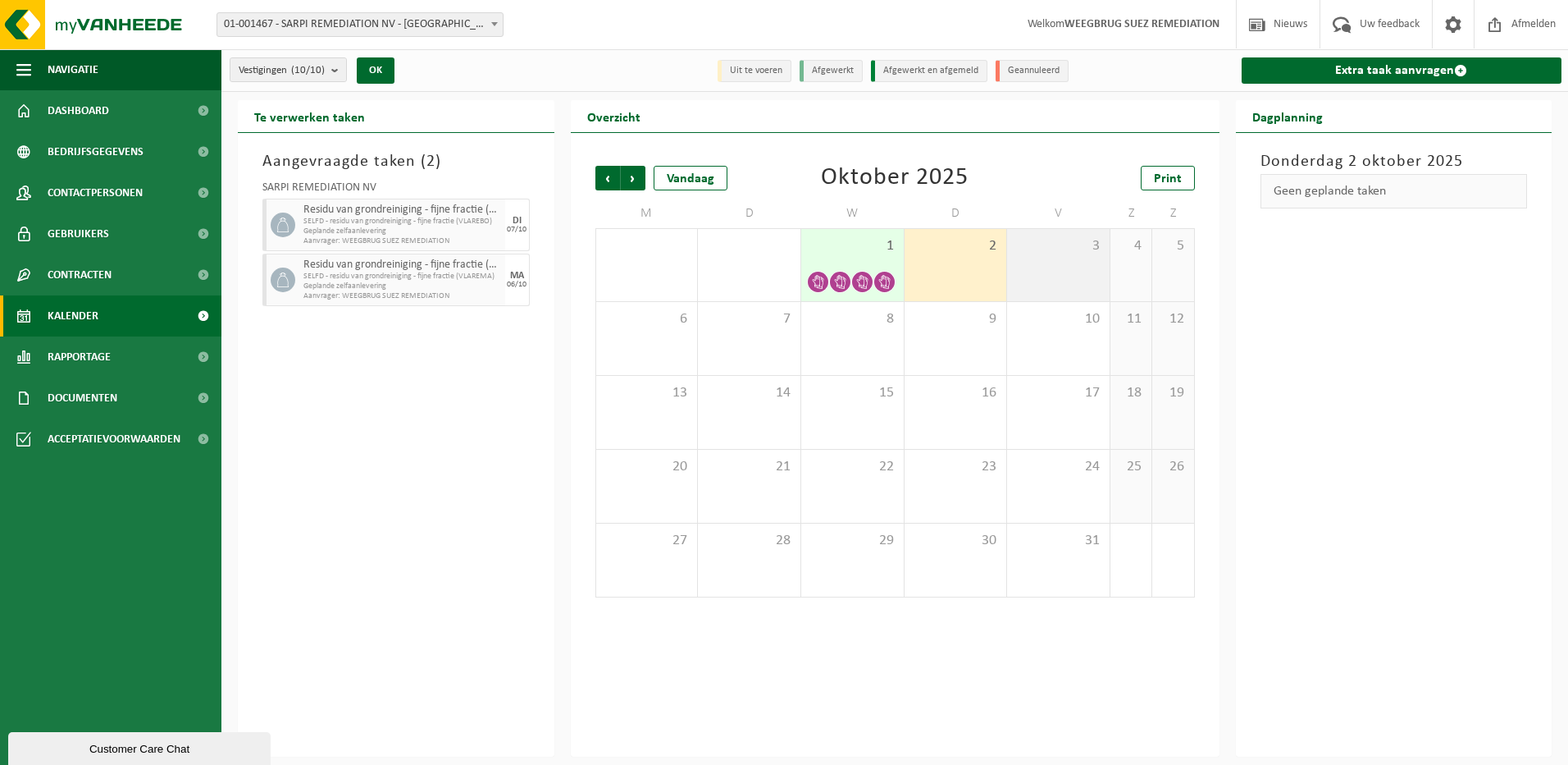
click at [1039, 263] on div "3" at bounding box center [1059, 264] width 103 height 72
click at [855, 259] on div "1" at bounding box center [853, 264] width 103 height 72
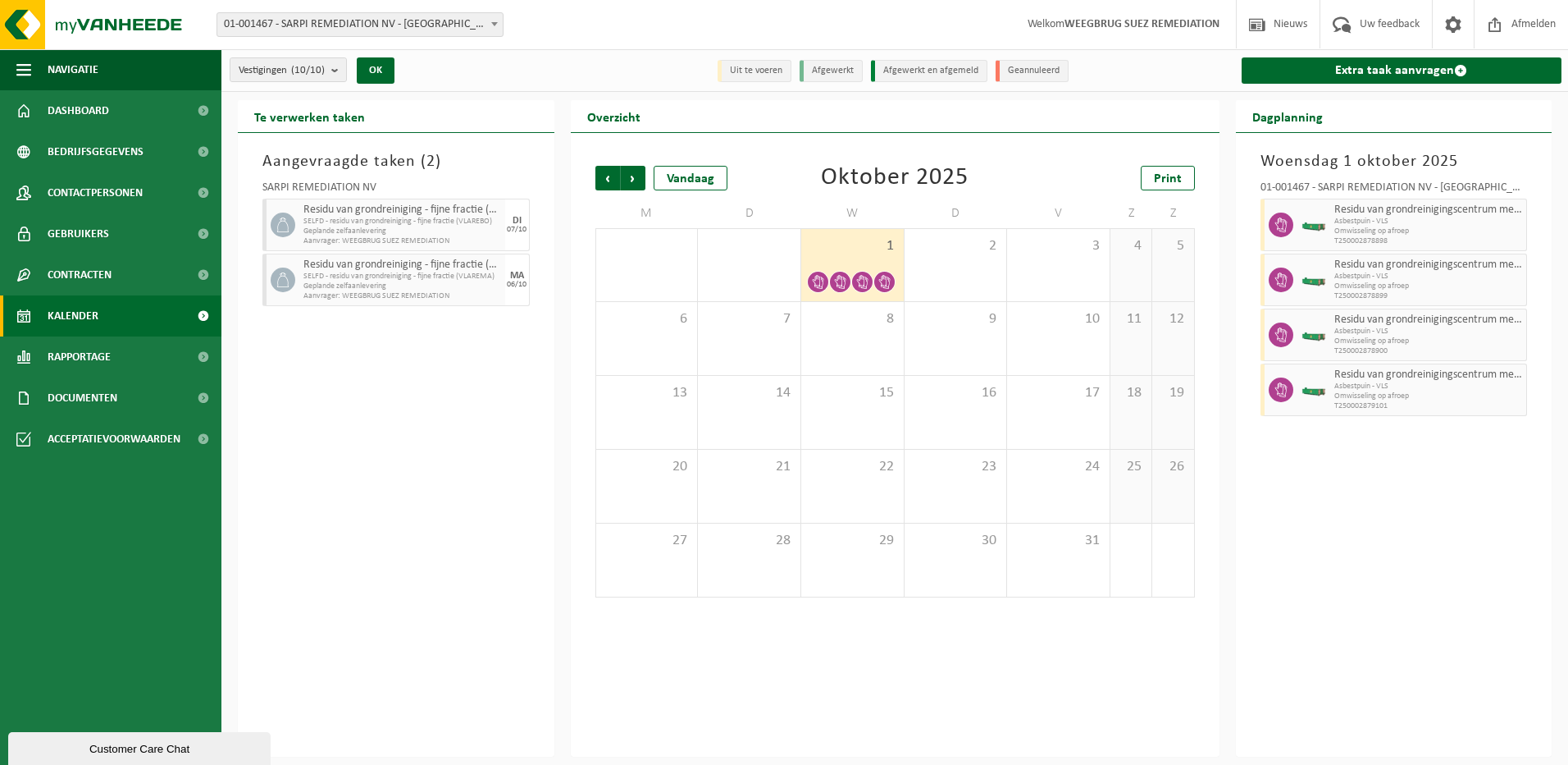
click at [98, 751] on div "Customer Care Chat" at bounding box center [139, 748] width 237 height 12
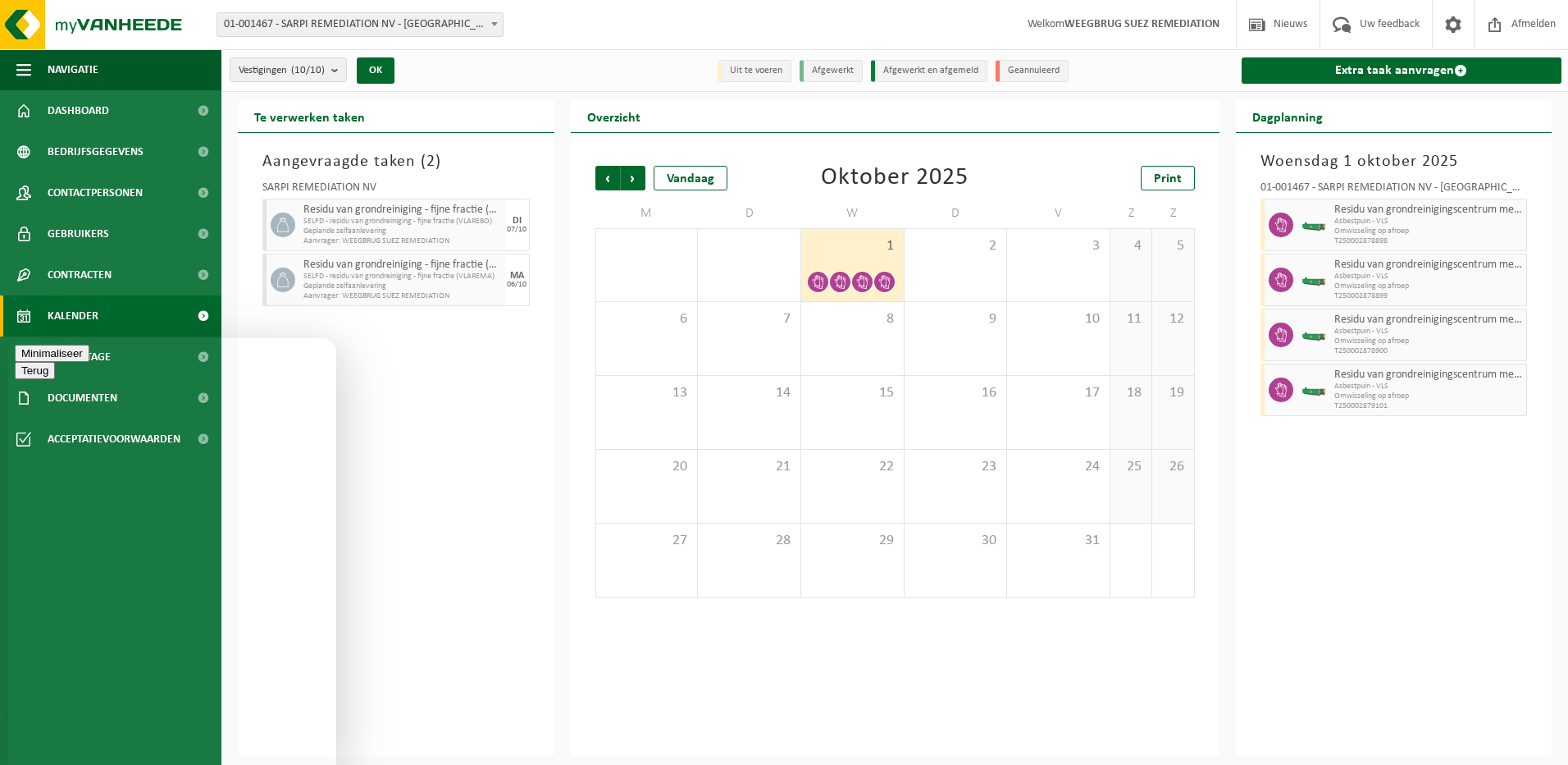
type textarea "Hallo, ik deed een aanvraag voor levering van 2 ritten op maandag 06/10 maar he…"
click at [69, 271] on span "Contracten" at bounding box center [79, 274] width 64 height 41
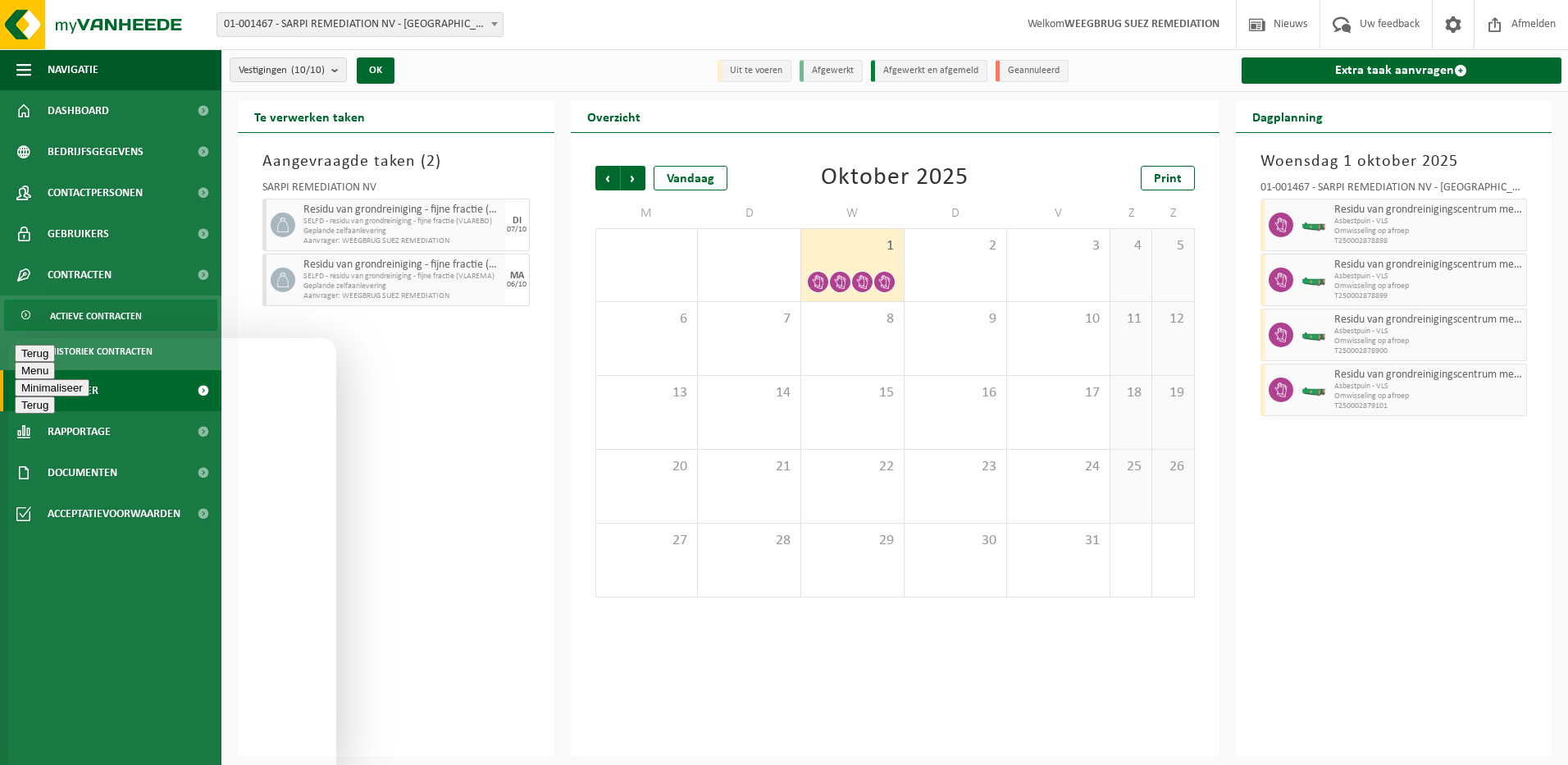
click at [89, 316] on span "Actieve contracten" at bounding box center [96, 316] width 92 height 32
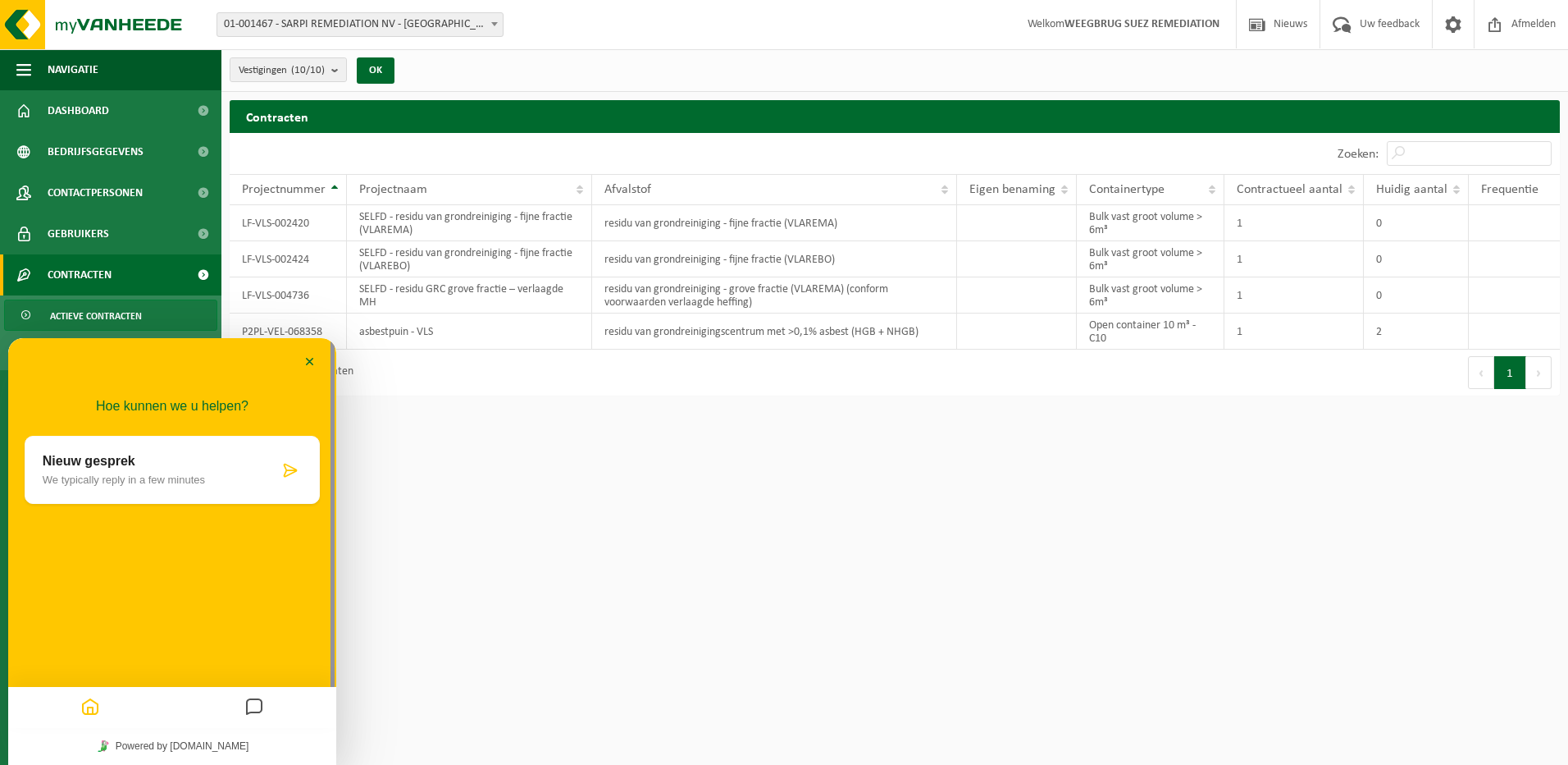
click at [142, 459] on p "Nieuw gesprek" at bounding box center [160, 460] width 236 height 15
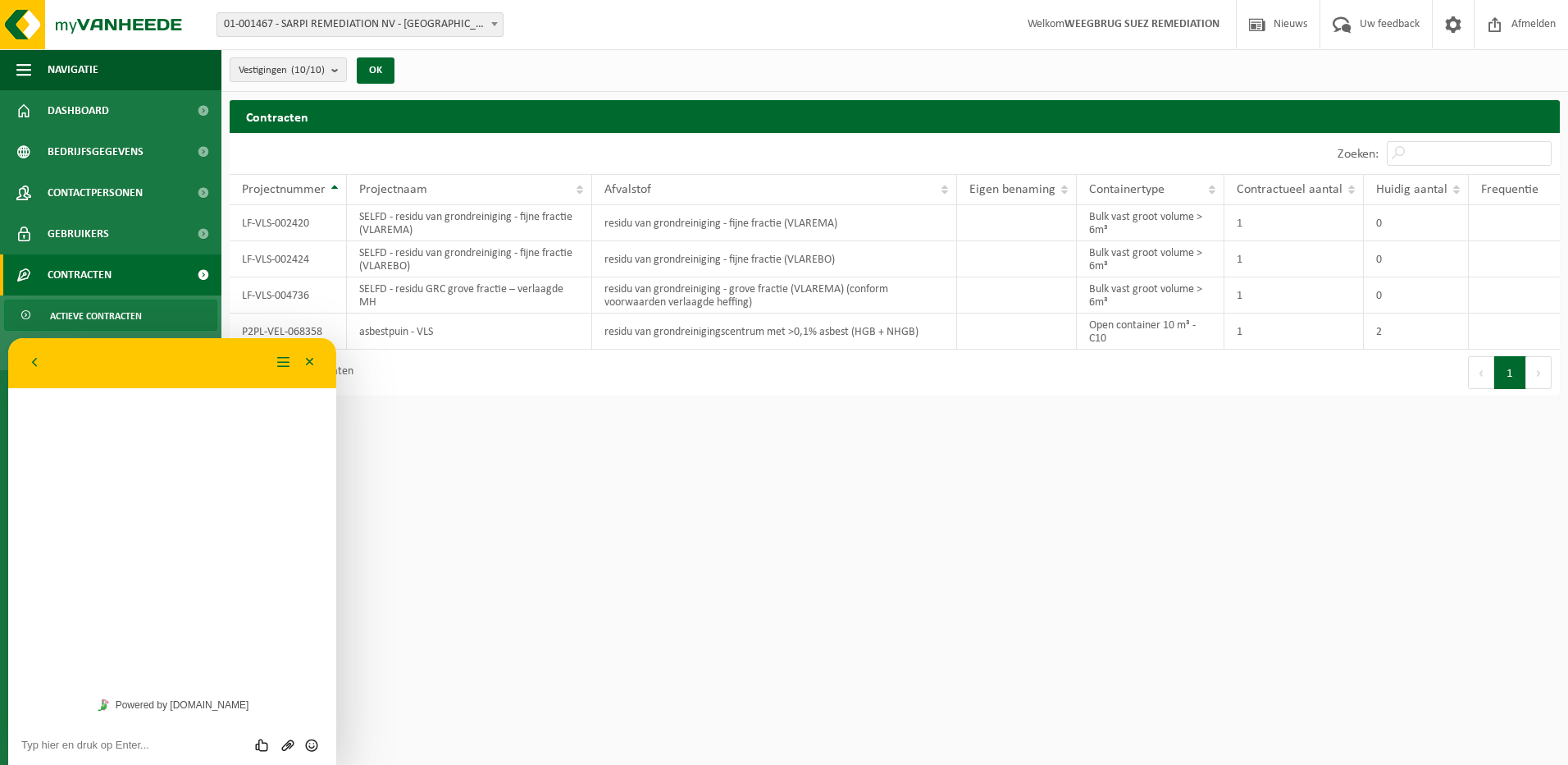
click at [77, 737] on div "Beoordeel deze chat Upload bestand Emoji invoeren" at bounding box center [172, 743] width 302 height 15
click at [28, 737] on div "Beoordeel deze chat Upload bestand Emoji invoeren" at bounding box center [172, 743] width 302 height 15
click at [32, 741] on textarea at bounding box center [172, 744] width 302 height 13
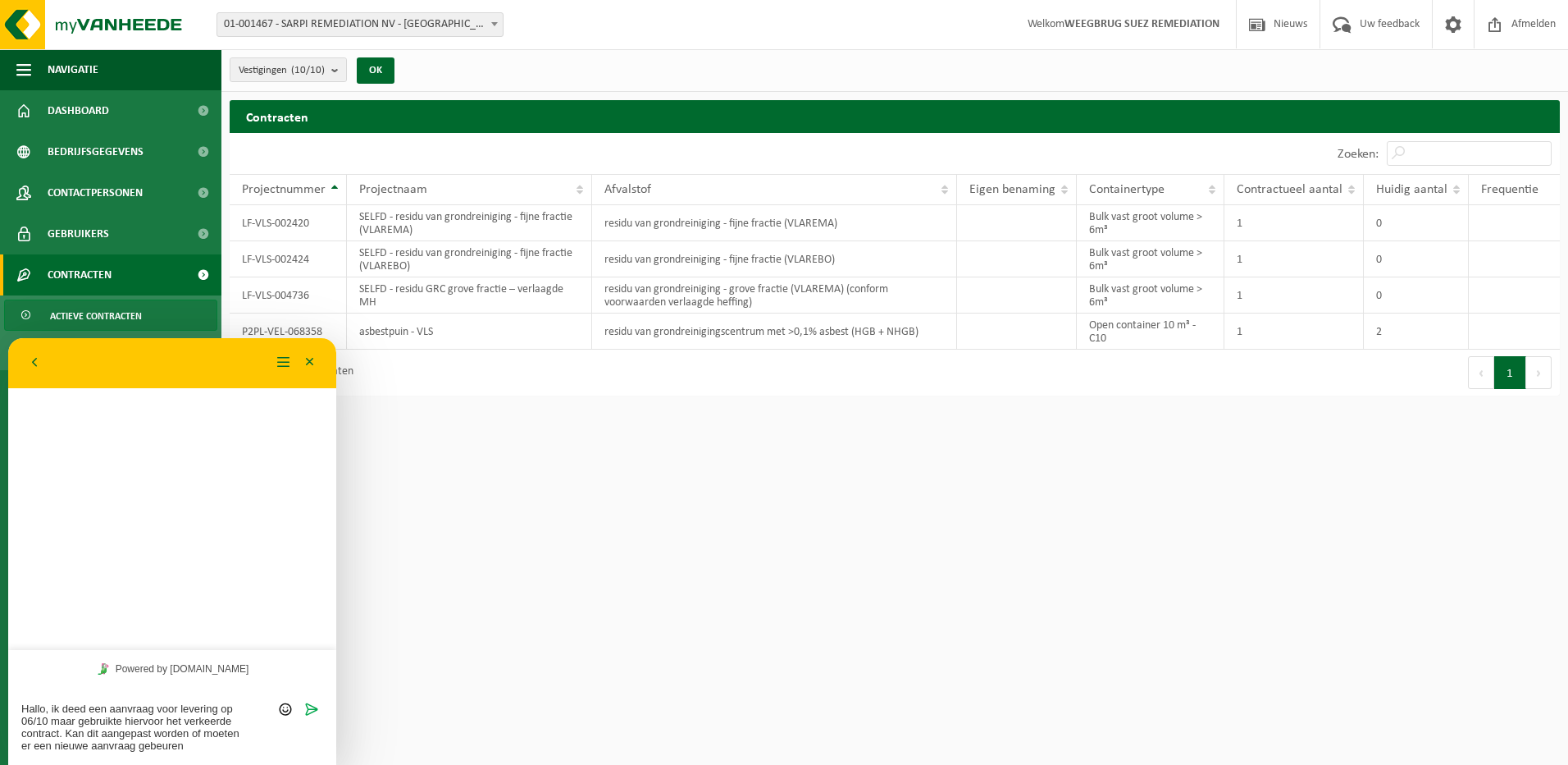
type textarea "Hallo, ik deed een aanvraag voor levering op 06/10 maar gebruikte hiervoor het …"
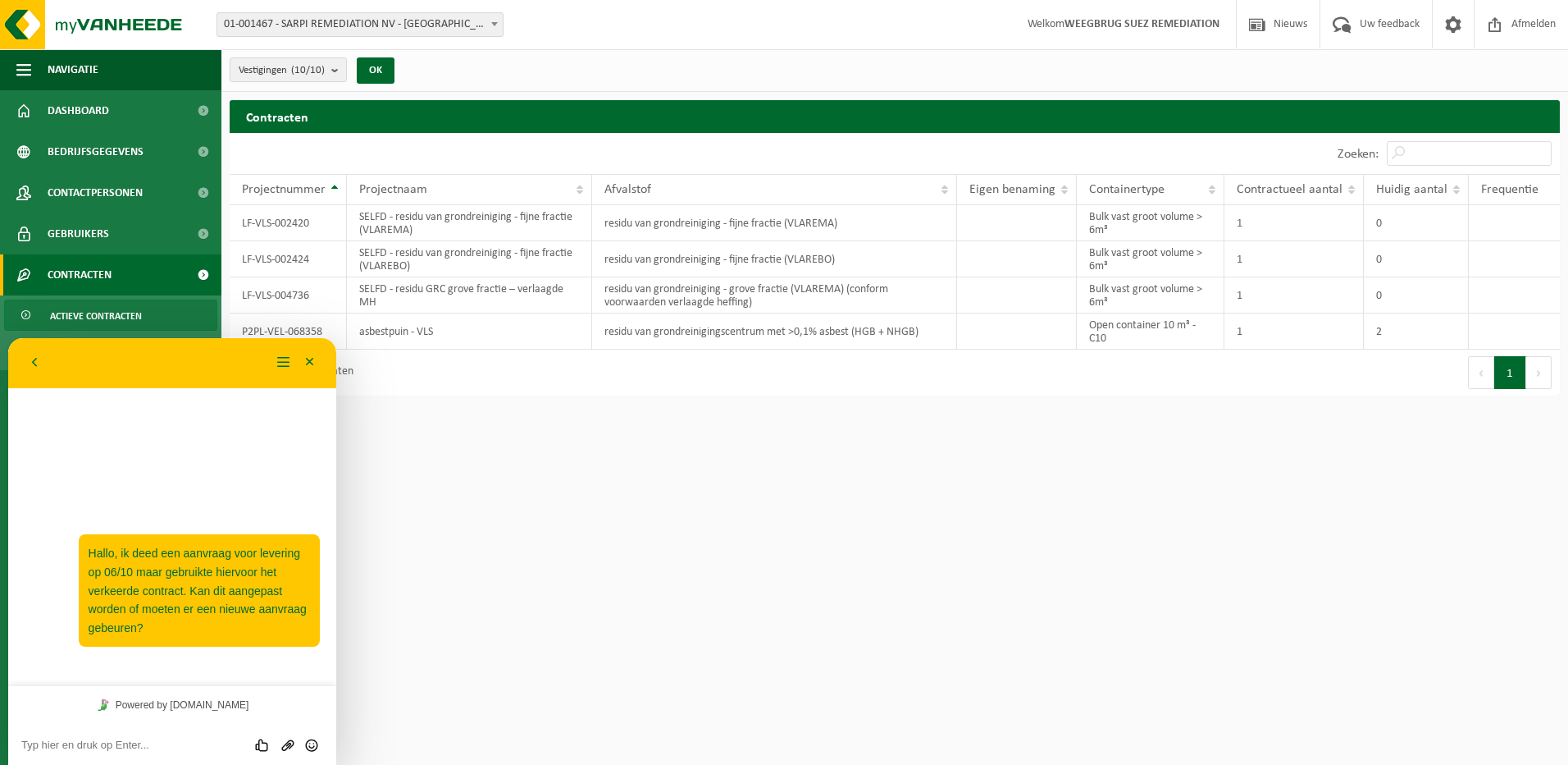
click at [487, 581] on html "Vestiging: 01-001467 - SARPI REMEDIATION [GEOGRAPHIC_DATA] - [GEOGRAPHIC_DATA] …" at bounding box center [784, 382] width 1568 height 765
click at [34, 363] on button "Terug" at bounding box center [35, 362] width 27 height 25
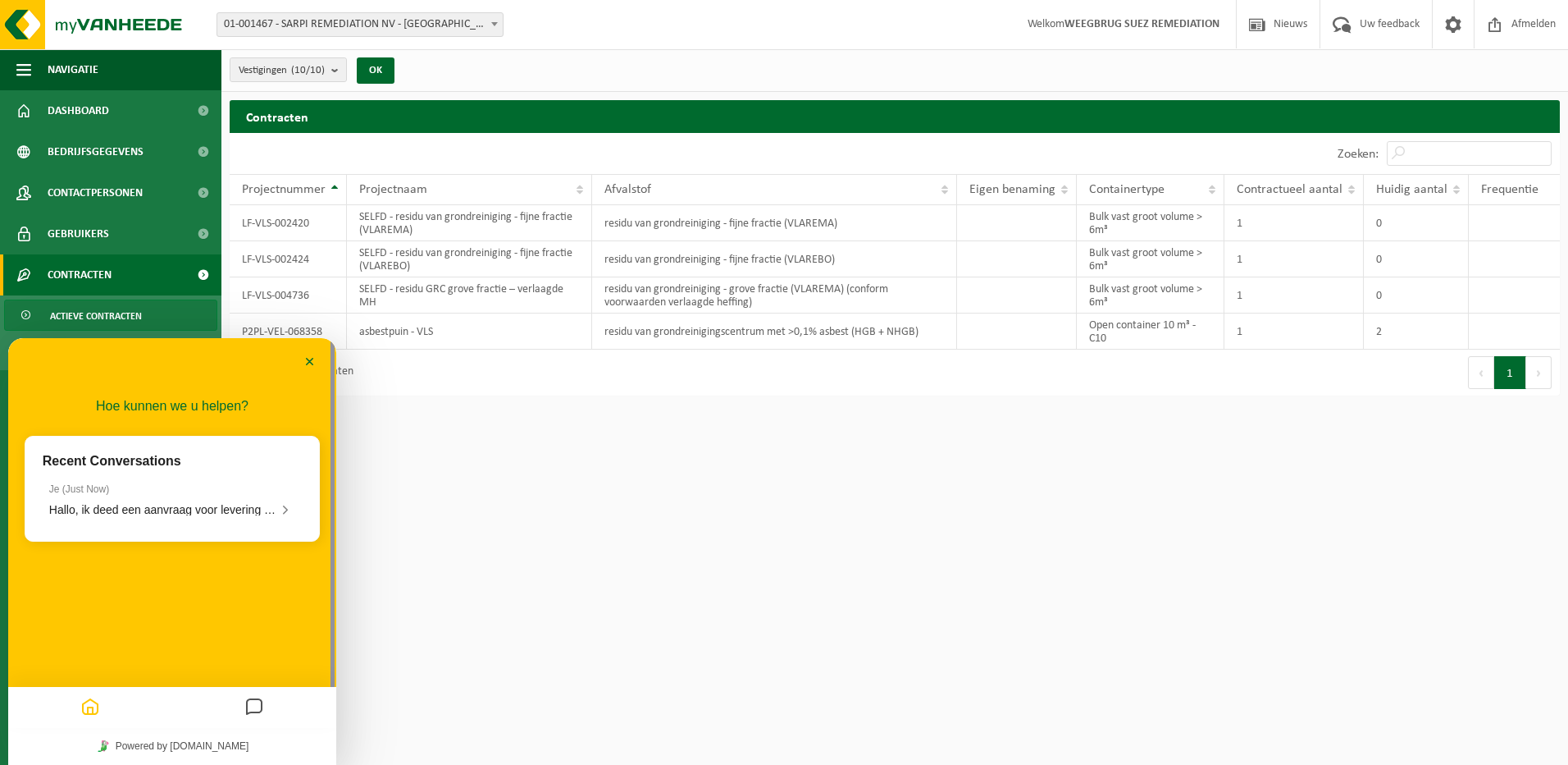
click at [484, 635] on html "Vestiging: 01-001467 - SARPI REMEDIATION NV - GRIMBERGEN 10-922047 - SARPI - CH…" at bounding box center [784, 382] width 1568 height 765
click at [251, 708] on icon "Messages" at bounding box center [254, 708] width 20 height 32
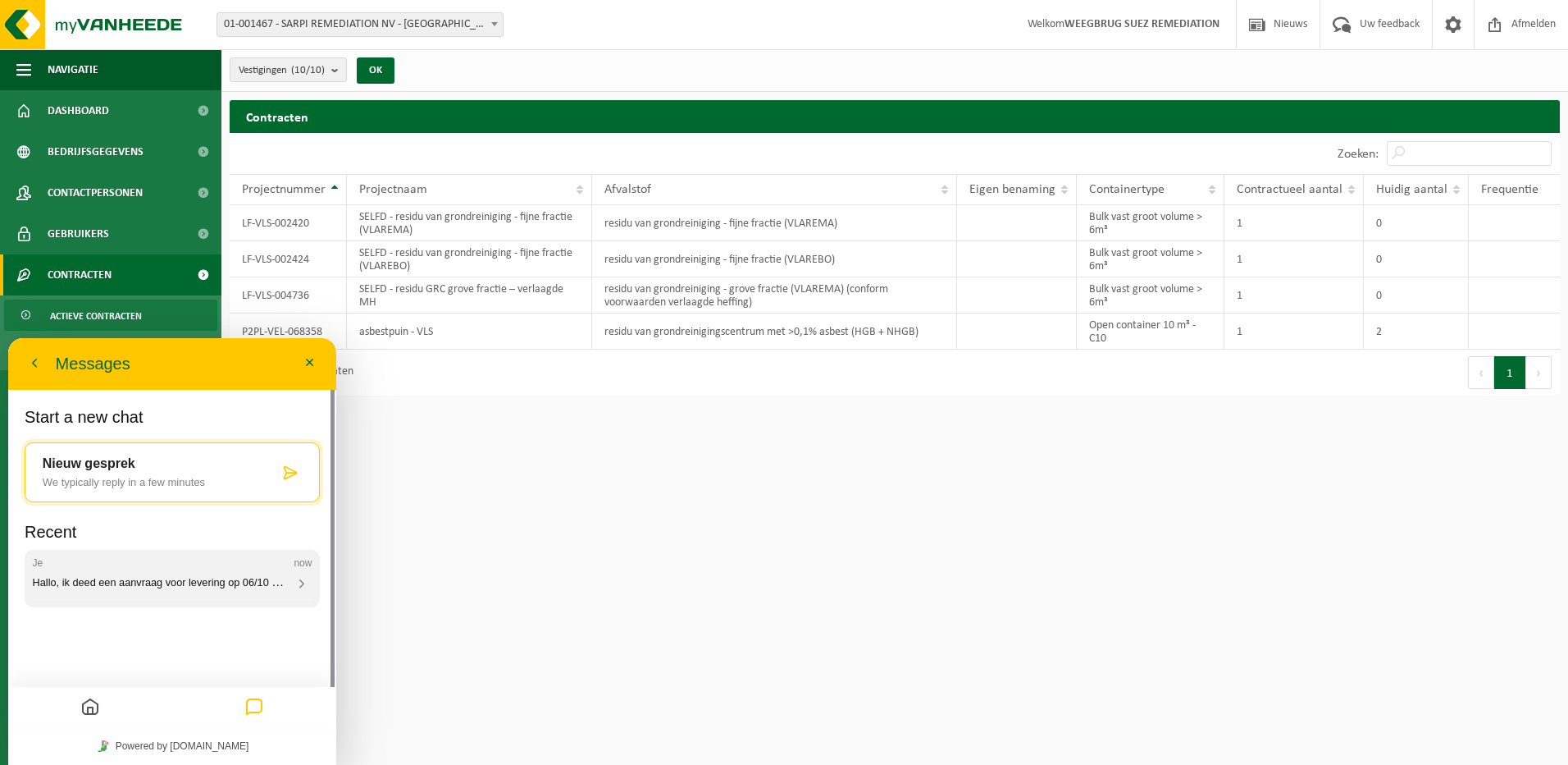
click at [137, 578] on span "Hallo, ik deed een aanvraag voor levering op 06/10 maar gebruikte hiervoor het …" at bounding box center [432, 581] width 800 height 14
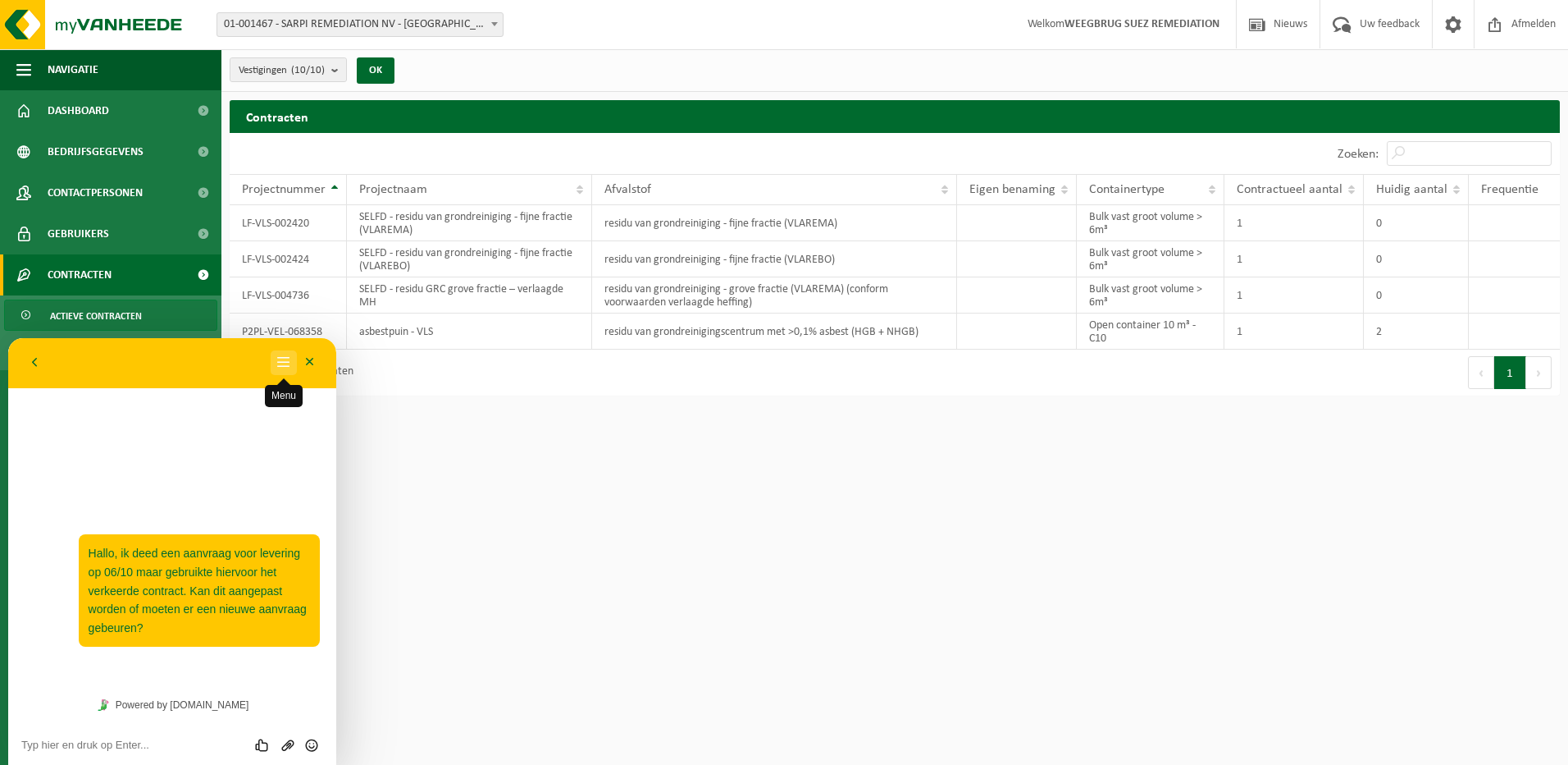
click at [280, 362] on button "Menu" at bounding box center [284, 362] width 27 height 25
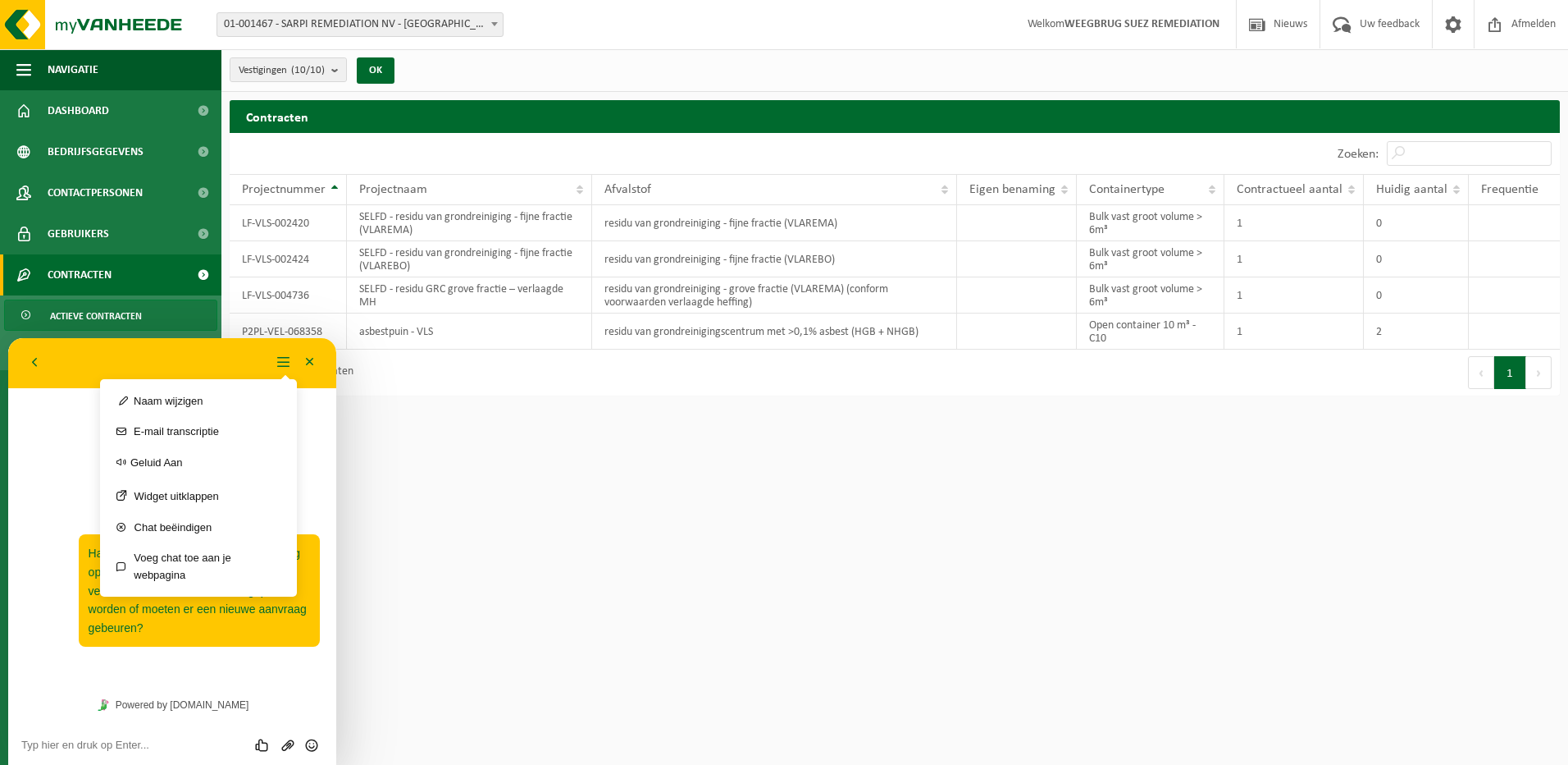
click at [640, 569] on html "Vestiging: 01-001467 - SARPI REMEDIATION NV - GRIMBERGEN 10-922047 - SARPI - CH…" at bounding box center [784, 382] width 1568 height 765
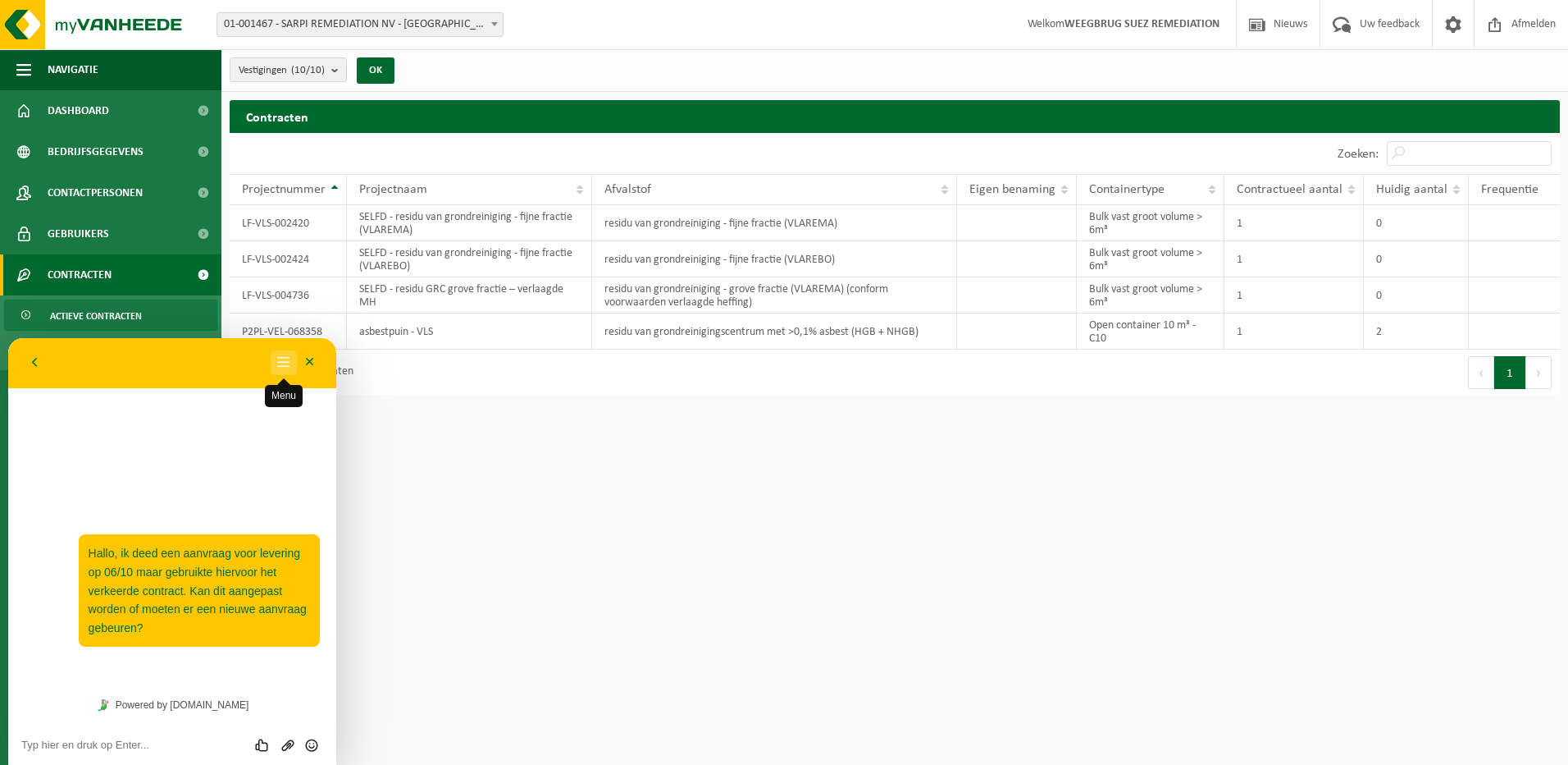
click at [281, 354] on button "Menu" at bounding box center [284, 362] width 27 height 25
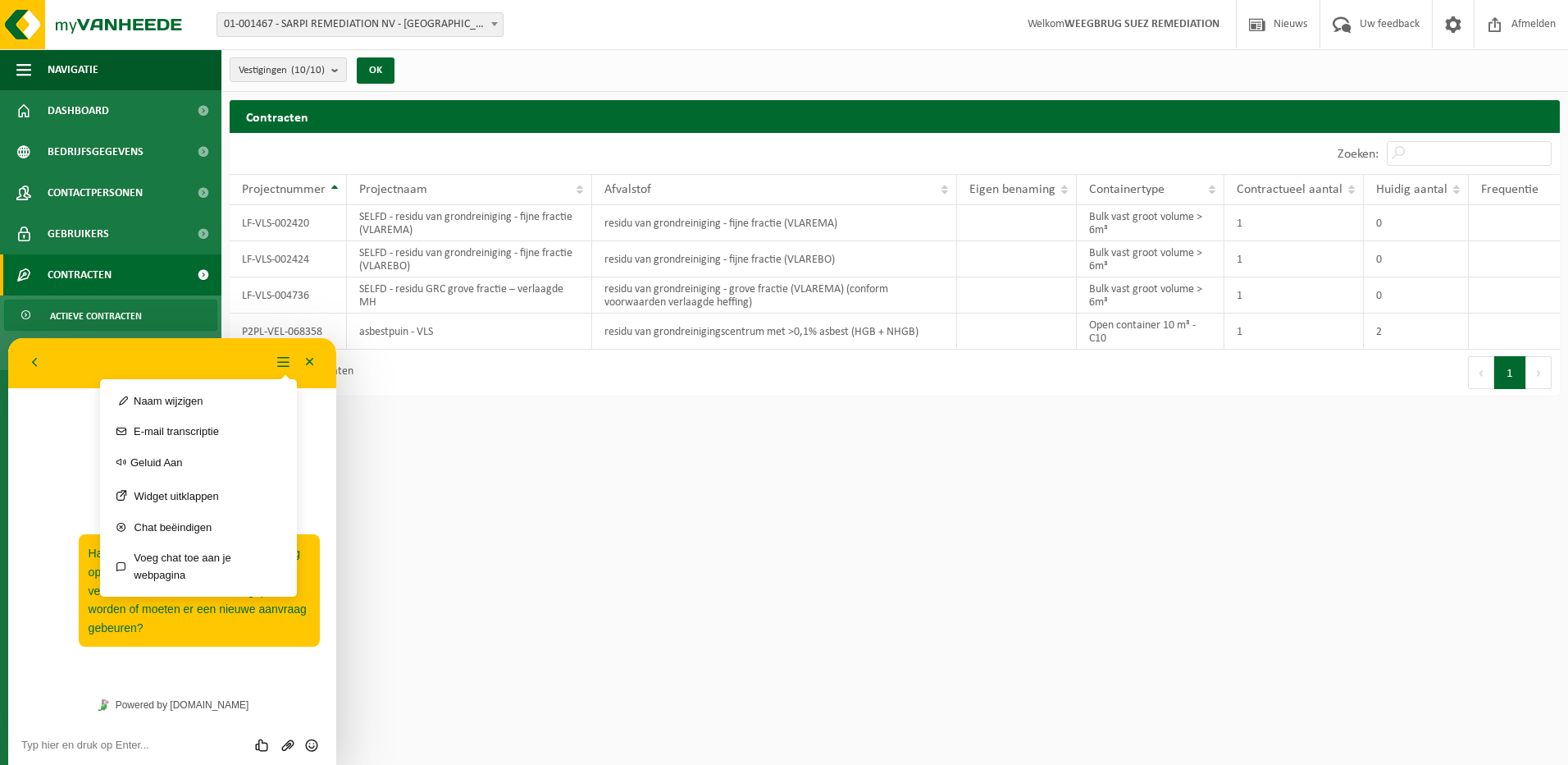
click at [411, 607] on html "Vestiging: 01-001467 - SARPI REMEDIATION NV - GRIMBERGEN 10-922047 - SARPI - CH…" at bounding box center [784, 382] width 1568 height 765
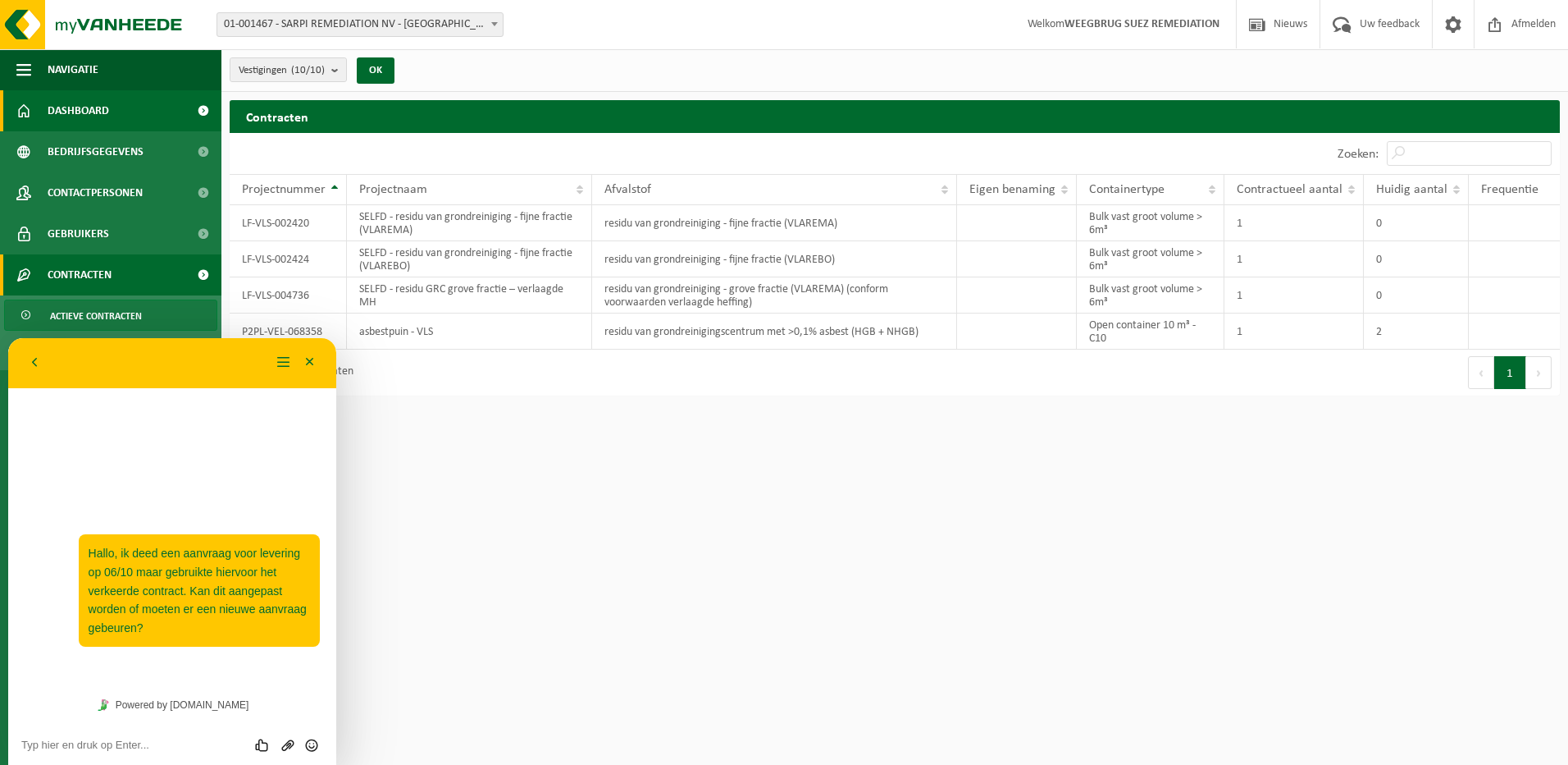
click at [72, 95] on span "Dashboard" at bounding box center [78, 110] width 61 height 41
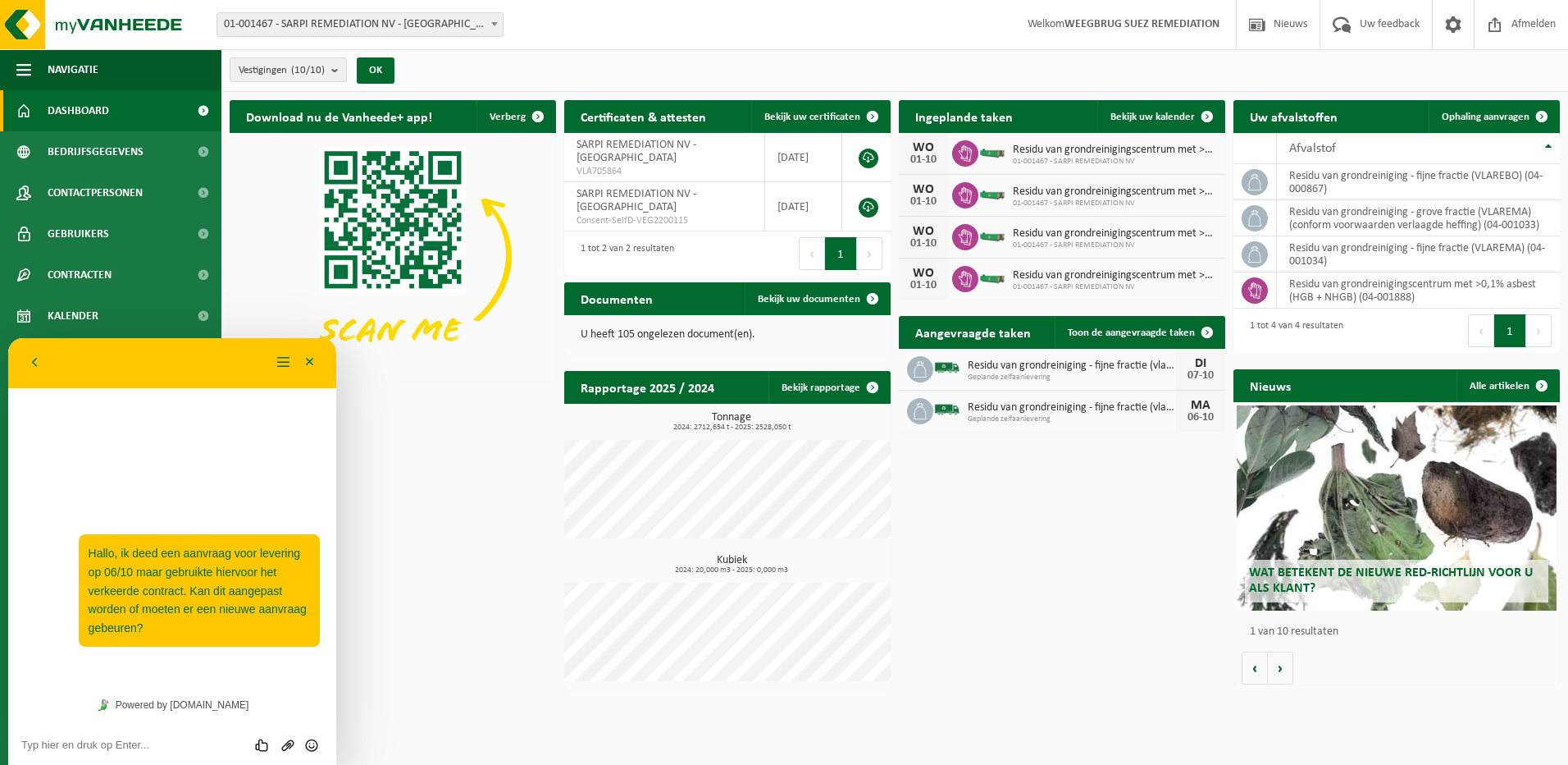
click at [1030, 409] on span "Residu van grondreiniging - fijne fractie (vlarema)" at bounding box center [1071, 407] width 209 height 13
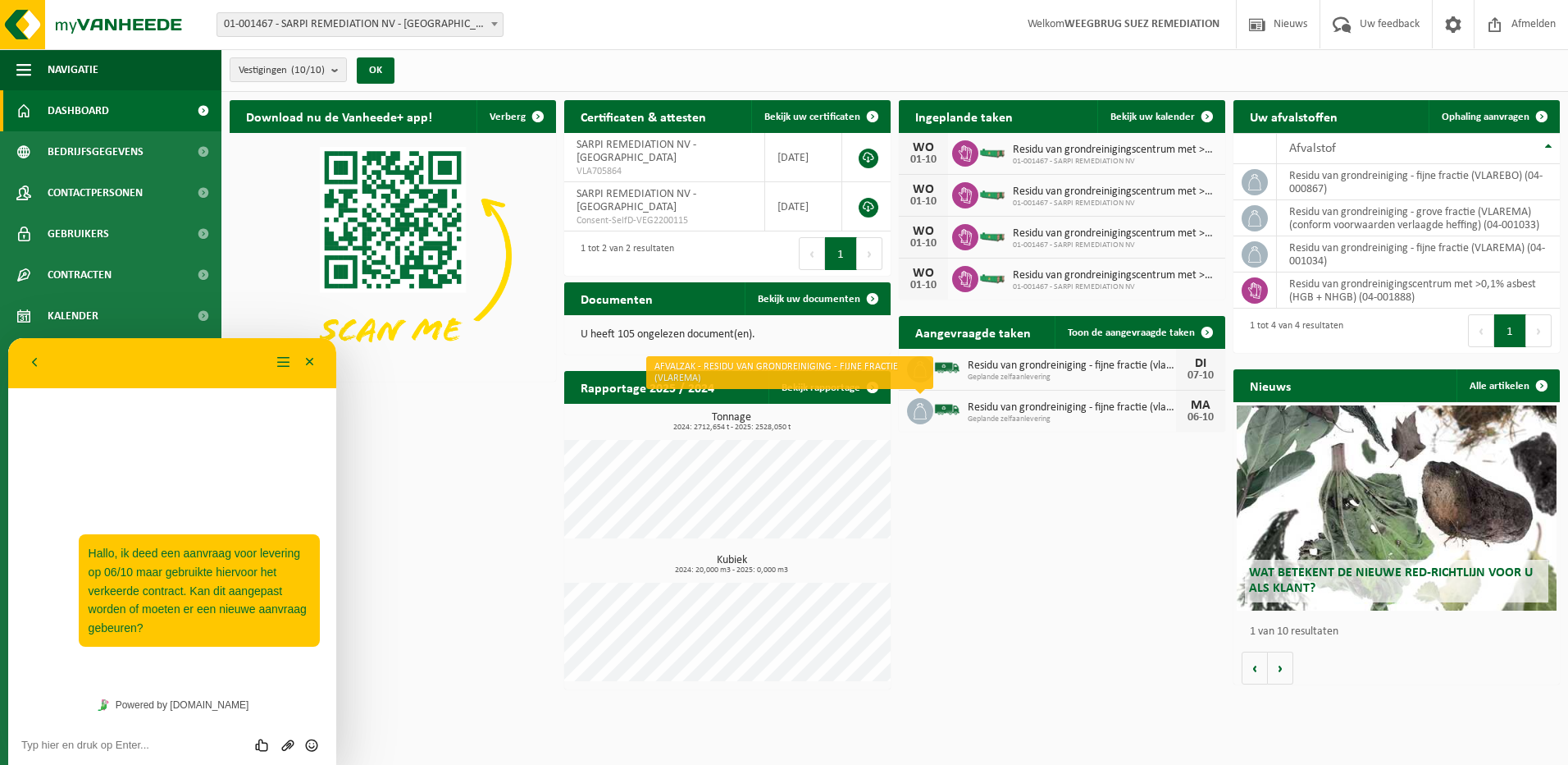
click at [916, 409] on icon at bounding box center [920, 411] width 13 height 17
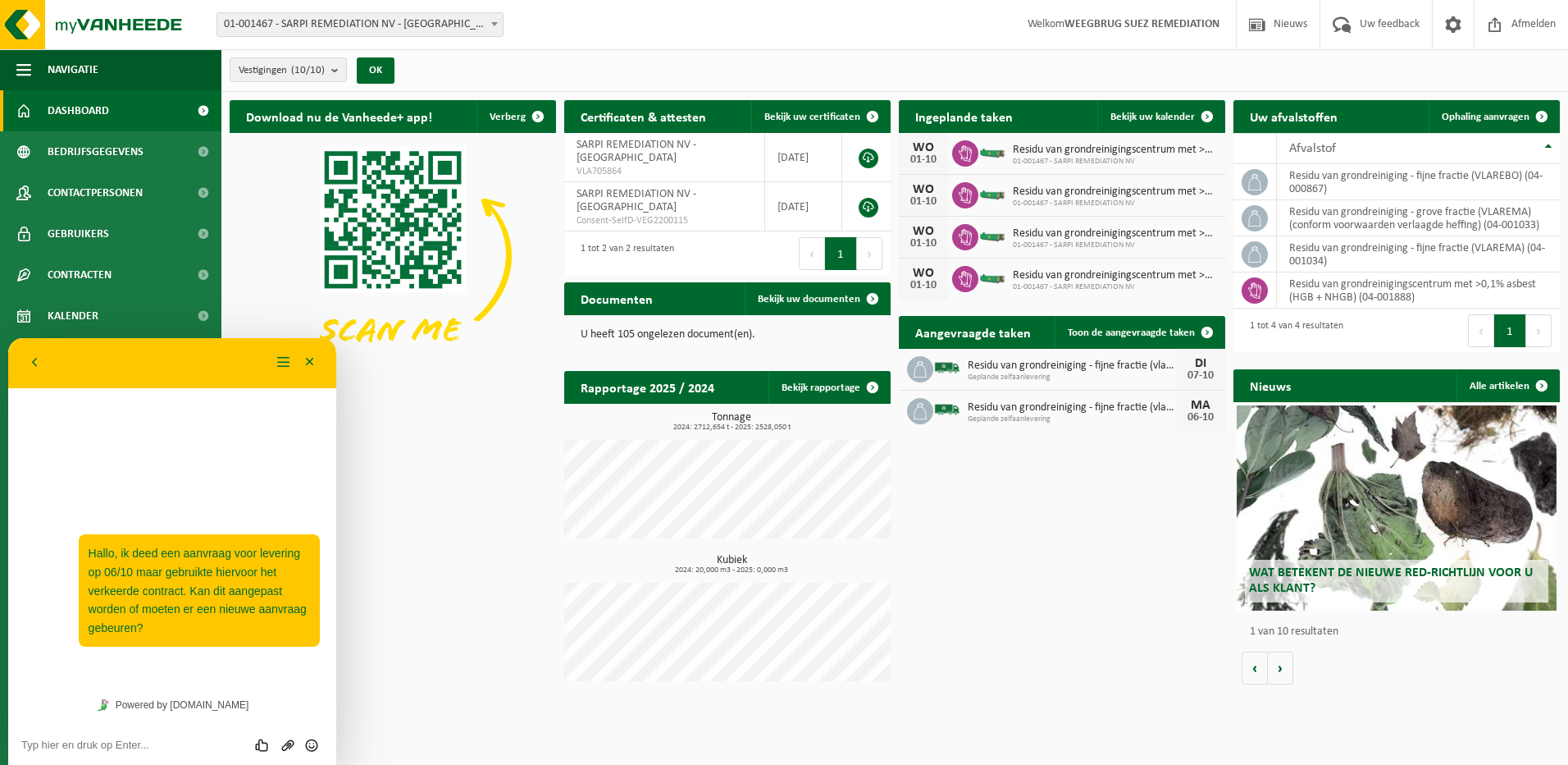
click at [916, 409] on icon at bounding box center [920, 411] width 13 height 17
click at [1208, 414] on div "06-10" at bounding box center [1200, 418] width 33 height 12
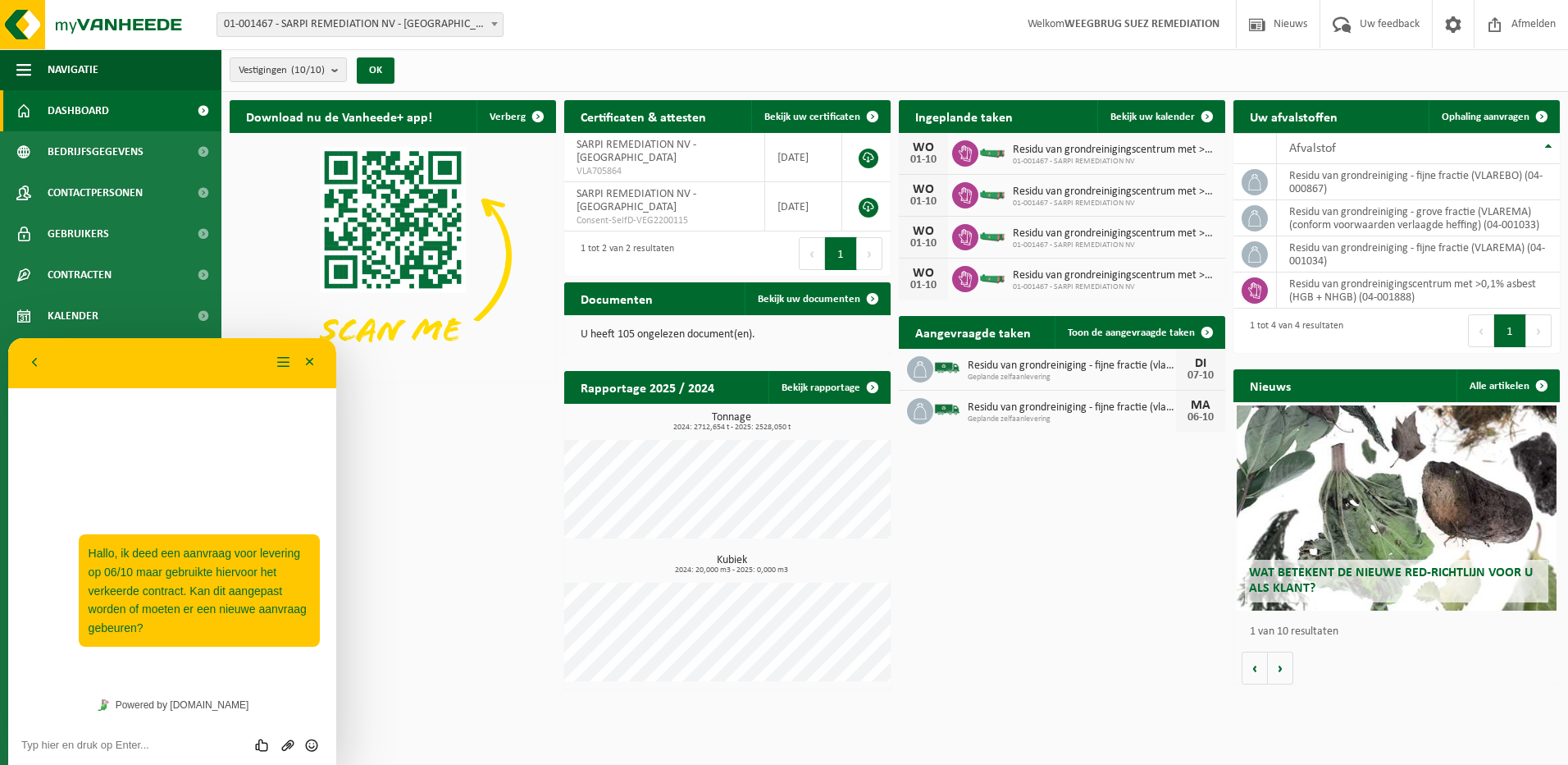
click at [1209, 413] on div "06-10" at bounding box center [1200, 418] width 33 height 12
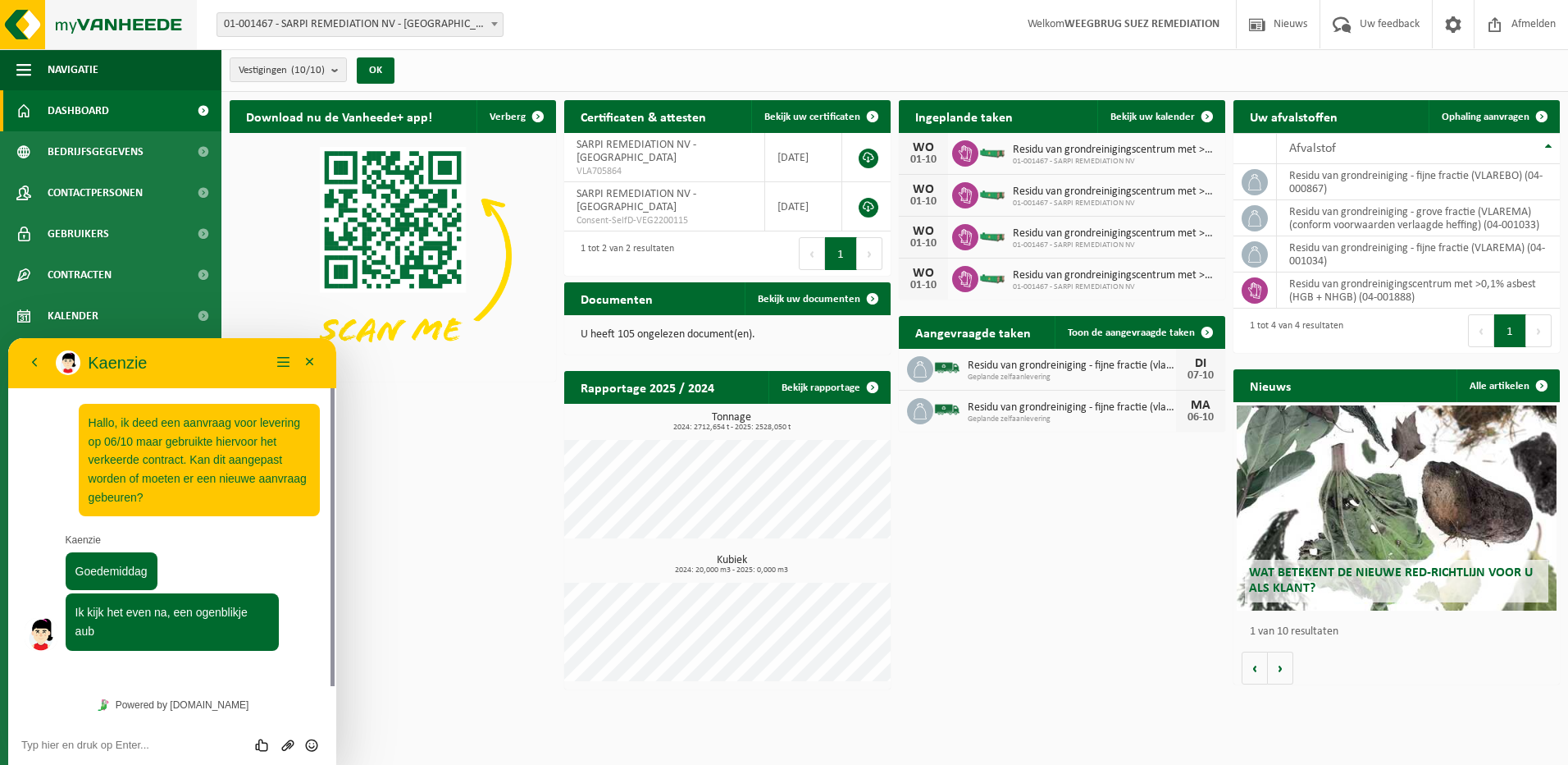
scroll to position [24, 0]
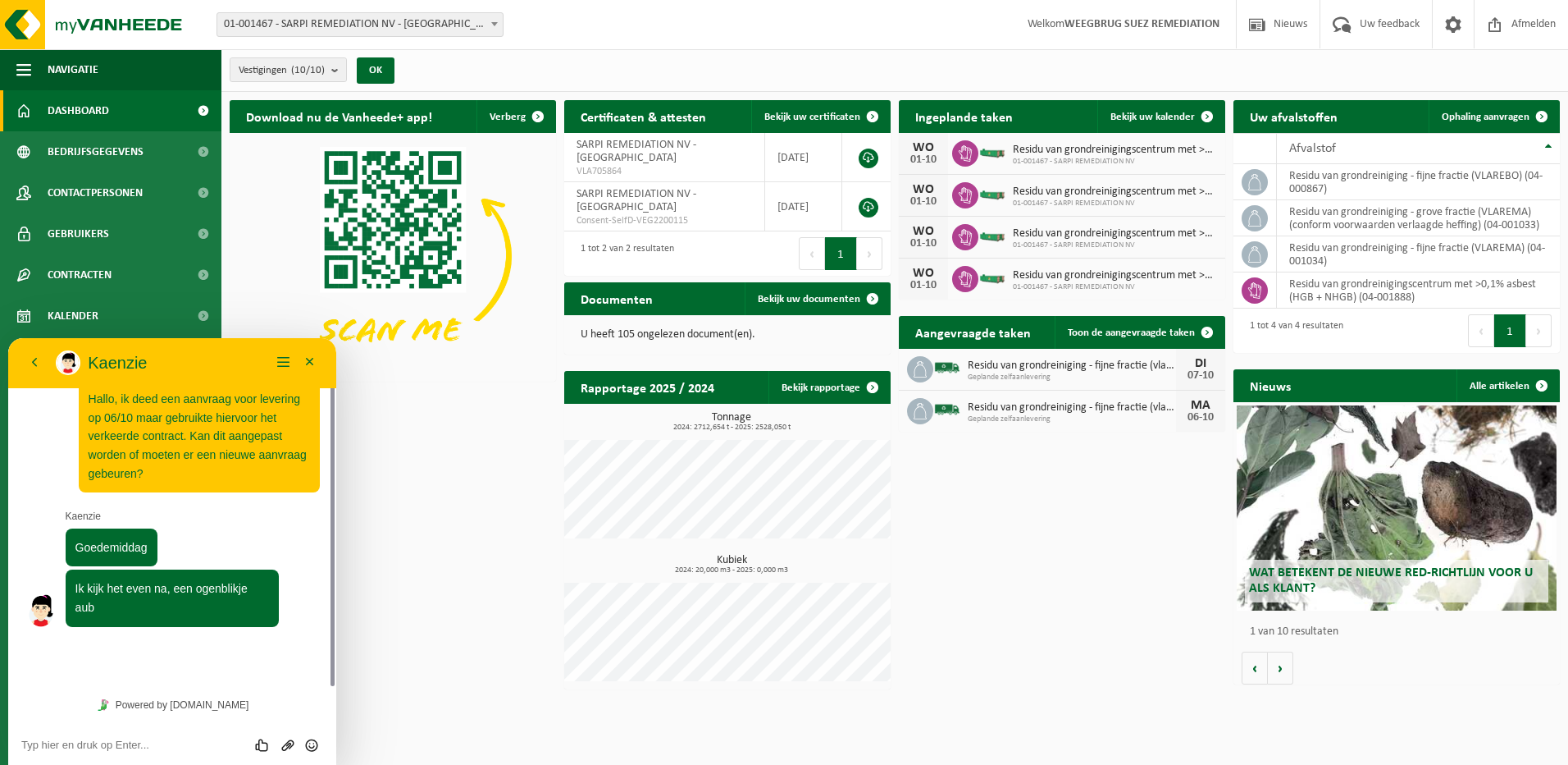
click at [1029, 426] on div "Residu van grondreiniging - fijne fractie (vlarema) Geplande zelfaanlevering MA…" at bounding box center [1062, 411] width 326 height 41
click at [1030, 420] on span "Geplande zelfaanlevering" at bounding box center [1071, 420] width 209 height 10
click at [1018, 408] on span "Residu van grondreiniging - fijne fractie (vlarema)" at bounding box center [1071, 407] width 209 height 13
click at [89, 745] on textarea at bounding box center [172, 744] width 302 height 13
click at [812, 296] on span "Bekijk uw documenten" at bounding box center [809, 299] width 103 height 11
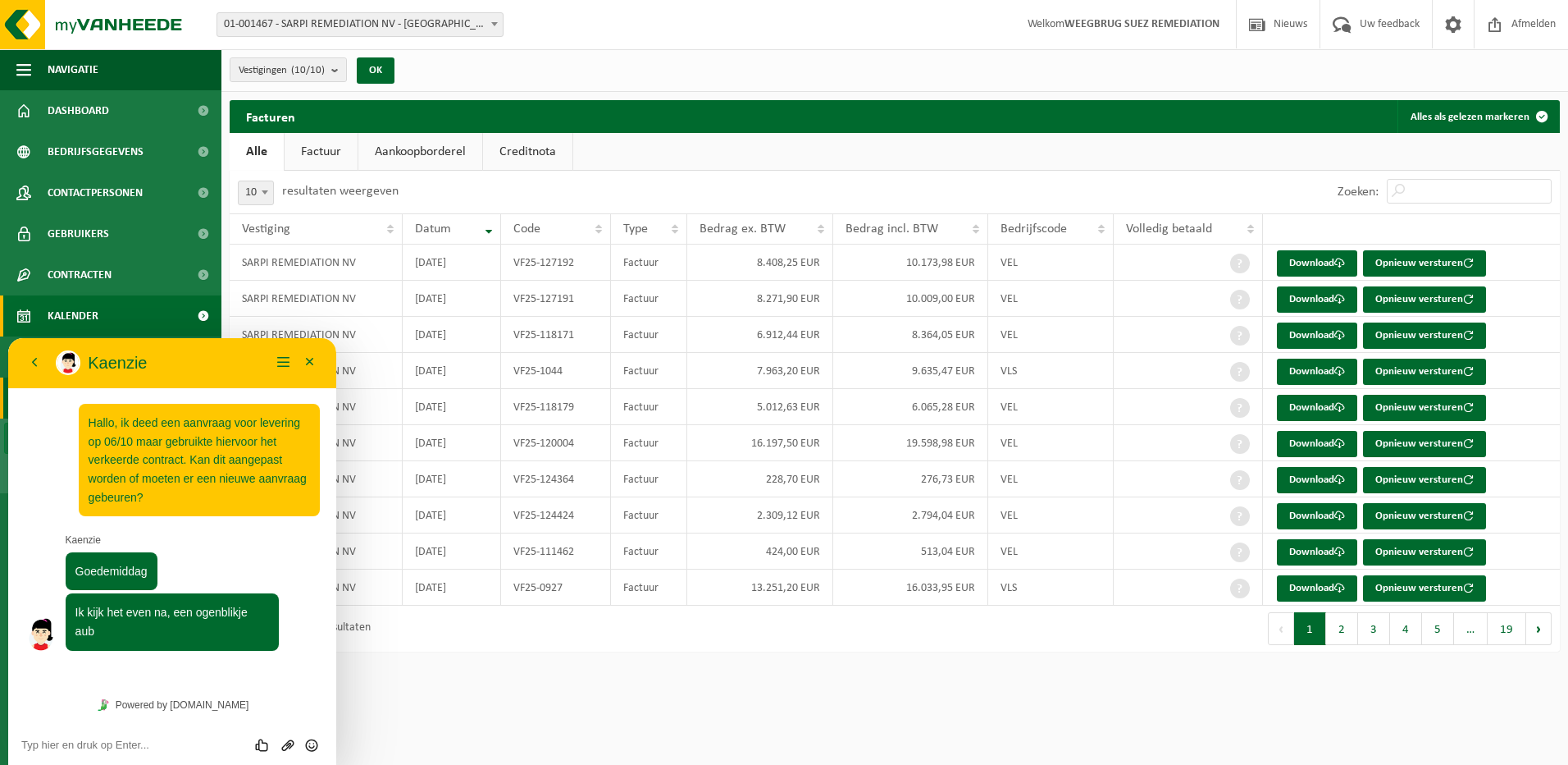
click at [57, 318] on span "Kalender" at bounding box center [72, 315] width 50 height 41
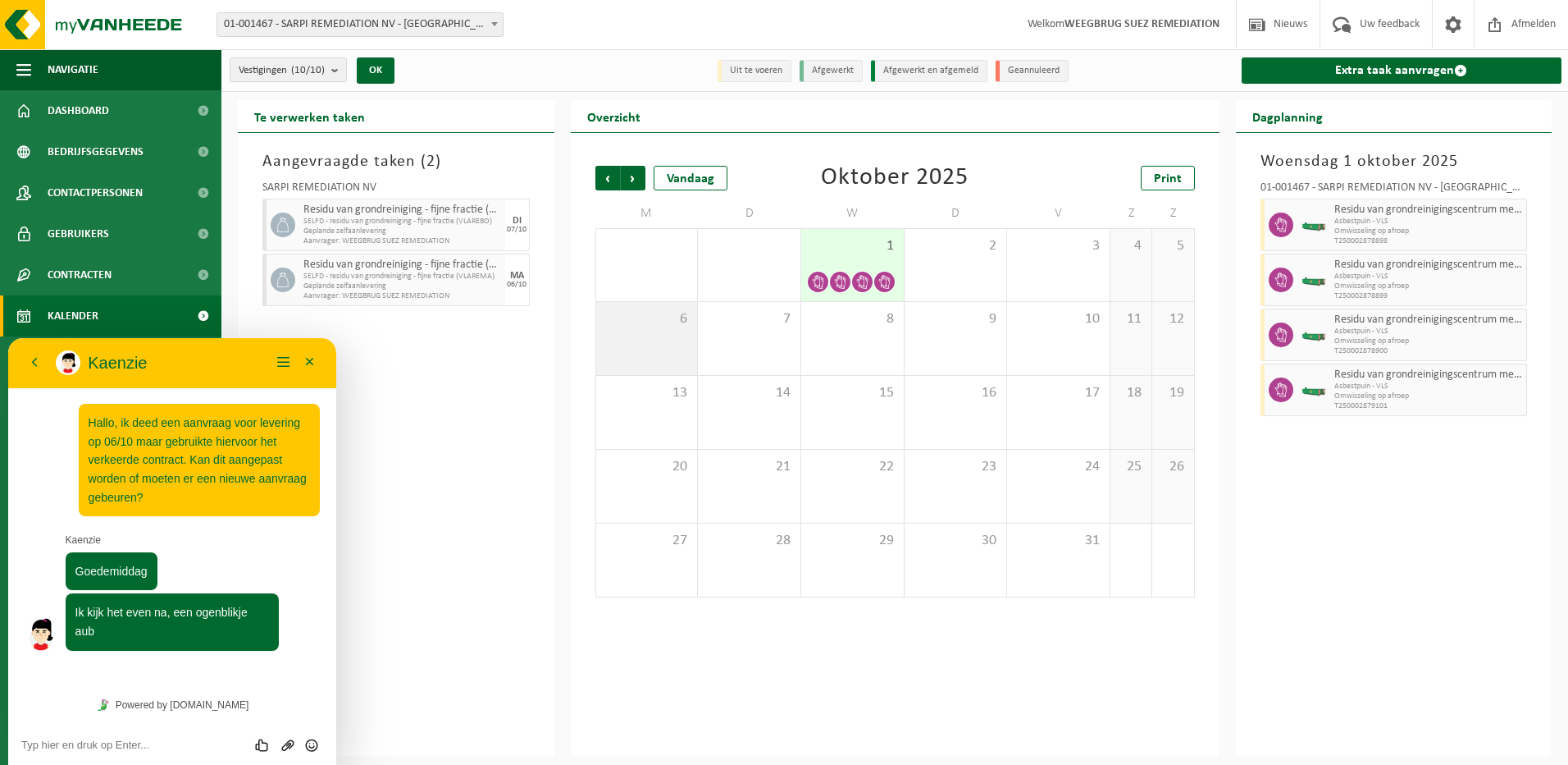
click at [657, 336] on div "6" at bounding box center [647, 338] width 102 height 73
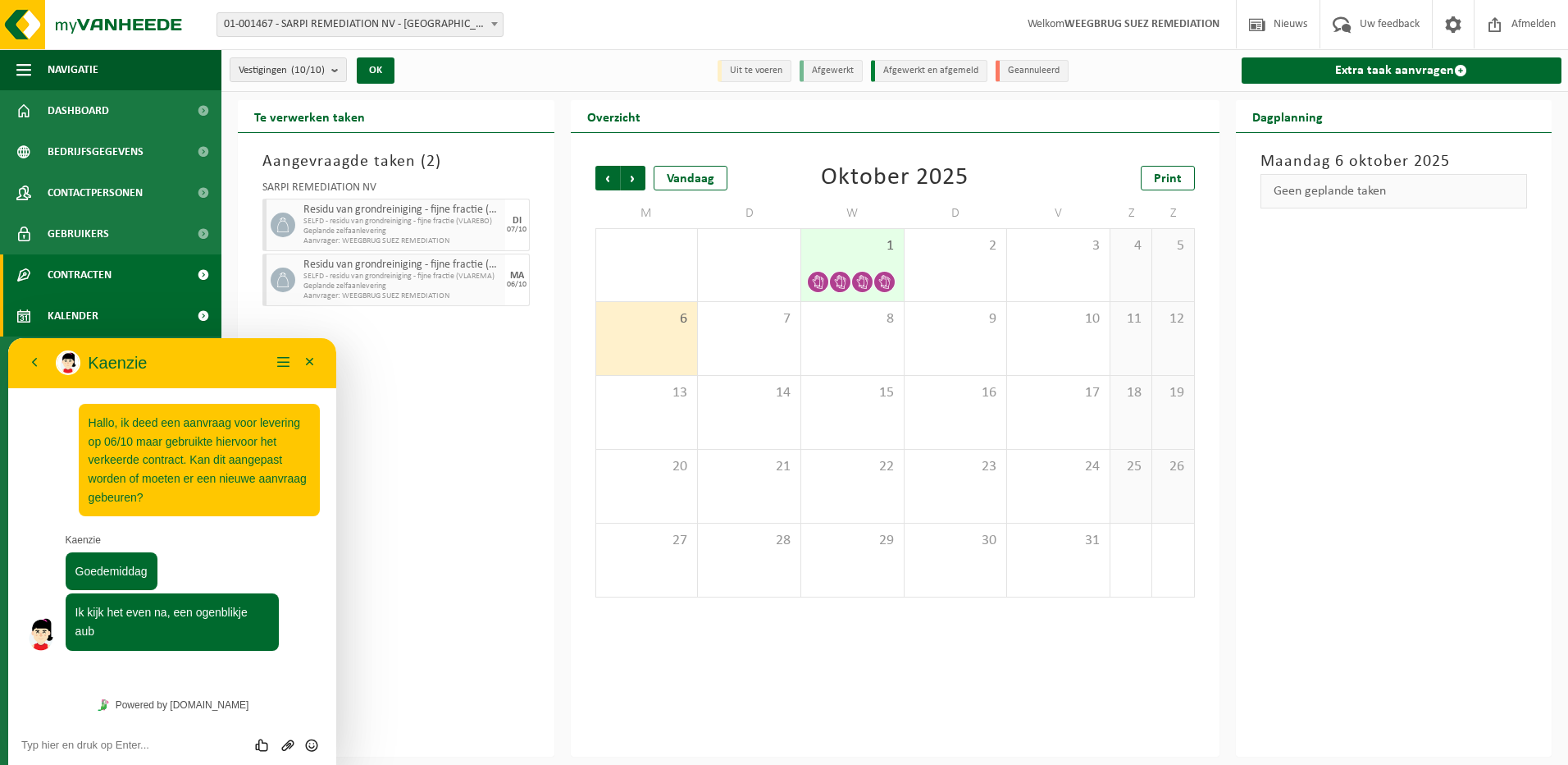
click at [78, 272] on span "Contracten" at bounding box center [79, 274] width 64 height 41
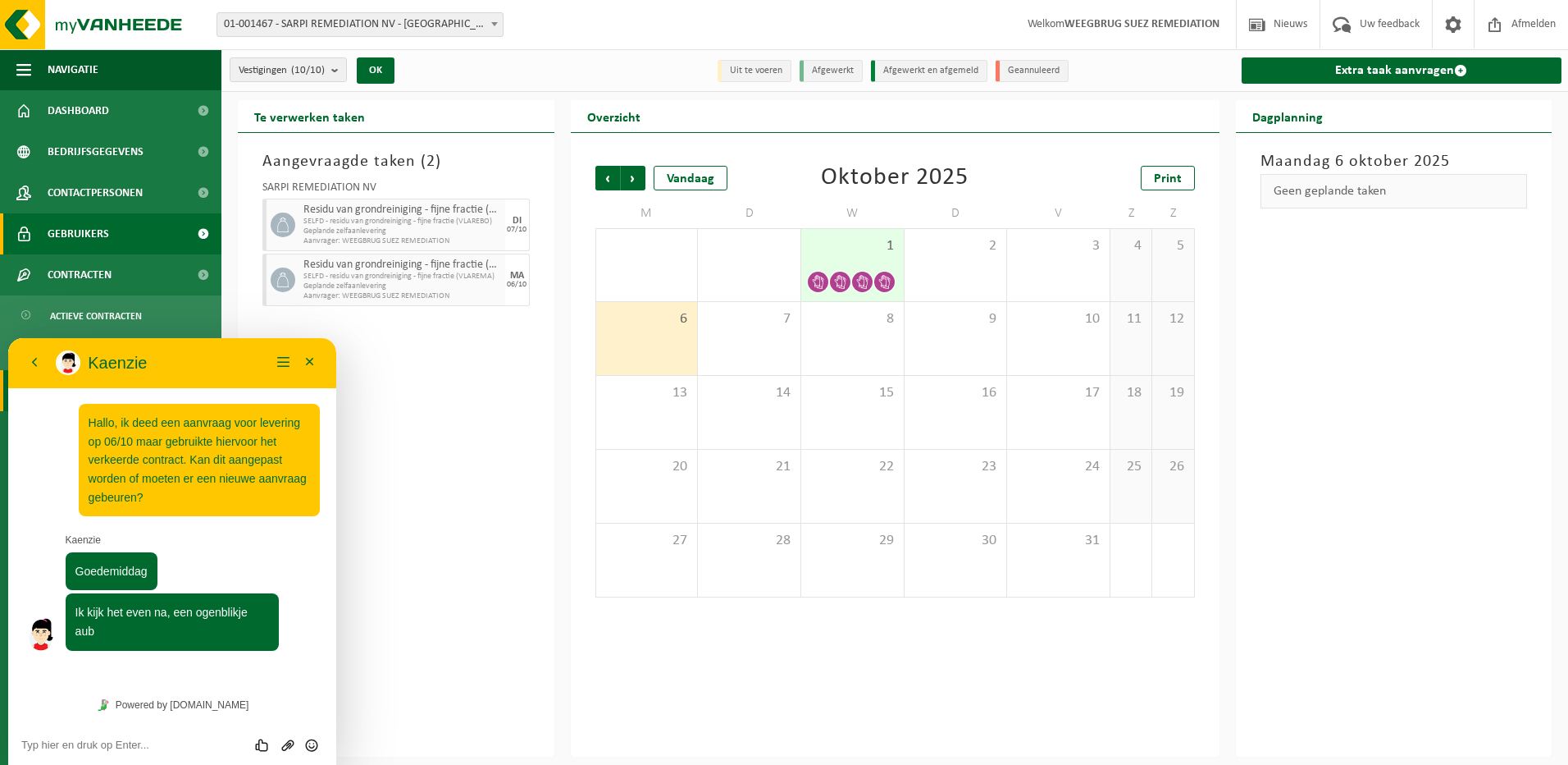
click at [70, 233] on span "Gebruikers" at bounding box center [78, 234] width 61 height 41
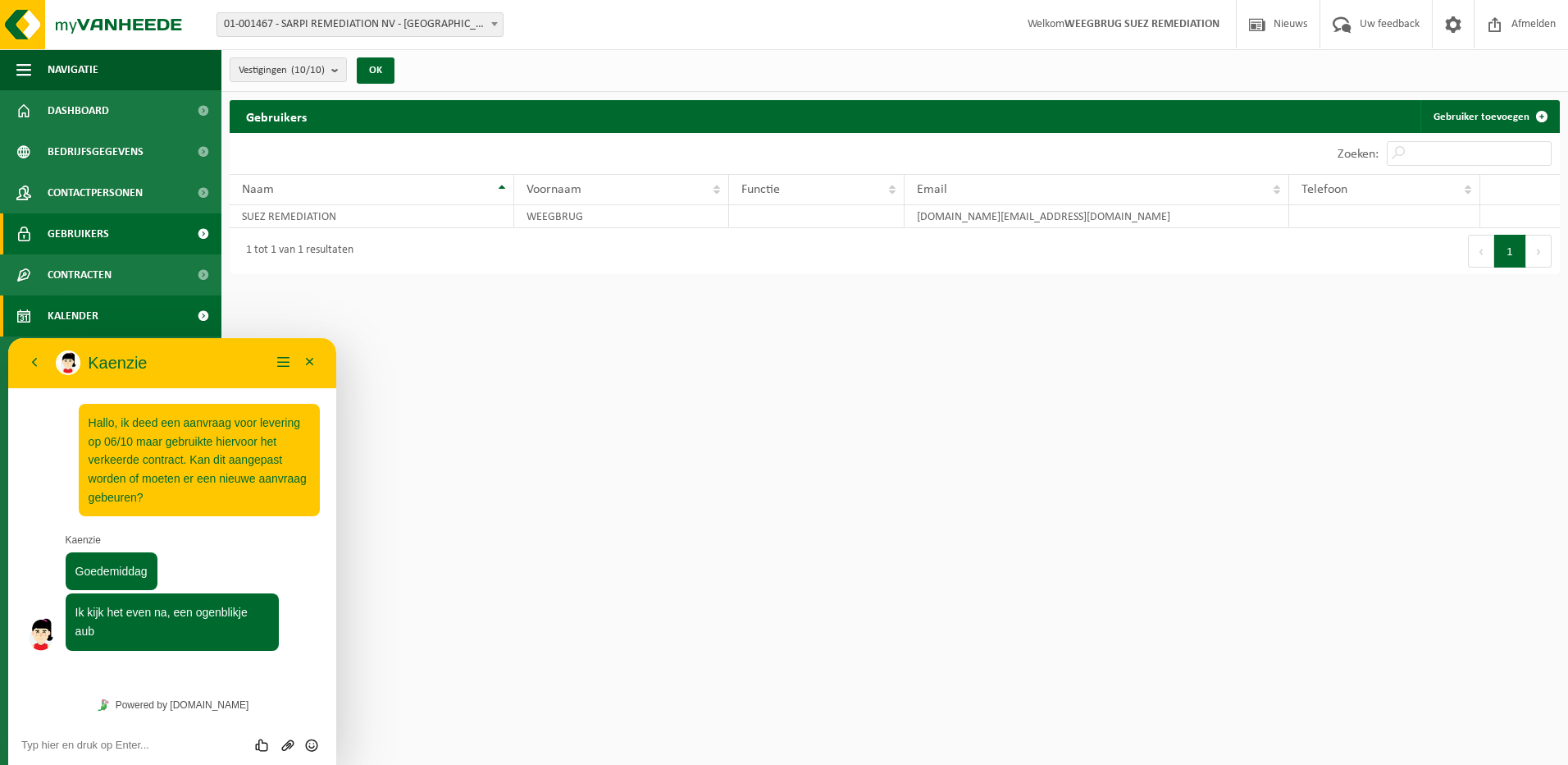
click at [69, 313] on span "Kalender" at bounding box center [72, 315] width 50 height 41
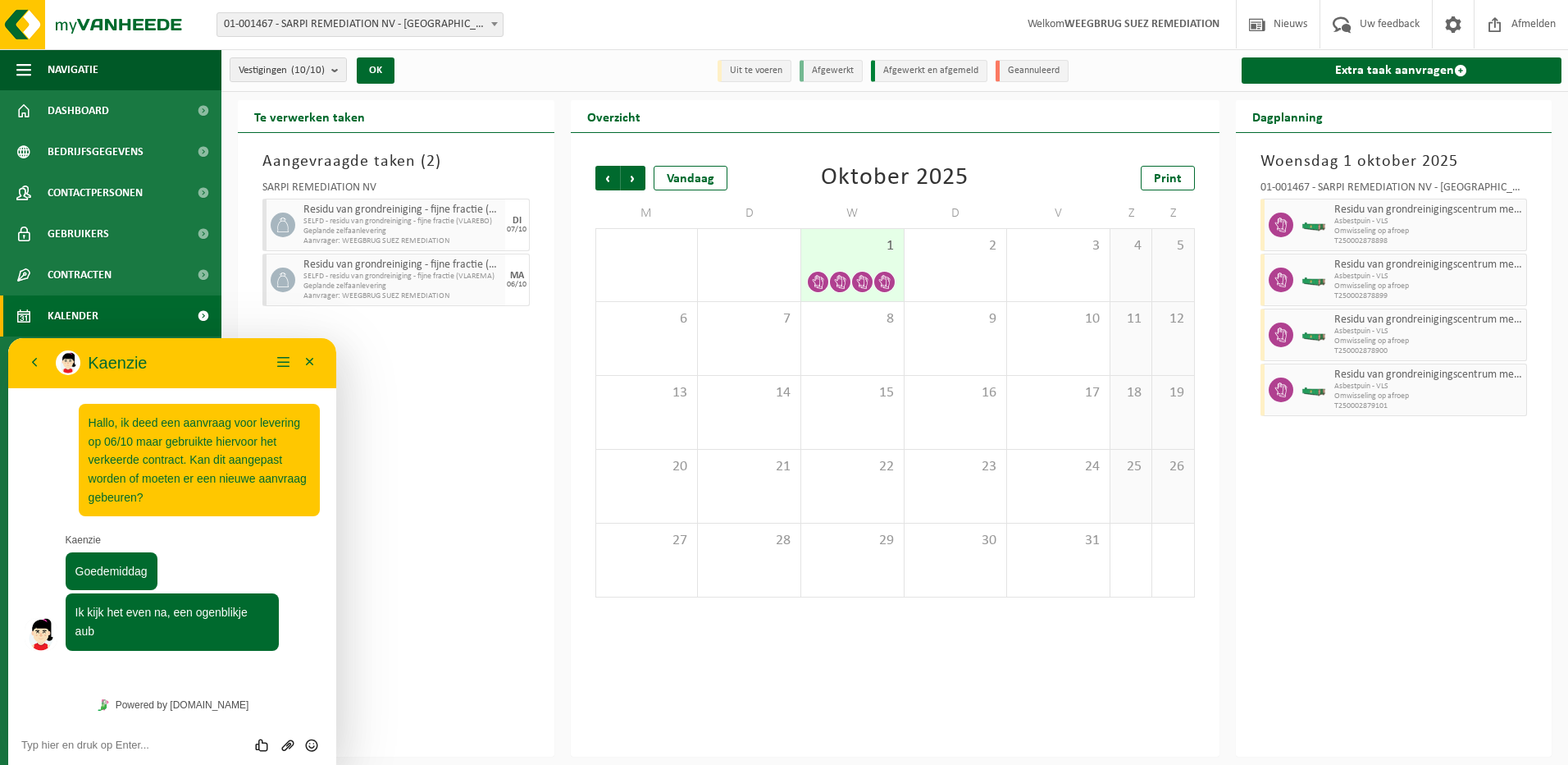
click at [84, 744] on textarea at bounding box center [172, 744] width 302 height 13
type textarea "dankuwel"
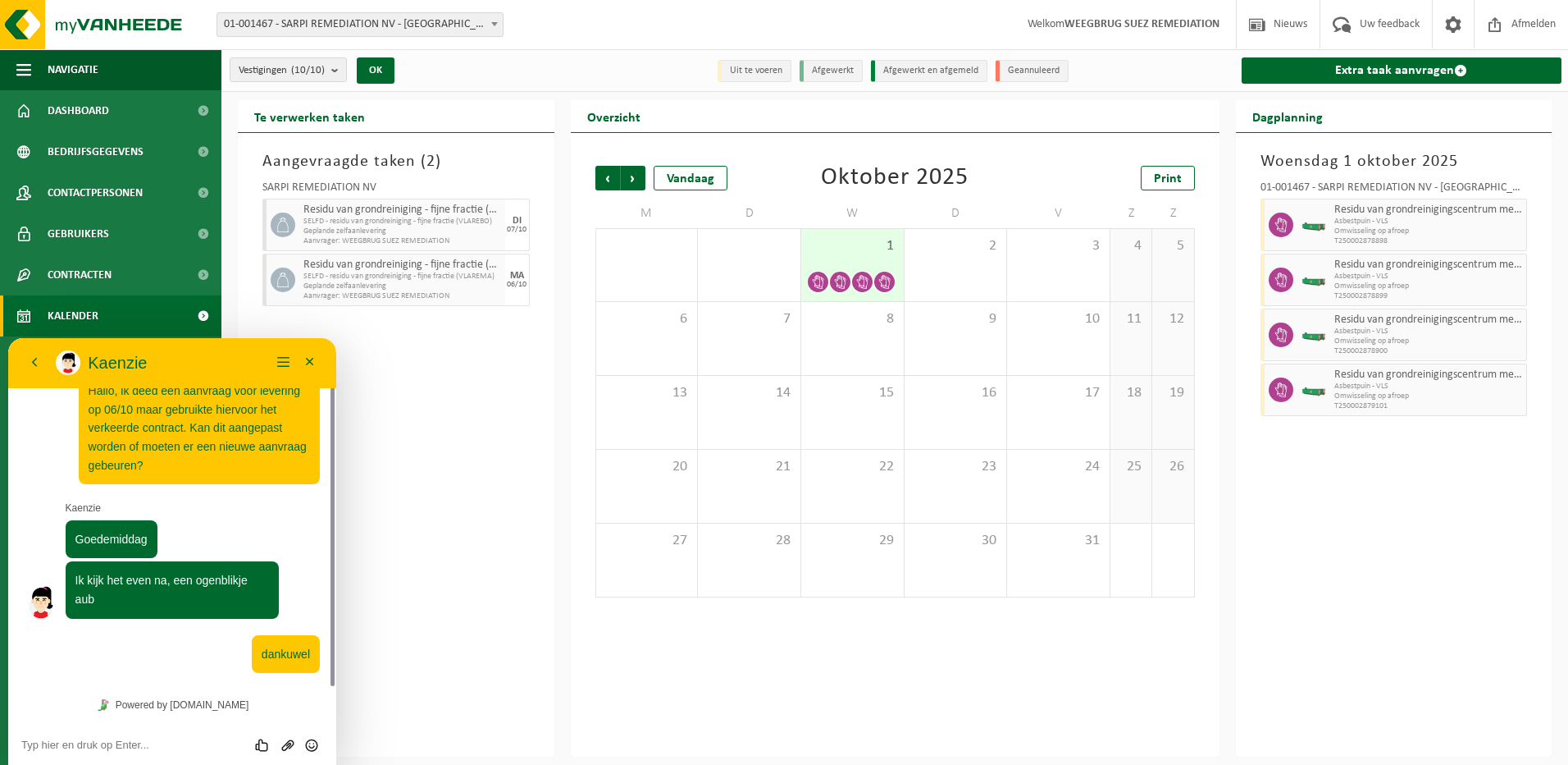
click at [43, 744] on textarea at bounding box center [172, 744] width 302 height 13
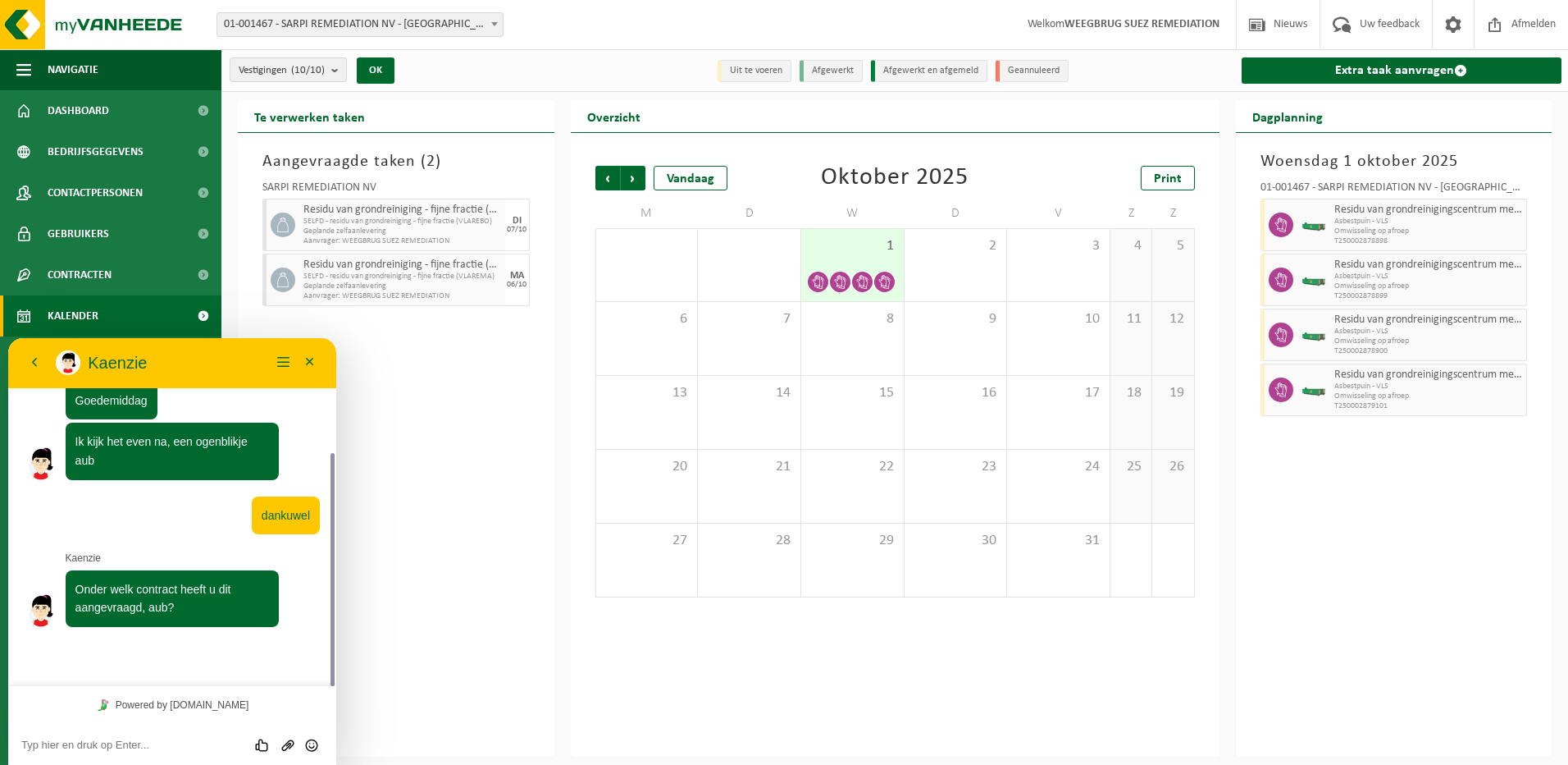
scroll to position [125, 0]
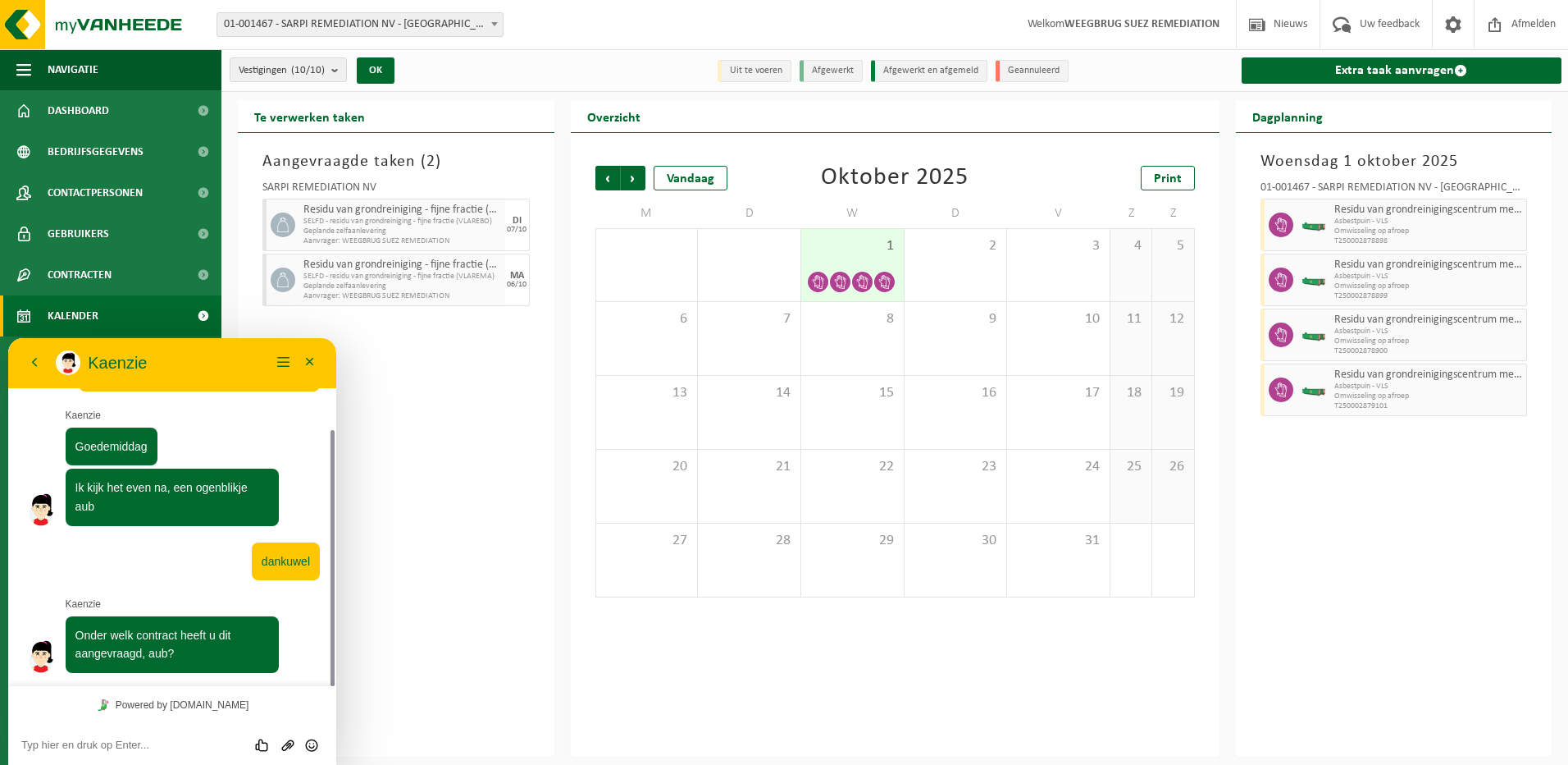
click at [382, 284] on span "Geplande zelfaanlevering" at bounding box center [403, 286] width 198 height 10
click at [87, 746] on textarea at bounding box center [172, 744] width 302 height 13
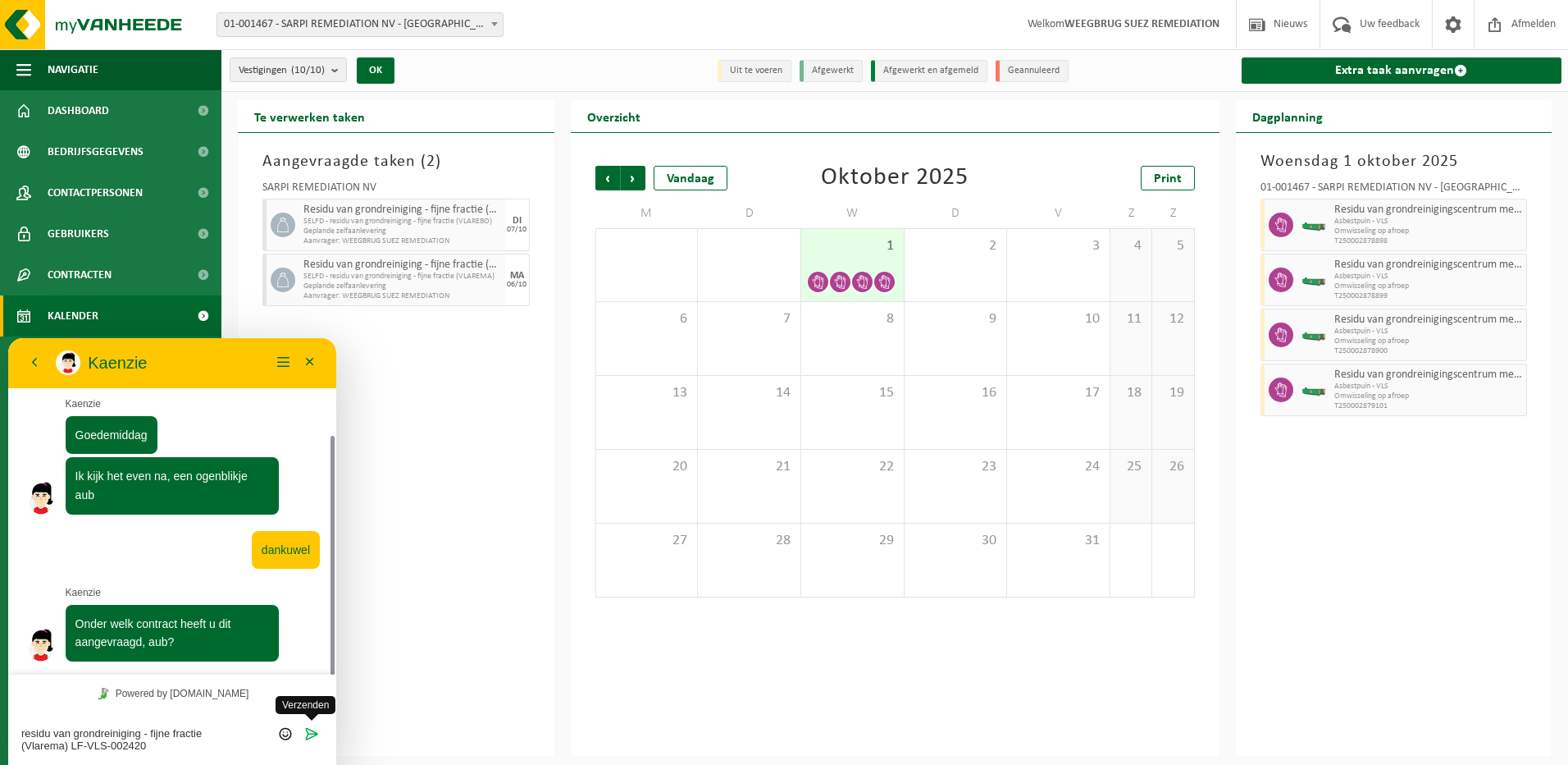
type textarea "residu van grondreiniging - fijne fractie (Vlarema) LF-VLS-002420"
click at [313, 734] on icon "Verzenden" at bounding box center [312, 733] width 15 height 15
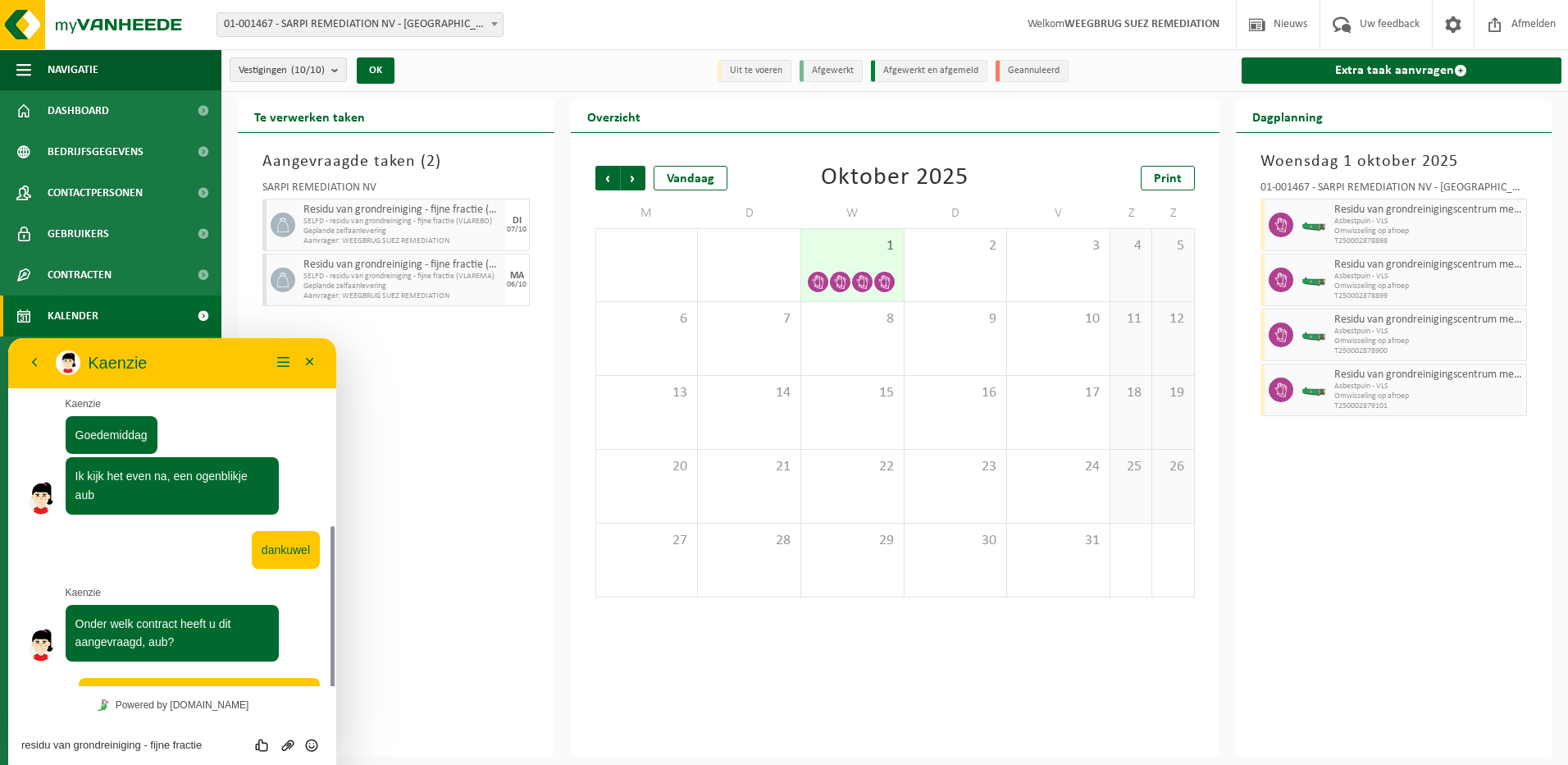
scroll to position [198, 0]
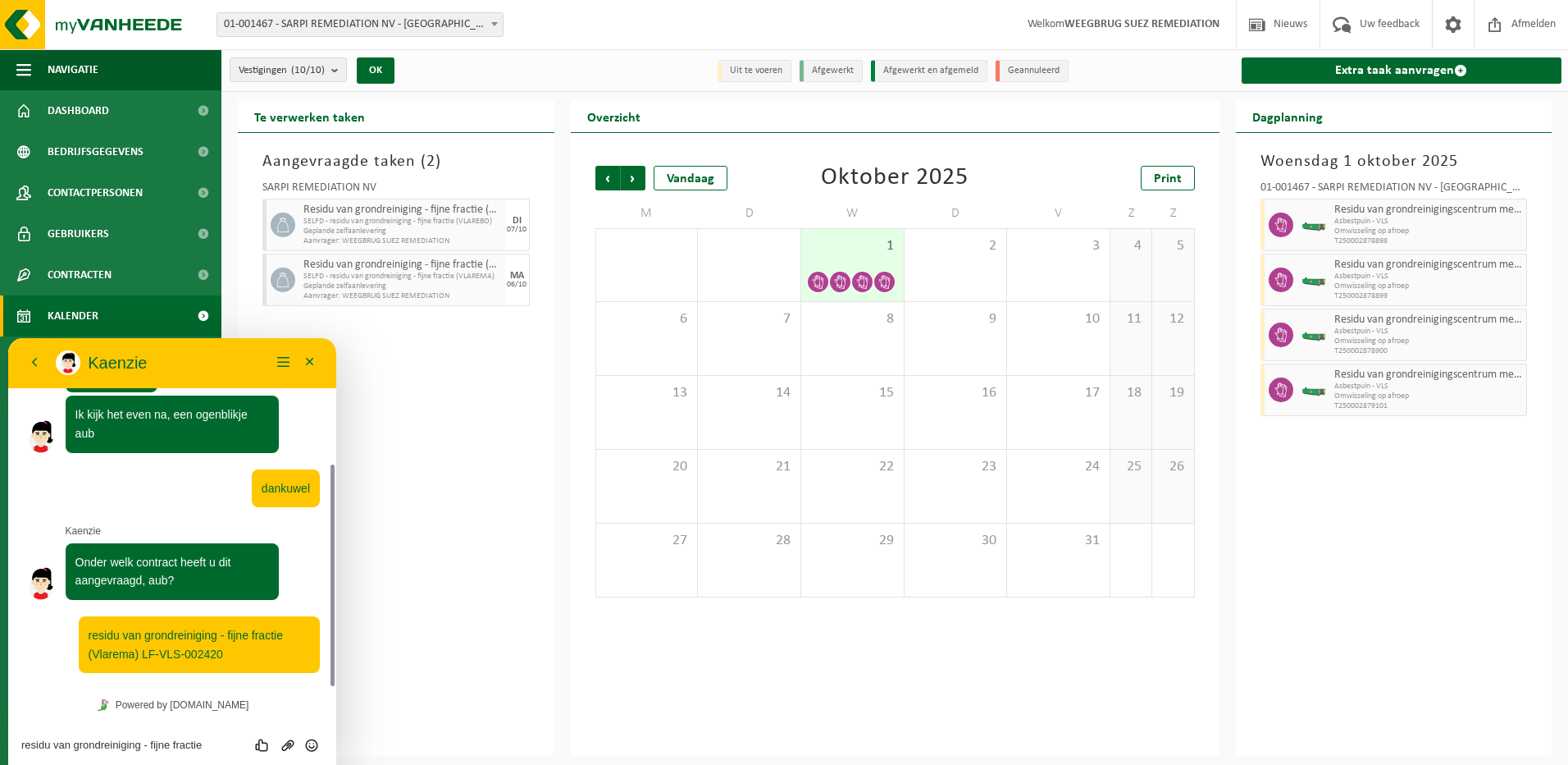
click at [76, 743] on textarea "residu van grondreiniging - fijne fractie (Vlarema) LF-VLS-002420" at bounding box center [172, 744] width 302 height 13
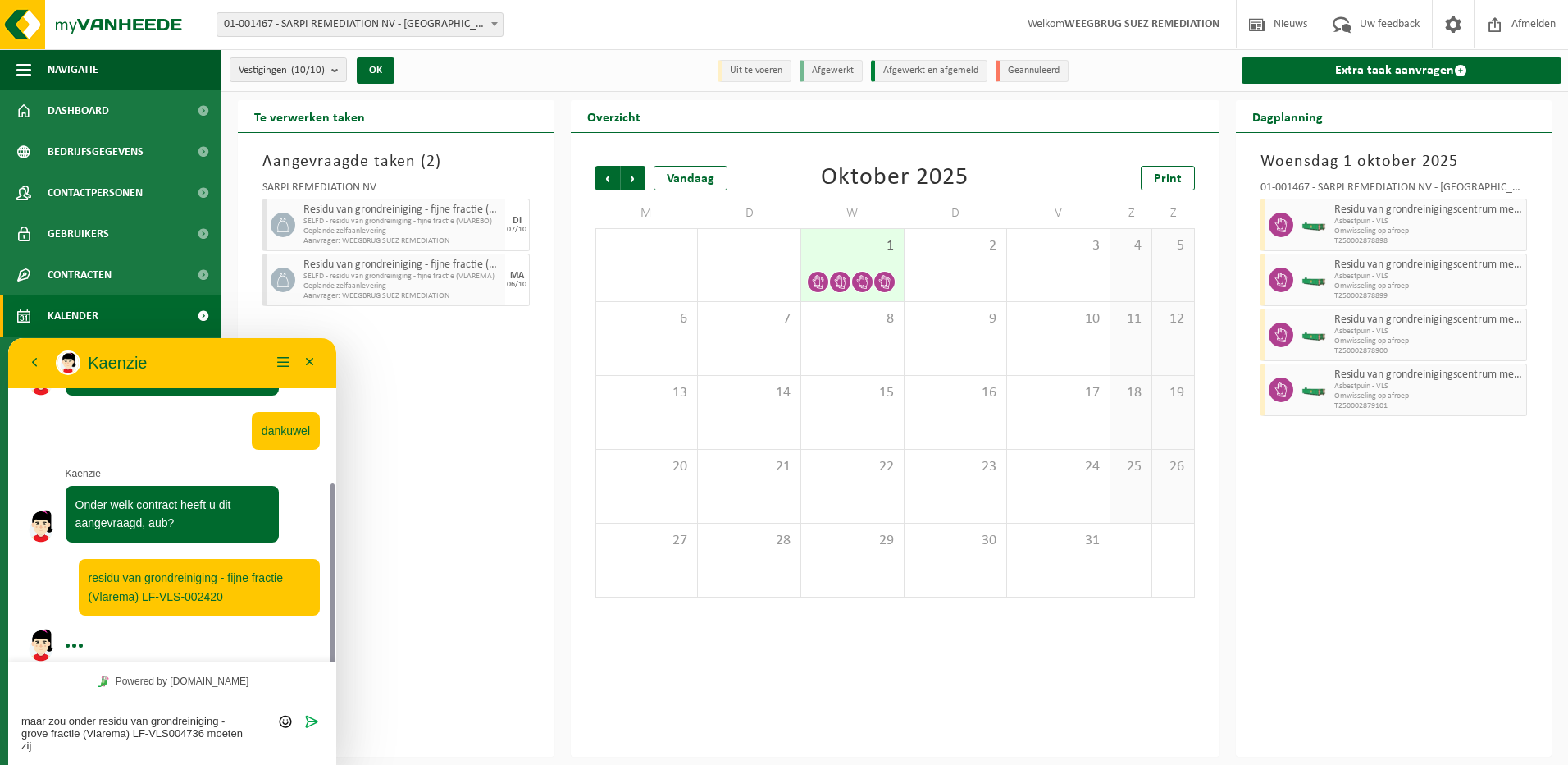
scroll to position [0, 0]
type textarea "maar zou onder residu van grondreiniging - grove fractie (Vlarema) LF-VLS004736…"
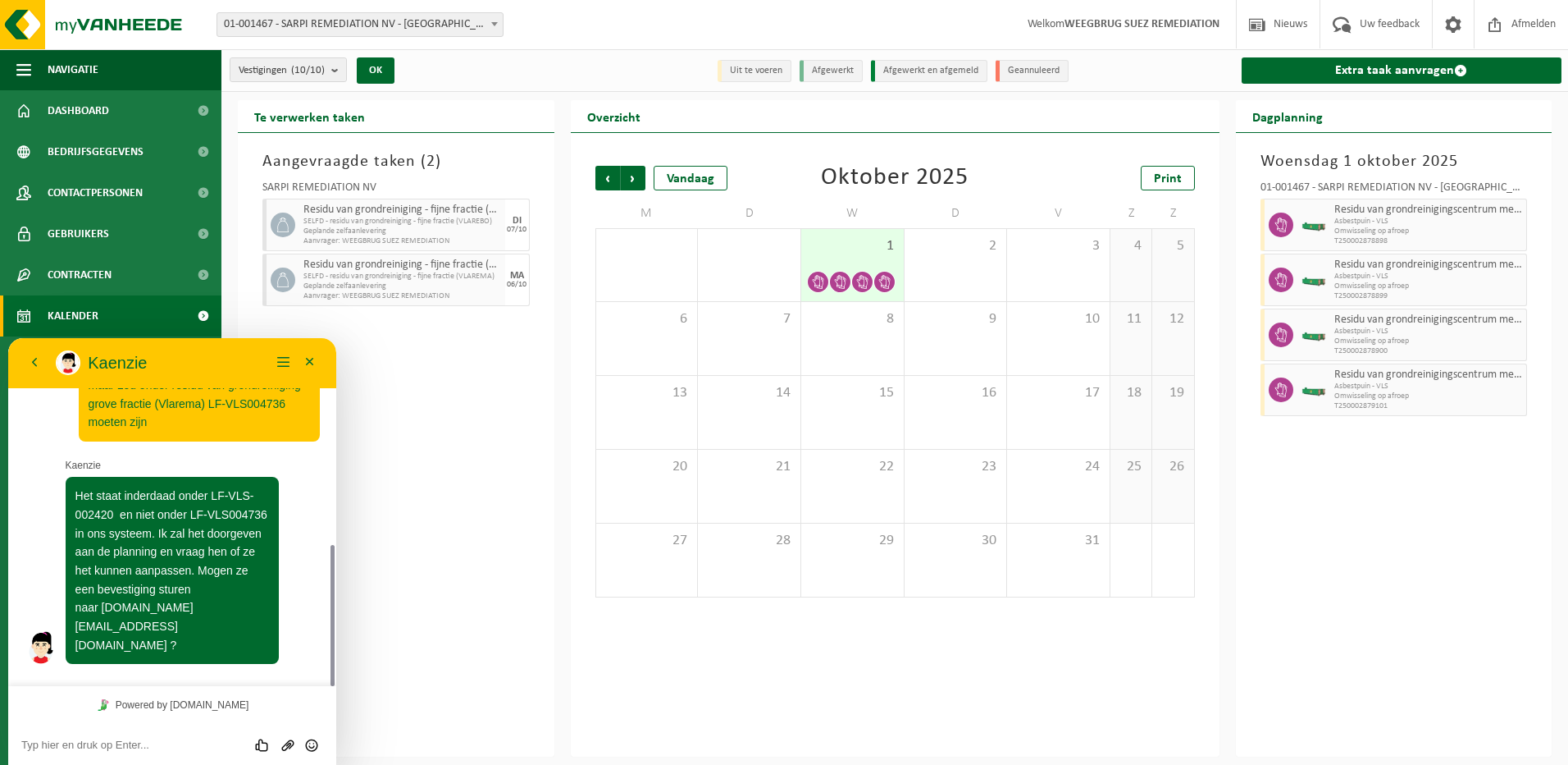
scroll to position [462, 0]
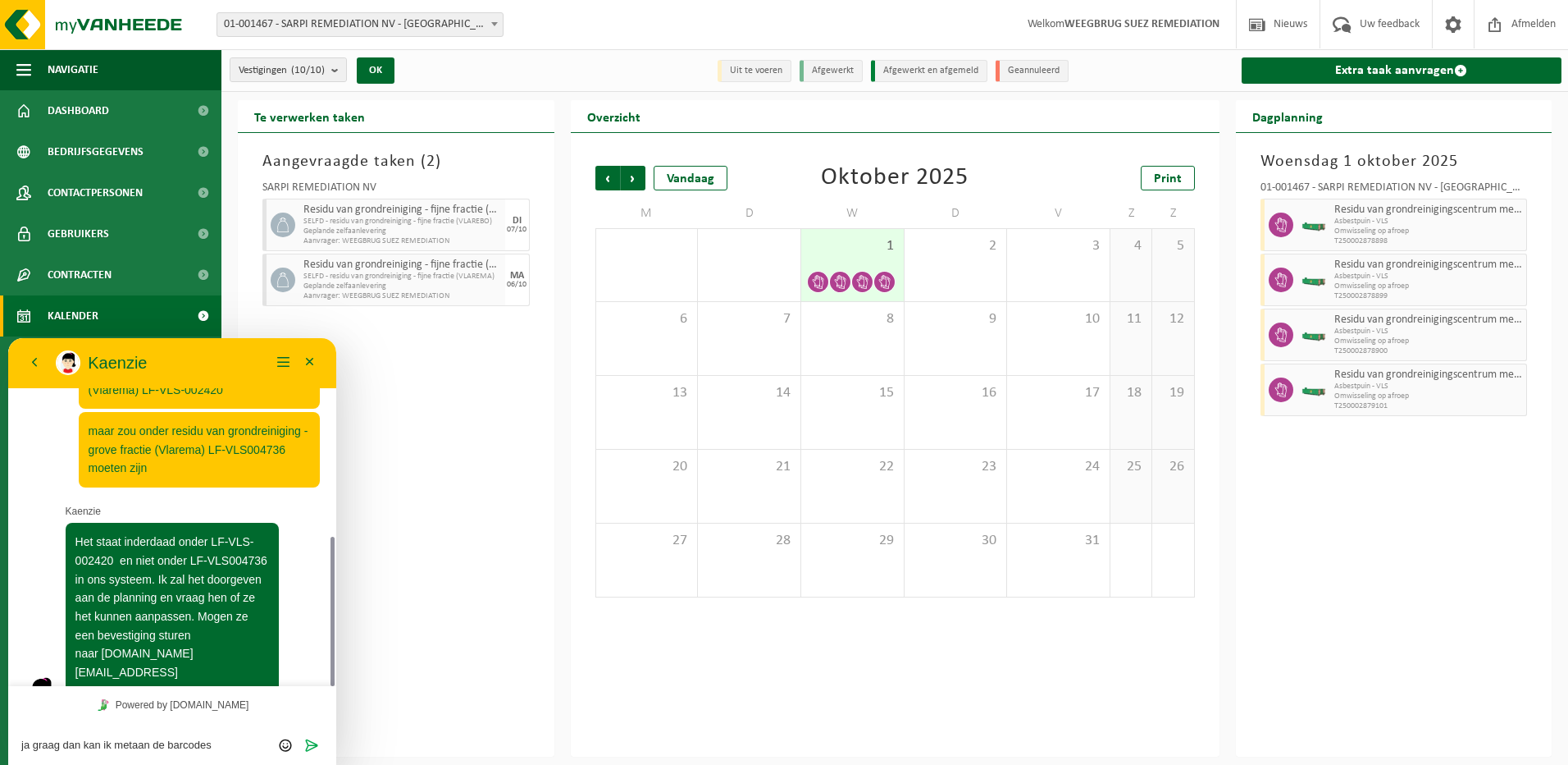
drag, startPoint x: 221, startPoint y: 745, endPoint x: -56, endPoint y: 746, distance: 277.0
click at [8, 746] on html "Terug Kaenzie Kaenzie Menu Minimaliseer Terug Powered by tawk.to Beoordeel deze…" at bounding box center [172, 551] width 328 height 427
click at [23, 742] on textarea "dat zou vriendelijk zijn, dan hoor ik het wel" at bounding box center [172, 744] width 302 height 13
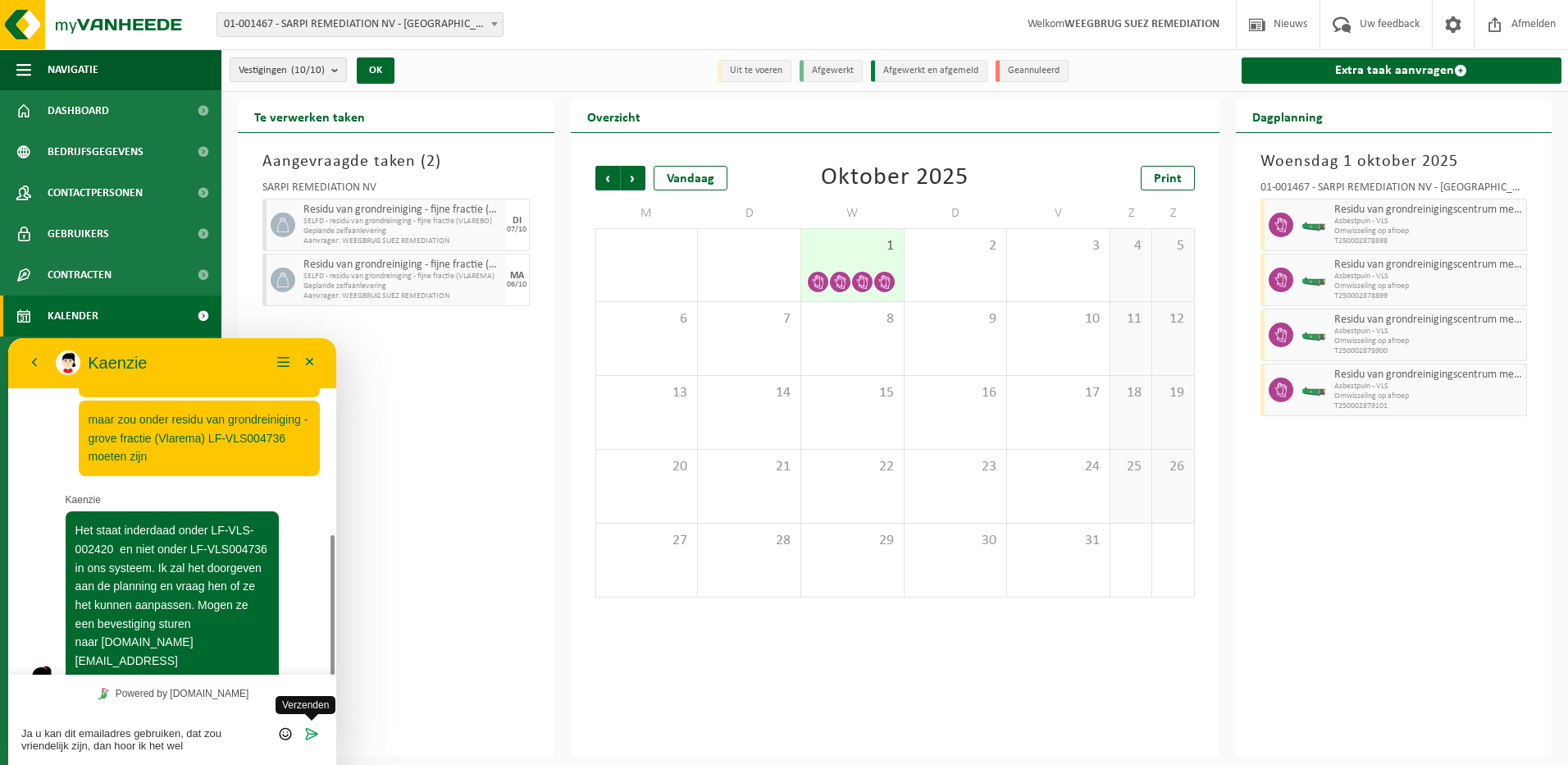
type textarea "Ja u kan dit emailadres gebruiken, dat zou vriendelijk zijn, dan hoor ik het wel"
click at [310, 735] on icon "Verzenden" at bounding box center [312, 733] width 15 height 15
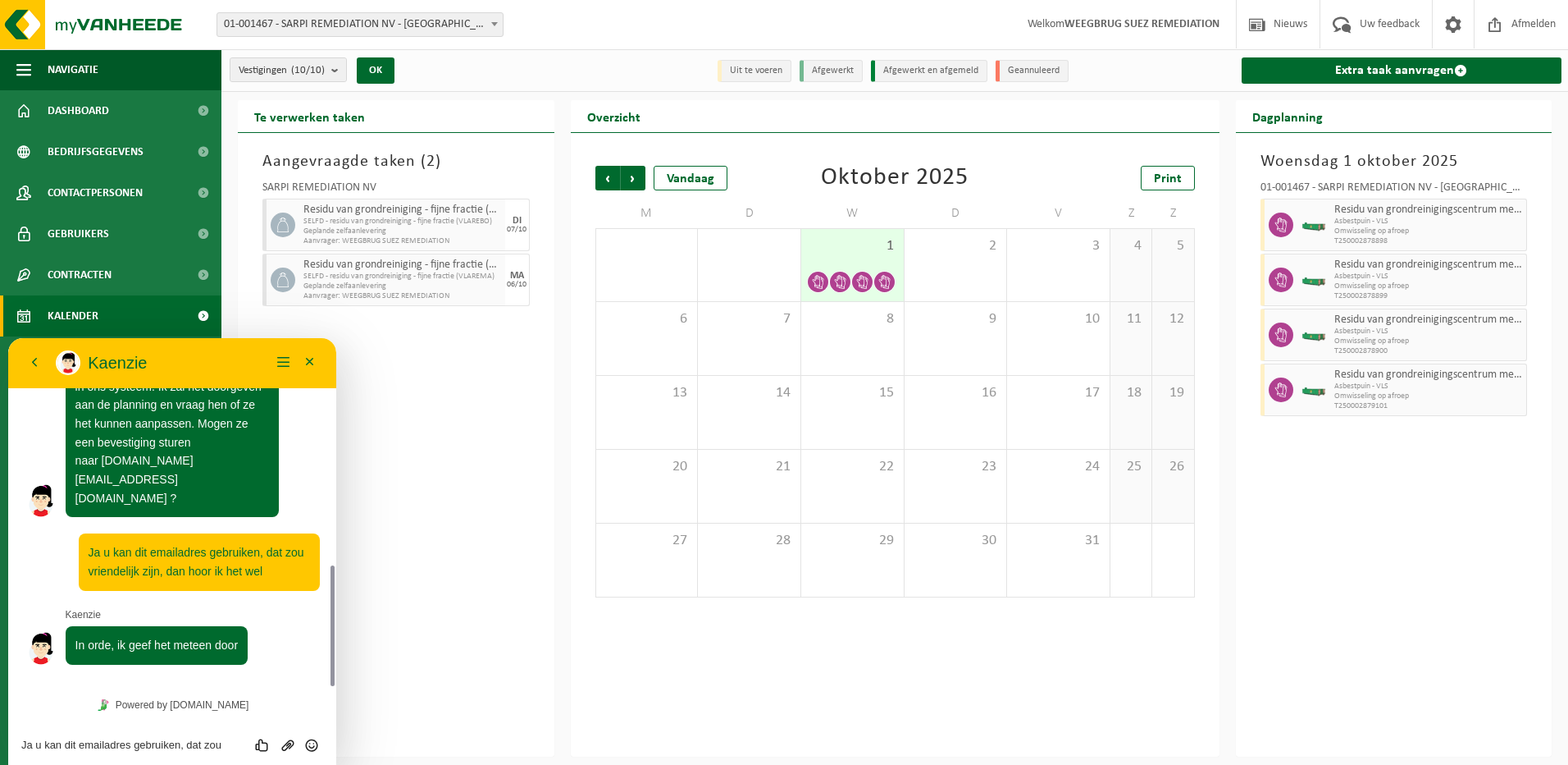
scroll to position [609, 0]
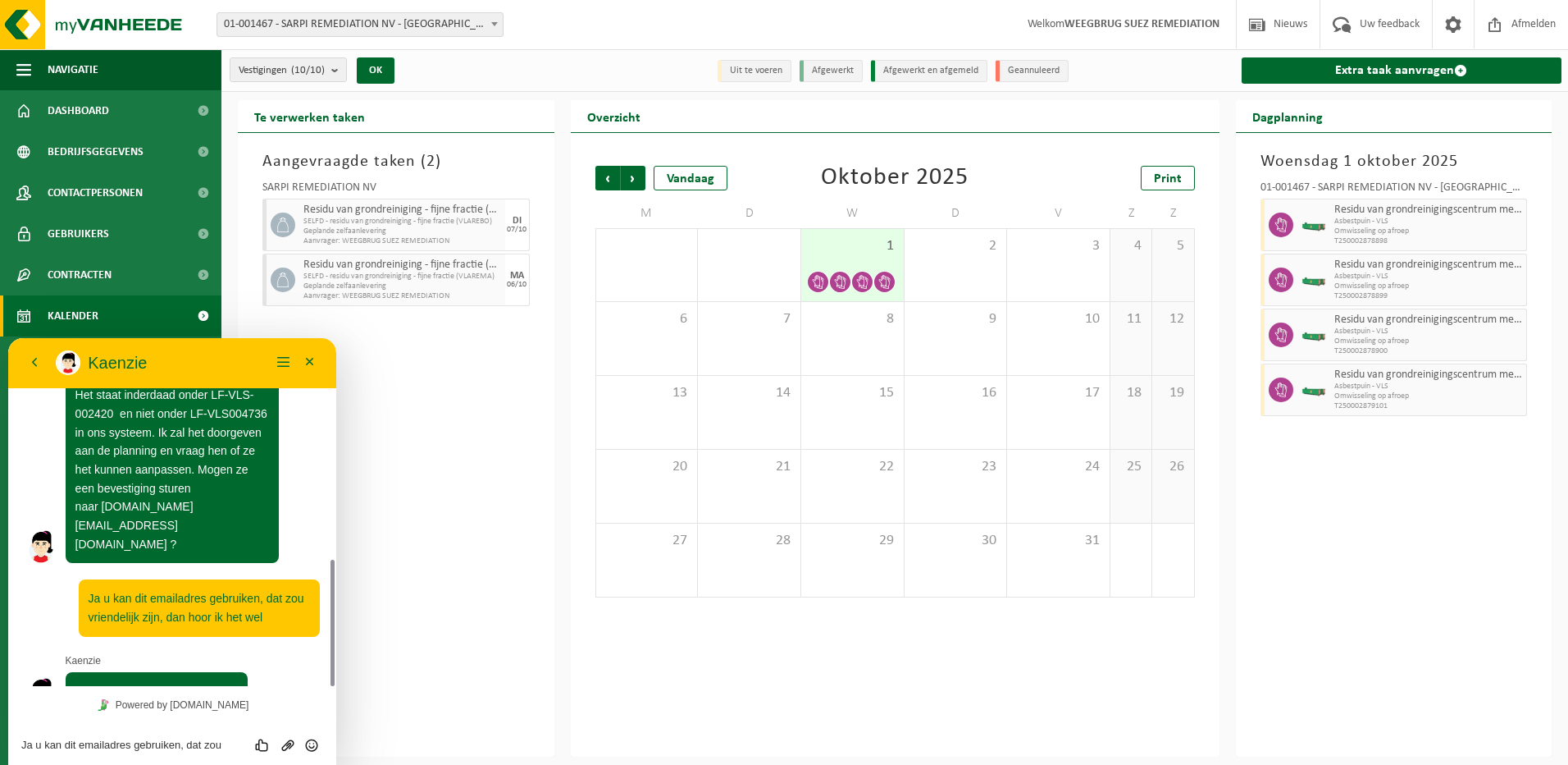
click at [69, 744] on textarea "Ja u kan dit emailadres gebruiken, dat zou vriendelijk zijn, dan hoor ik het wel" at bounding box center [172, 744] width 302 height 13
type textarea "dankuwel, fijne dag verder"
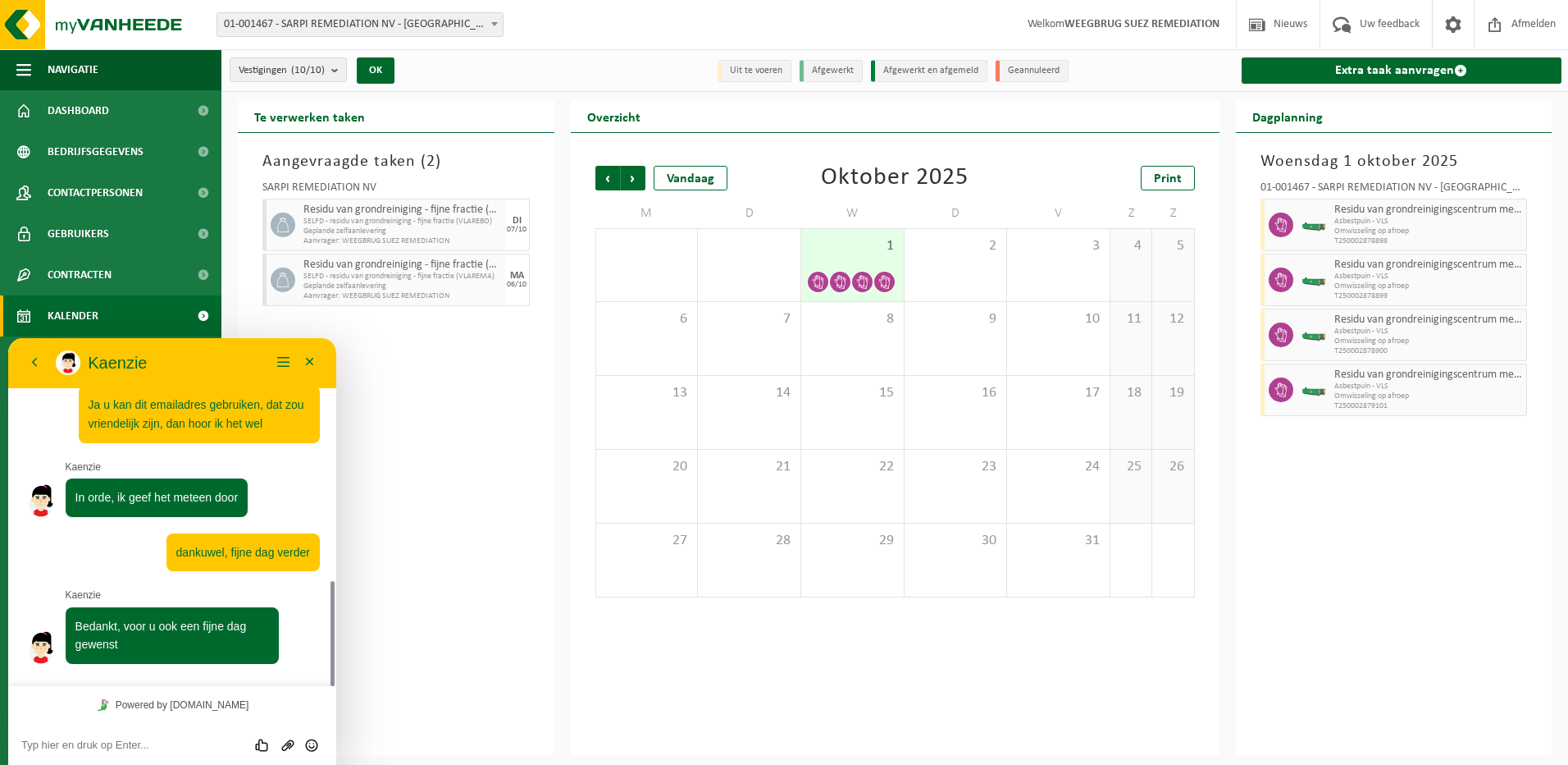
scroll to position [756, 0]
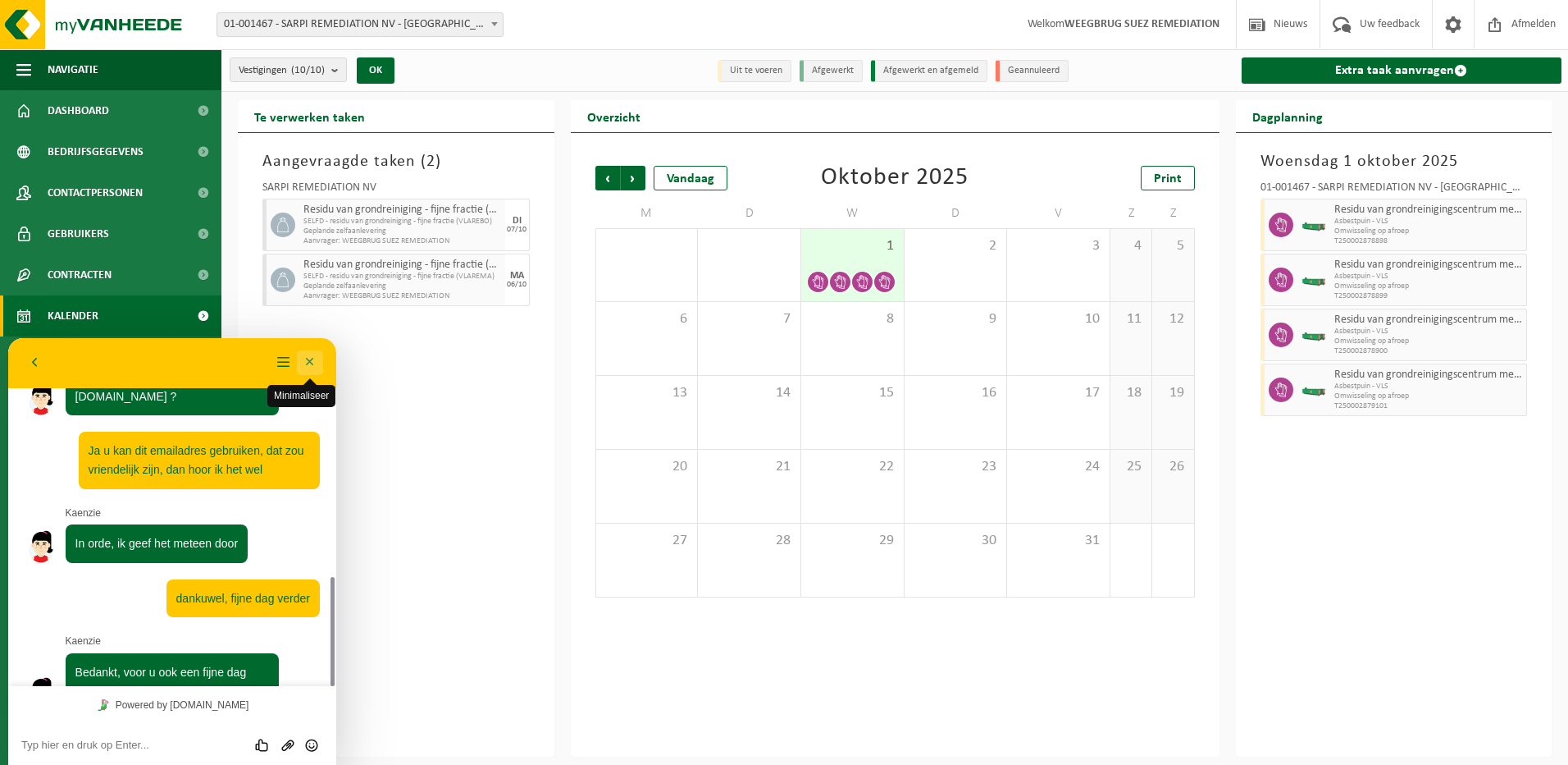
click at [307, 362] on button "Minimaliseer" at bounding box center [310, 362] width 27 height 25
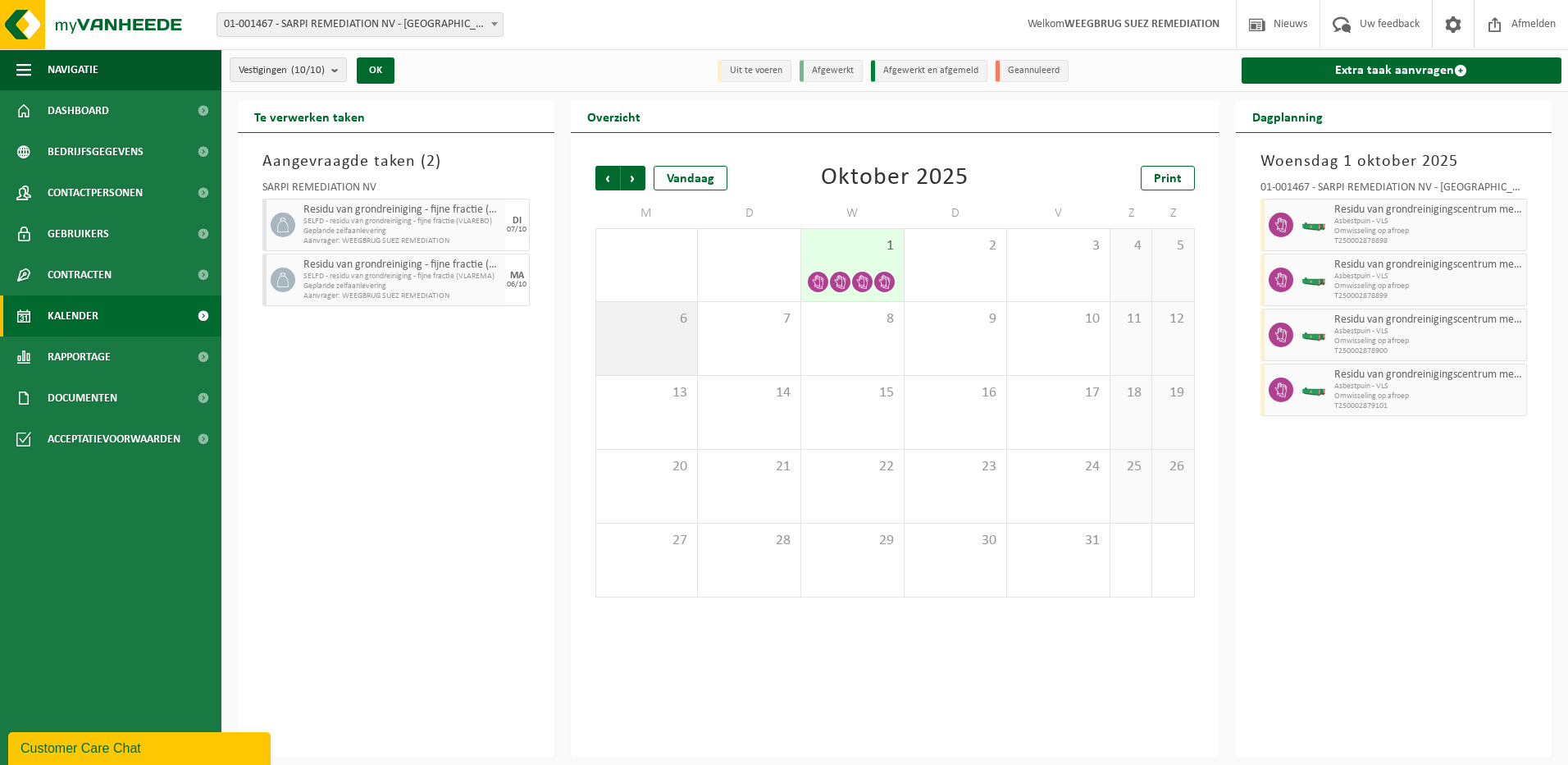
click at [662, 333] on div "6" at bounding box center [647, 338] width 102 height 73
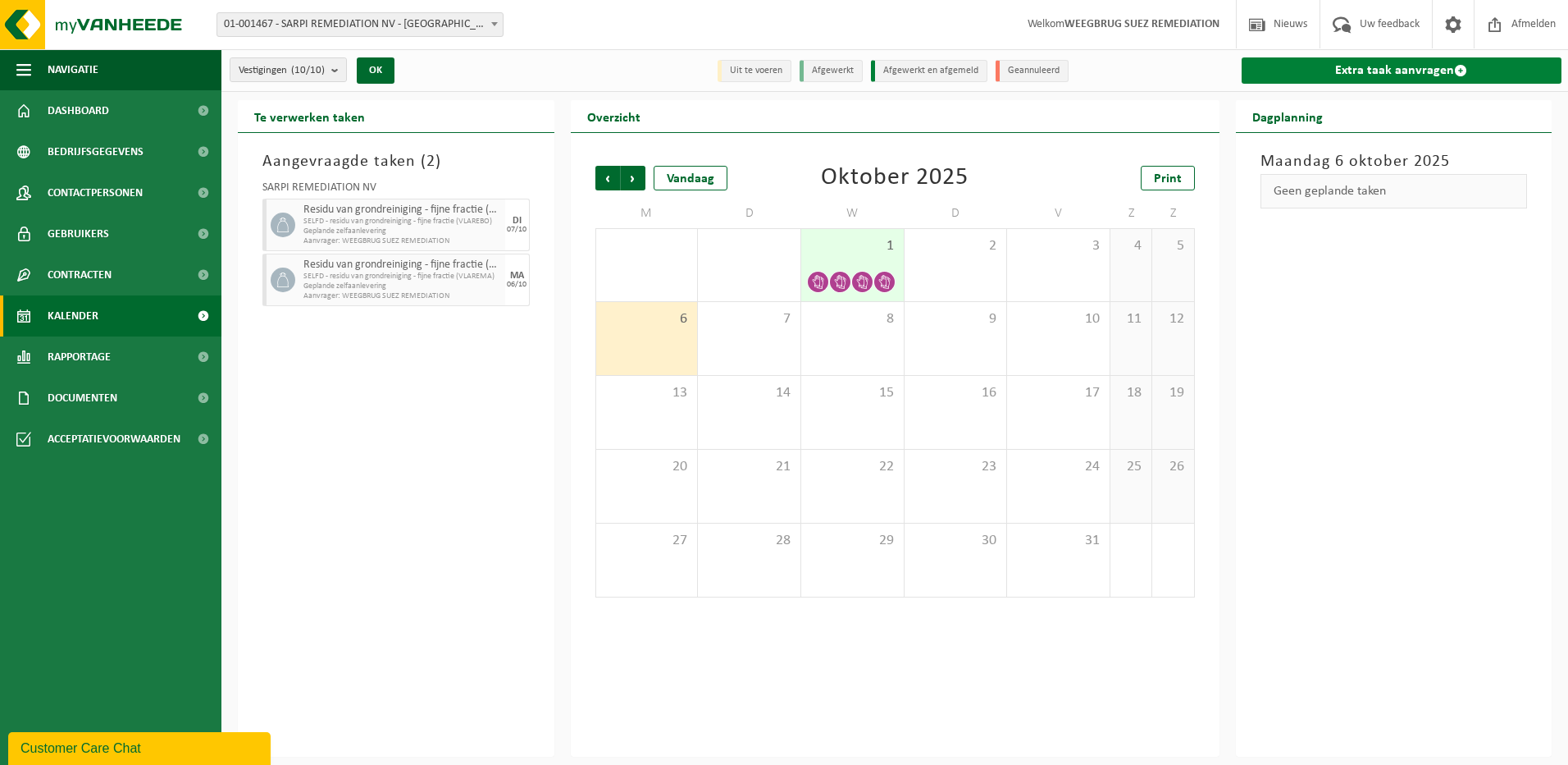
click at [1362, 70] on link "Extra taak aanvragen" at bounding box center [1402, 70] width 321 height 27
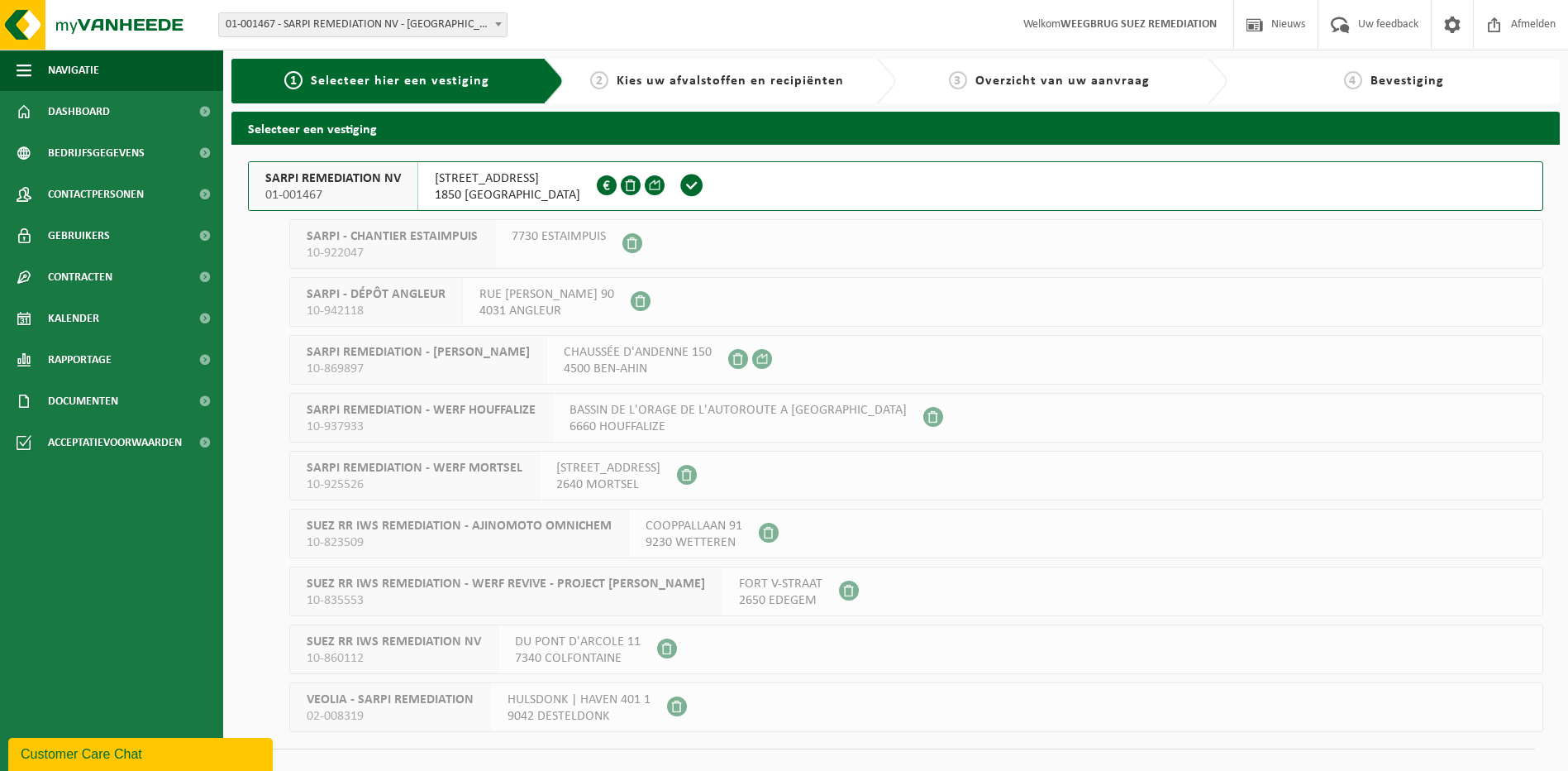
click at [492, 188] on span "1850 [GEOGRAPHIC_DATA]" at bounding box center [507, 194] width 146 height 17
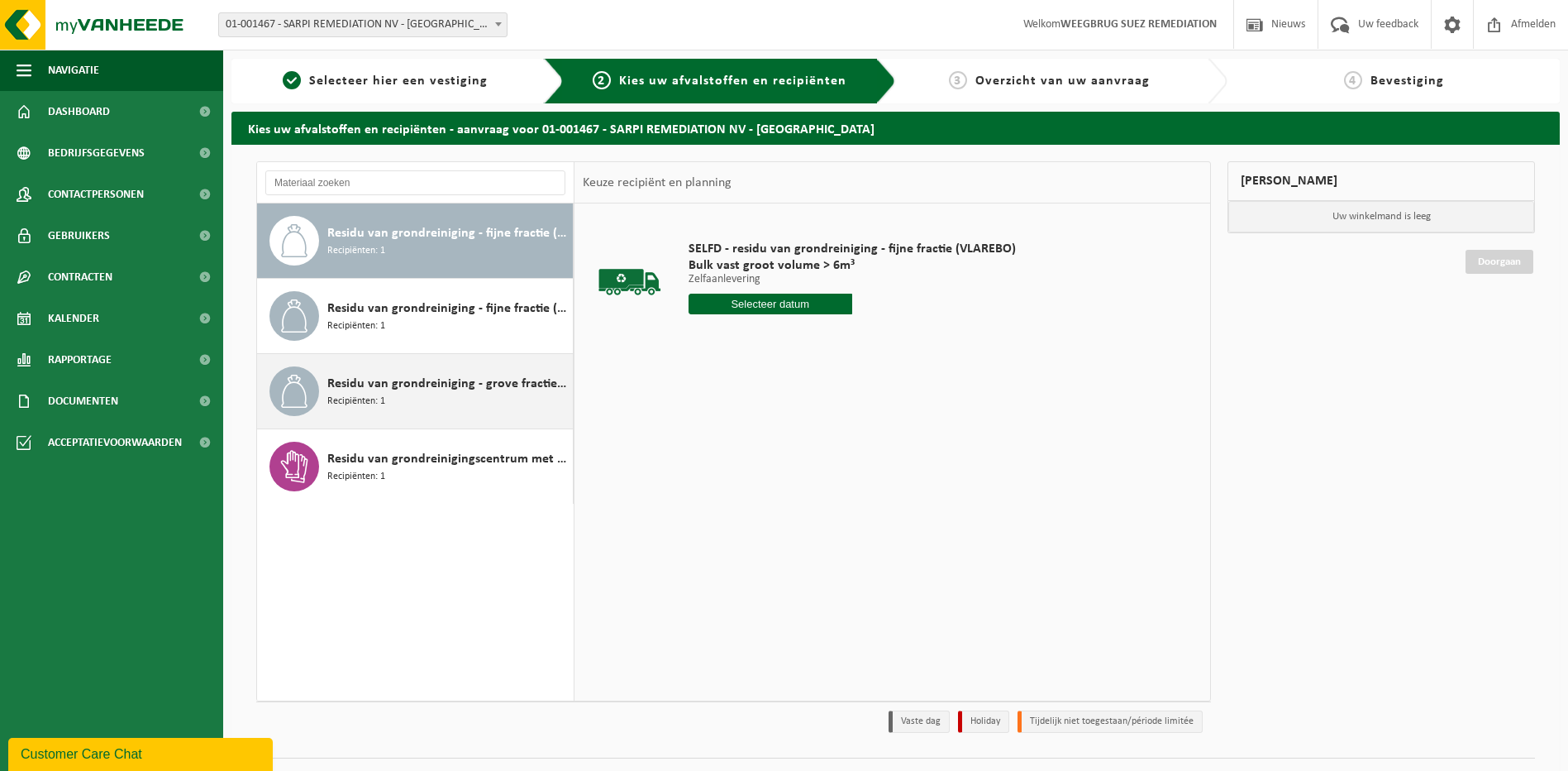
click at [392, 394] on div "Residu van grondreiniging - grove fractie (VLAREMA) (conform voorwaarden verlaa…" at bounding box center [448, 391] width 241 height 50
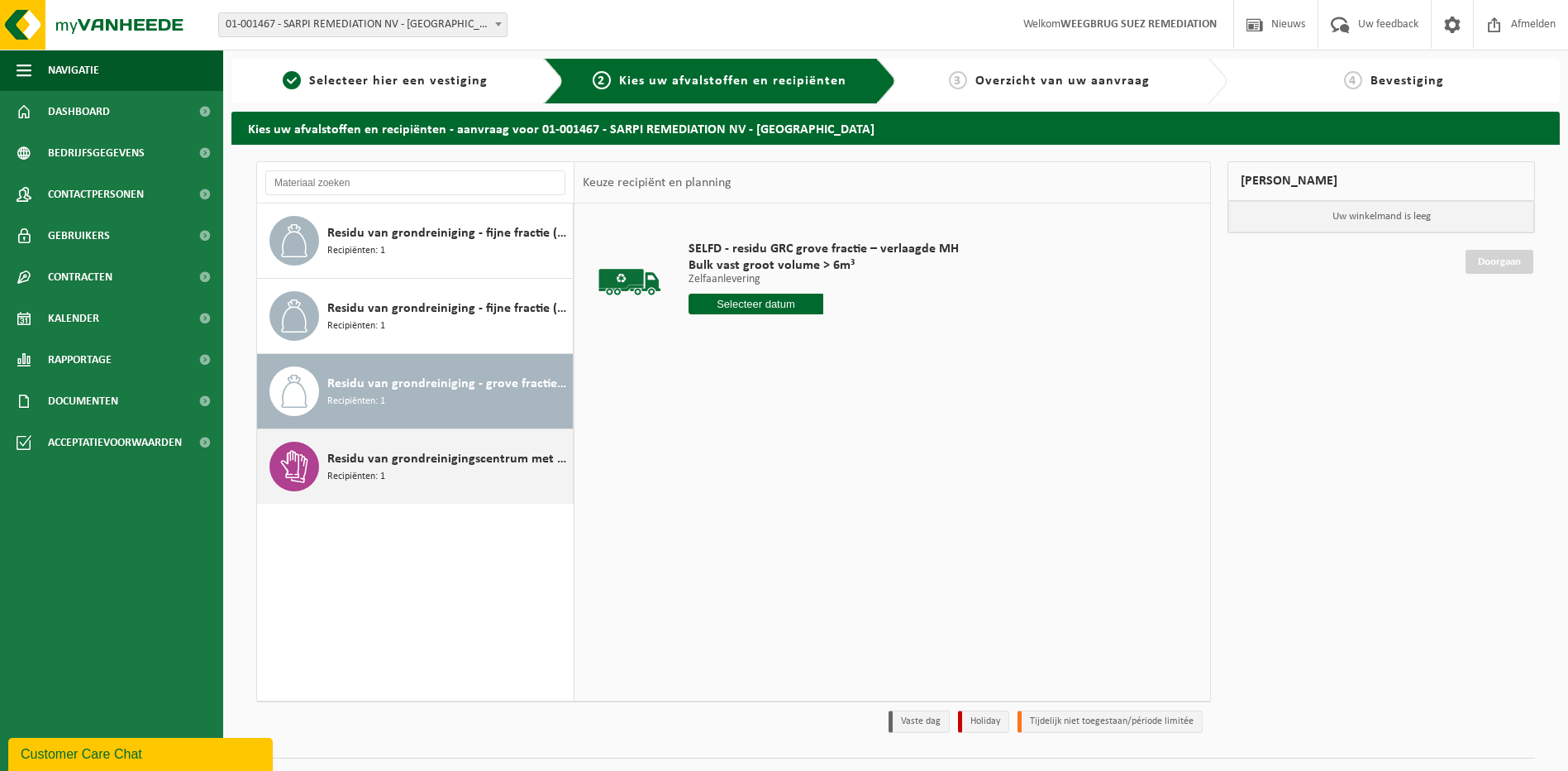
click at [366, 467] on span "Residu van grondreinigingscentrum met >0,1% asbest (HGB + NHGB)" at bounding box center [448, 459] width 241 height 20
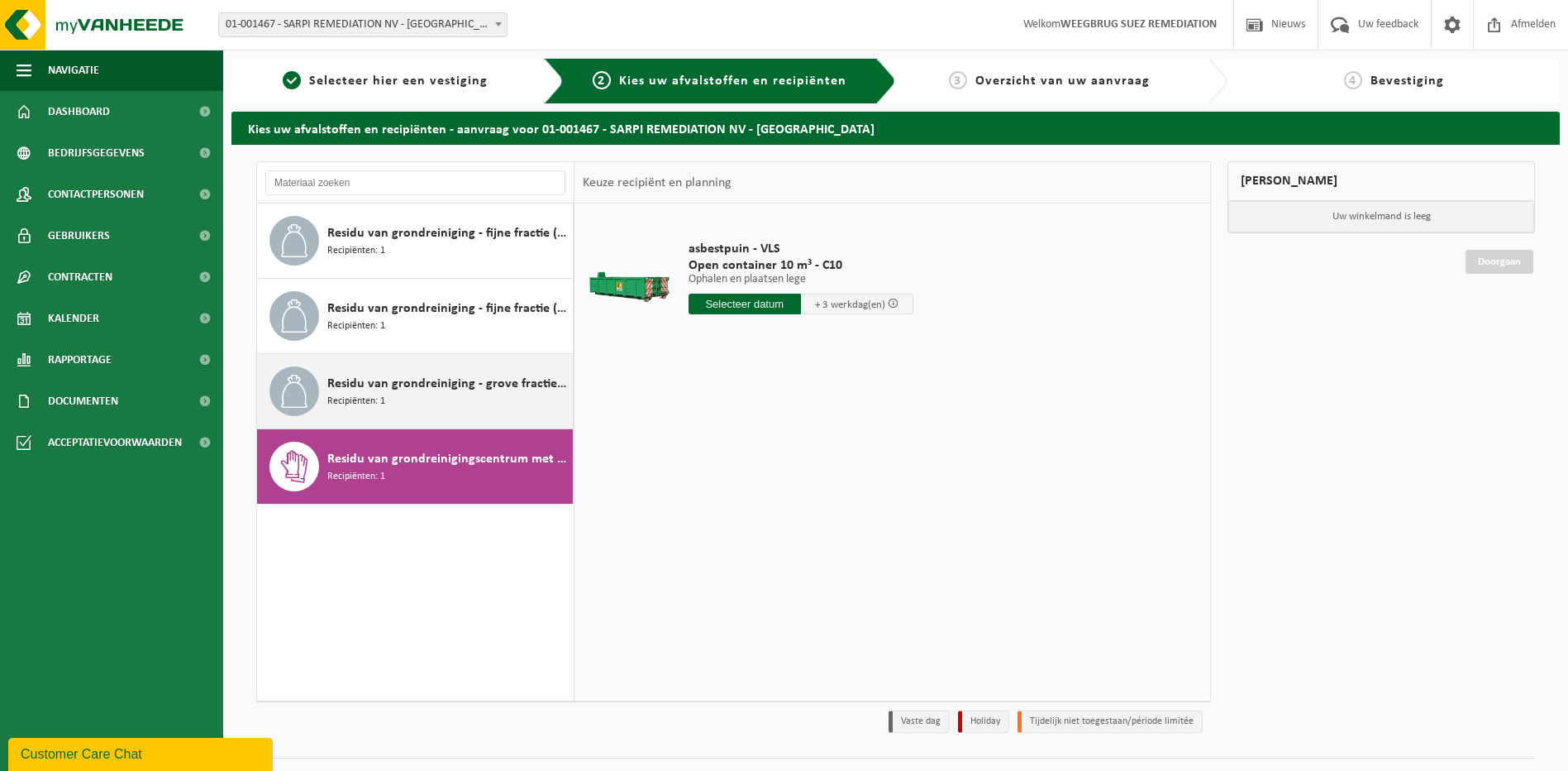
click at [388, 380] on span "Residu van grondreiniging - grove fractie (VLAREMA) (conform voorwaarden verlaa…" at bounding box center [448, 384] width 241 height 20
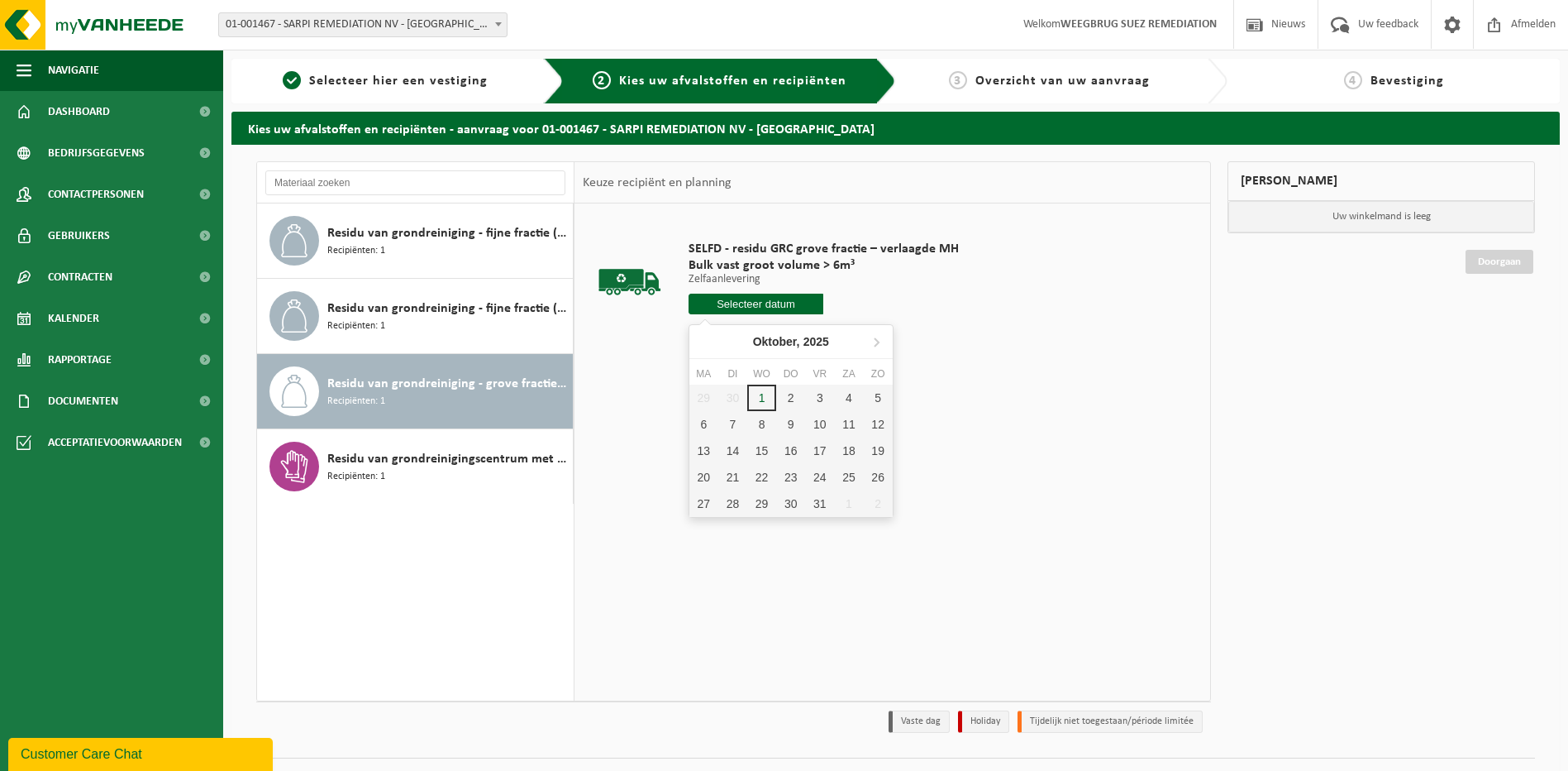
click at [743, 299] on input "text" at bounding box center [757, 303] width 136 height 21
click at [705, 428] on div "6" at bounding box center [703, 424] width 29 height 27
type input "Van [DATE]"
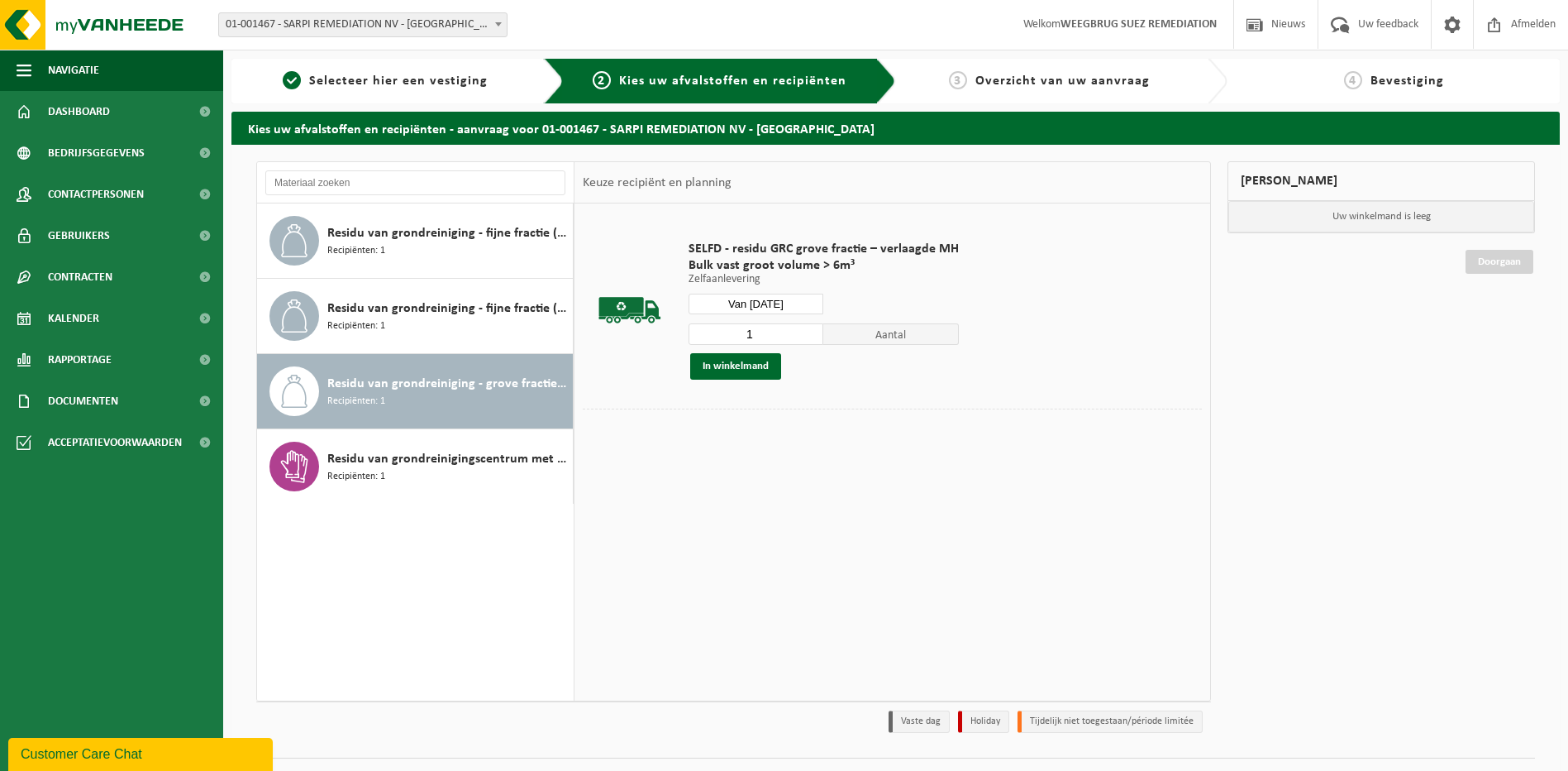
click at [761, 331] on input "1" at bounding box center [757, 334] width 136 height 22
type input "2"
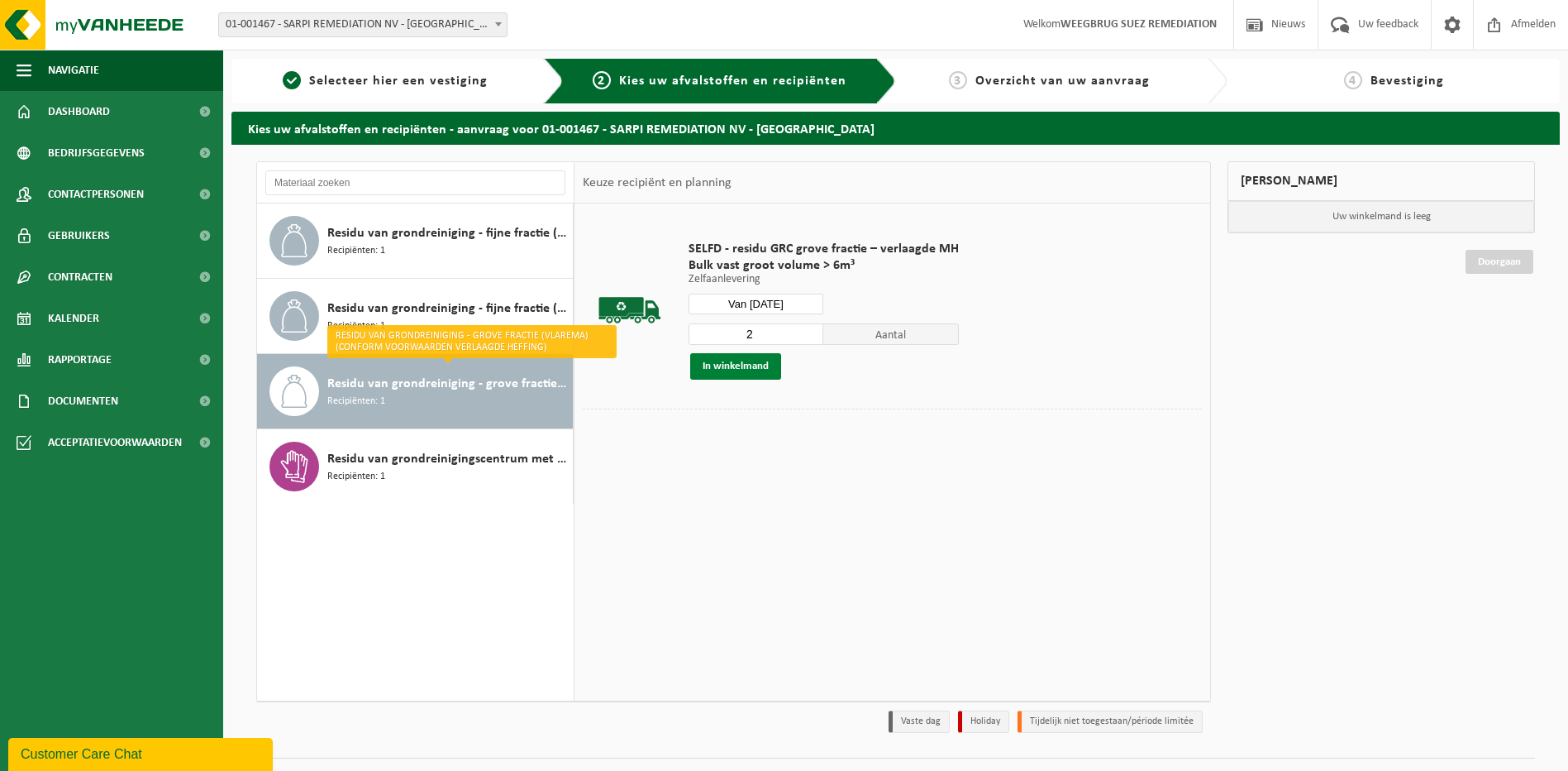
click at [728, 364] on button "In winkelmand" at bounding box center [735, 366] width 91 height 27
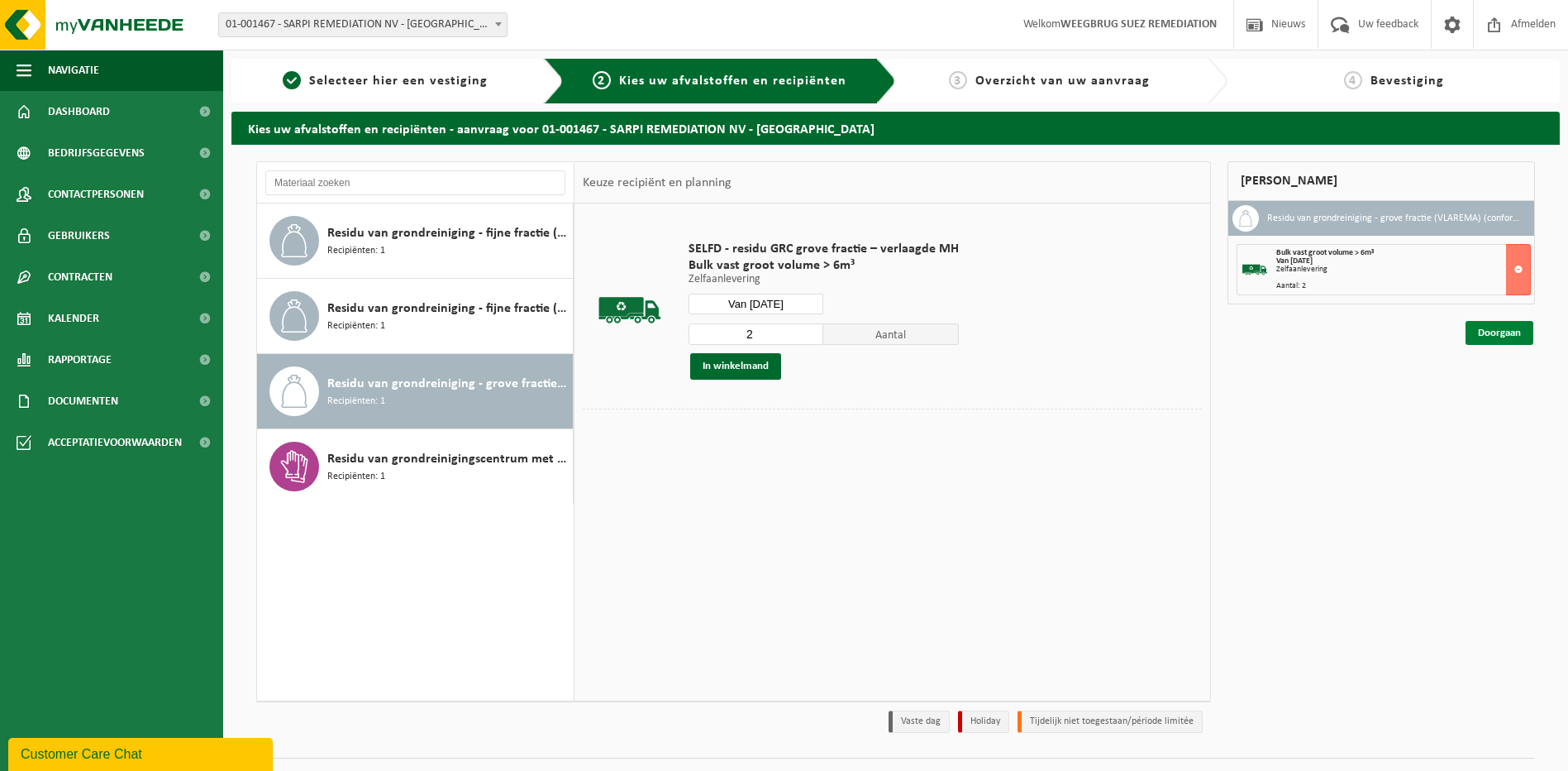
click at [1498, 331] on link "Doorgaan" at bounding box center [1499, 333] width 68 height 24
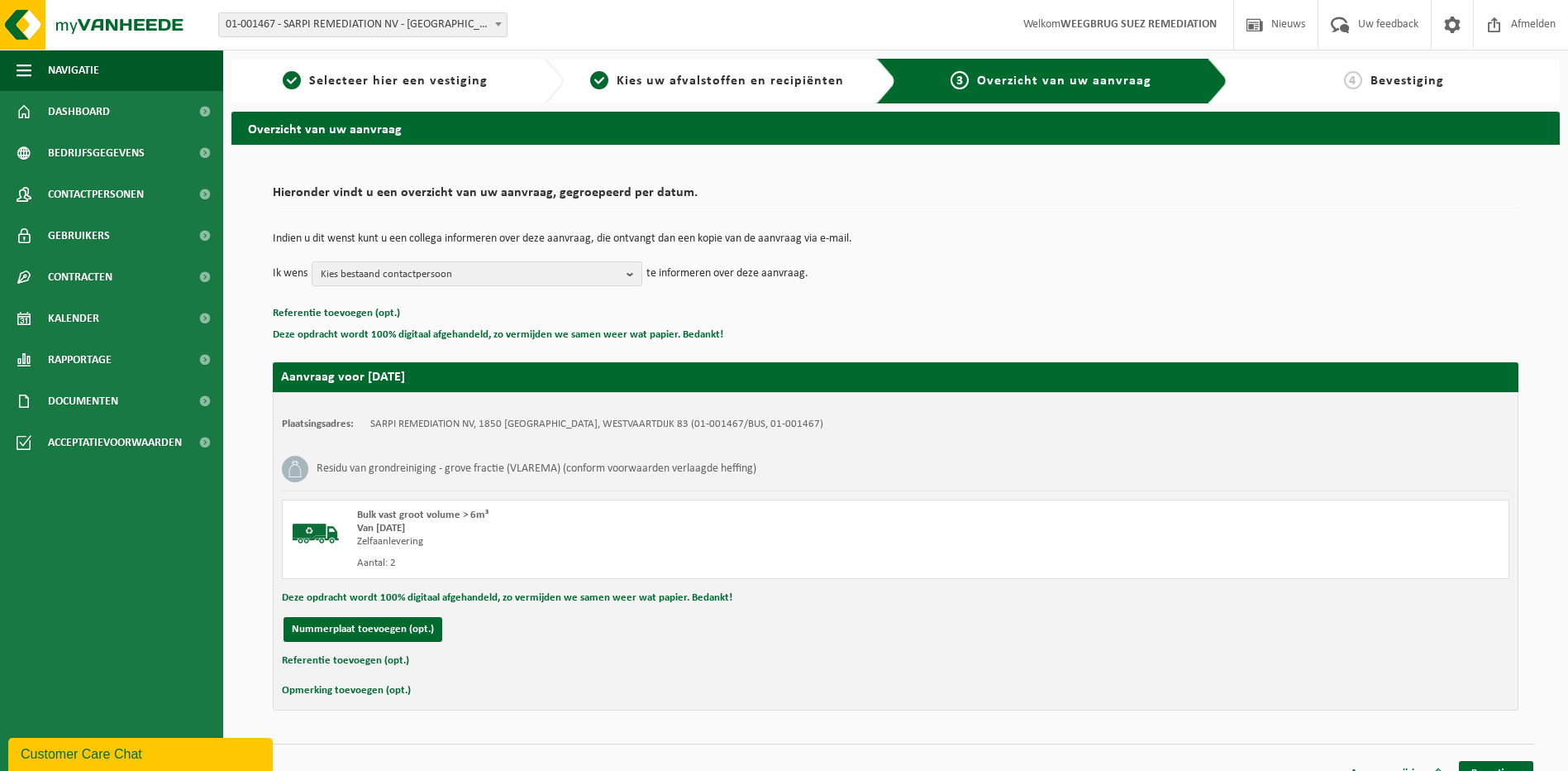
scroll to position [23, 0]
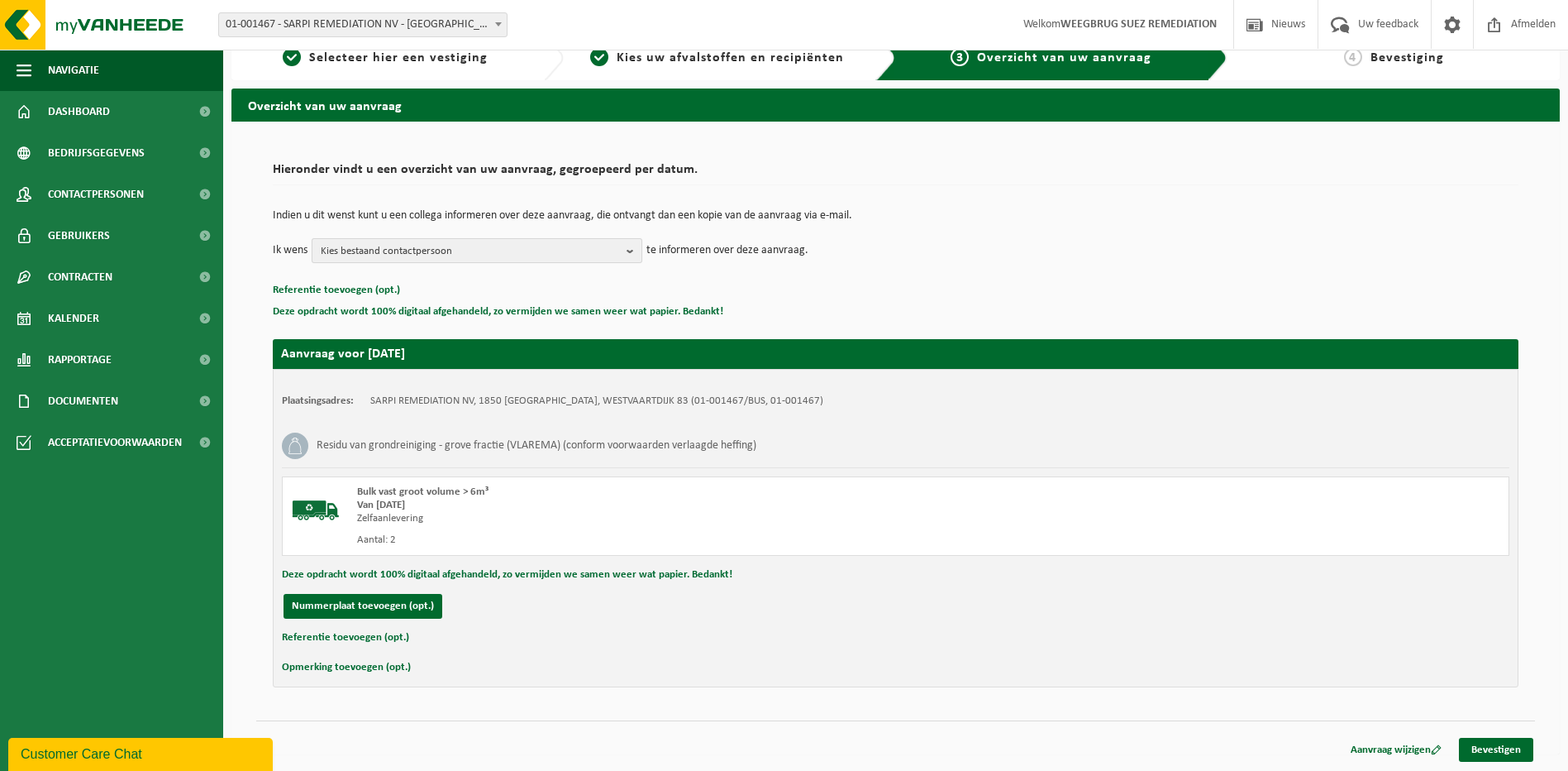
click at [631, 245] on b "button" at bounding box center [633, 250] width 15 height 23
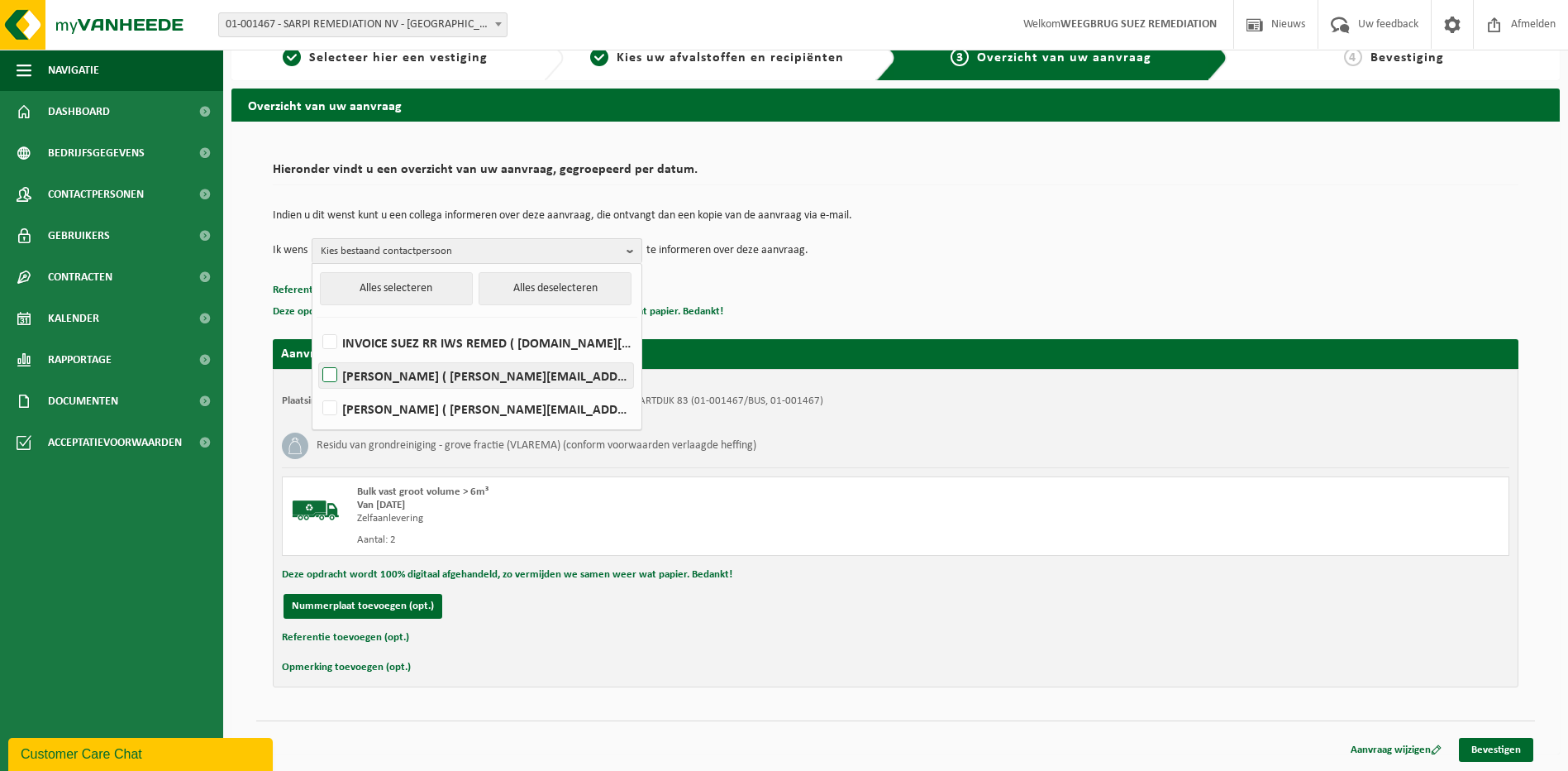
click at [376, 372] on label "EVA VANEECKHAUTE ( eva.vaneeckhaute@veolia.com )" at bounding box center [475, 375] width 314 height 25
click at [317, 355] on input "EVA VANEECKHAUTE ( eva.vaneeckhaute@veolia.com )" at bounding box center [316, 354] width 1 height 1
checkbox input "true"
click at [1488, 751] on link "Bevestigen" at bounding box center [1495, 750] width 75 height 24
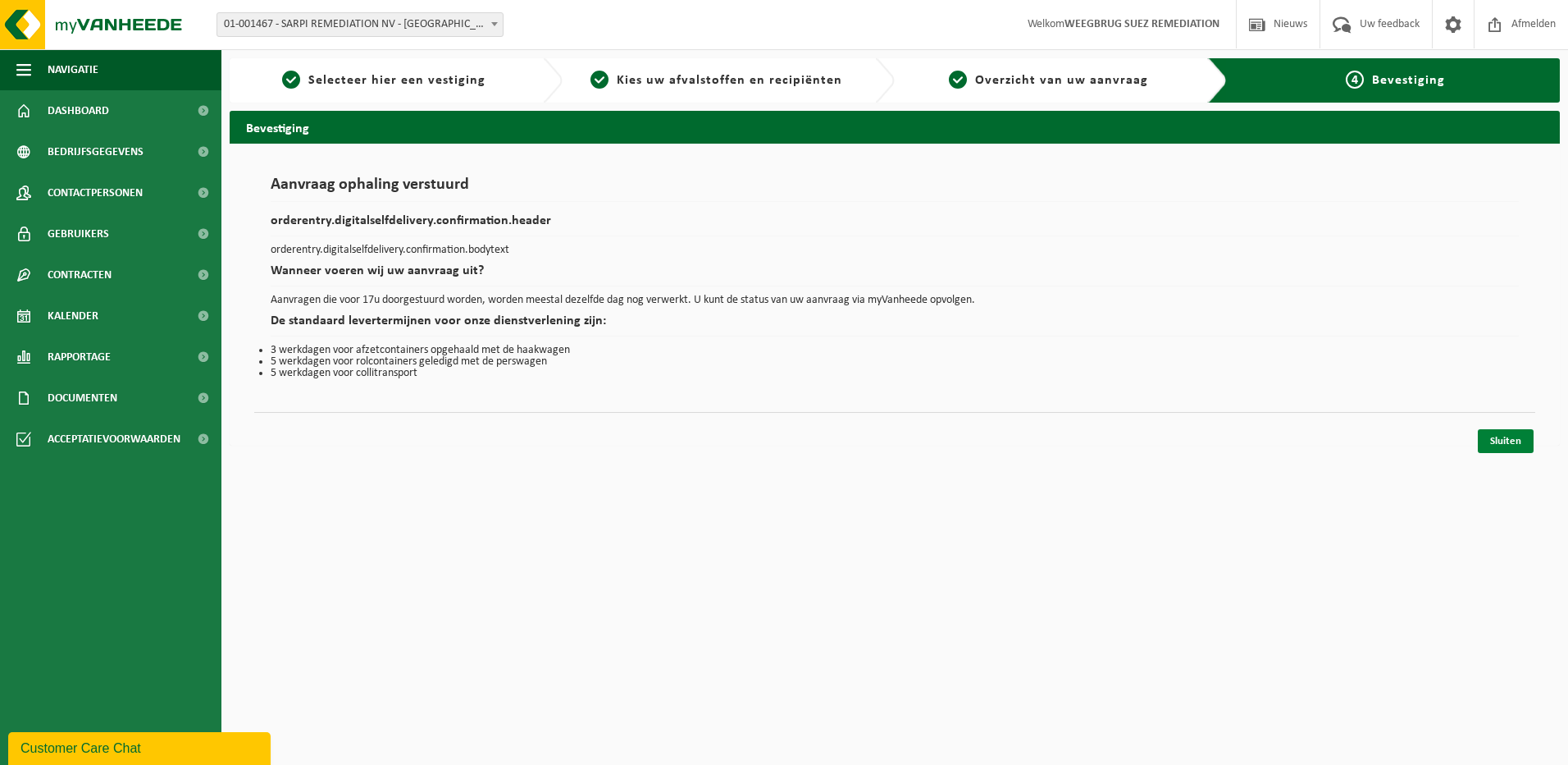
click at [1501, 441] on link "Sluiten" at bounding box center [1506, 441] width 55 height 24
